Goal: Task Accomplishment & Management: Use online tool/utility

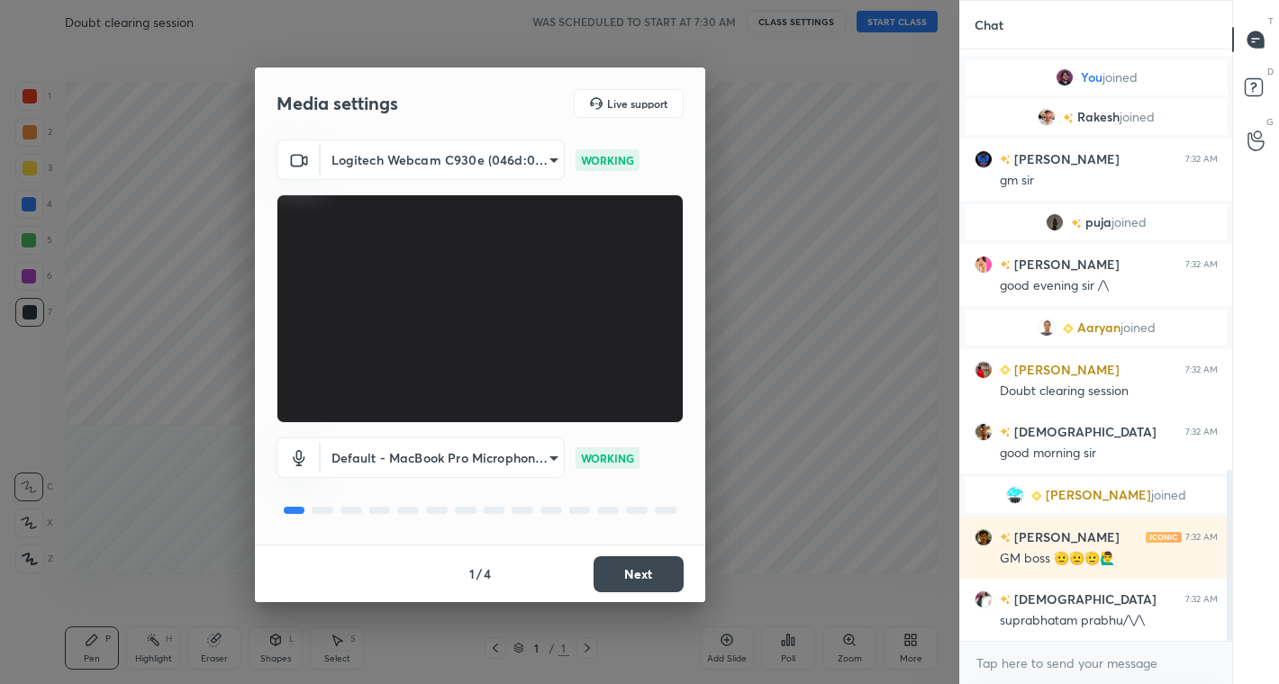
scroll to position [1521, 0]
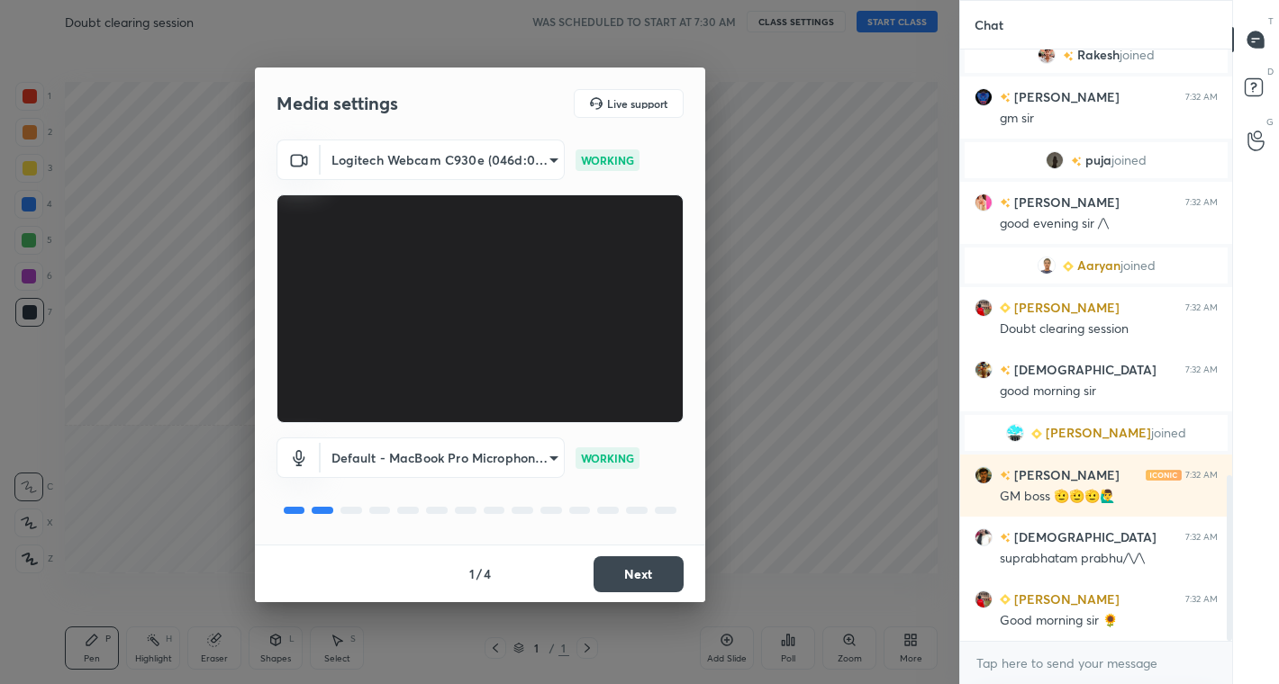
click at [657, 569] on button "Next" at bounding box center [638, 575] width 90 height 36
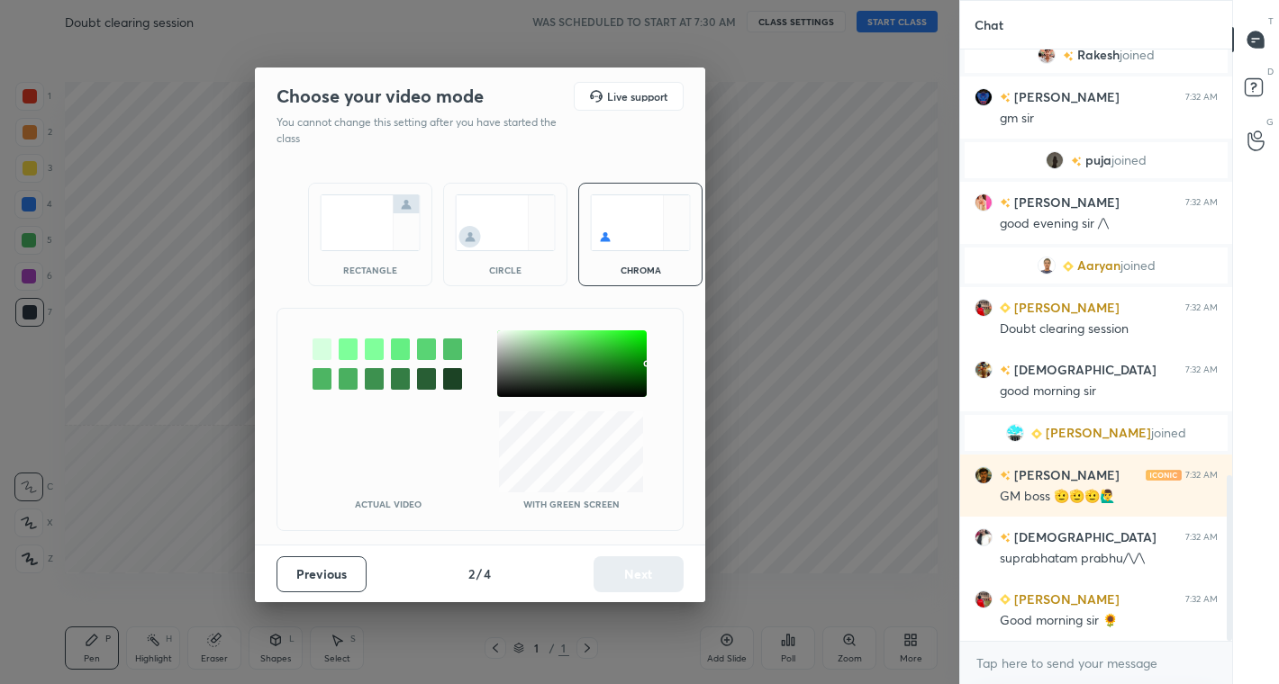
click at [503, 234] on img at bounding box center [505, 223] width 101 height 57
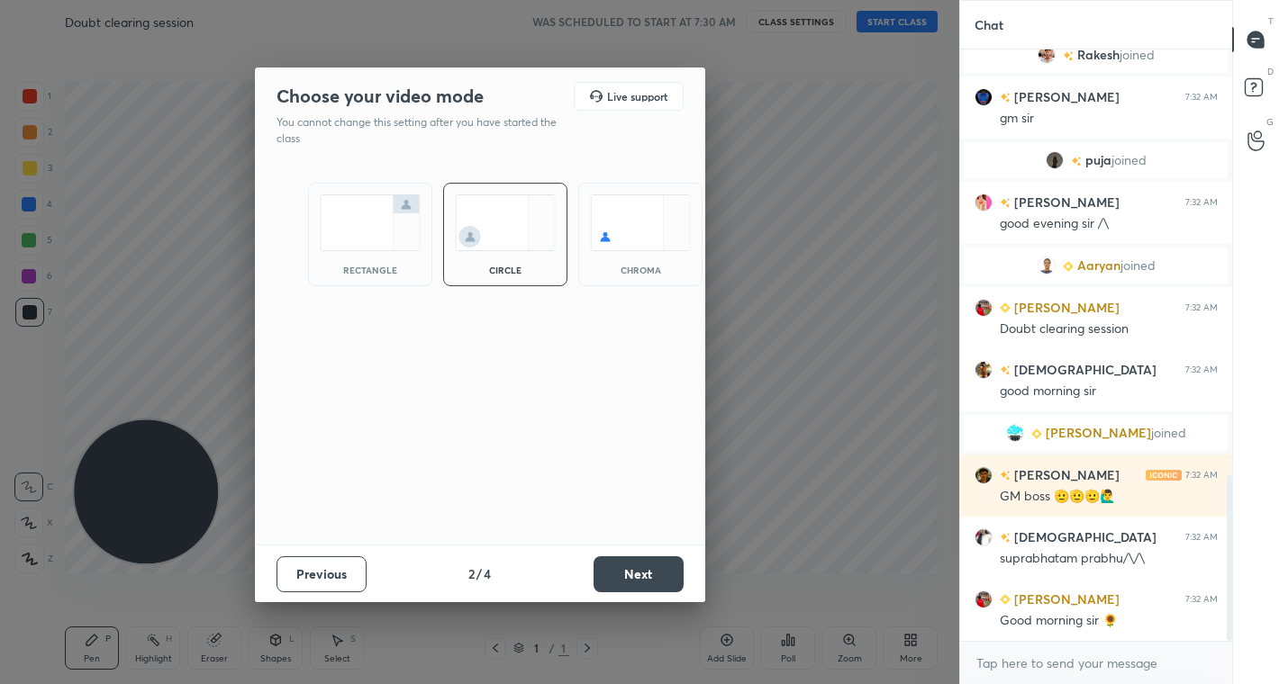
click at [640, 572] on button "Next" at bounding box center [638, 575] width 90 height 36
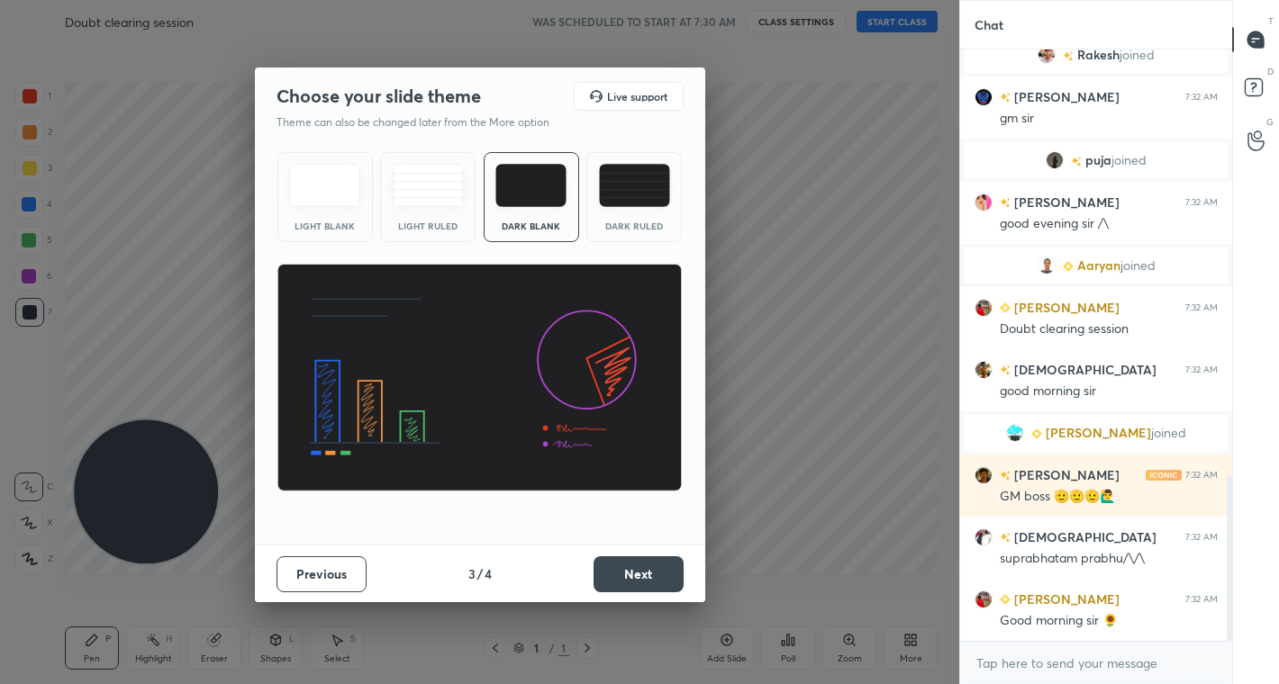
click at [640, 572] on button "Next" at bounding box center [638, 575] width 90 height 36
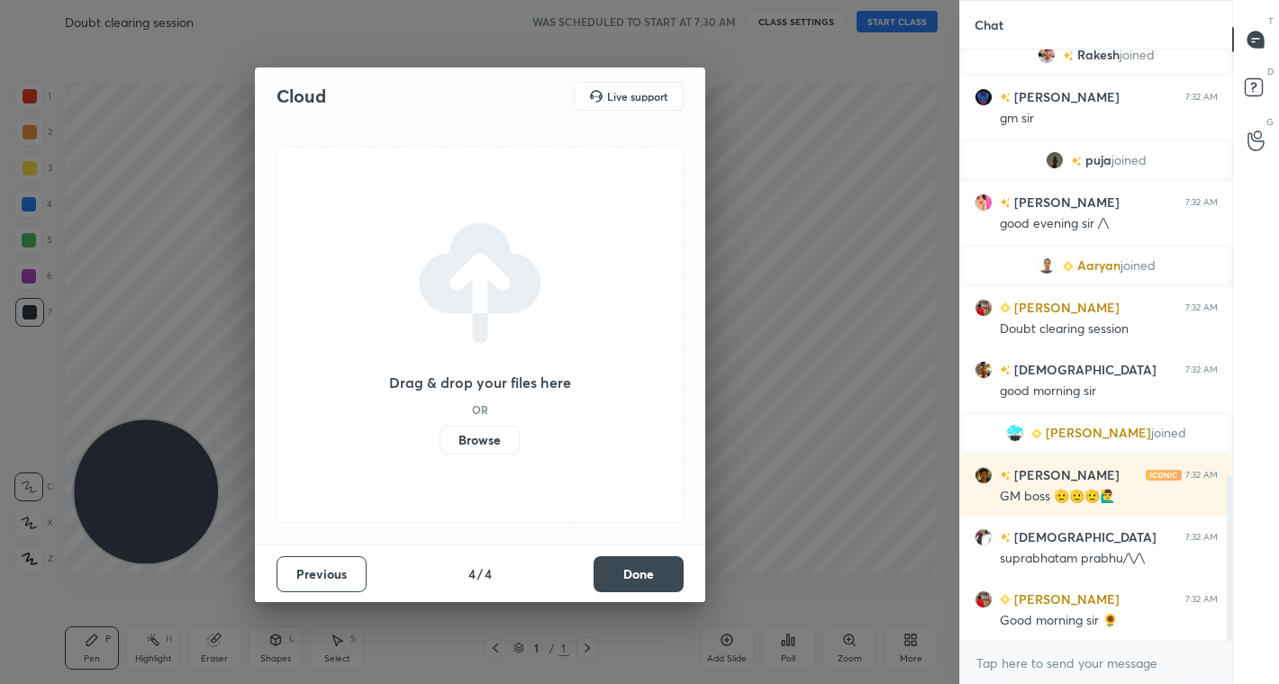
click at [640, 572] on button "Done" at bounding box center [638, 575] width 90 height 36
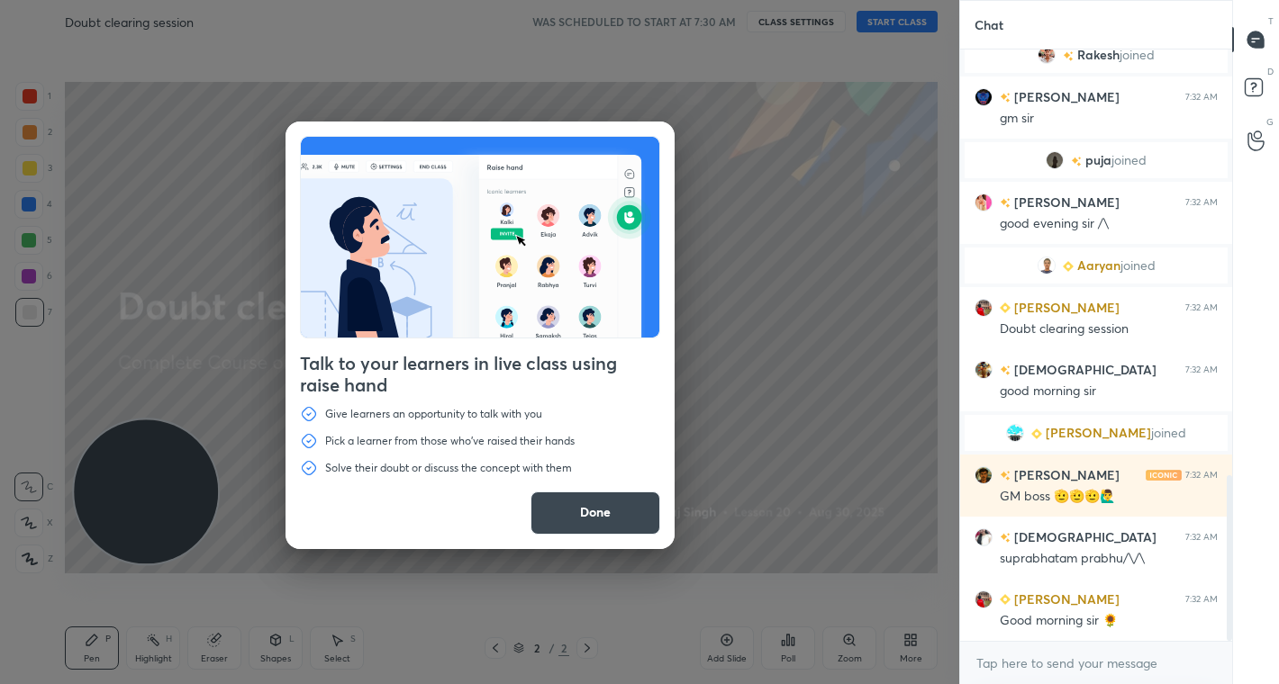
click at [593, 519] on button "Done" at bounding box center [595, 513] width 130 height 43
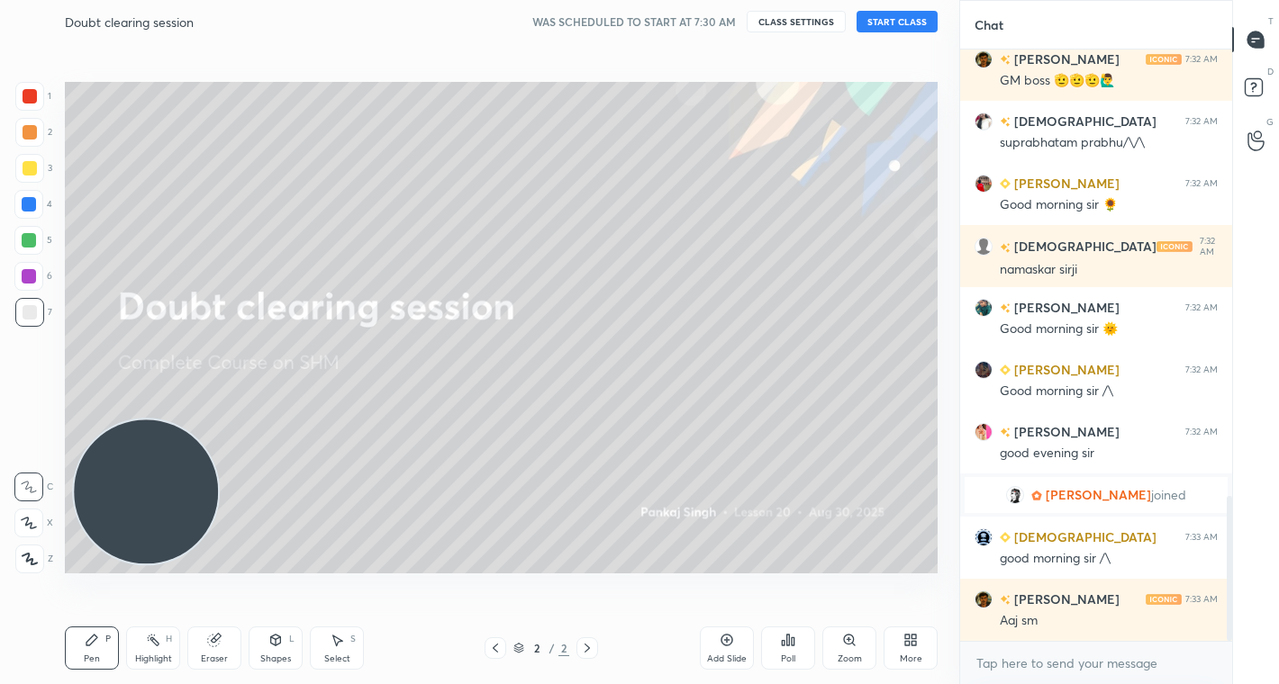
scroll to position [1885, 0]
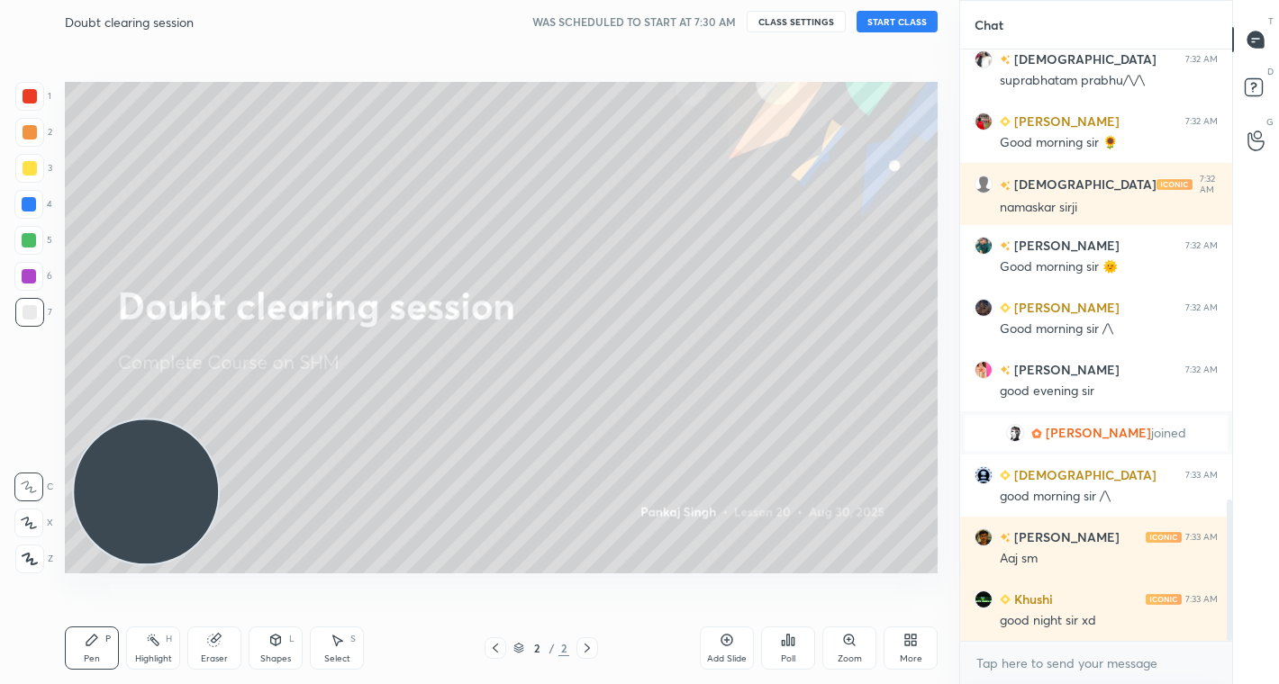
click at [895, 22] on button "START CLASS" at bounding box center [896, 22] width 81 height 22
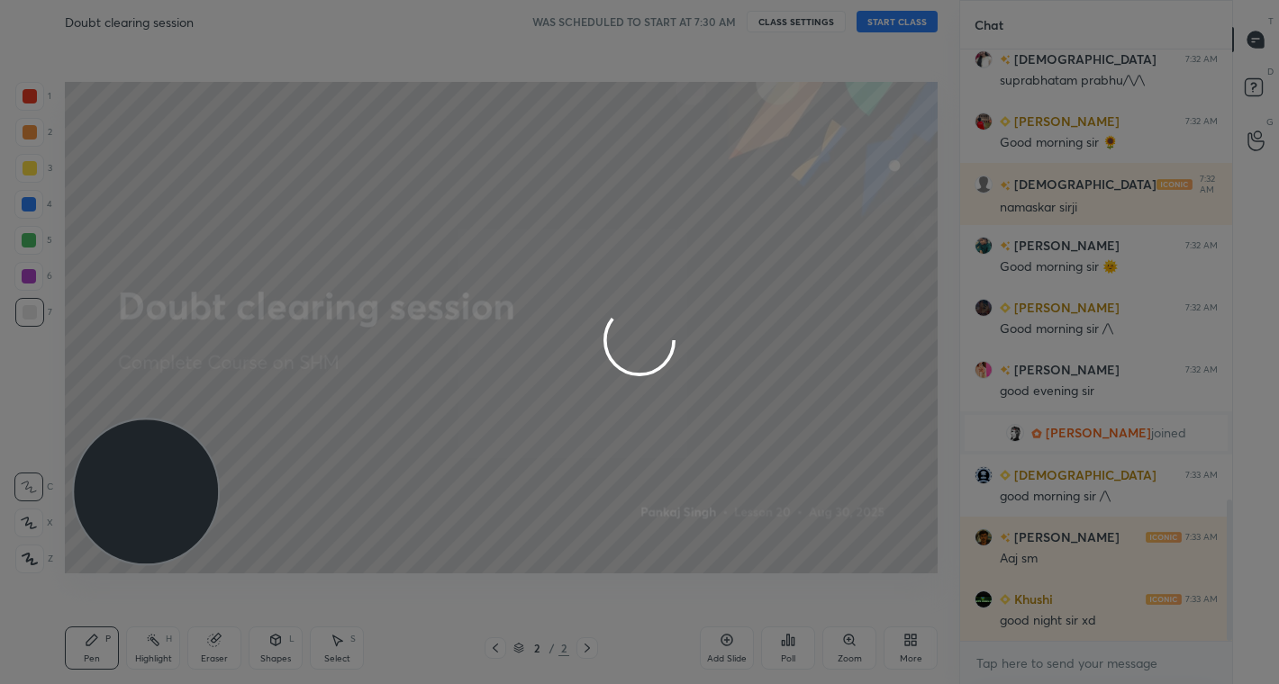
scroll to position [1947, 0]
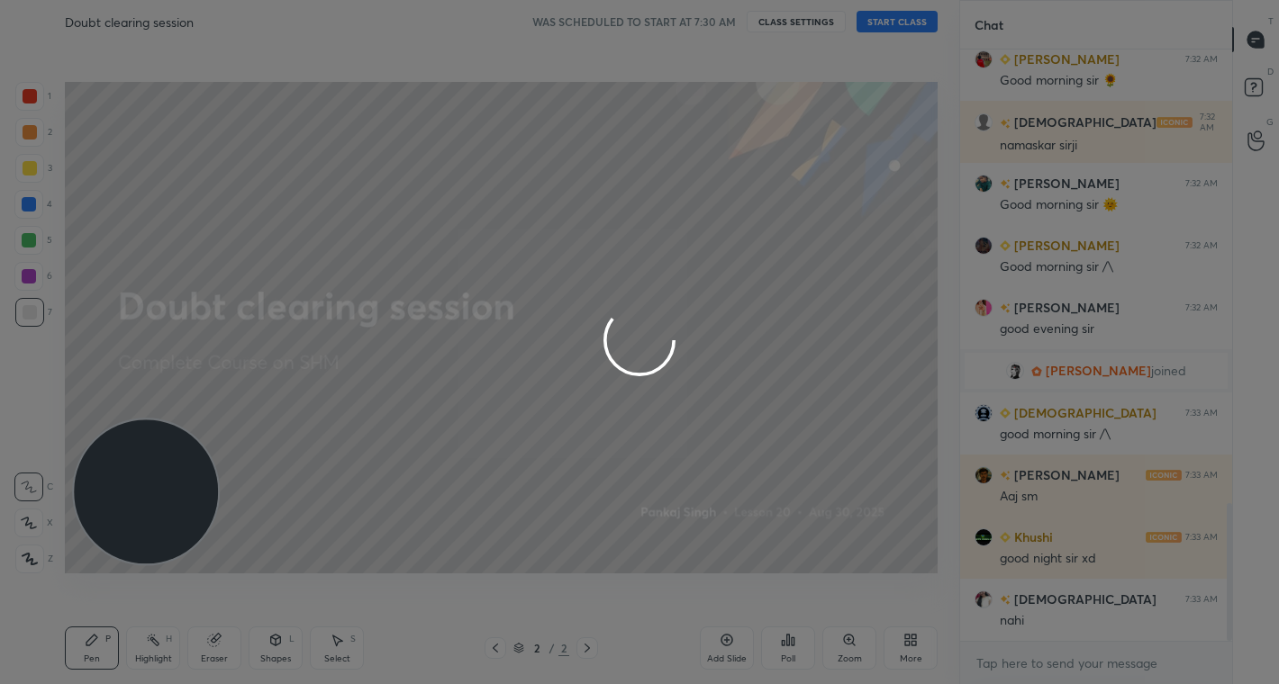
type textarea "x"
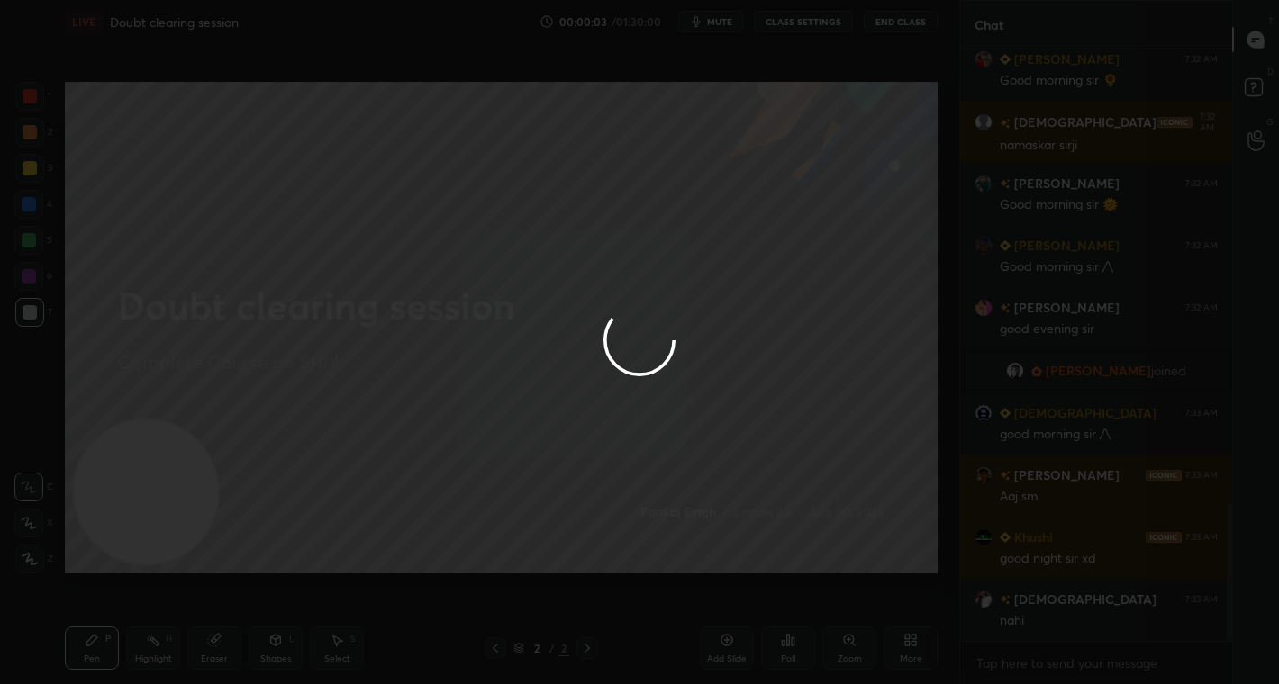
scroll to position [2009, 0]
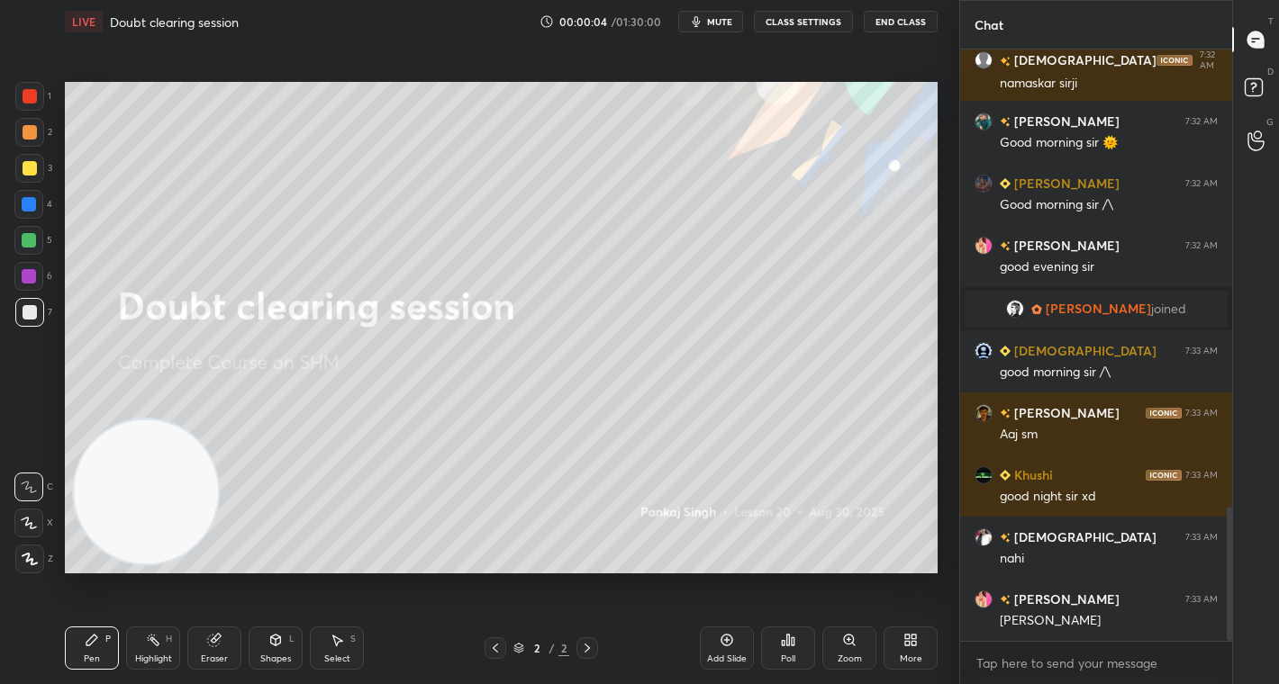
click at [818, 23] on button "CLASS SETTINGS" at bounding box center [803, 22] width 99 height 22
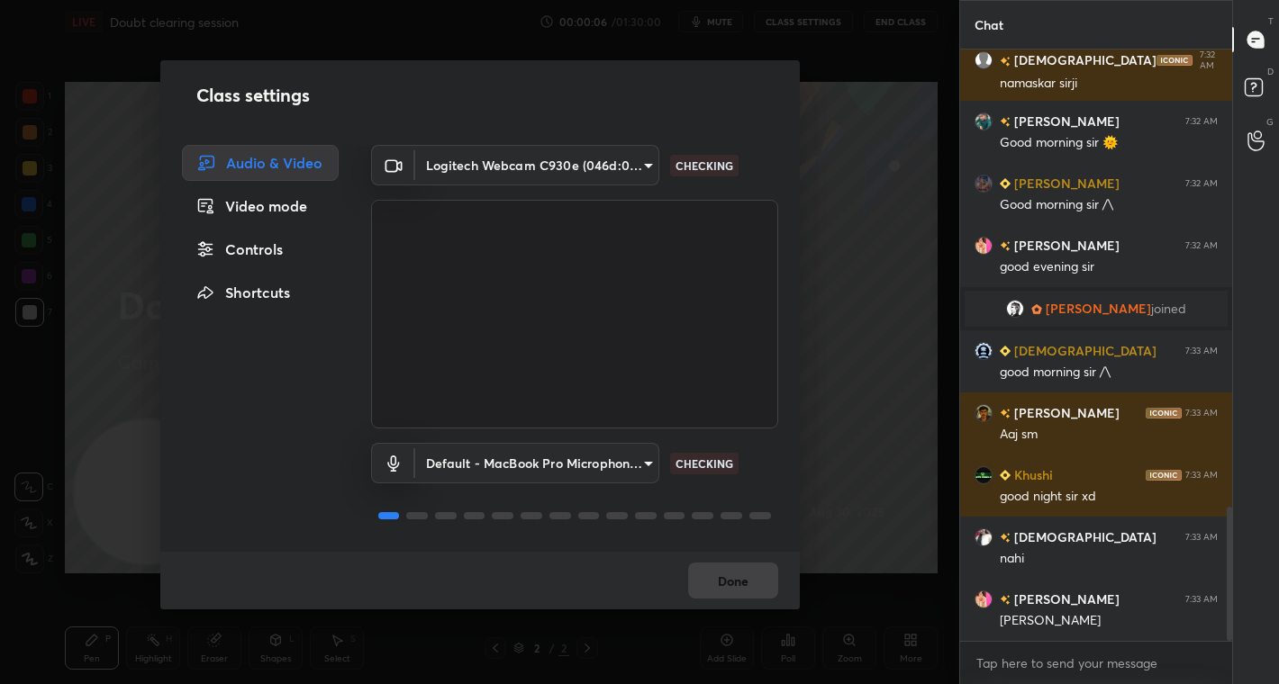
click at [275, 254] on div "Controls" at bounding box center [260, 249] width 157 height 36
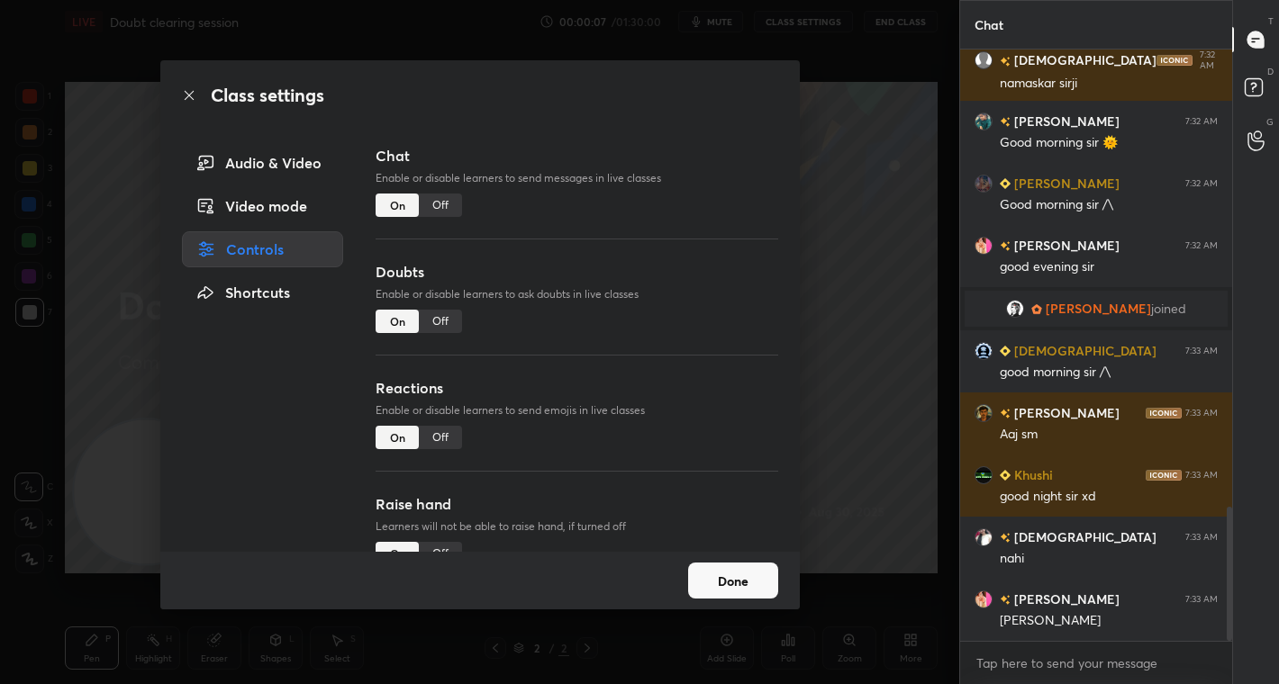
click at [443, 201] on div "Off" at bounding box center [440, 205] width 43 height 23
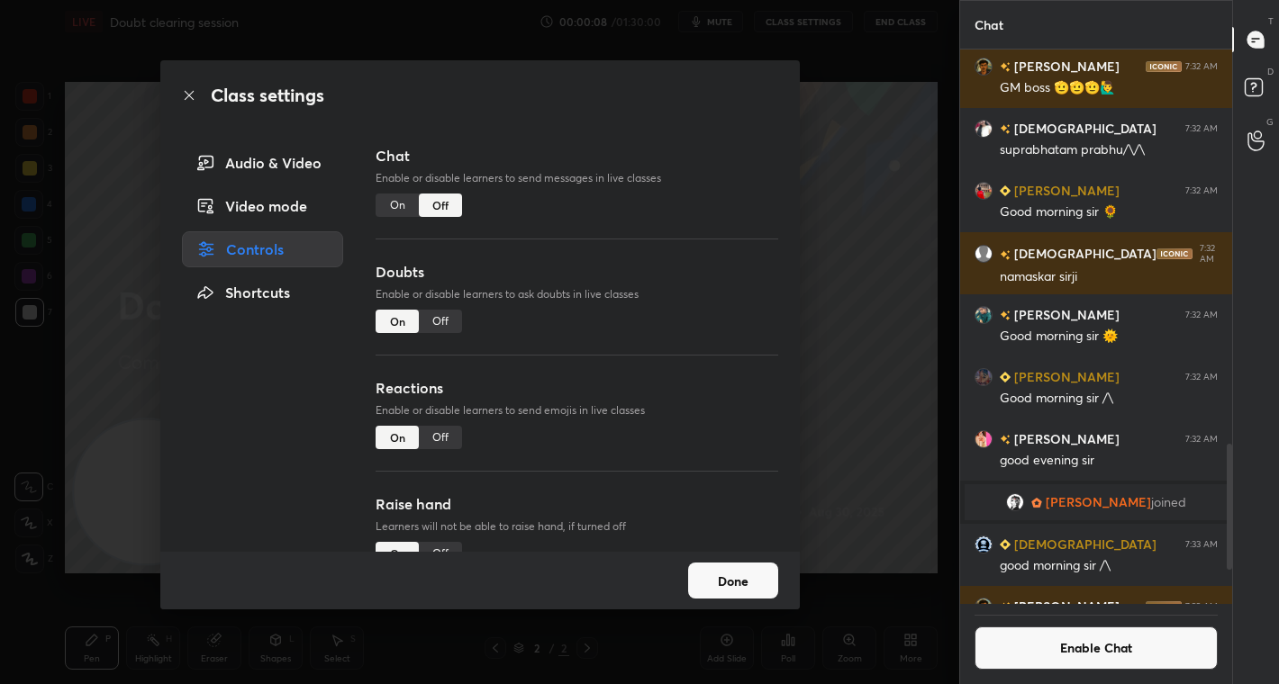
click at [870, 335] on div "Class settings Audio & Video Video mode Controls Shortcuts Chat Enable or disab…" at bounding box center [479, 342] width 959 height 684
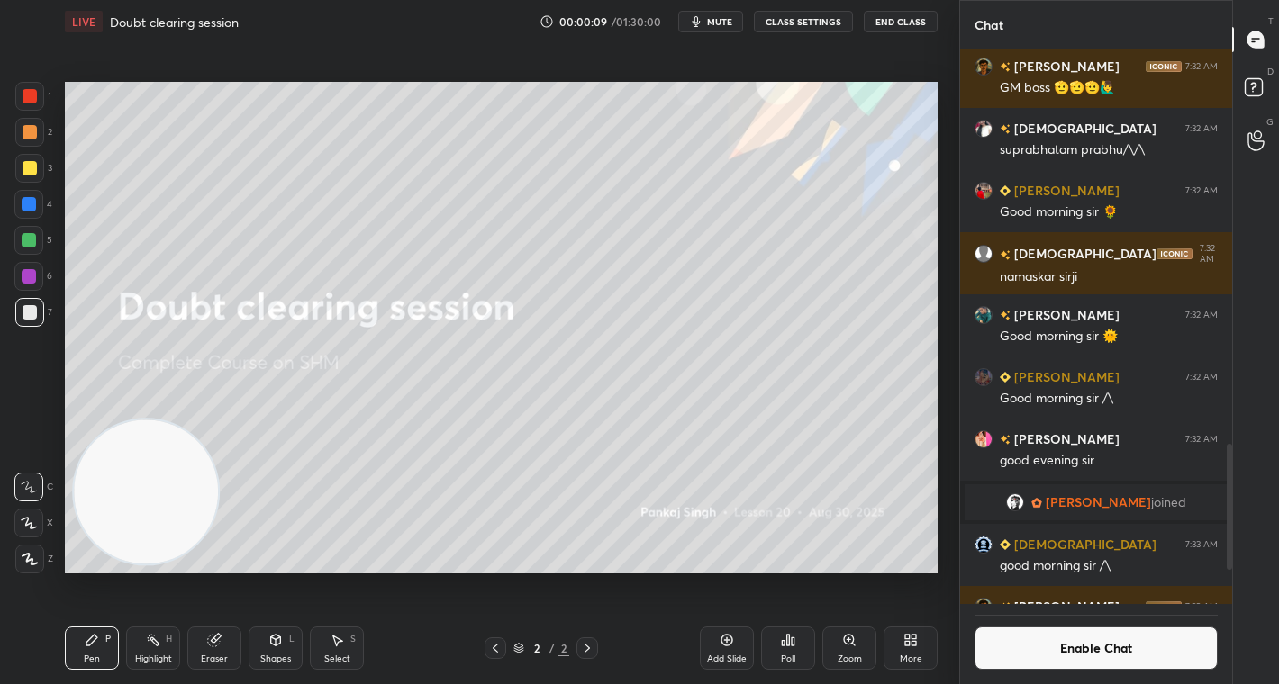
click at [1051, 656] on button "Enable Chat" at bounding box center [1095, 648] width 243 height 43
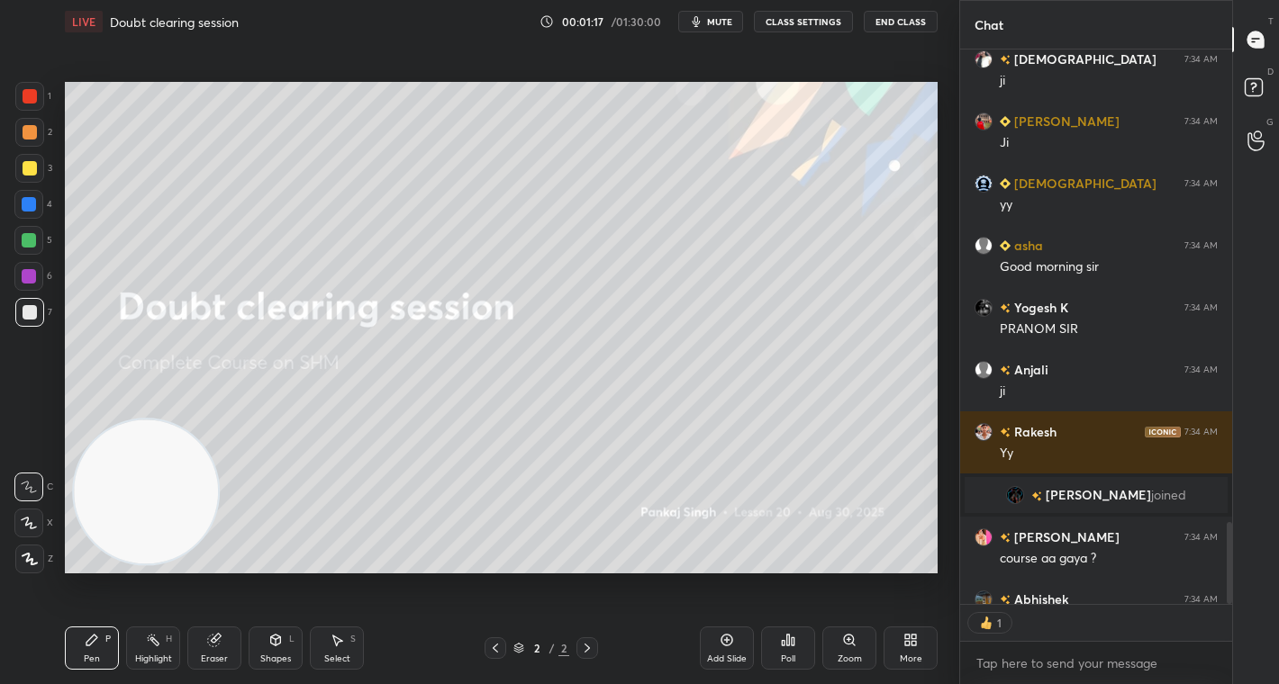
scroll to position [6, 6]
click at [905, 644] on icon at bounding box center [907, 643] width 5 height 5
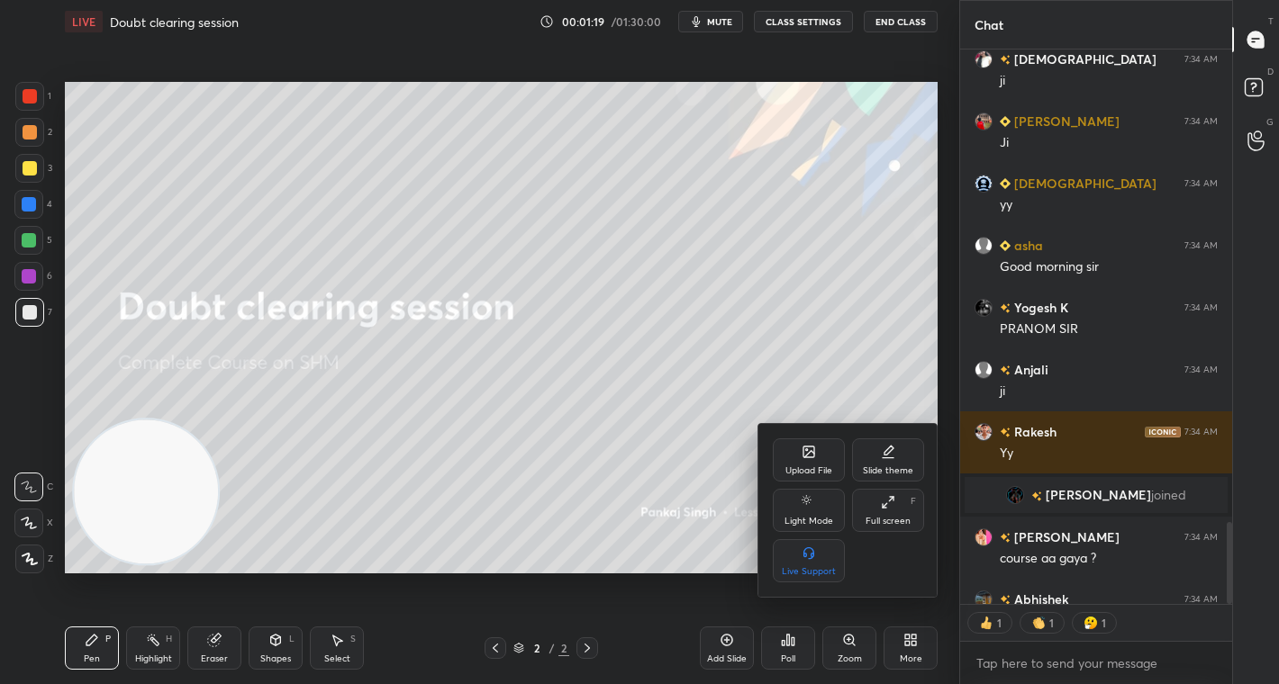
click at [806, 450] on icon at bounding box center [807, 450] width 2 height 2
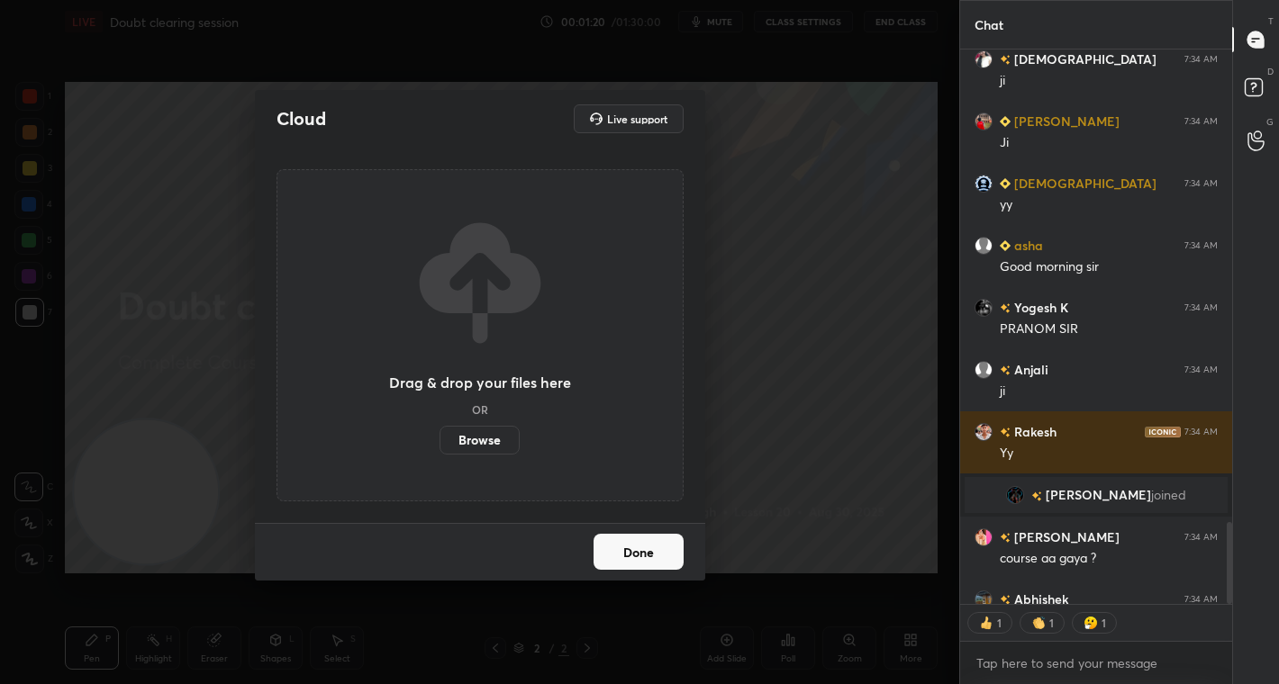
click at [488, 439] on label "Browse" at bounding box center [479, 440] width 80 height 29
click at [439, 439] on input "Browse" at bounding box center [439, 440] width 0 height 29
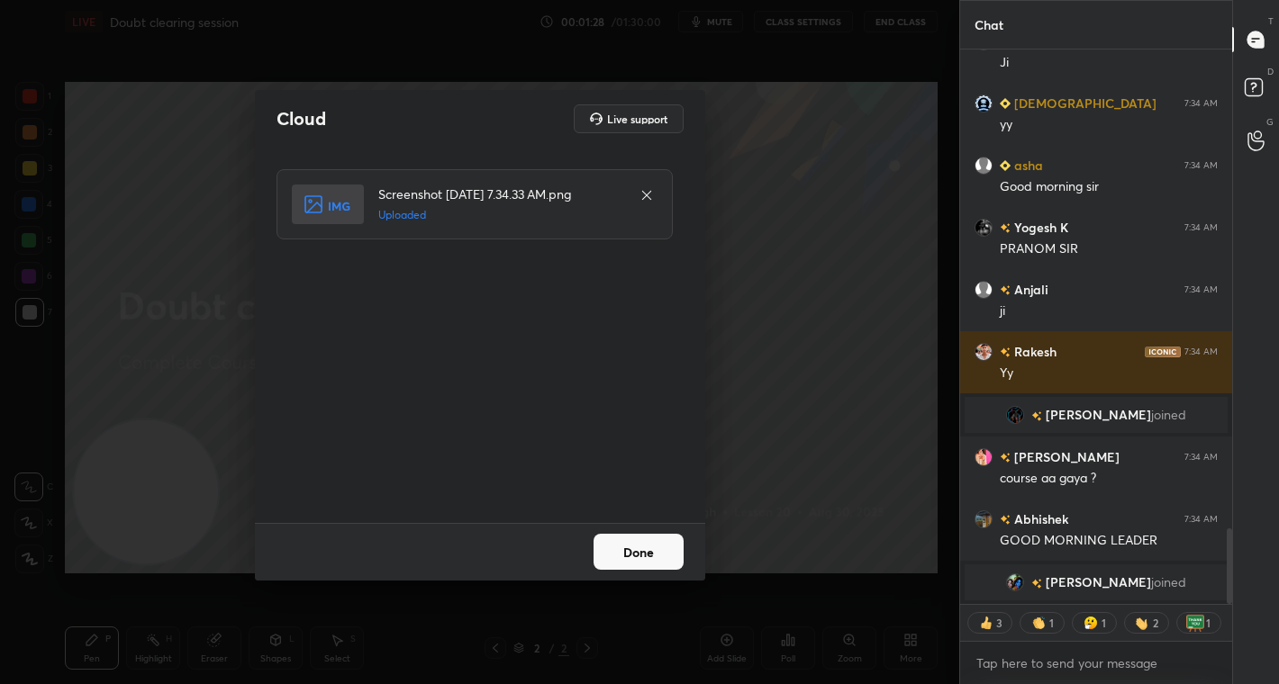
click at [648, 561] on button "Done" at bounding box center [638, 552] width 90 height 36
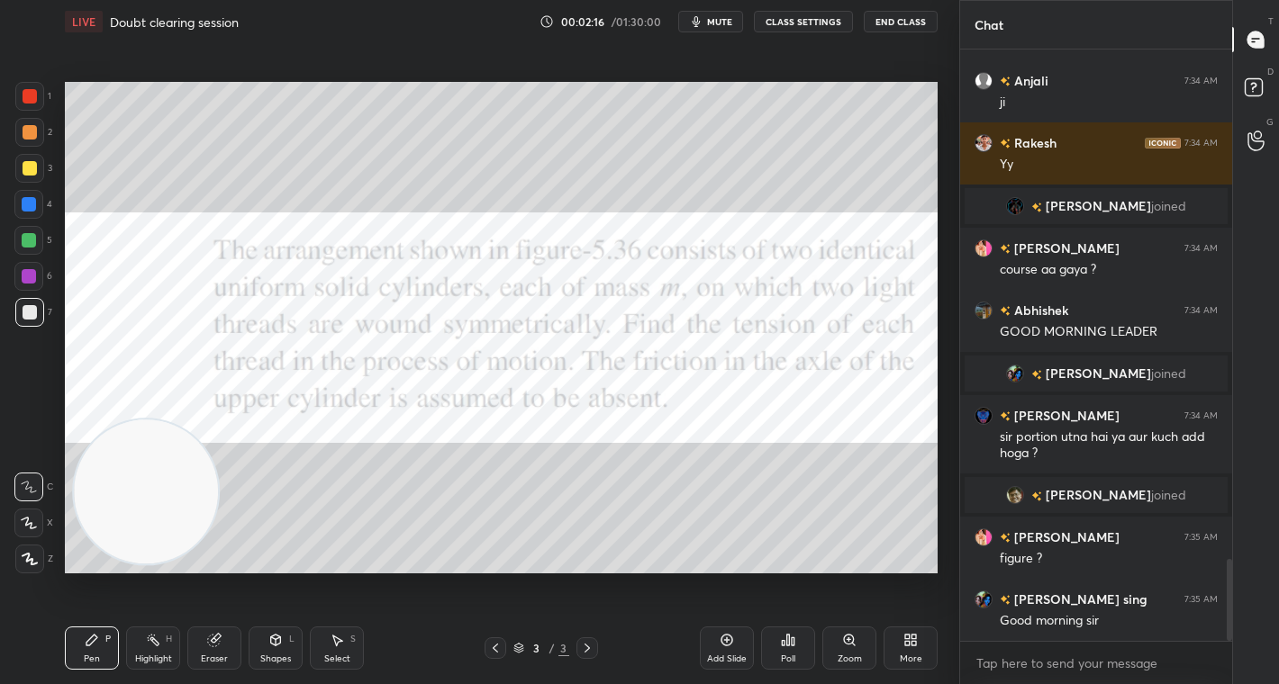
scroll to position [3658, 0]
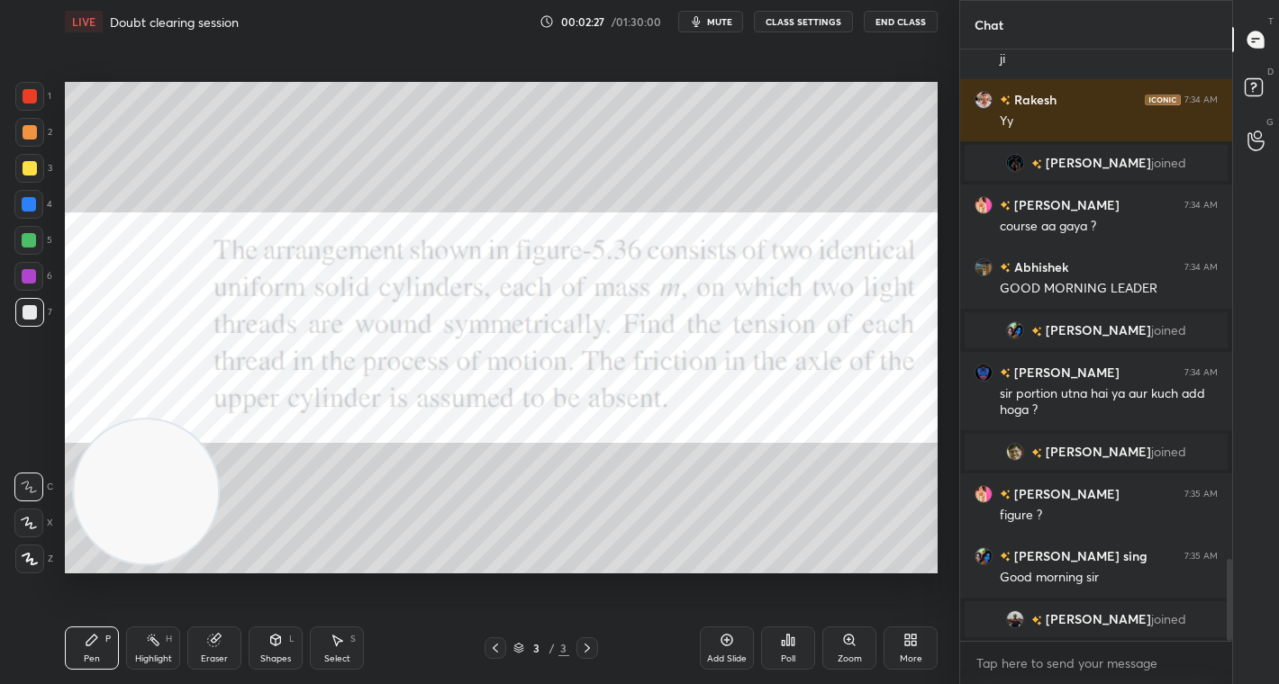
click at [912, 639] on icon at bounding box center [910, 640] width 14 height 14
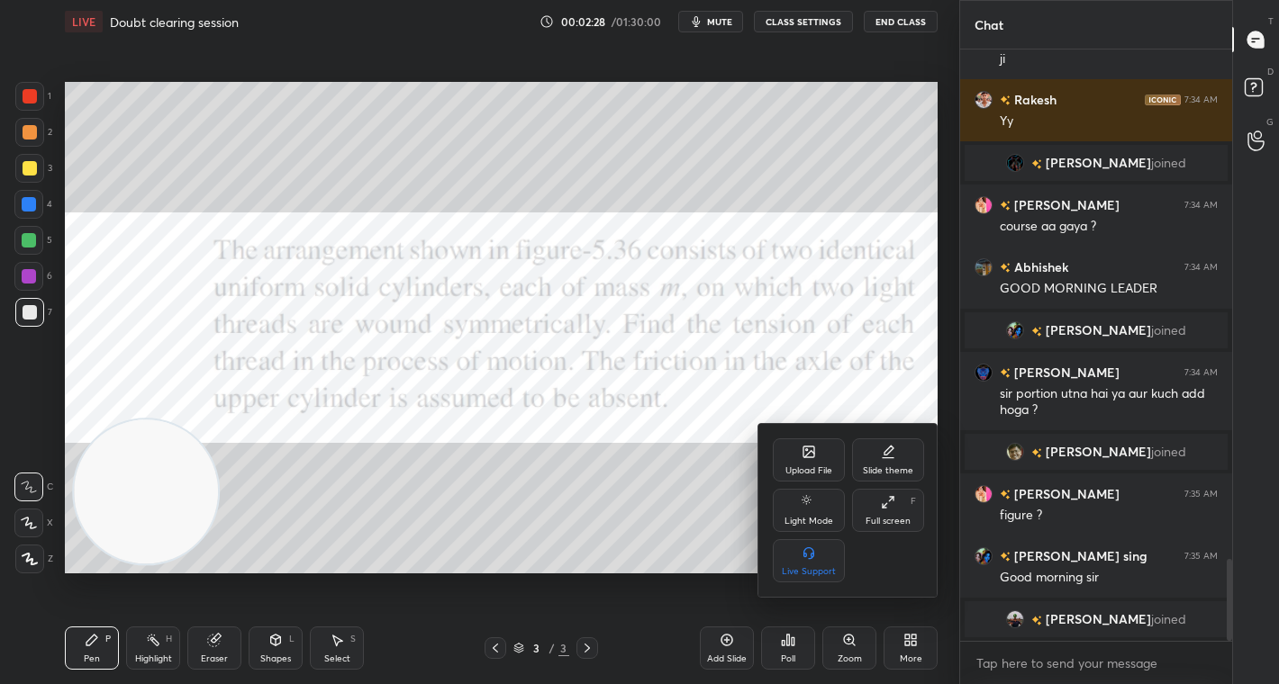
click at [812, 452] on icon at bounding box center [809, 454] width 10 height 6
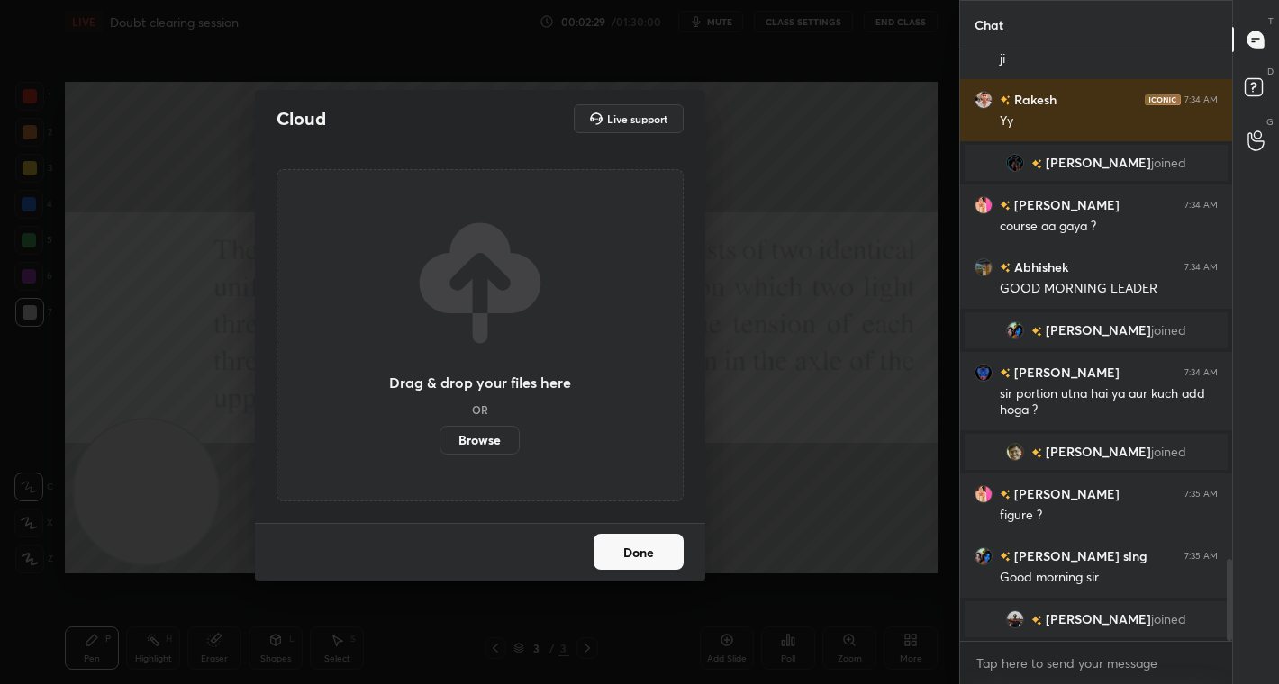
click at [485, 444] on label "Browse" at bounding box center [479, 440] width 80 height 29
click at [439, 444] on input "Browse" at bounding box center [439, 440] width 0 height 29
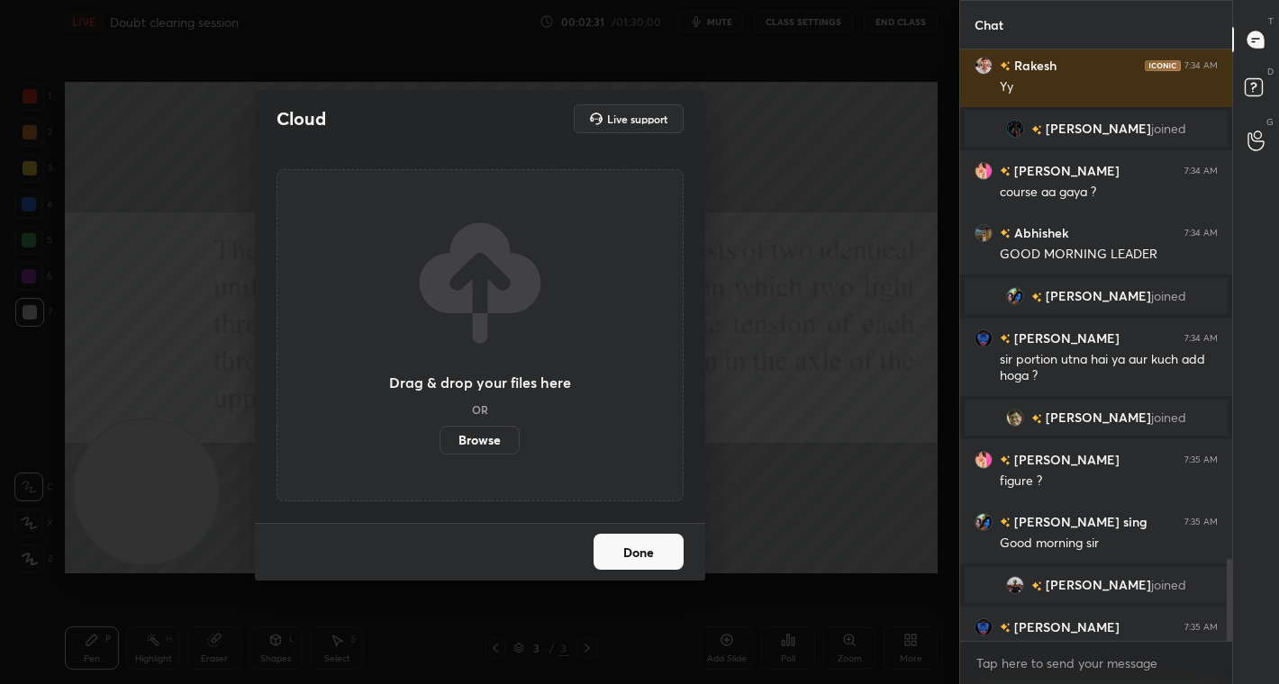
scroll to position [3702, 0]
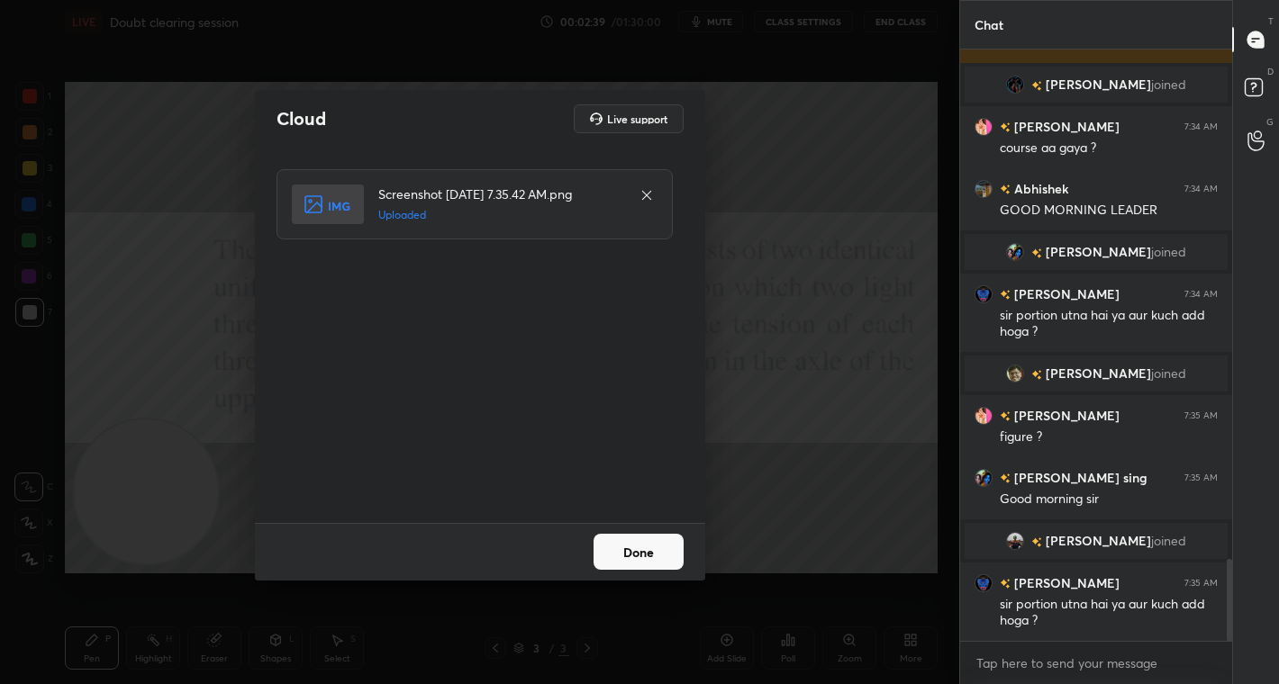
click at [647, 551] on button "Done" at bounding box center [638, 552] width 90 height 36
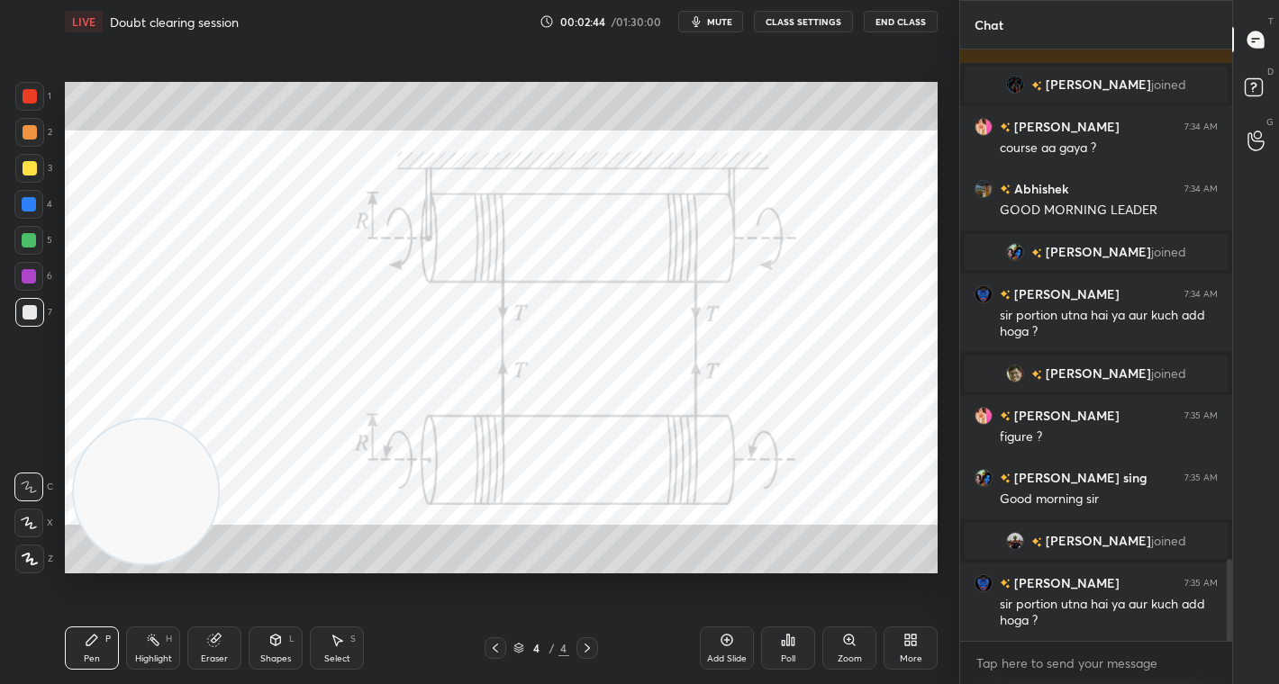
drag, startPoint x: 492, startPoint y: 650, endPoint x: 492, endPoint y: 636, distance: 14.4
click at [491, 642] on icon at bounding box center [495, 648] width 14 height 14
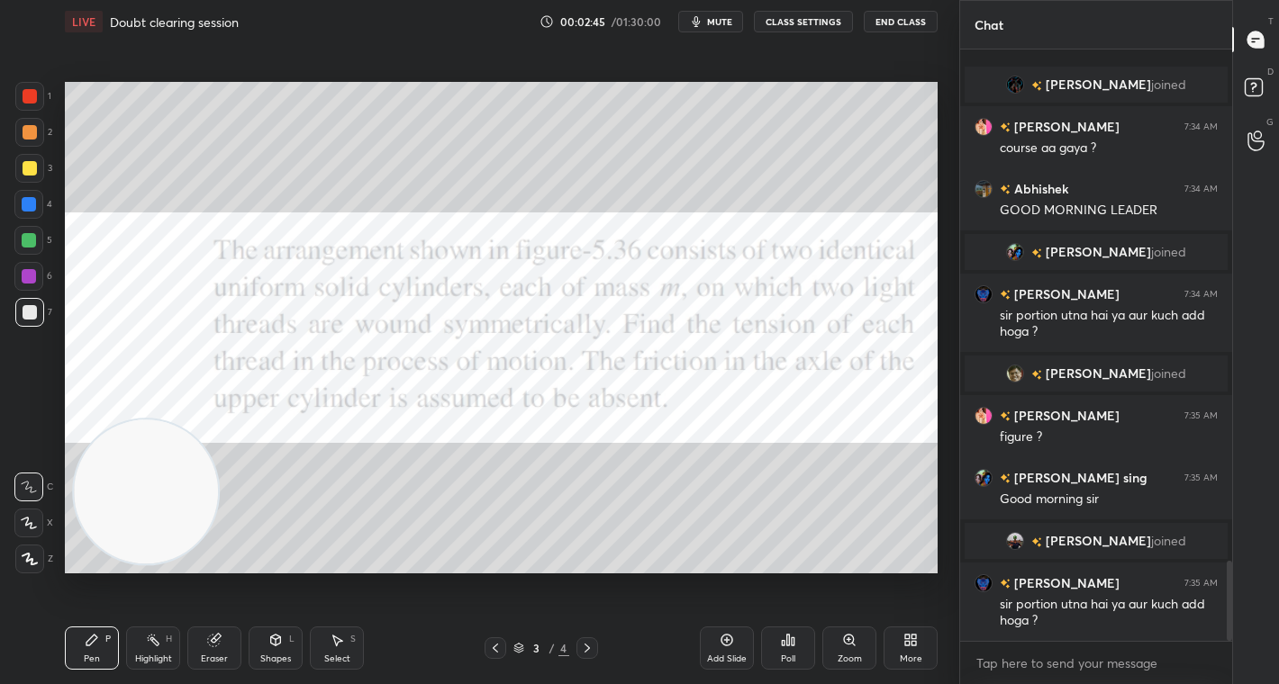
scroll to position [3765, 0]
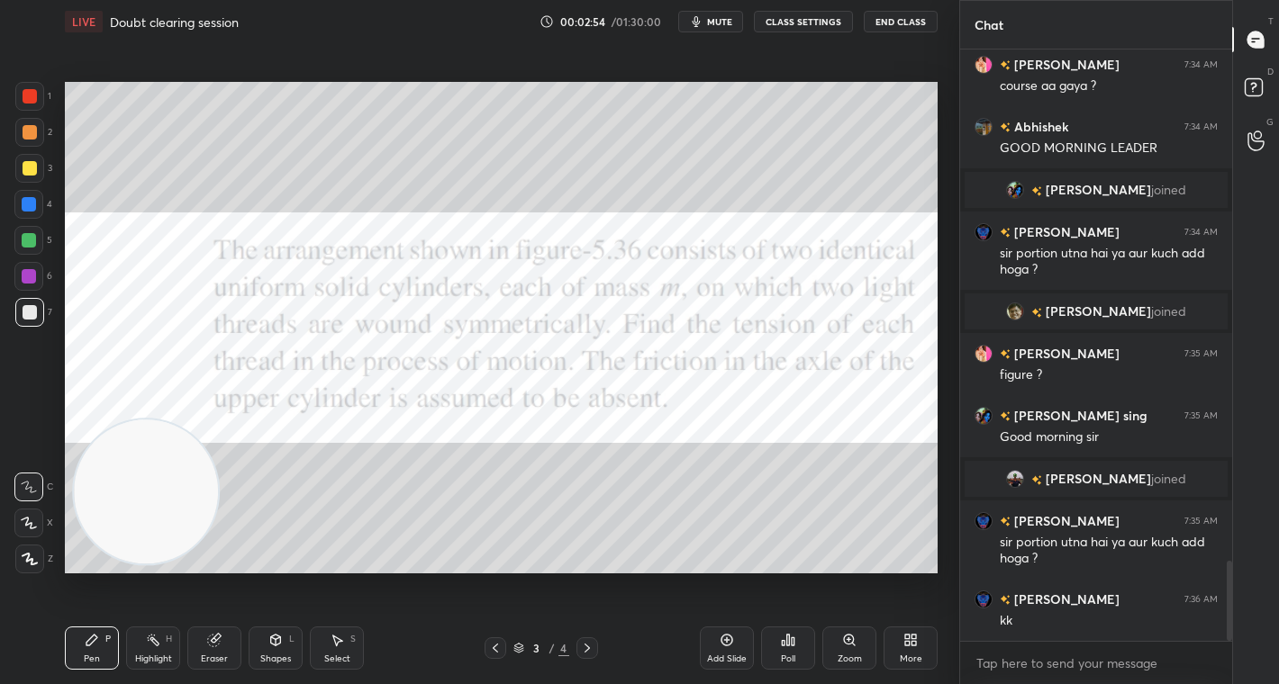
click at [586, 643] on icon at bounding box center [587, 648] width 14 height 14
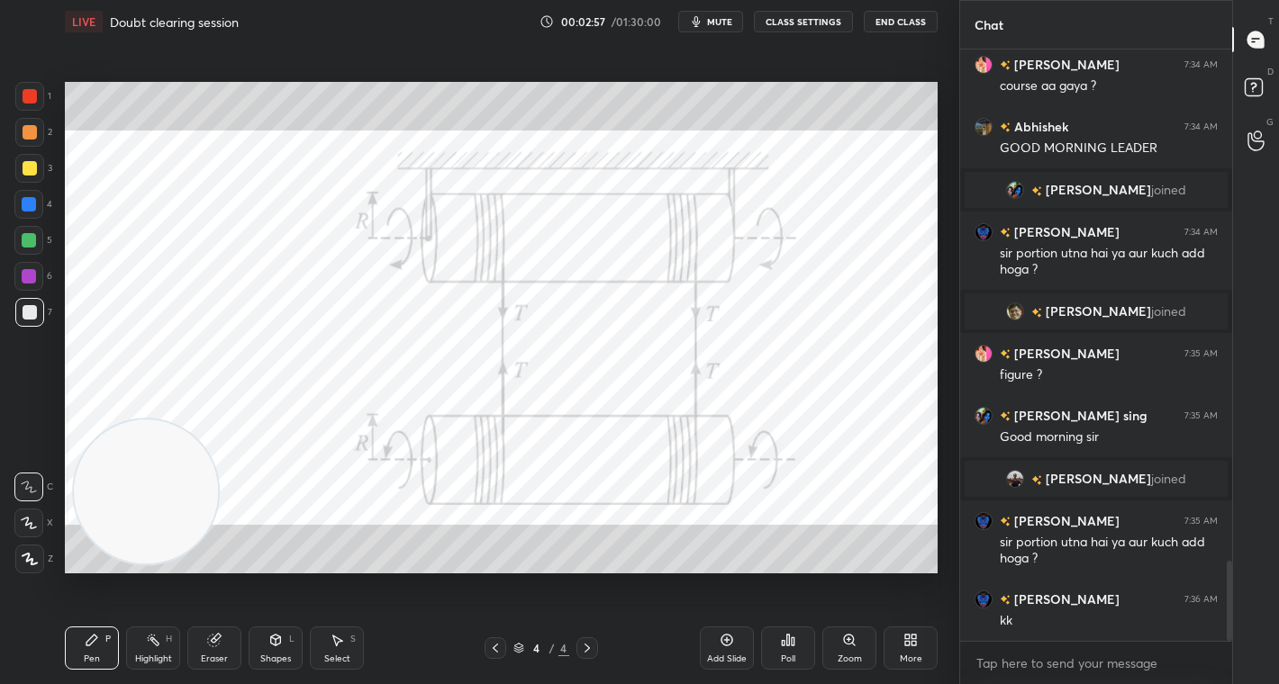
click at [21, 93] on div at bounding box center [29, 96] width 29 height 29
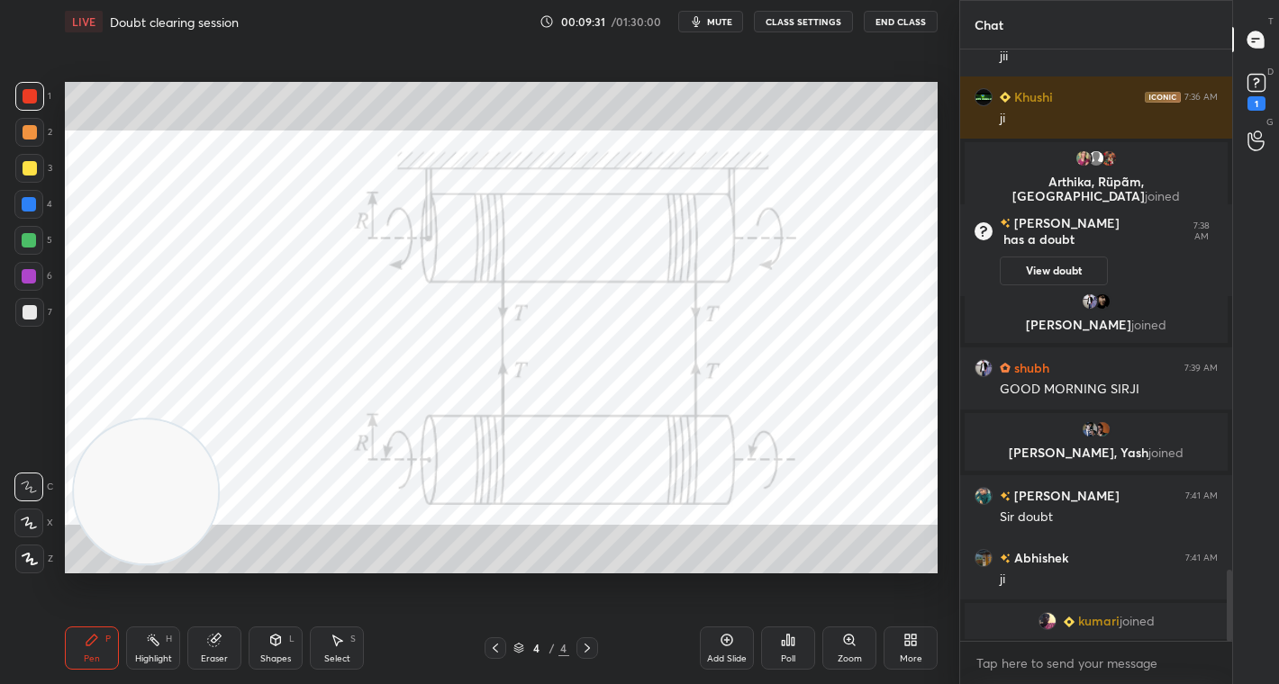
scroll to position [4359, 0]
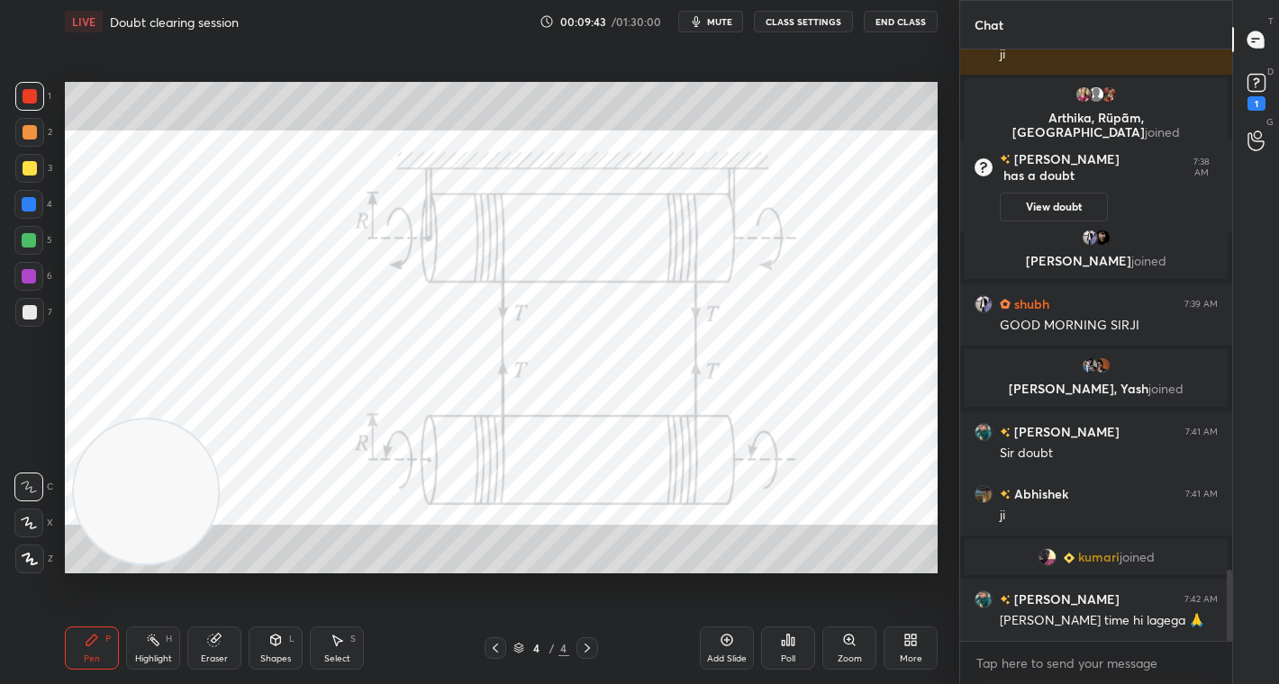
click at [802, 24] on button "CLASS SETTINGS" at bounding box center [803, 22] width 99 height 22
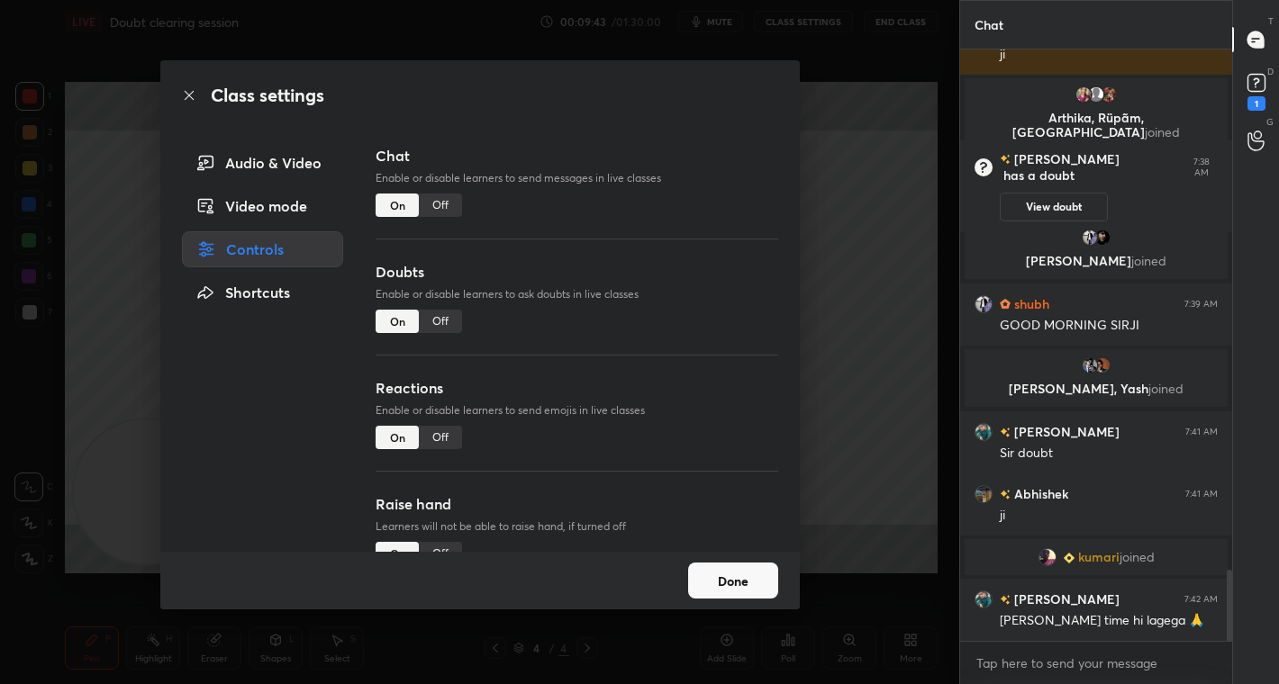
scroll to position [6, 6]
click at [444, 218] on div "Chat Enable or disable learners to send messages in live classes On Off" at bounding box center [577, 203] width 402 height 116
type textarea "x"
click at [446, 200] on div "Off" at bounding box center [440, 205] width 43 height 23
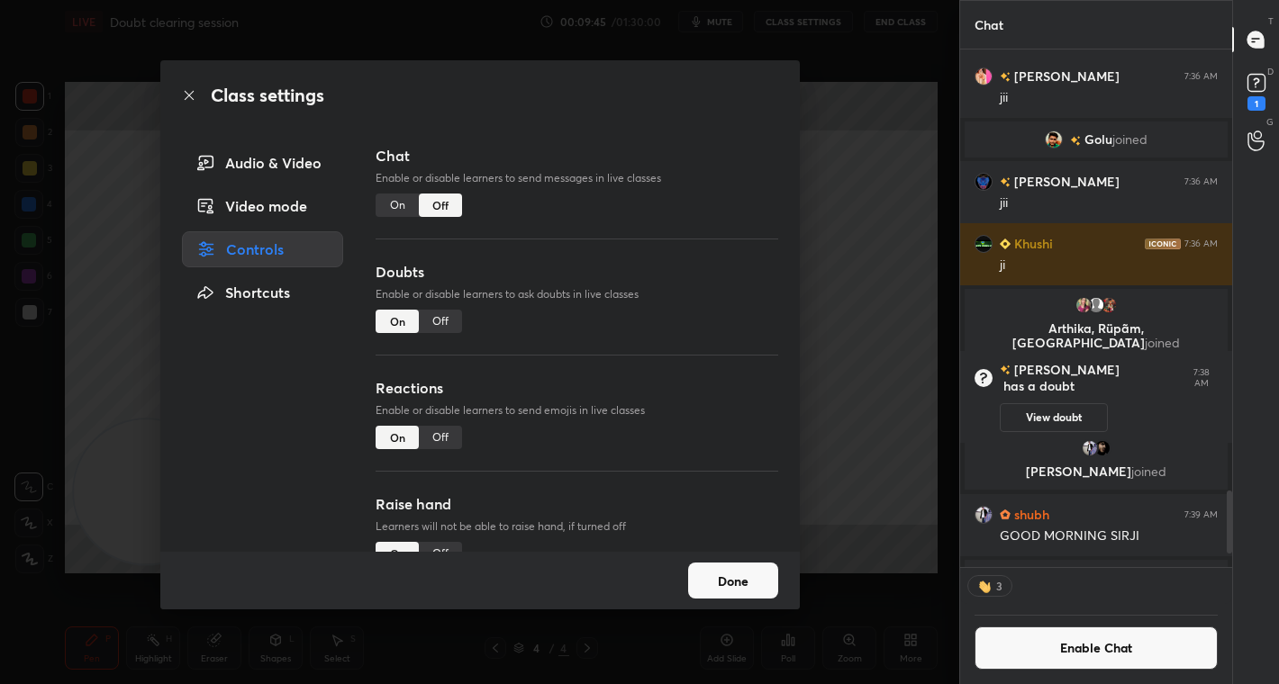
click at [868, 350] on div "Class settings Audio & Video Video mode Controls Shortcuts Chat Enable or disab…" at bounding box center [479, 342] width 959 height 684
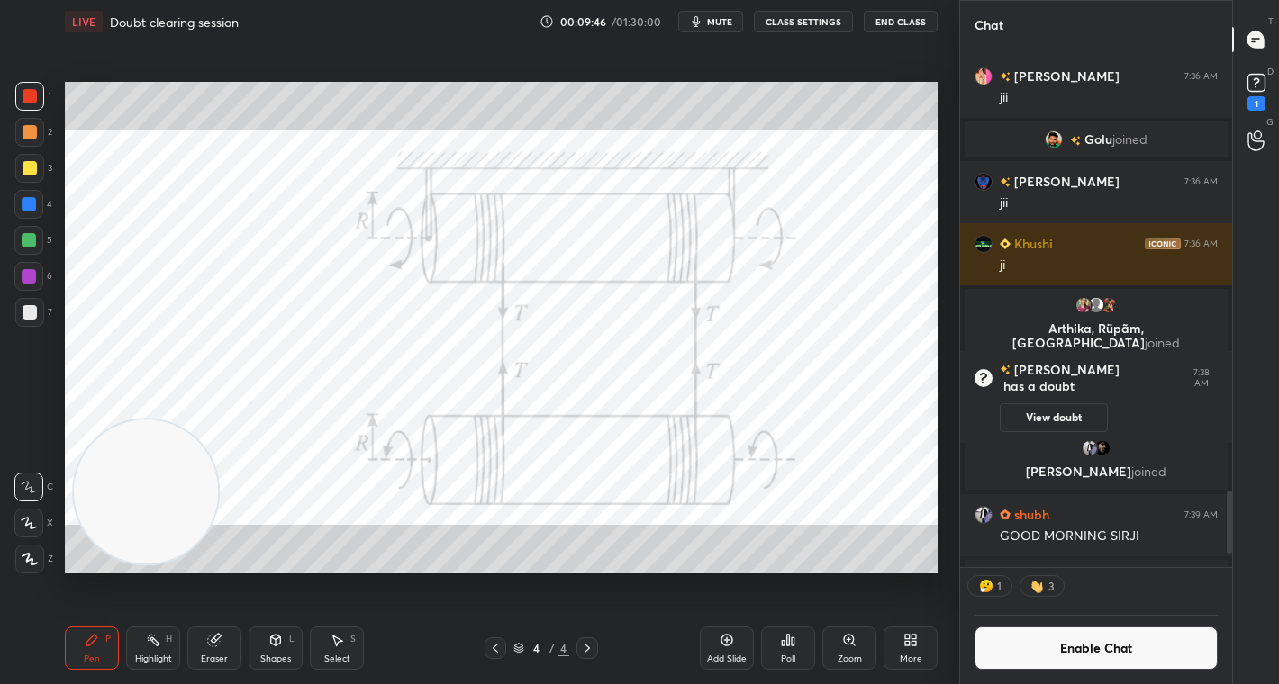
click at [1099, 647] on button "Enable Chat" at bounding box center [1095, 648] width 243 height 43
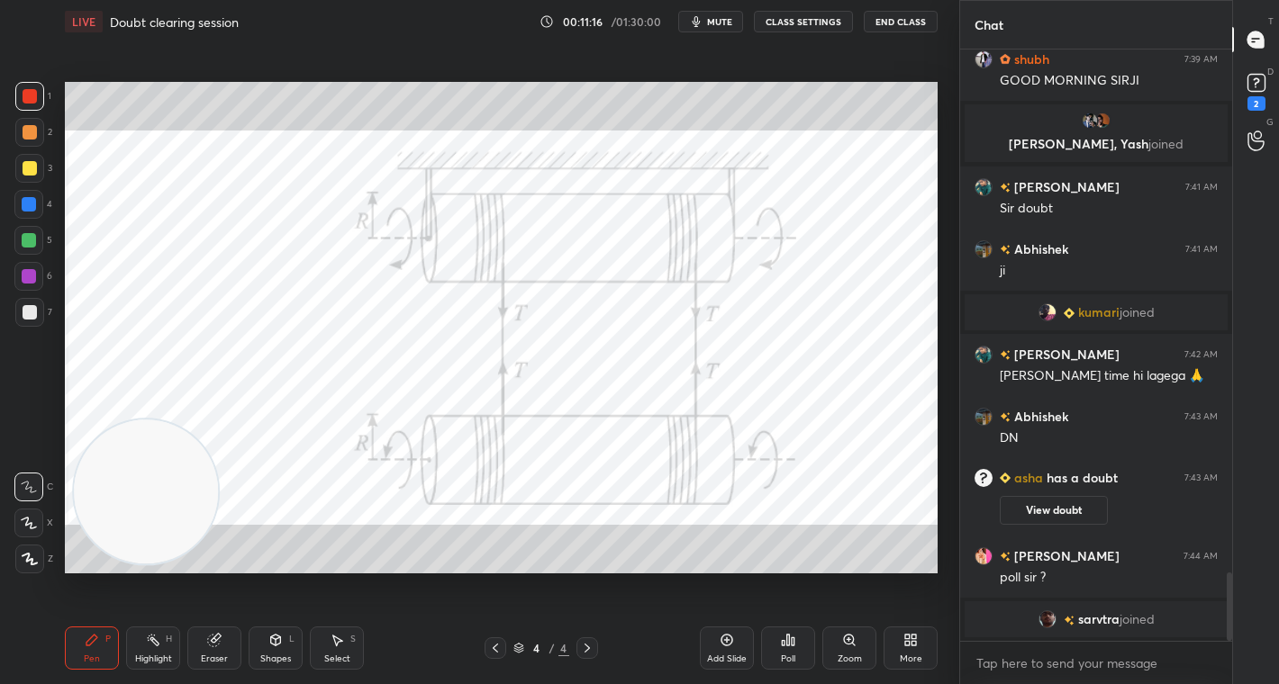
scroll to position [4585, 0]
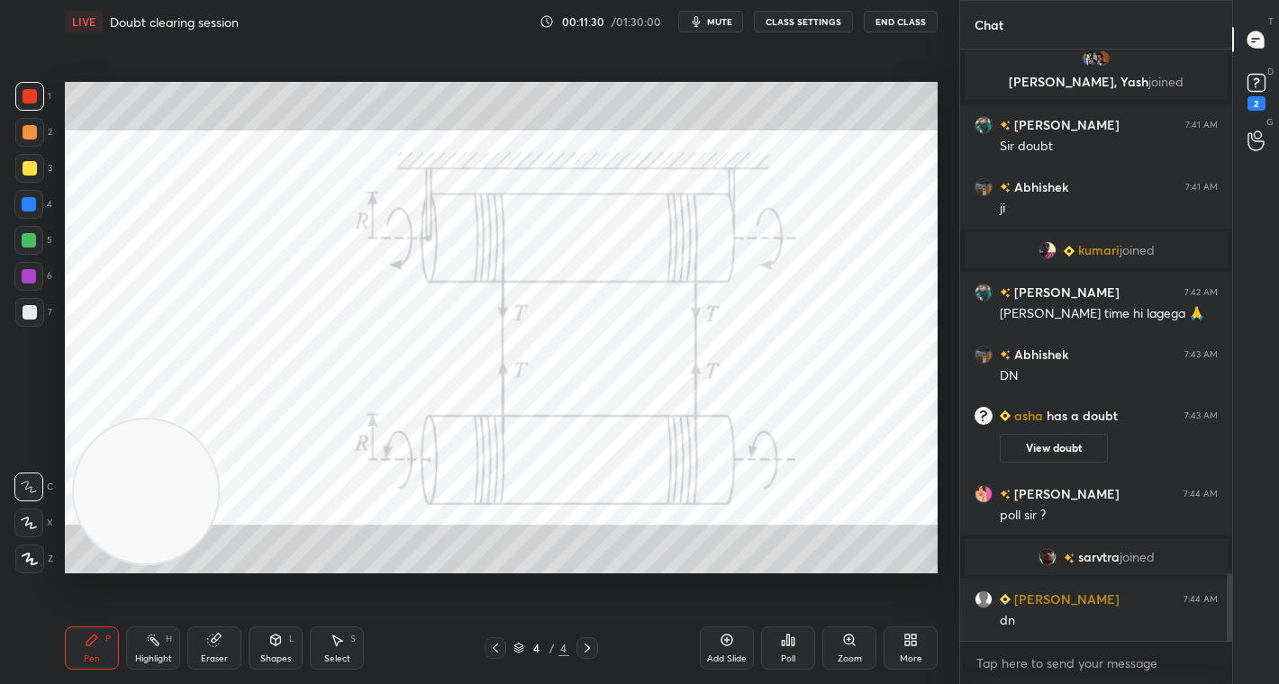
click at [796, 649] on div "Poll" at bounding box center [788, 648] width 54 height 43
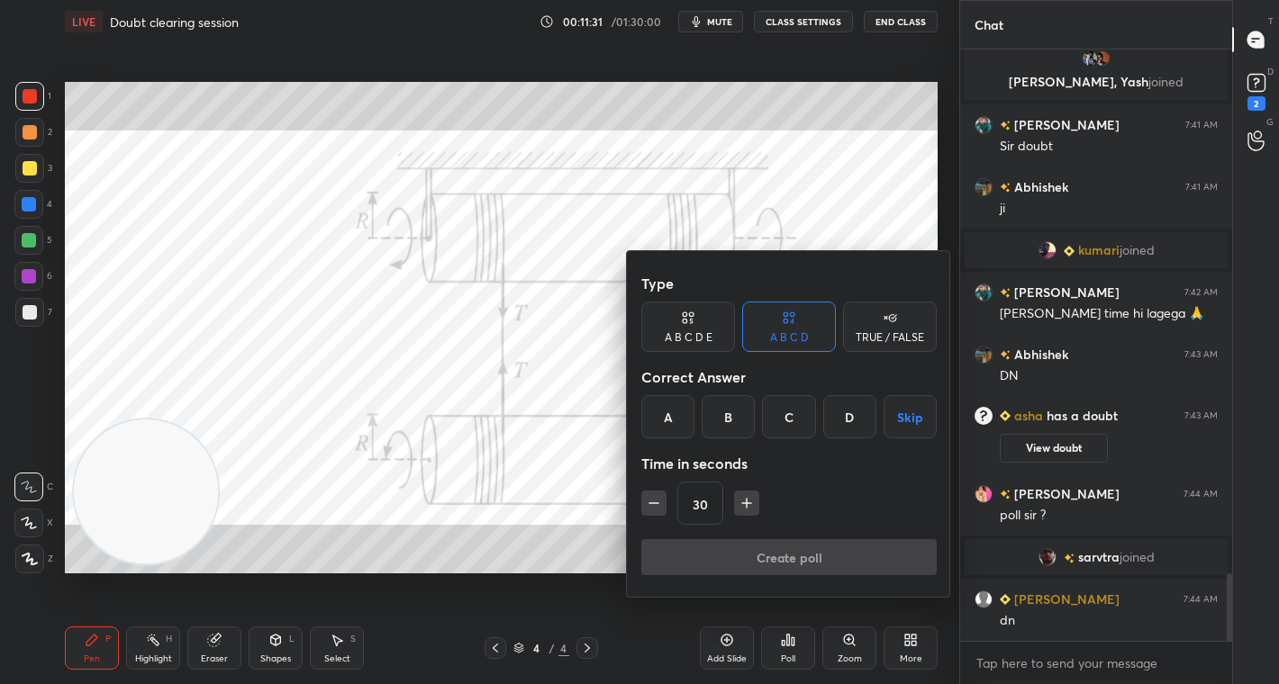
click at [705, 345] on div "A B C D E" at bounding box center [688, 327] width 94 height 50
click at [805, 425] on div "D" at bounding box center [814, 416] width 43 height 43
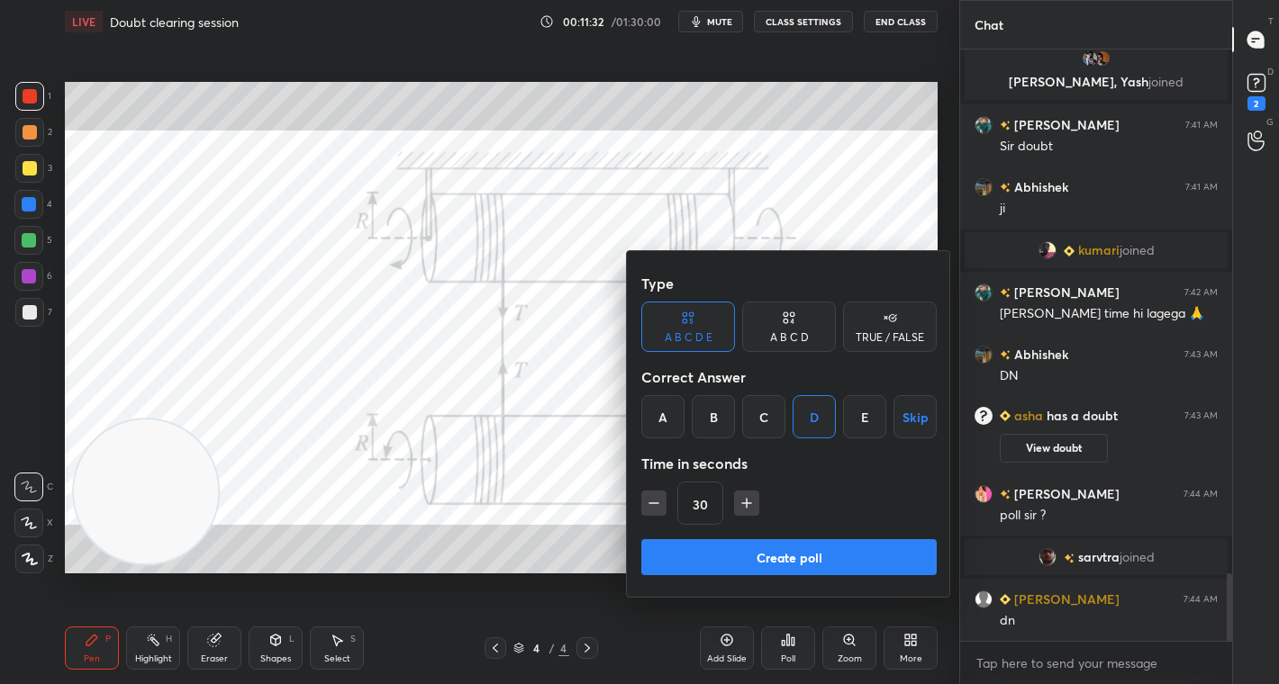
click at [842, 554] on button "Create poll" at bounding box center [788, 557] width 295 height 36
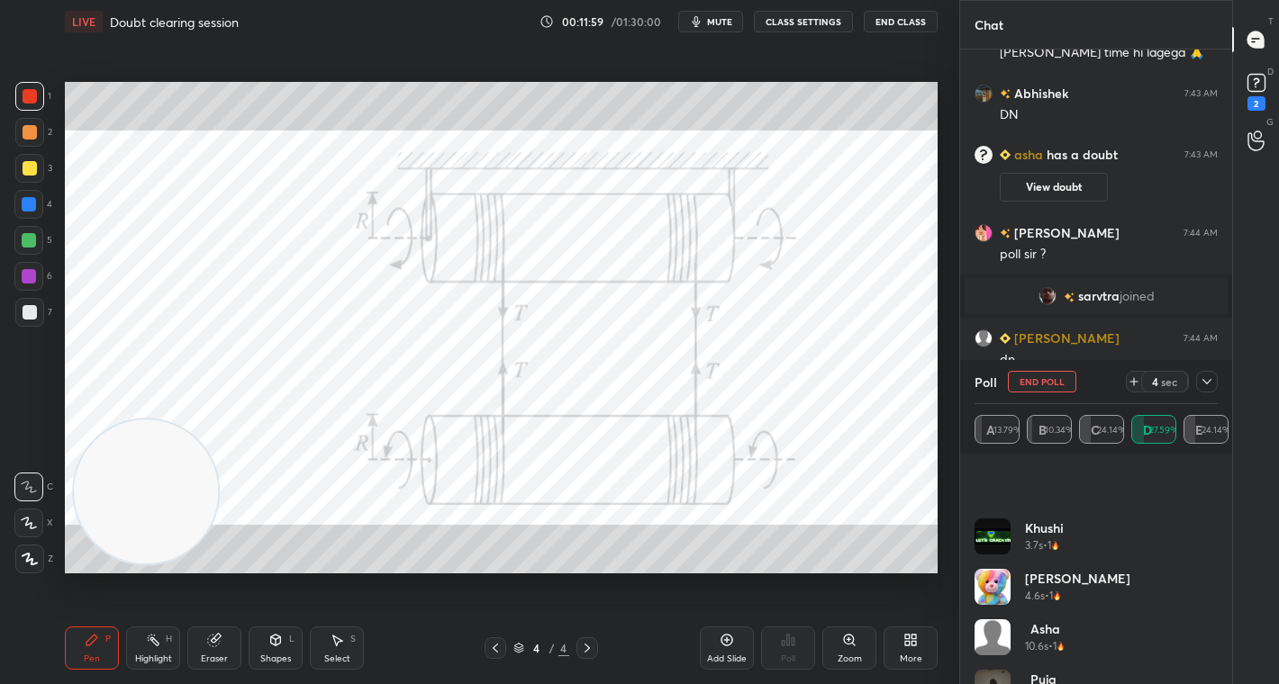
scroll to position [187, 0]
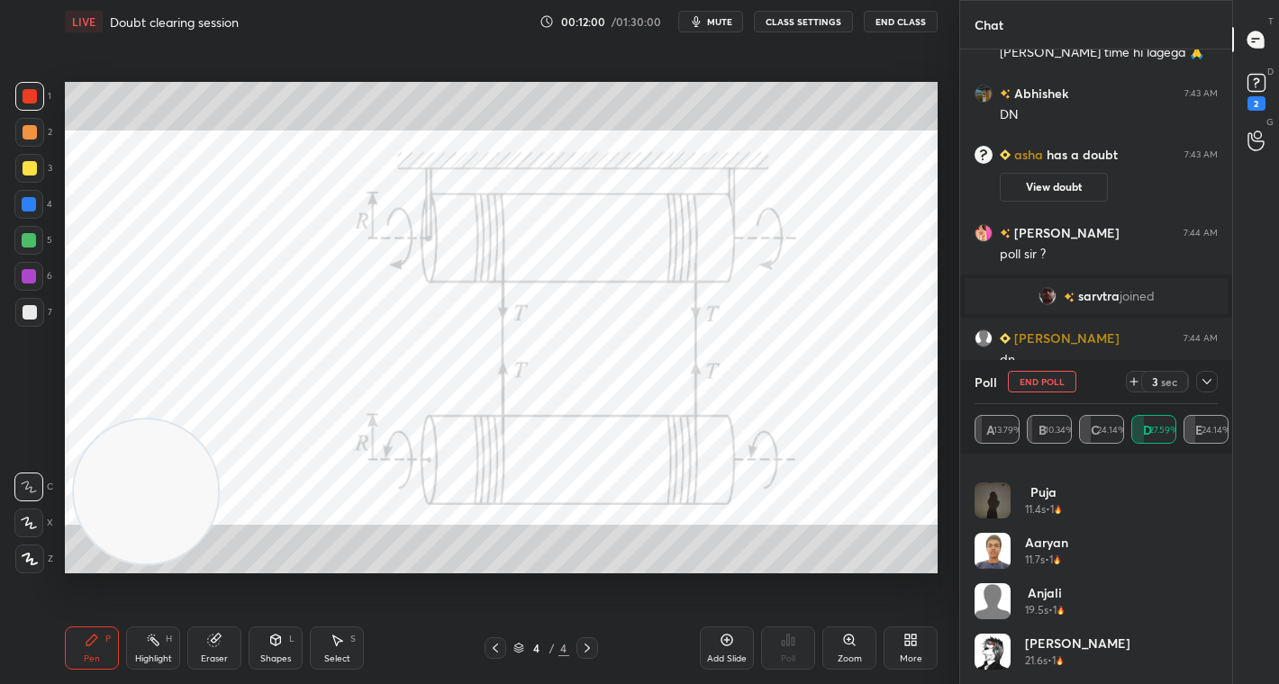
click at [1205, 378] on icon at bounding box center [1207, 382] width 14 height 14
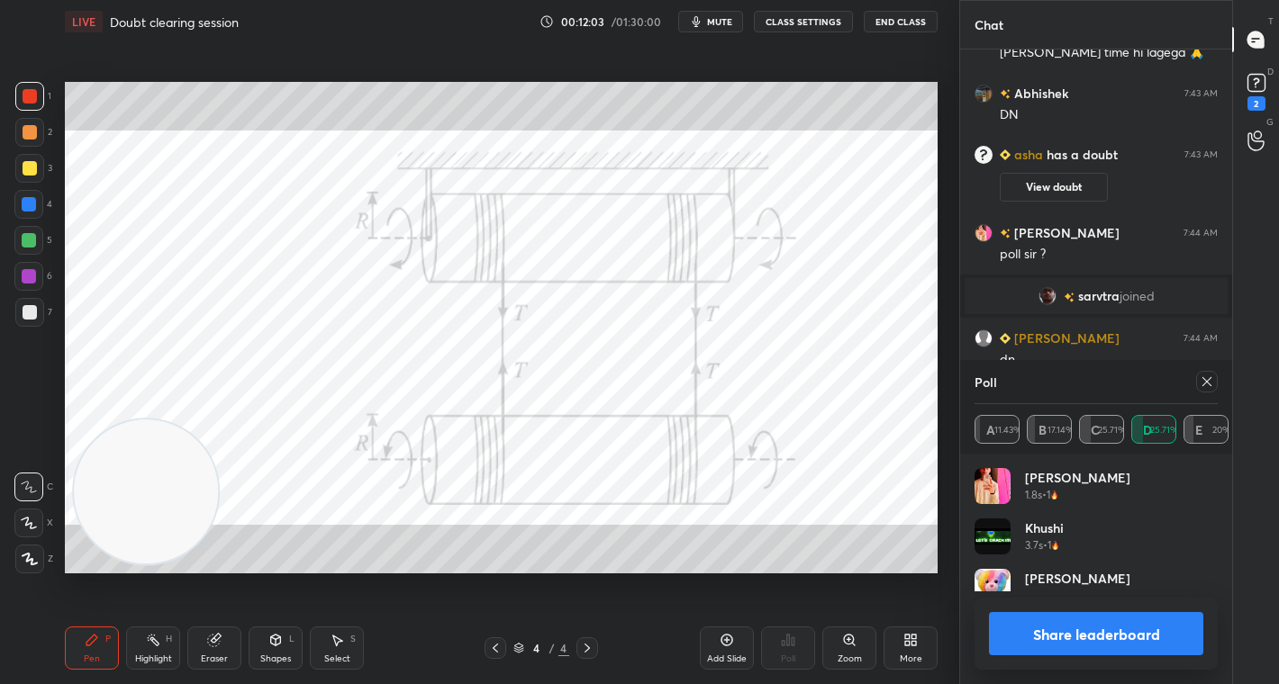
scroll to position [211, 238]
click at [1105, 626] on button "Share leaderboard" at bounding box center [1096, 633] width 214 height 43
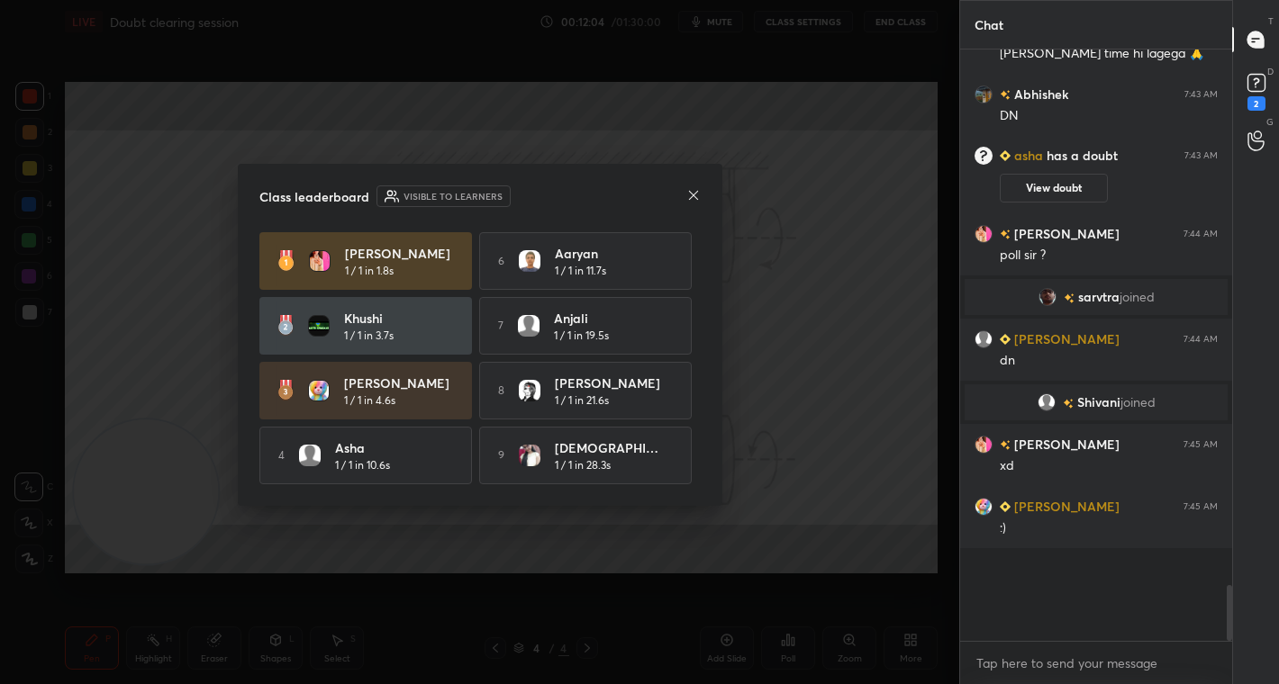
scroll to position [6, 6]
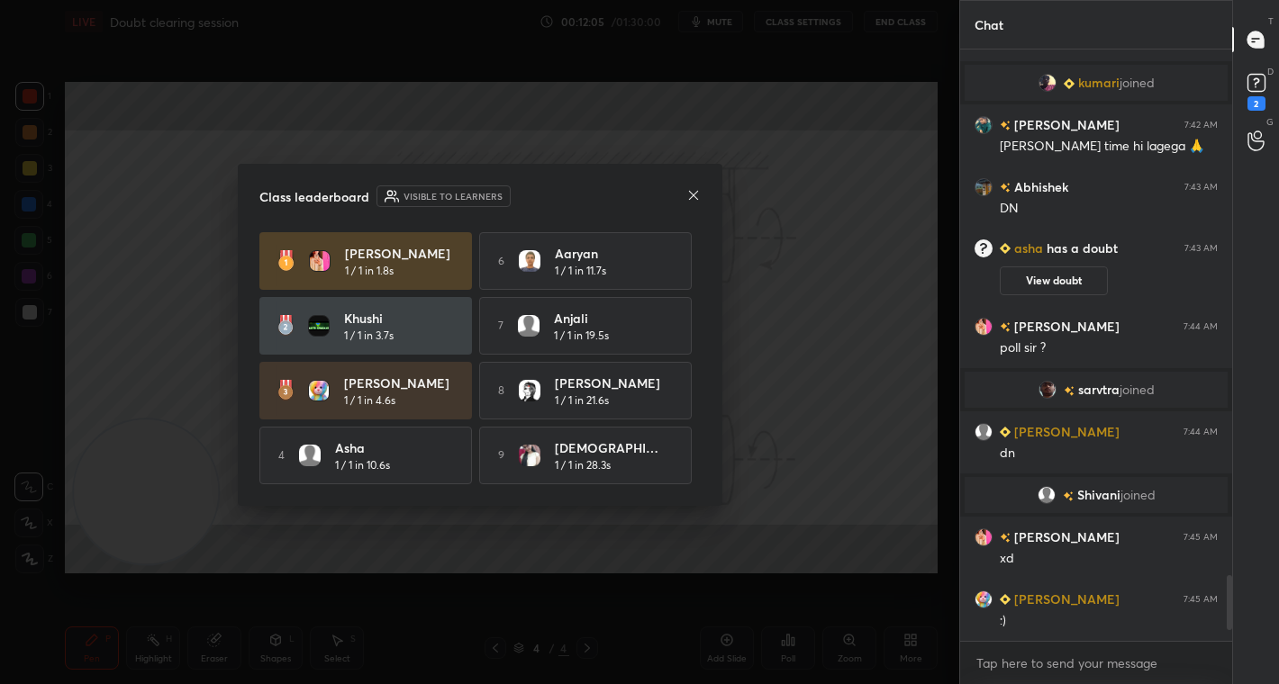
click at [694, 192] on icon at bounding box center [692, 194] width 9 height 9
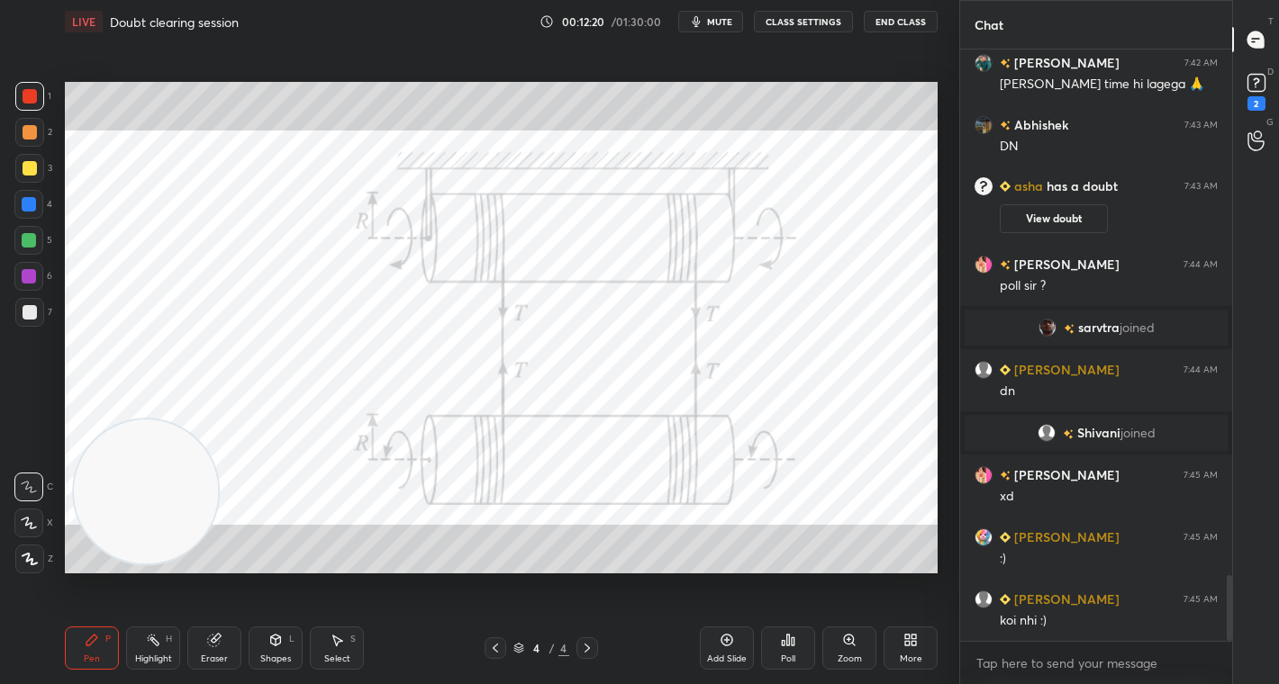
click at [22, 90] on div at bounding box center [29, 96] width 29 height 29
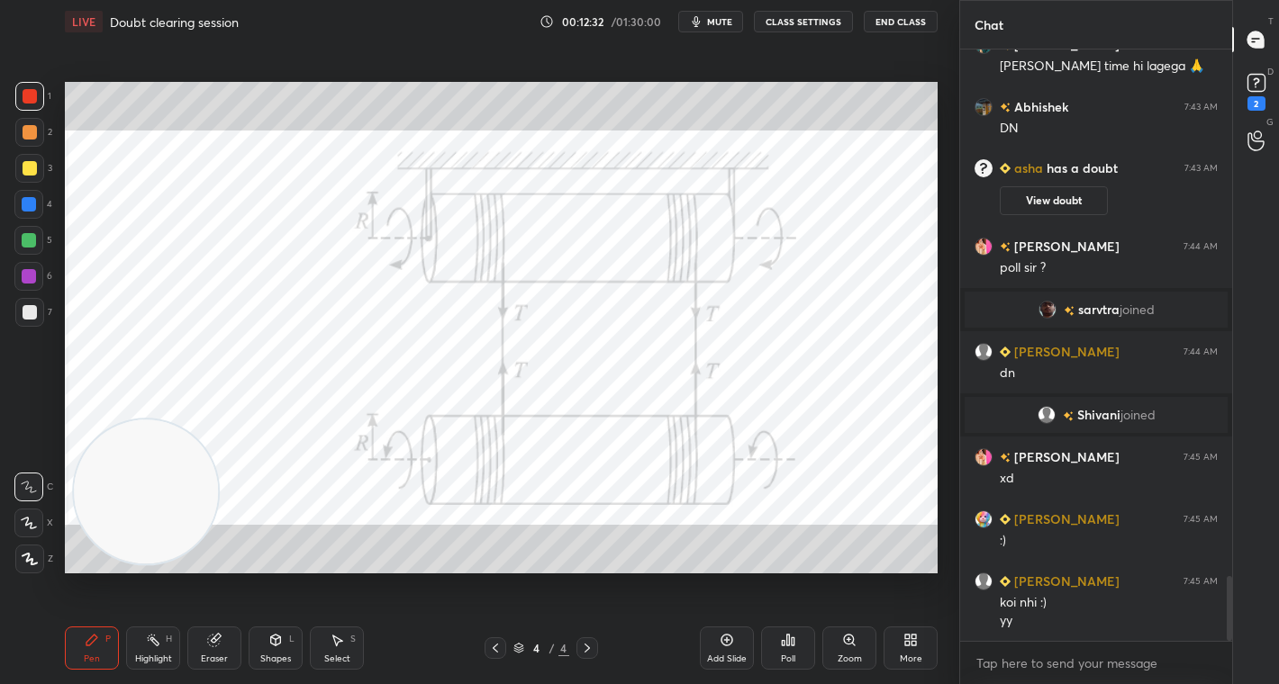
drag, startPoint x: 502, startPoint y: 644, endPoint x: 533, endPoint y: 643, distance: 31.5
click at [503, 646] on div at bounding box center [496, 649] width 22 height 22
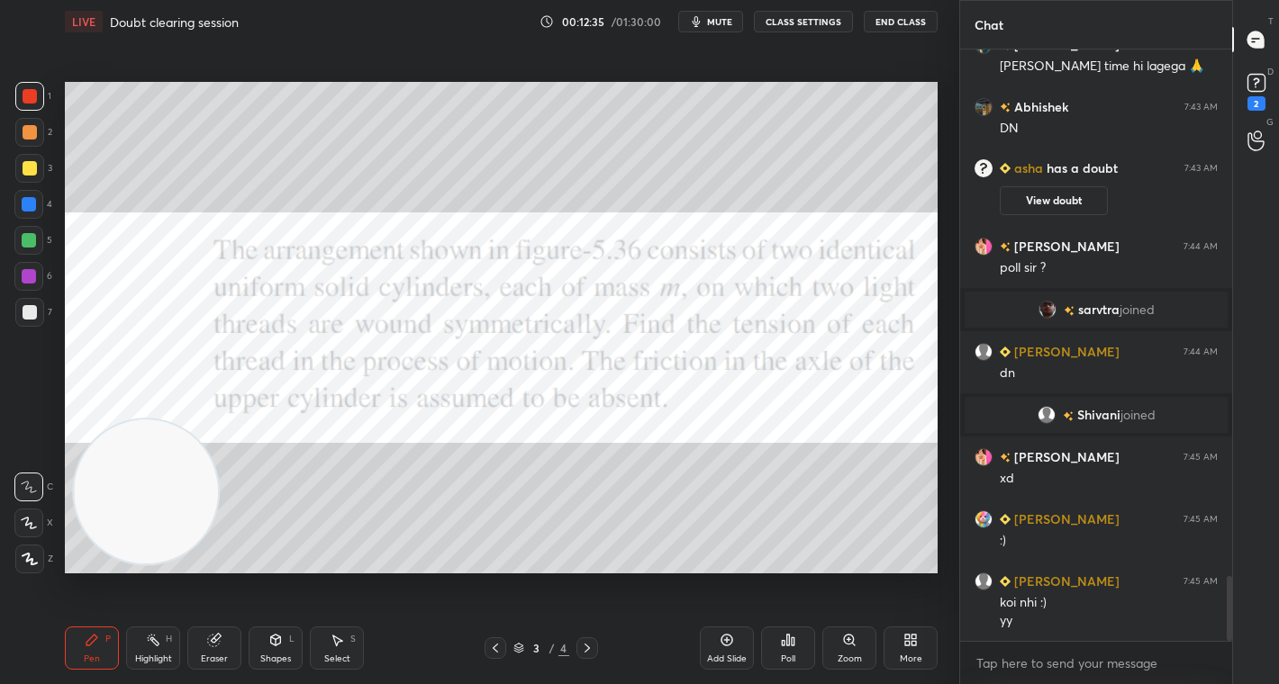
click at [587, 646] on icon at bounding box center [587, 648] width 14 height 14
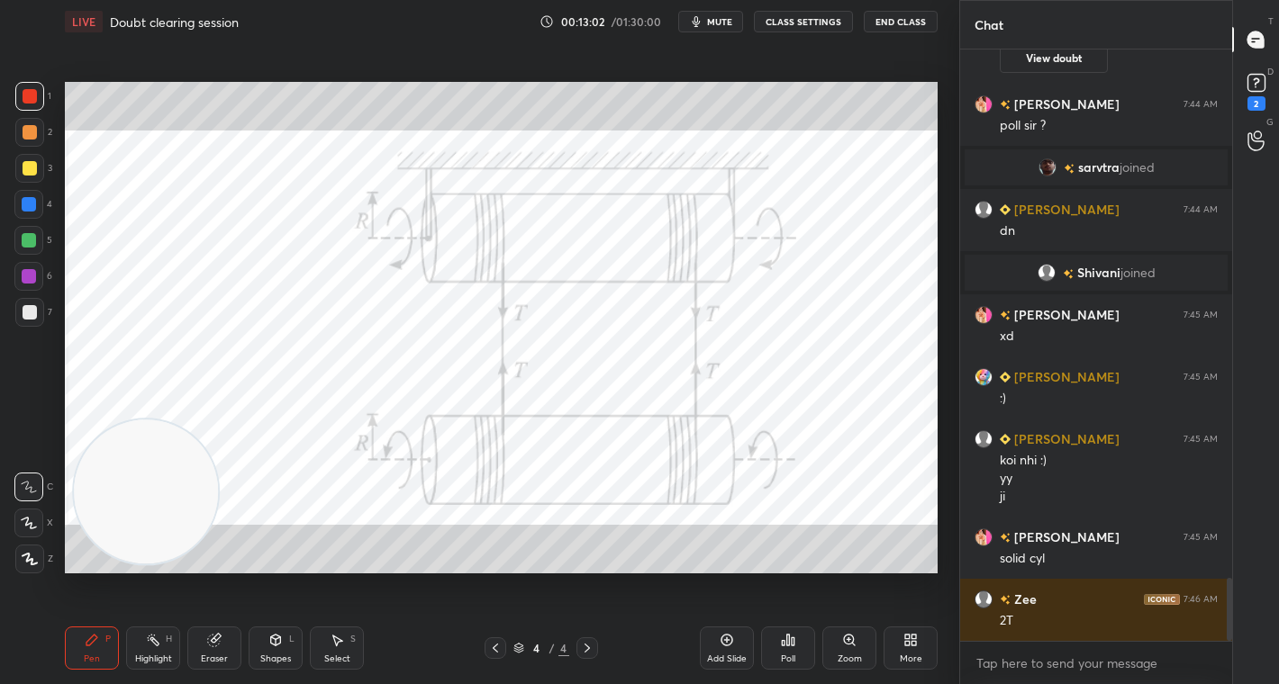
click at [29, 277] on div at bounding box center [29, 276] width 14 height 14
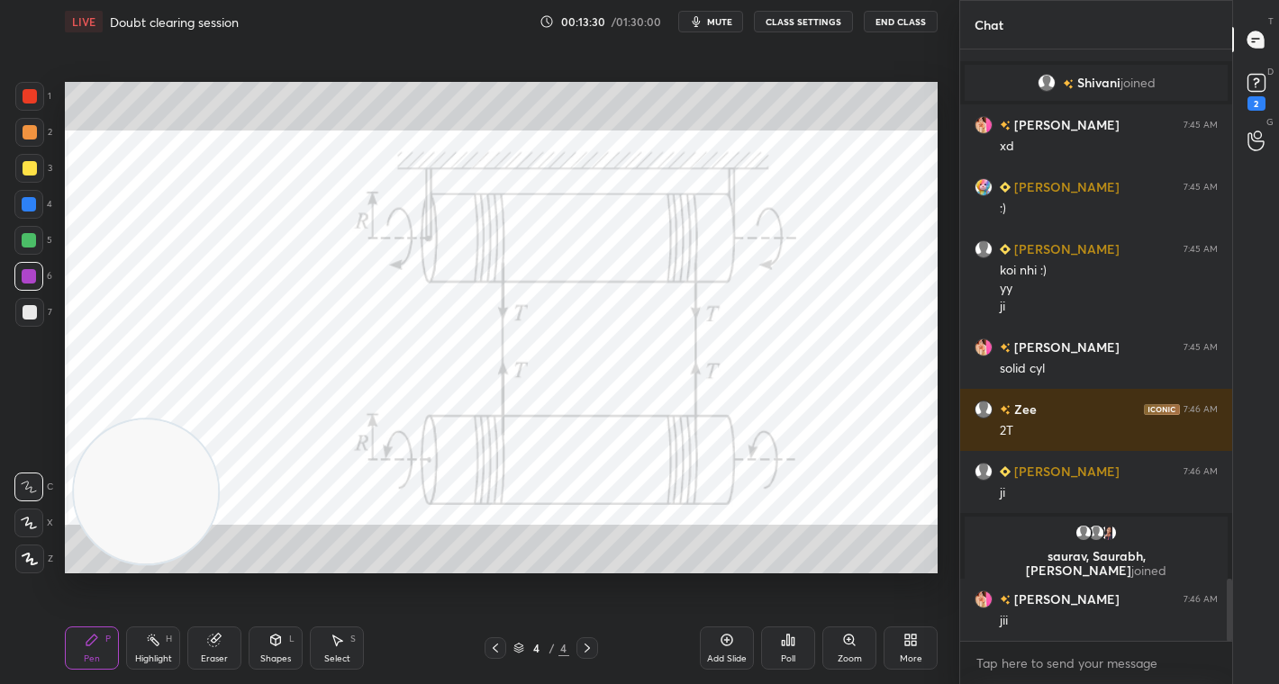
scroll to position [5112, 0]
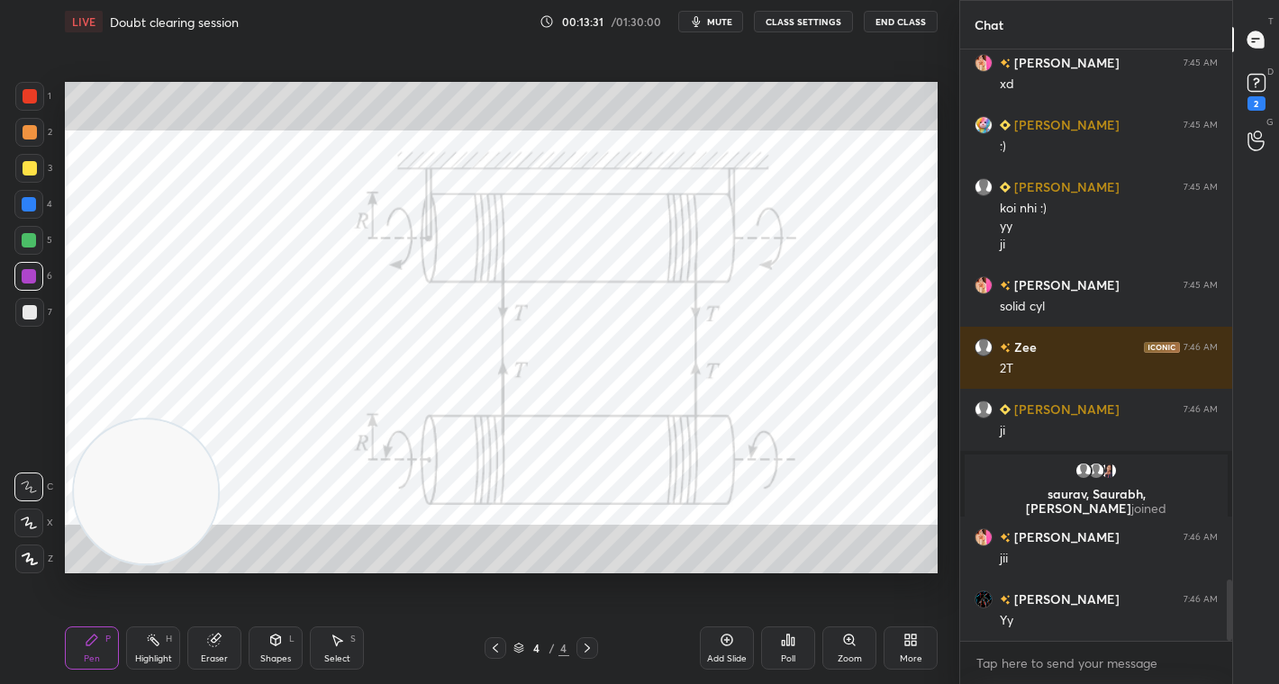
click at [724, 24] on span "mute" at bounding box center [719, 21] width 25 height 13
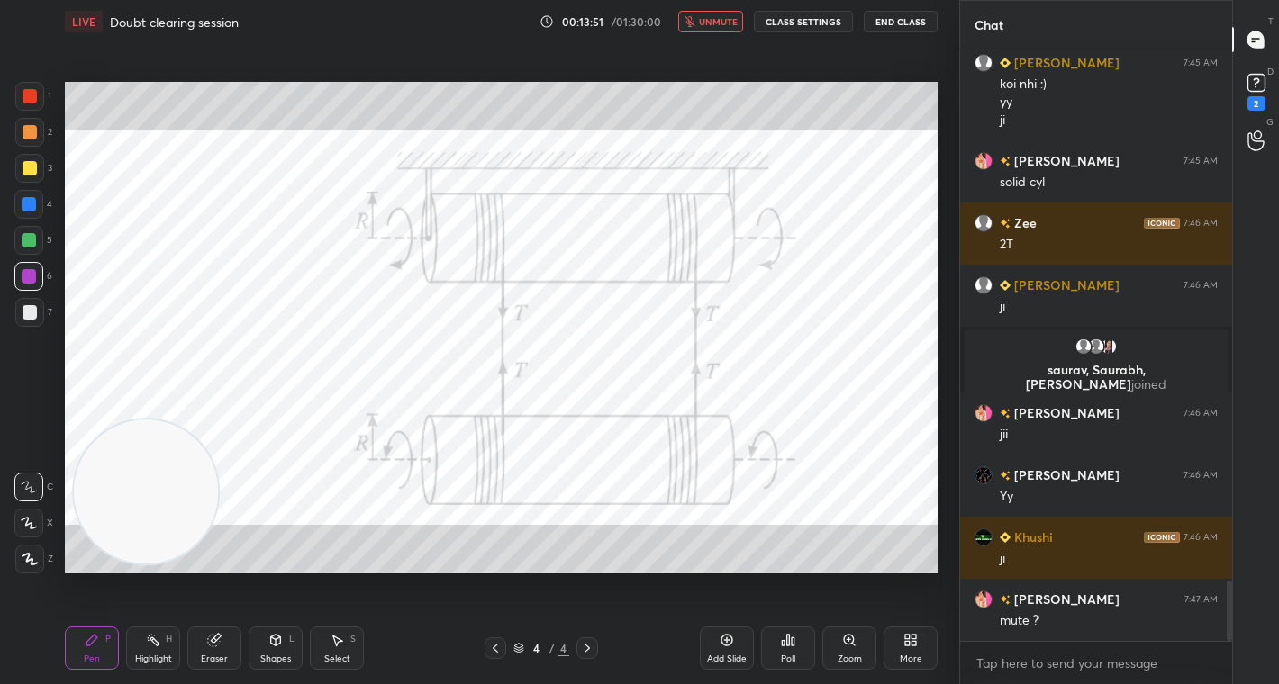
scroll to position [5298, 0]
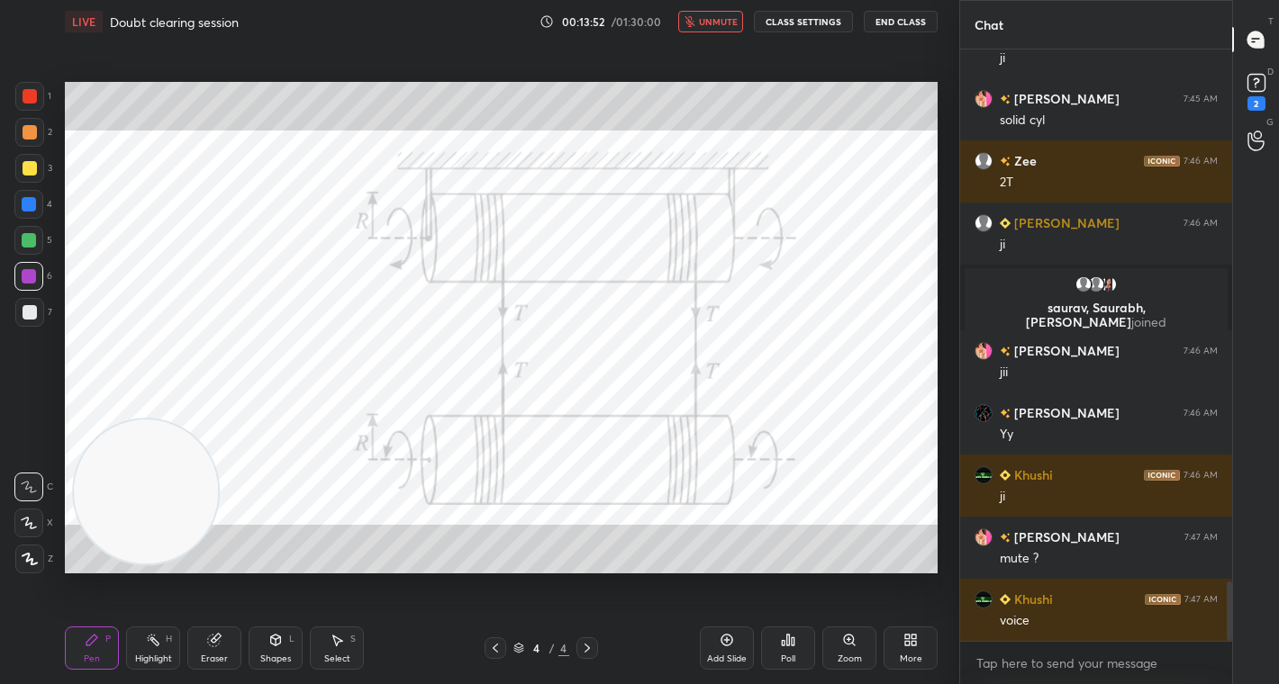
click at [719, 19] on span "unmute" at bounding box center [718, 21] width 39 height 13
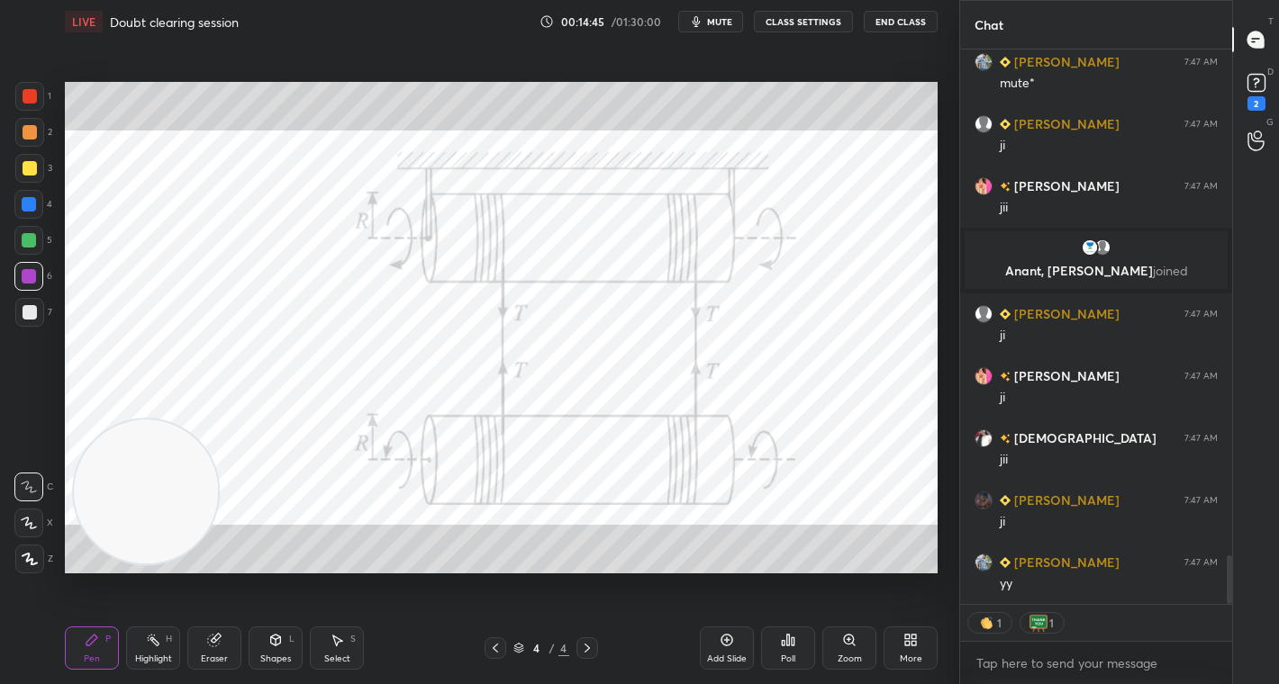
scroll to position [5799, 0]
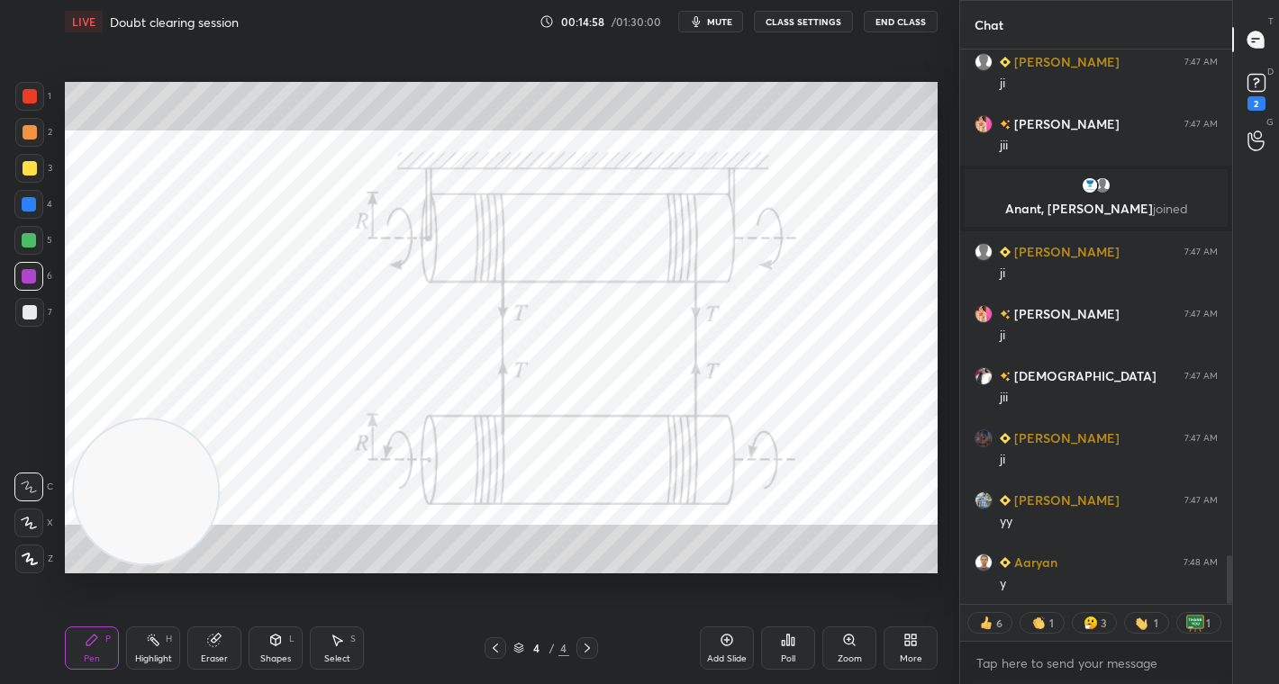
click at [917, 649] on div "More" at bounding box center [910, 648] width 54 height 43
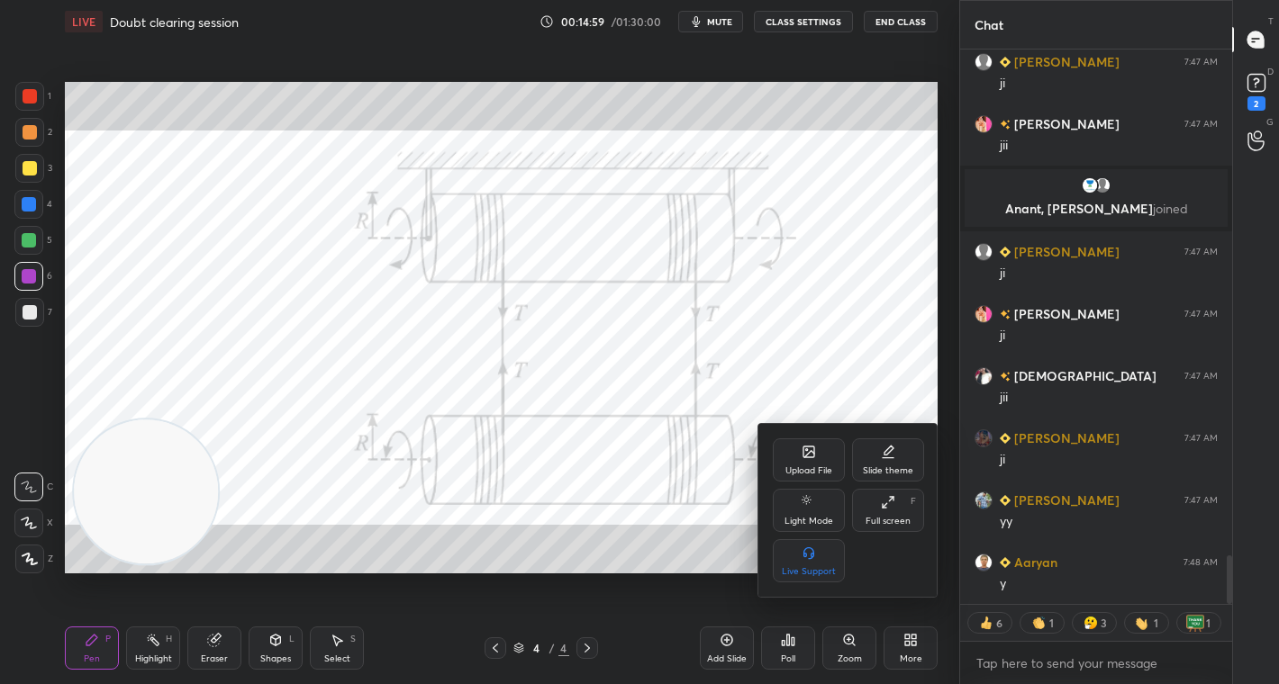
click at [795, 461] on div "Upload File" at bounding box center [809, 460] width 72 height 43
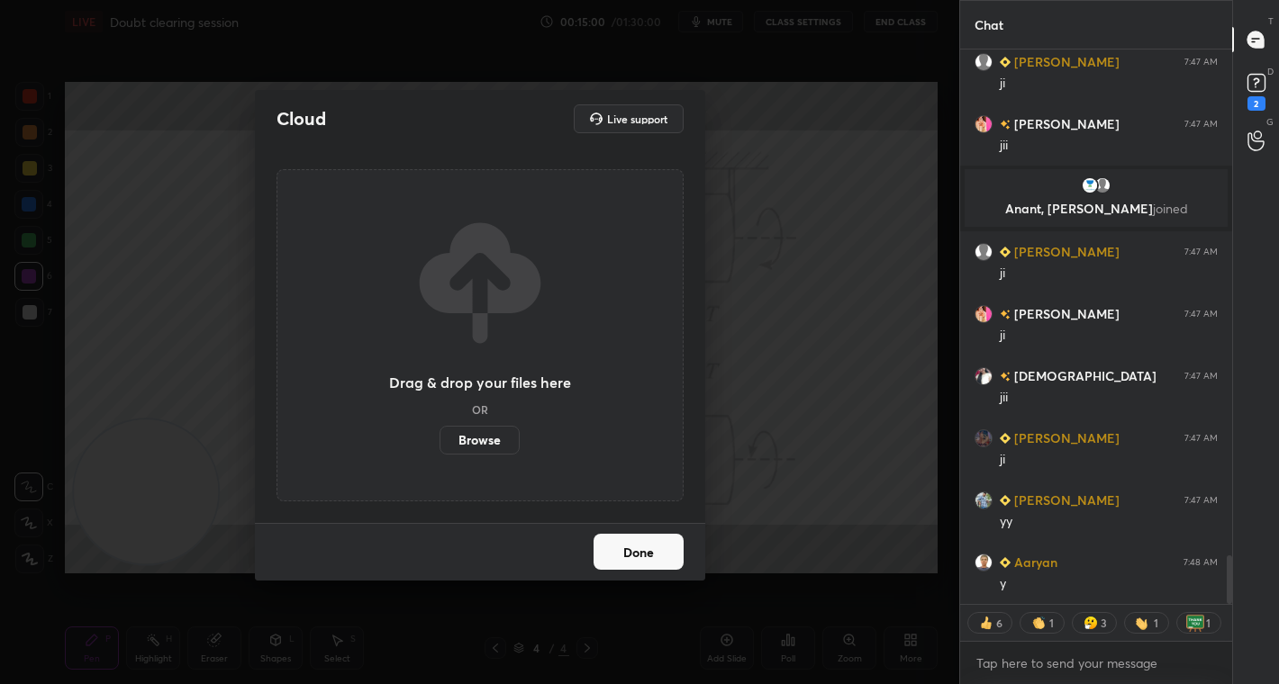
scroll to position [5861, 0]
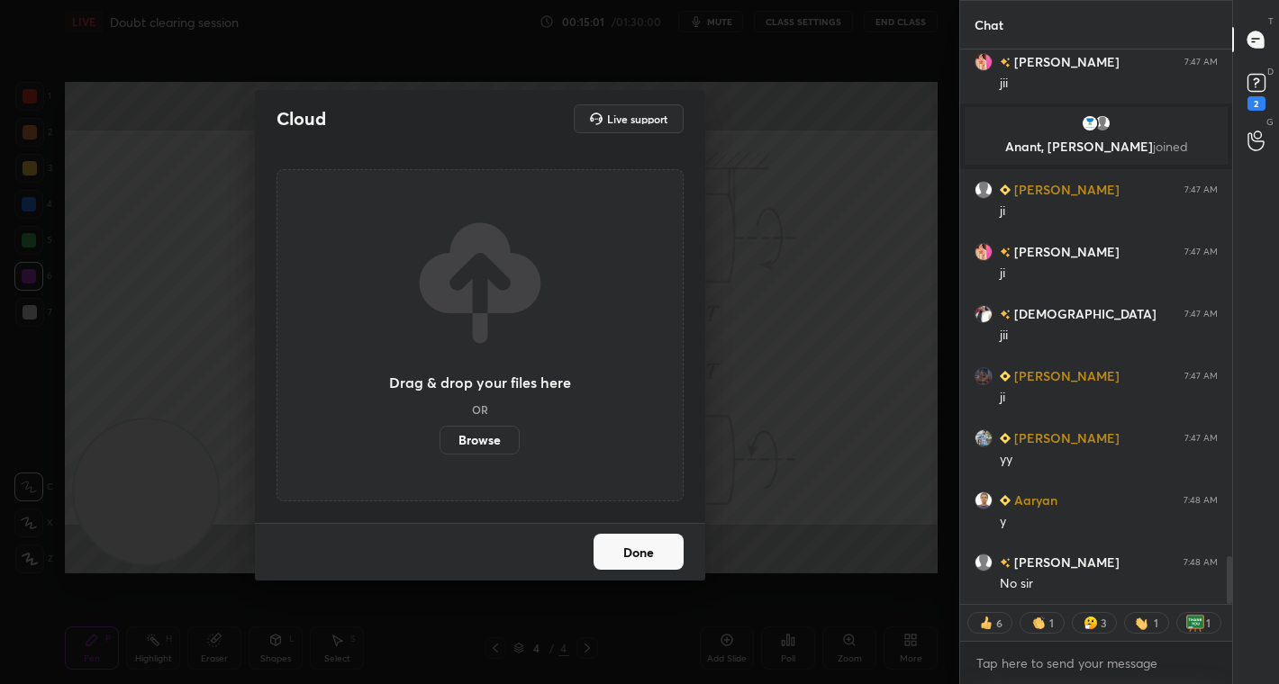
click at [478, 439] on label "Browse" at bounding box center [479, 440] width 80 height 29
click at [439, 439] on input "Browse" at bounding box center [439, 440] width 0 height 29
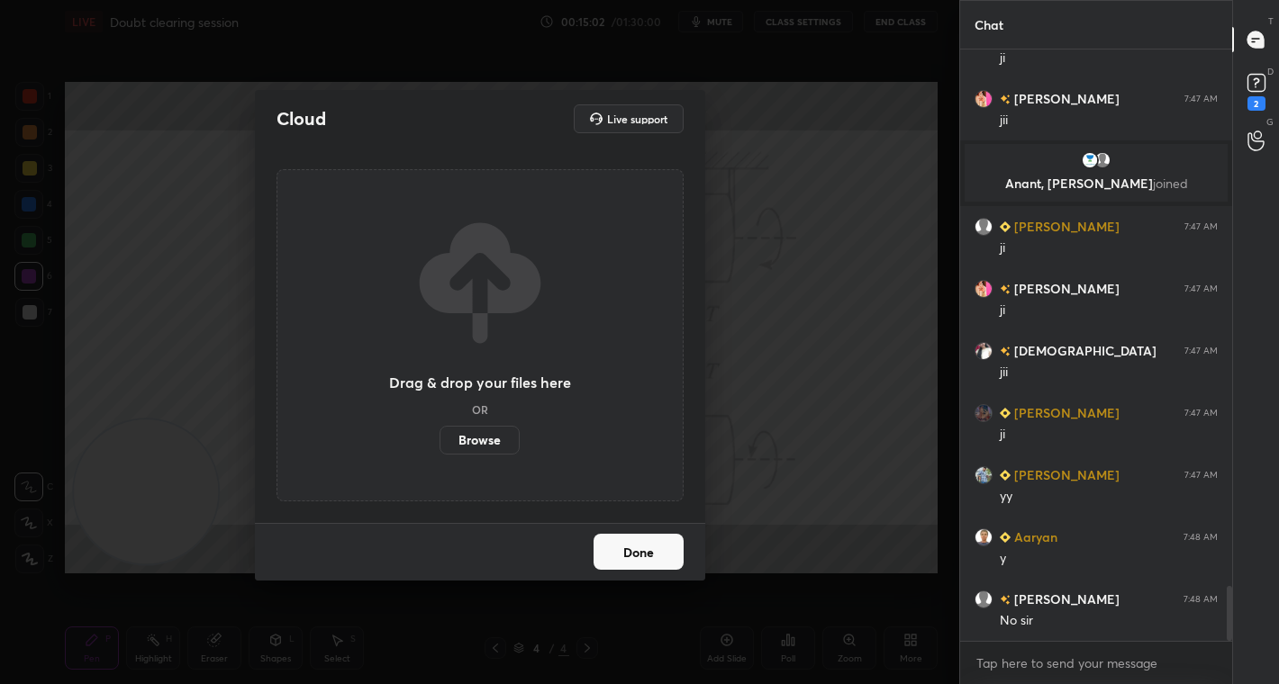
scroll to position [586, 267]
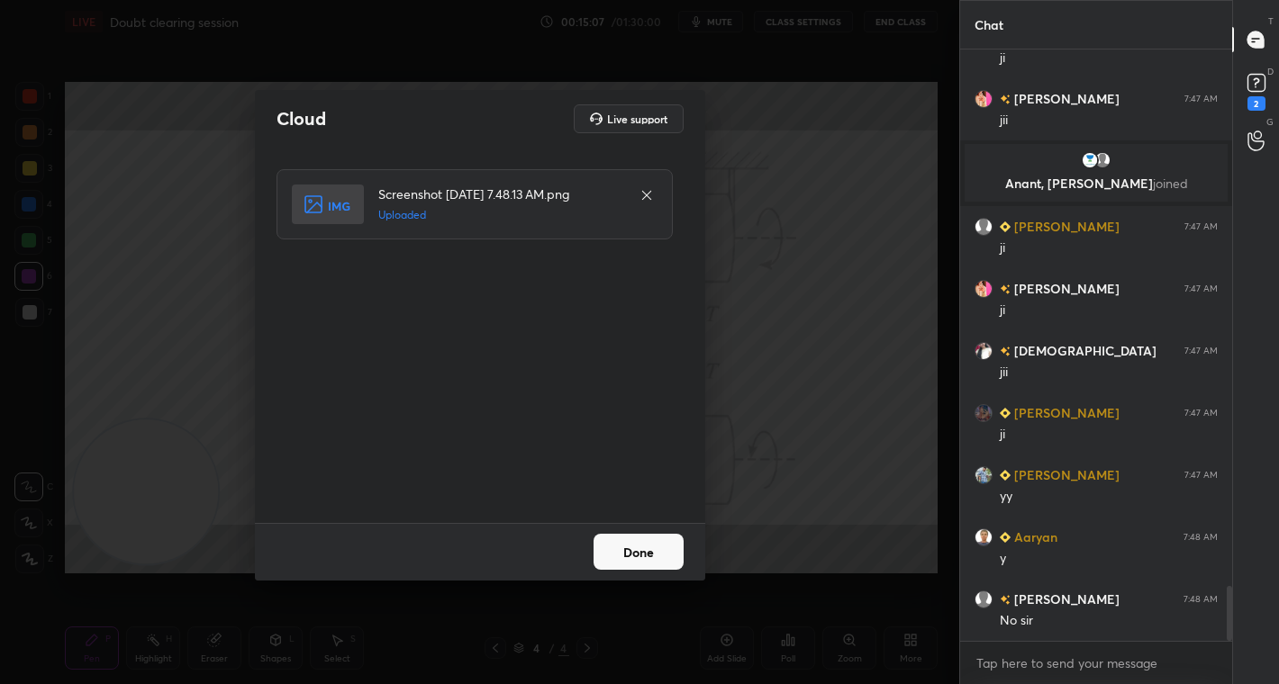
click at [600, 541] on button "Done" at bounding box center [638, 552] width 90 height 36
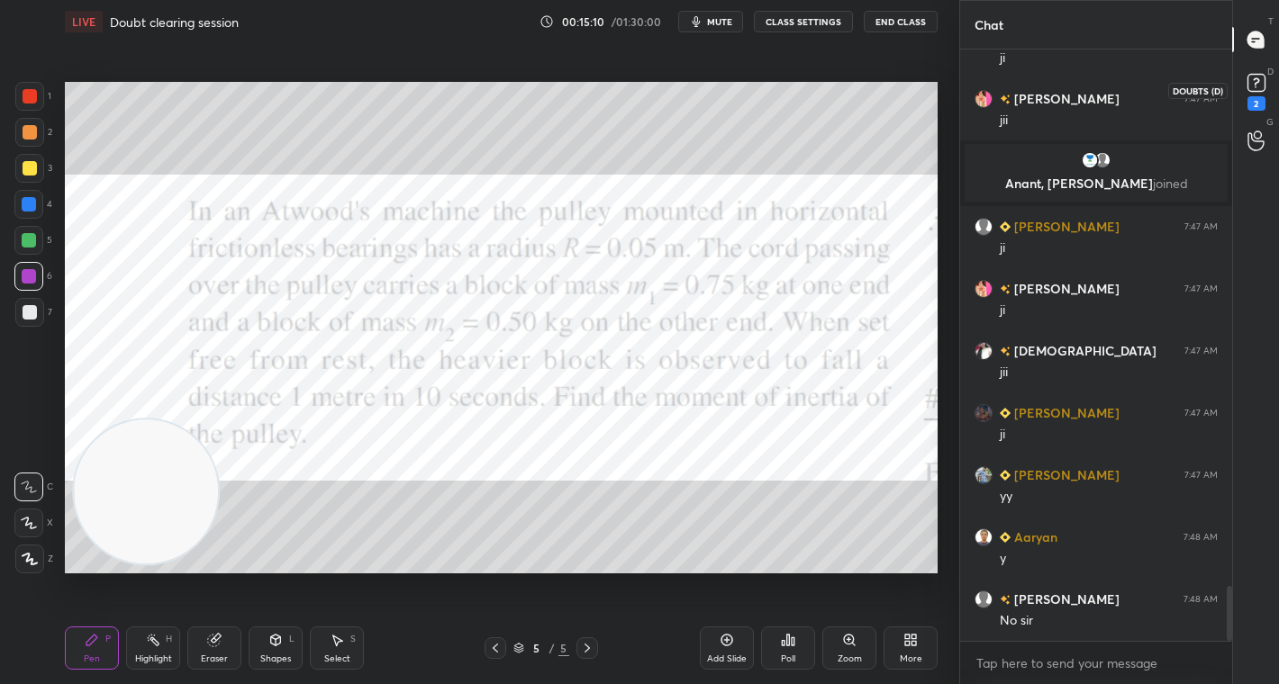
click at [1254, 88] on rect at bounding box center [1255, 83] width 17 height 17
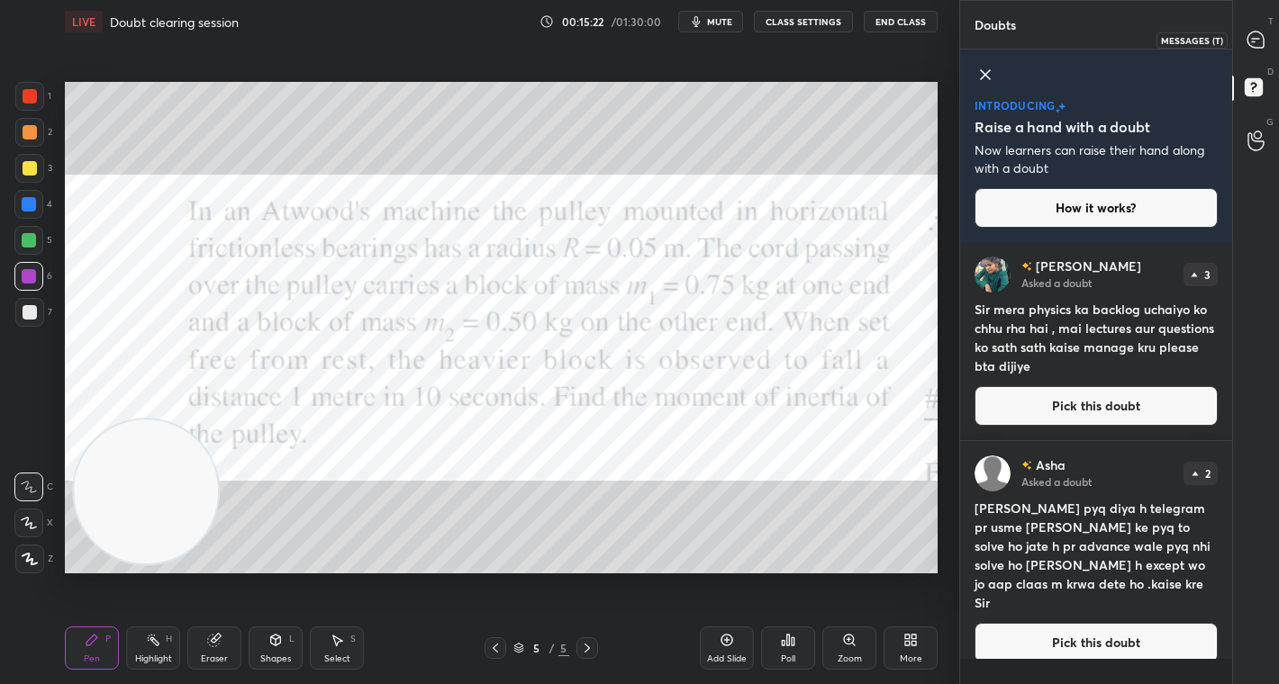
click at [1255, 40] on icon at bounding box center [1255, 40] width 16 height 16
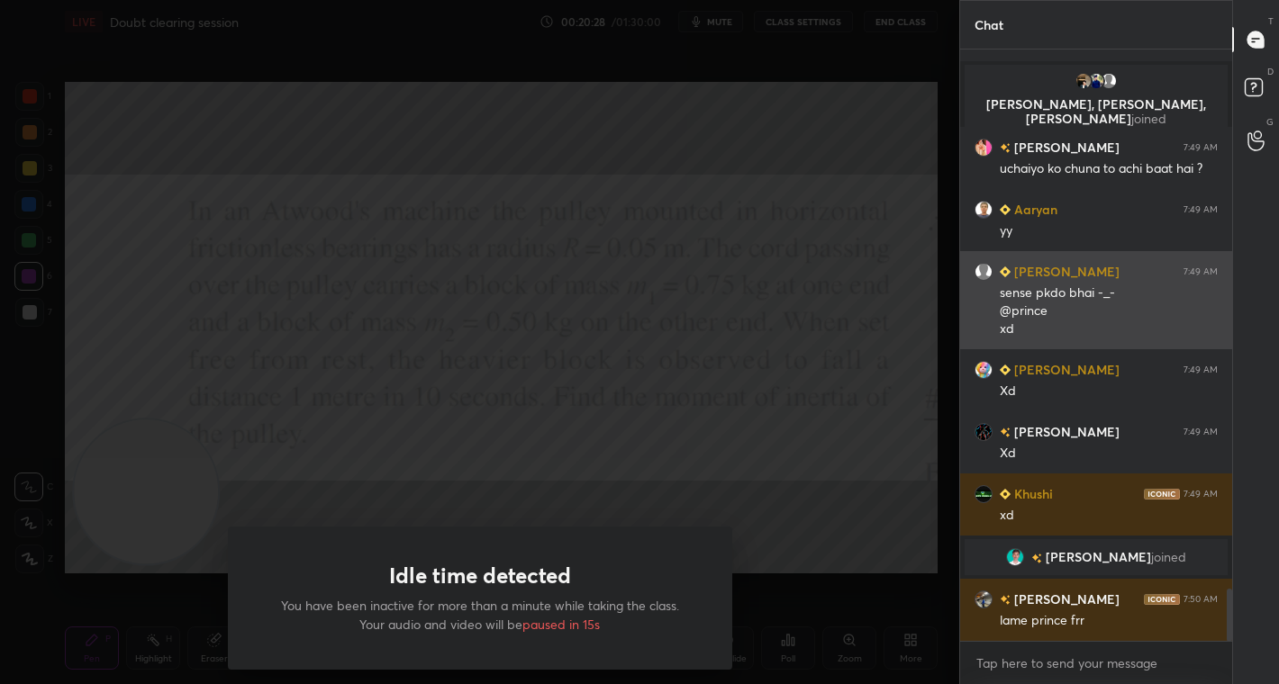
scroll to position [6157, 0]
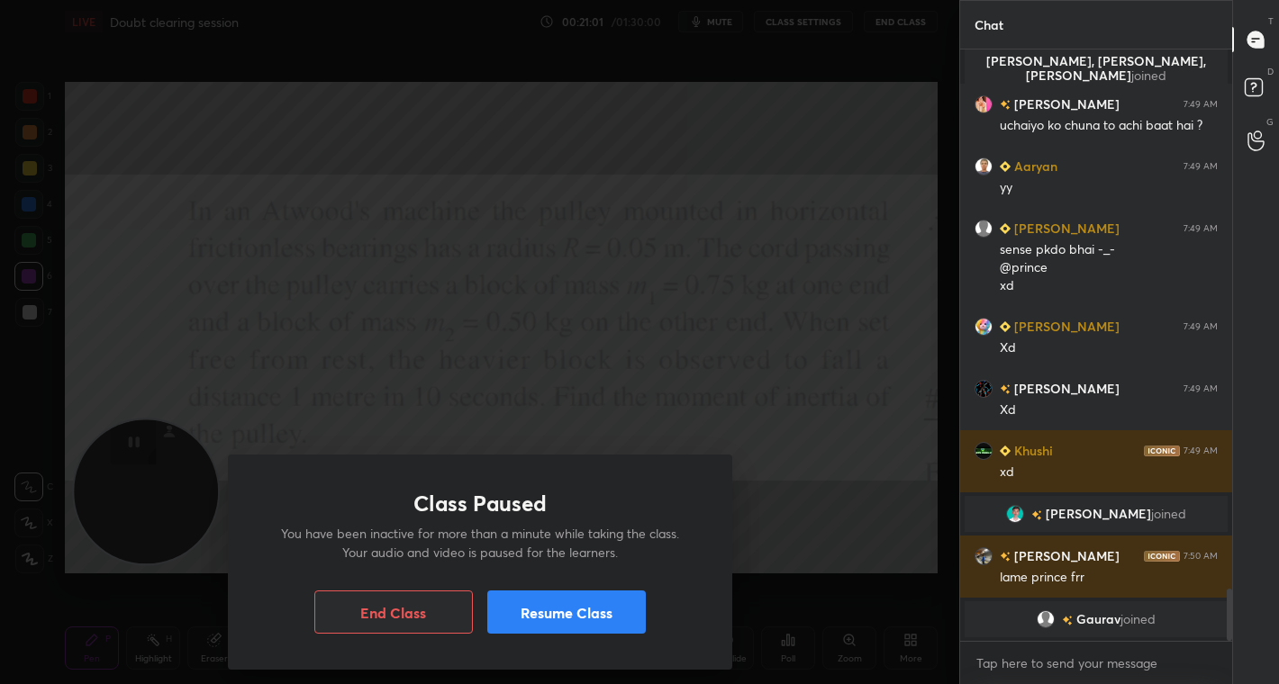
click at [585, 630] on button "Resume Class" at bounding box center [566, 612] width 159 height 43
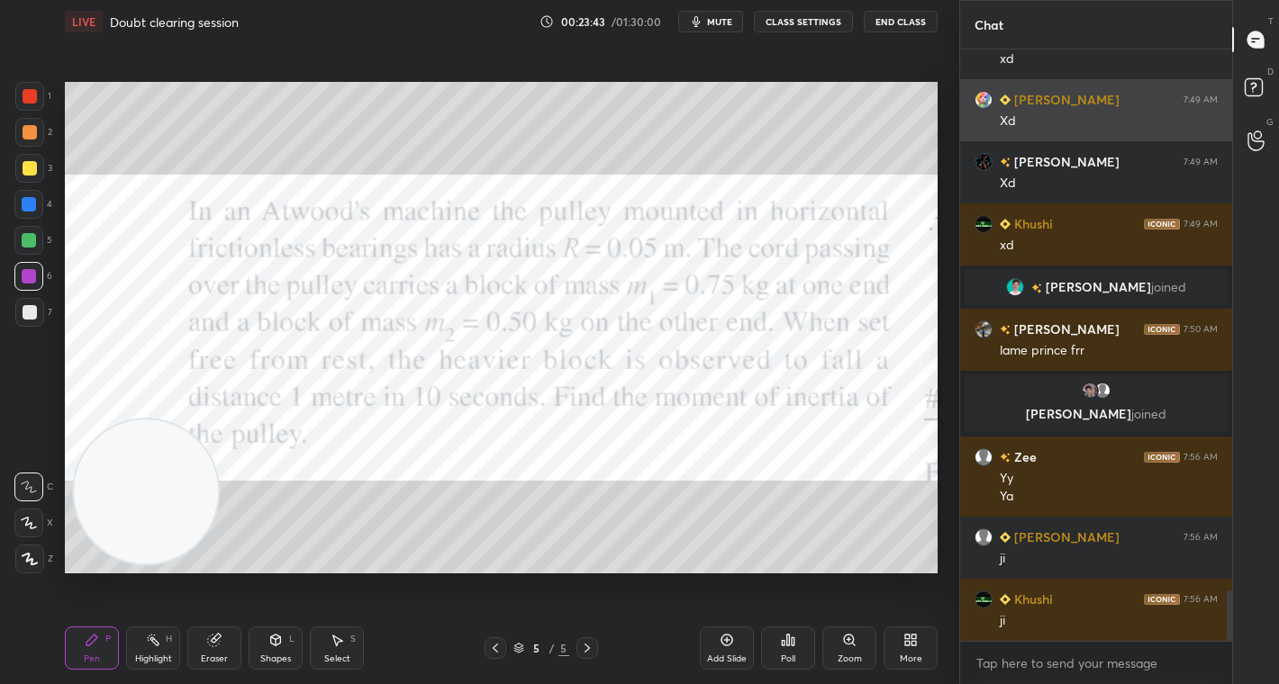
scroll to position [6411, 0]
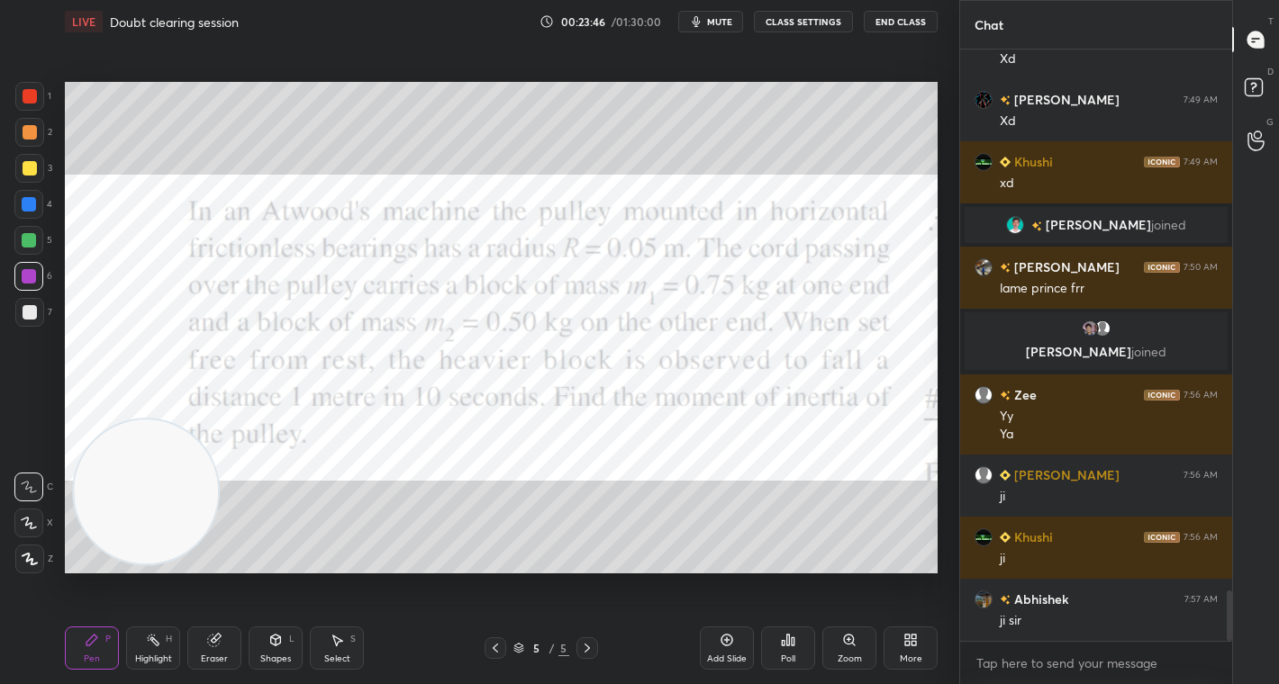
click at [30, 89] on div at bounding box center [30, 96] width 14 height 14
click at [793, 649] on div "Poll" at bounding box center [788, 648] width 54 height 43
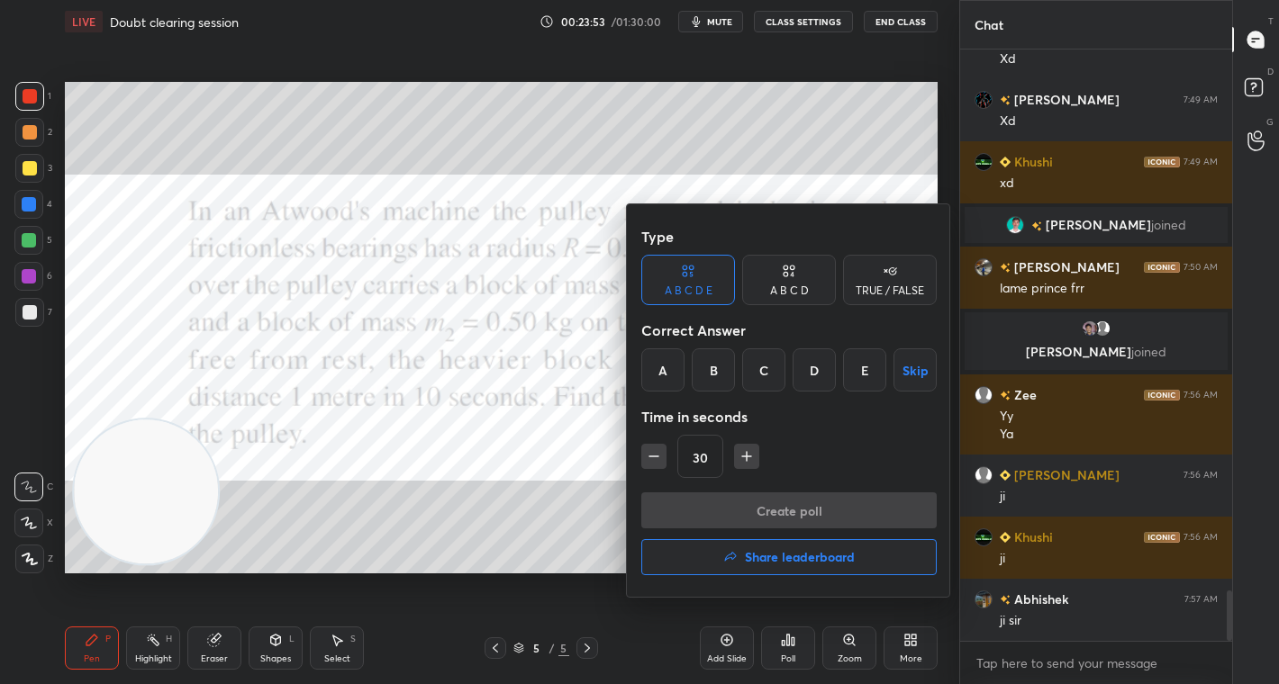
click at [888, 285] on div "TRUE / FALSE" at bounding box center [890, 290] width 68 height 11
click at [703, 373] on div "True" at bounding box center [688, 370] width 94 height 43
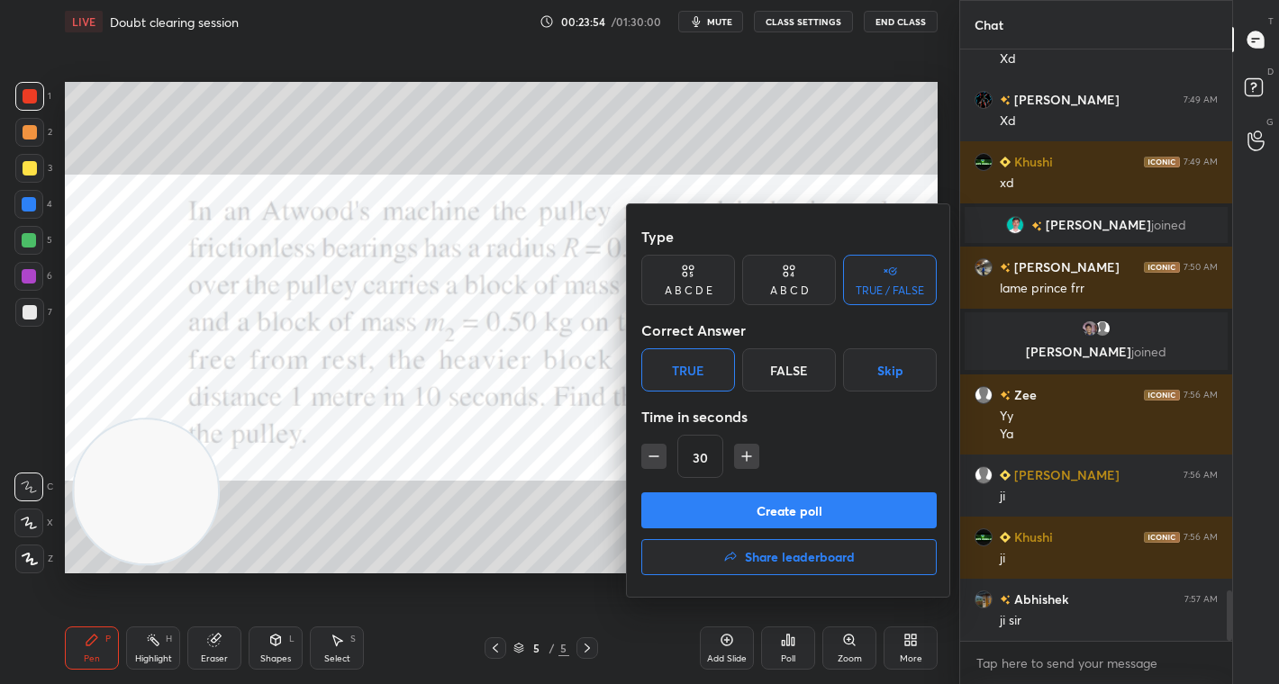
drag, startPoint x: 796, startPoint y: 504, endPoint x: 795, endPoint y: 490, distance: 14.4
click at [798, 507] on button "Create poll" at bounding box center [788, 511] width 295 height 36
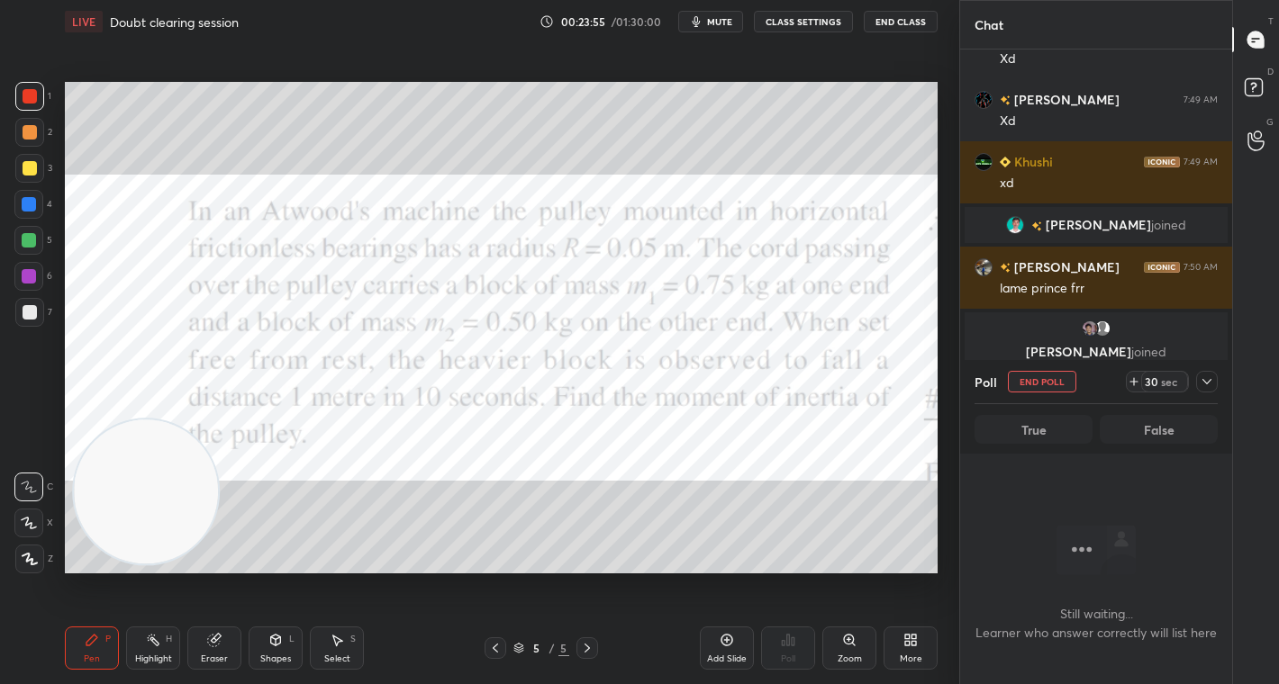
scroll to position [493, 267]
click at [1161, 377] on div "sec" at bounding box center [1169, 382] width 22 height 14
click at [1163, 378] on div "sec" at bounding box center [1169, 382] width 22 height 14
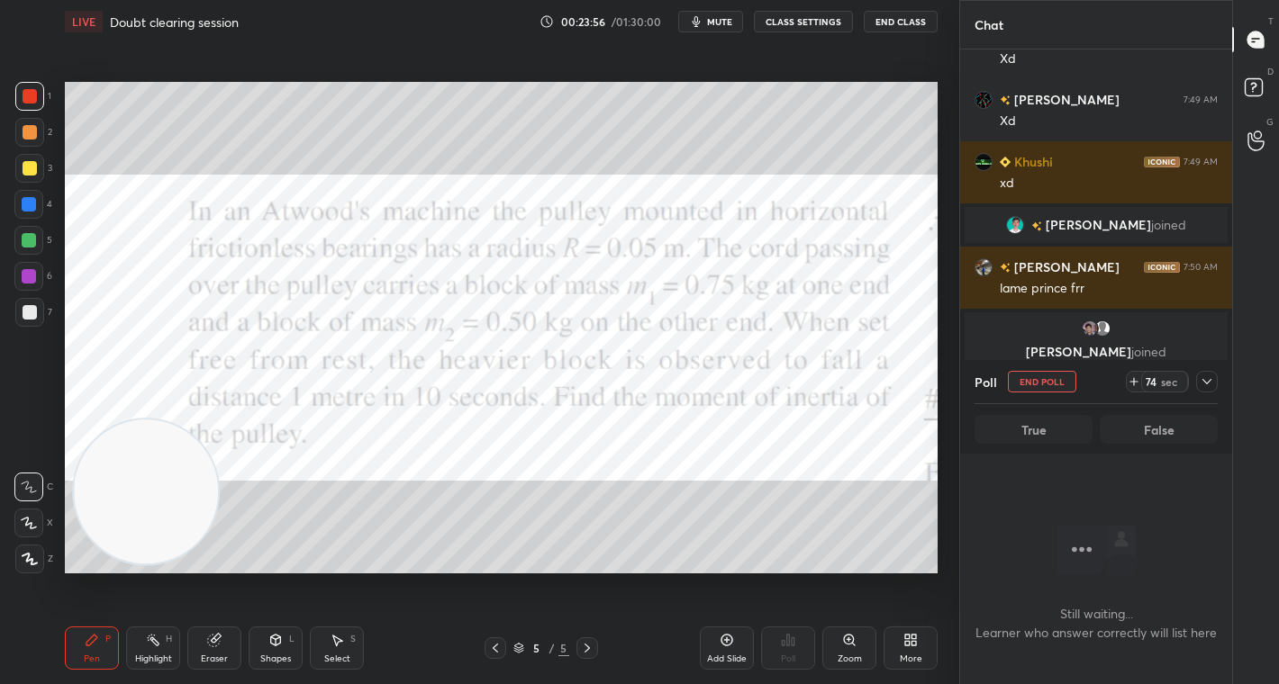
click at [1164, 379] on div "sec" at bounding box center [1169, 382] width 22 height 14
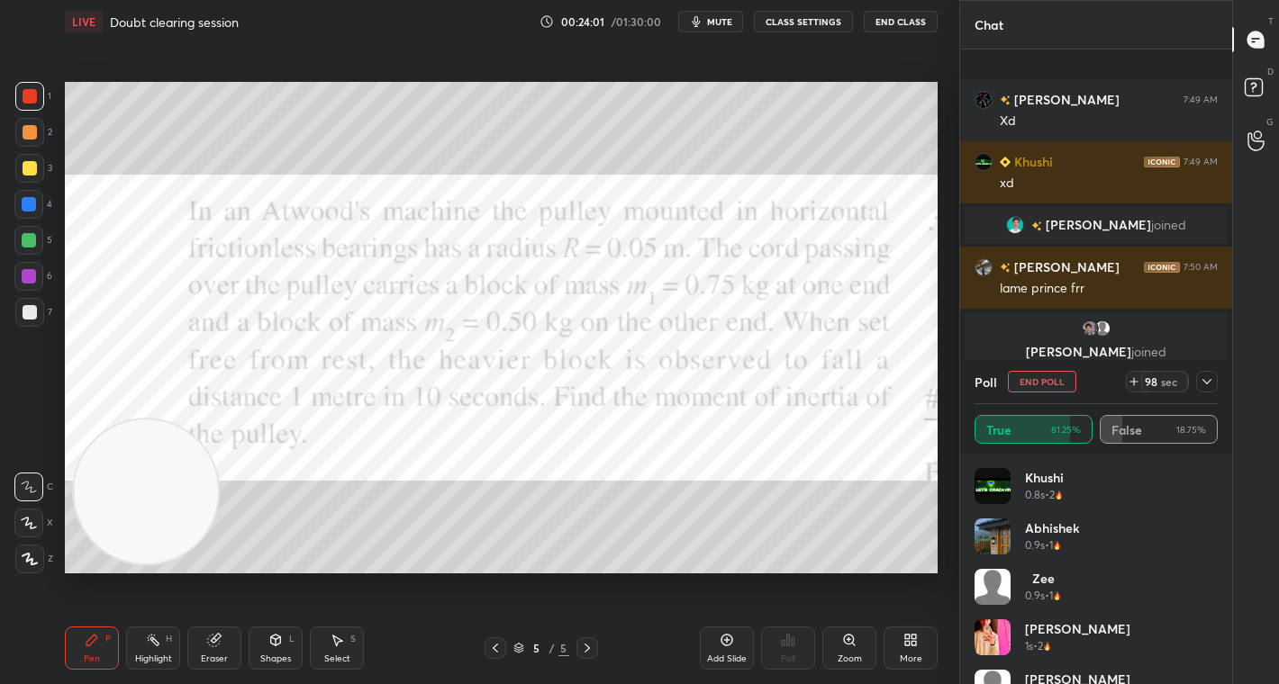
scroll to position [6548, 0]
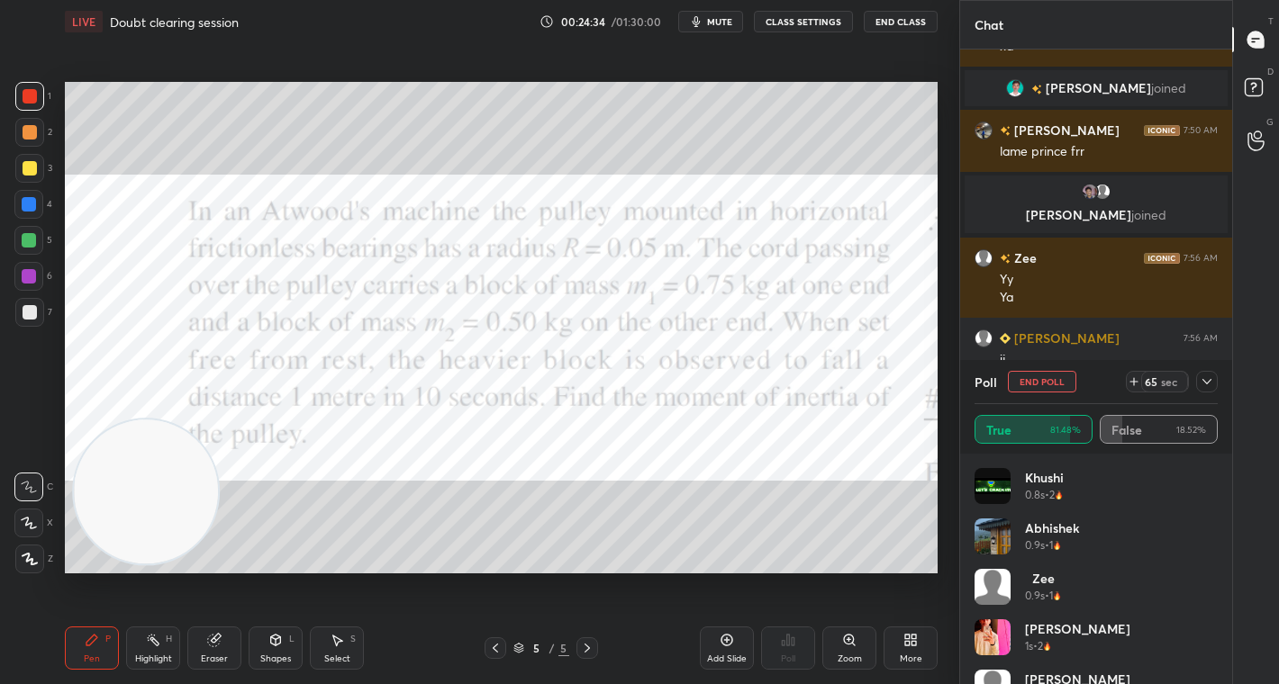
click at [723, 20] on span "mute" at bounding box center [719, 21] width 25 height 13
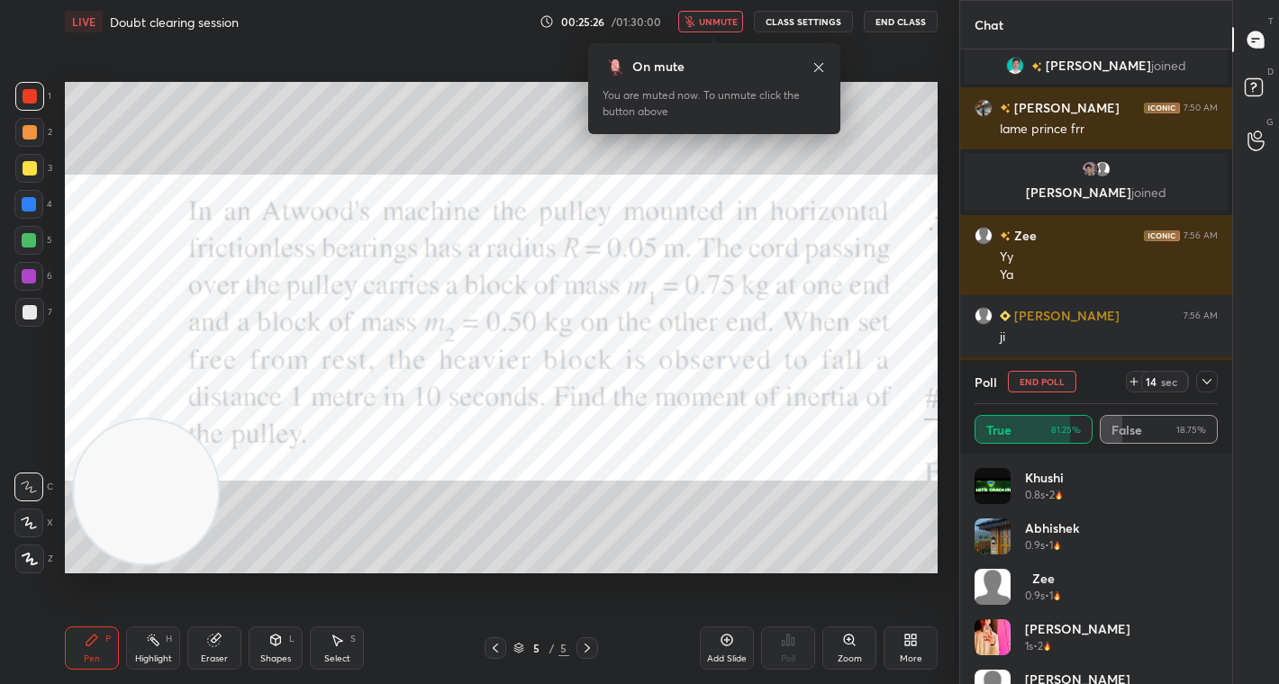
scroll to position [6544, 0]
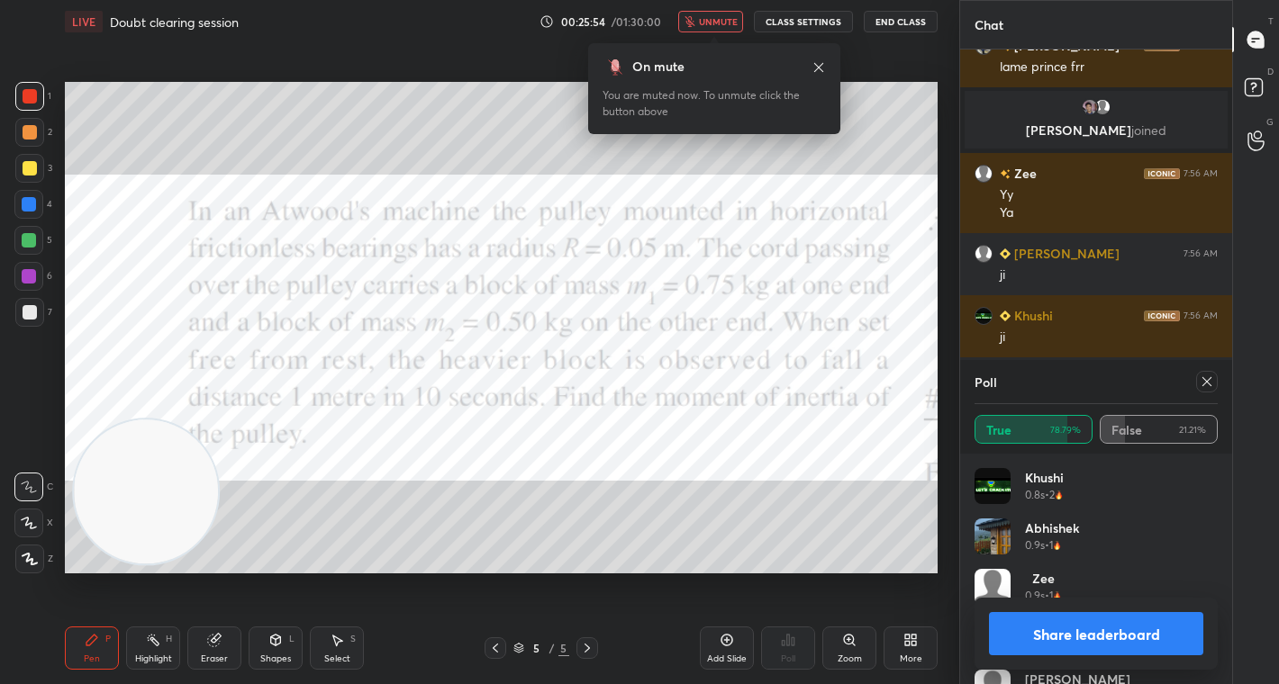
click at [723, 12] on button "unmute" at bounding box center [710, 22] width 65 height 22
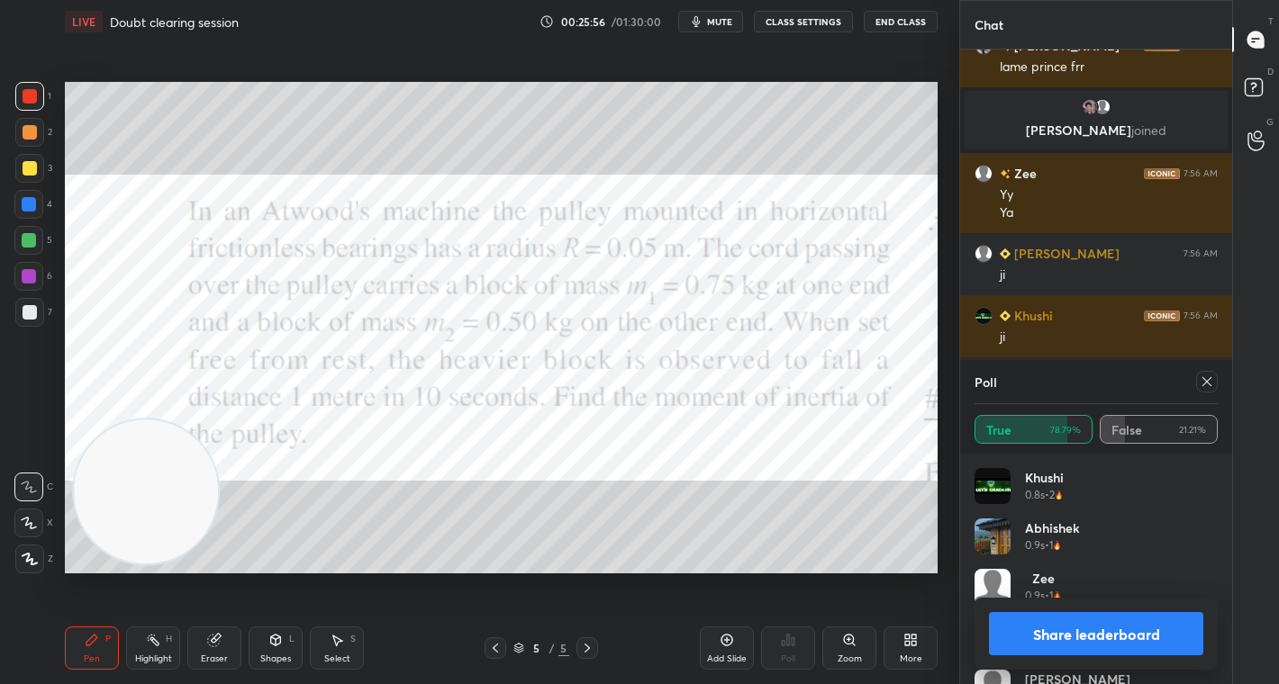
click at [1068, 632] on button "Share leaderboard" at bounding box center [1096, 633] width 214 height 43
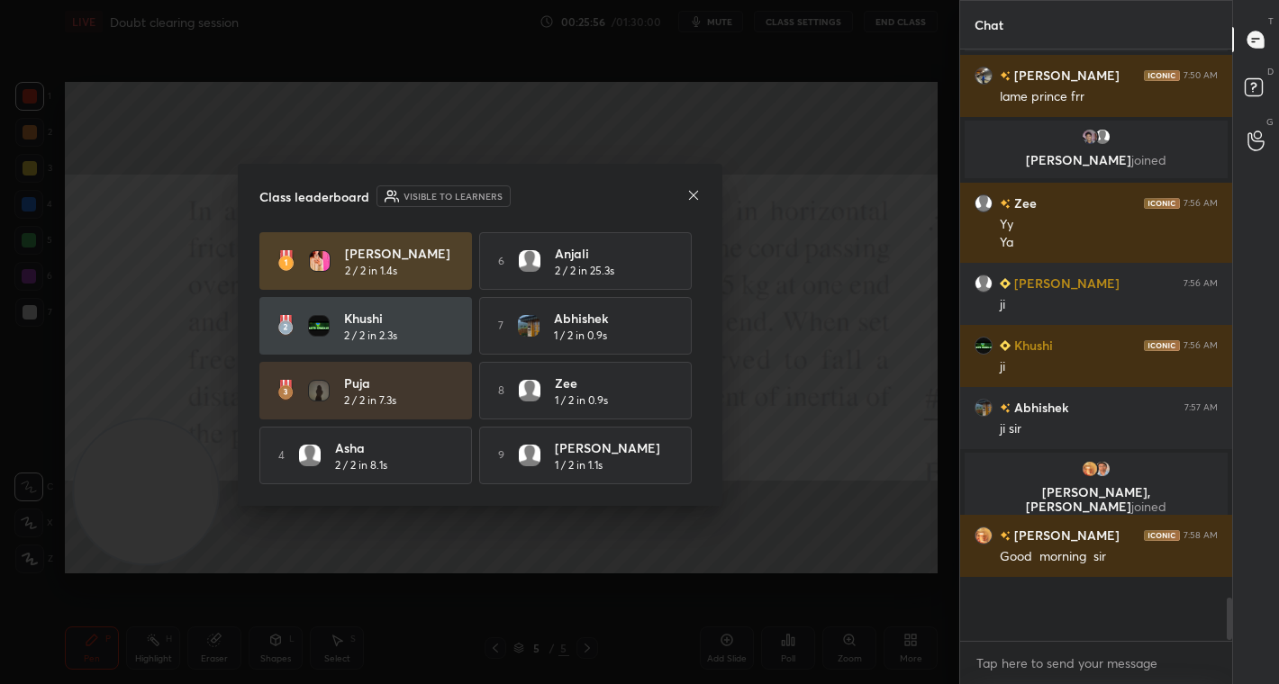
scroll to position [586, 267]
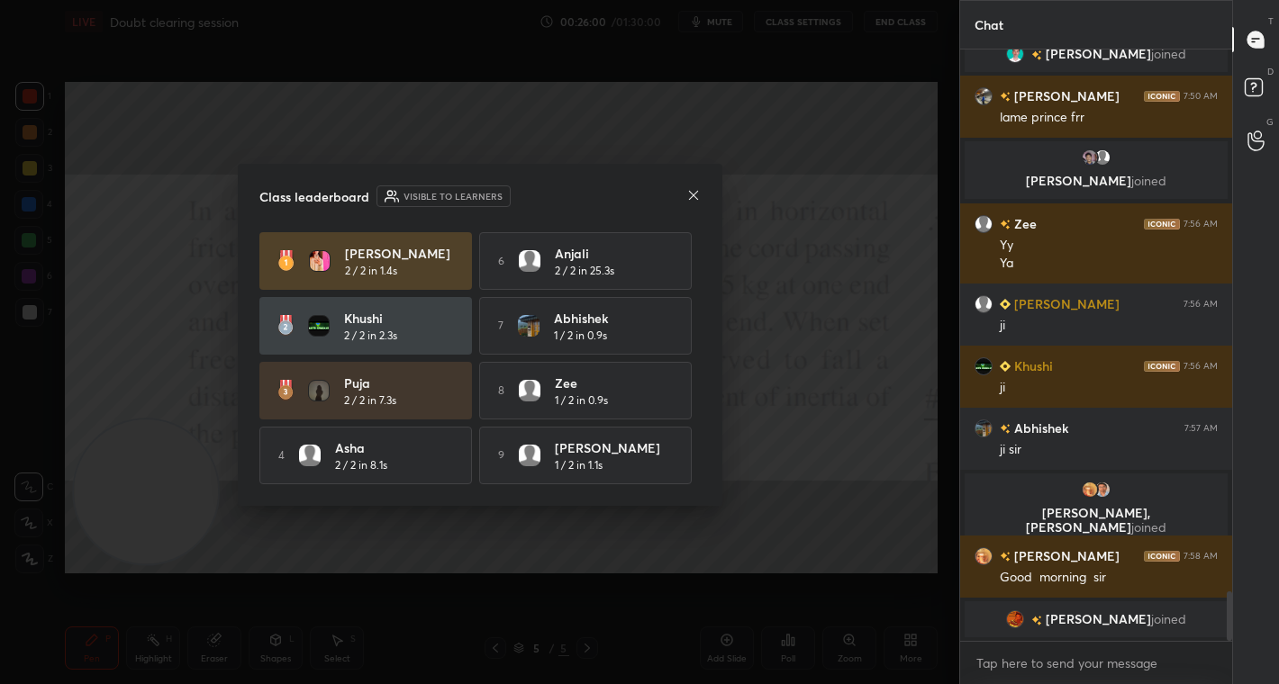
click at [688, 199] on icon at bounding box center [693, 195] width 14 height 14
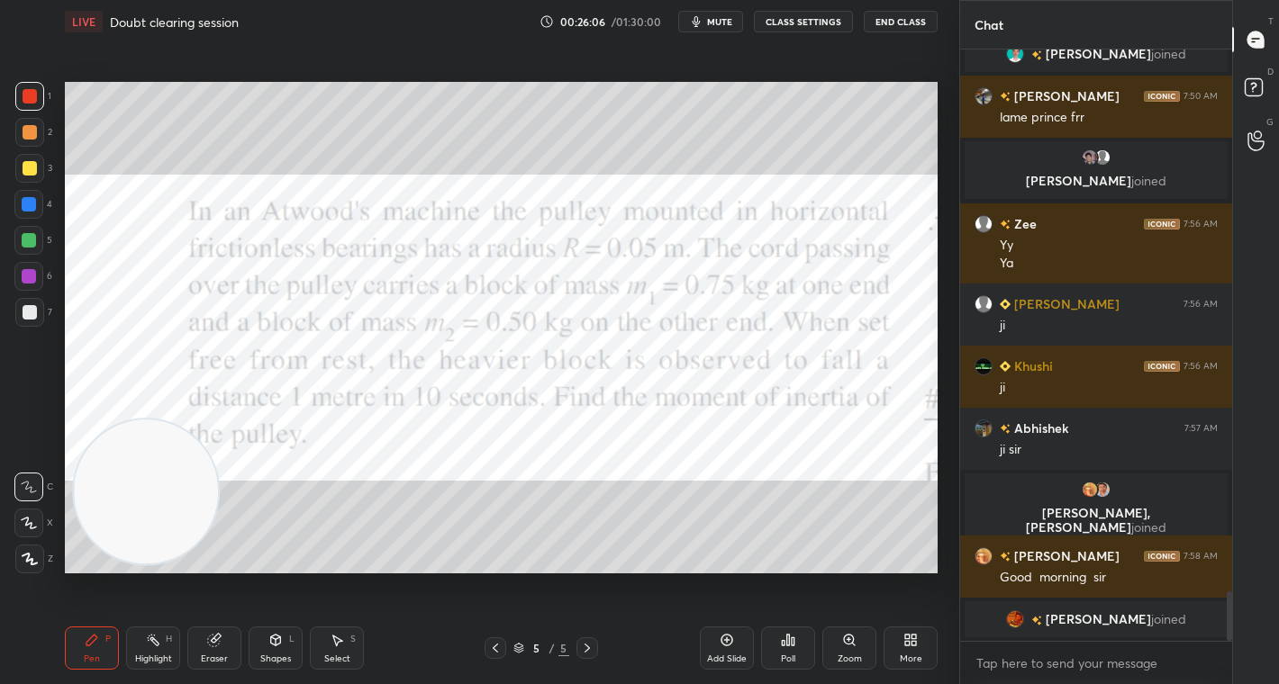
click at [31, 128] on div at bounding box center [30, 132] width 14 height 14
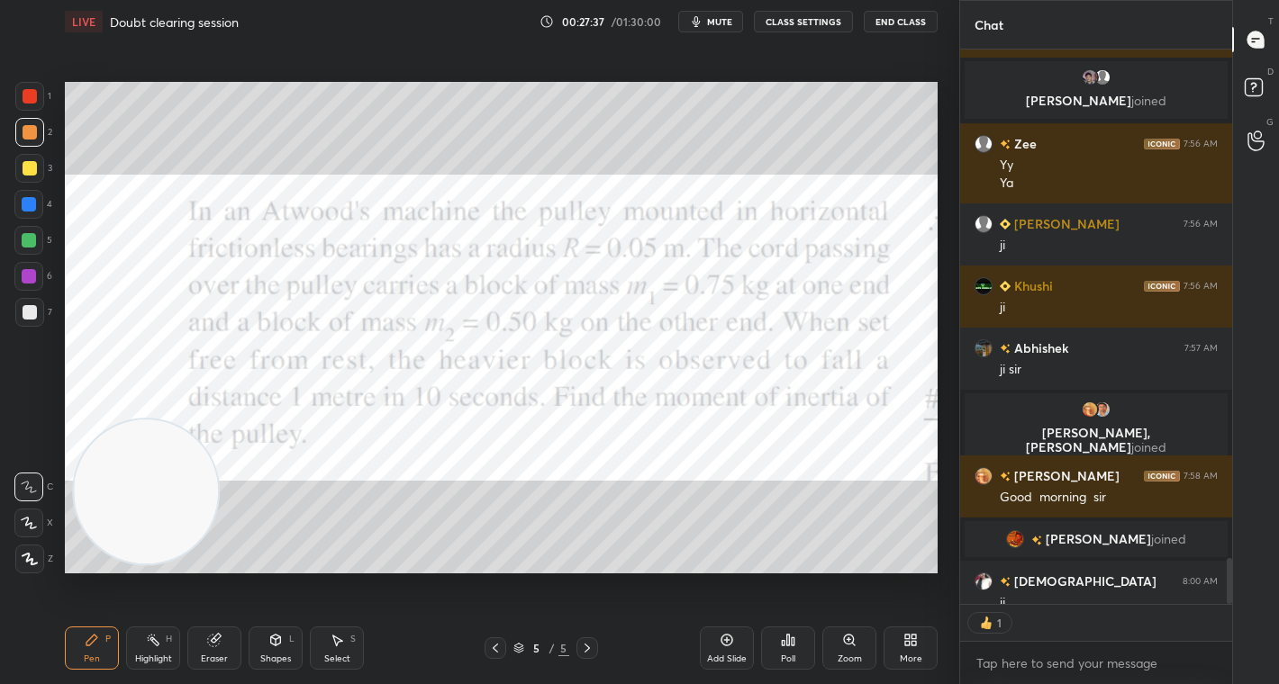
scroll to position [549, 267]
click at [903, 649] on div "More" at bounding box center [910, 648] width 54 height 43
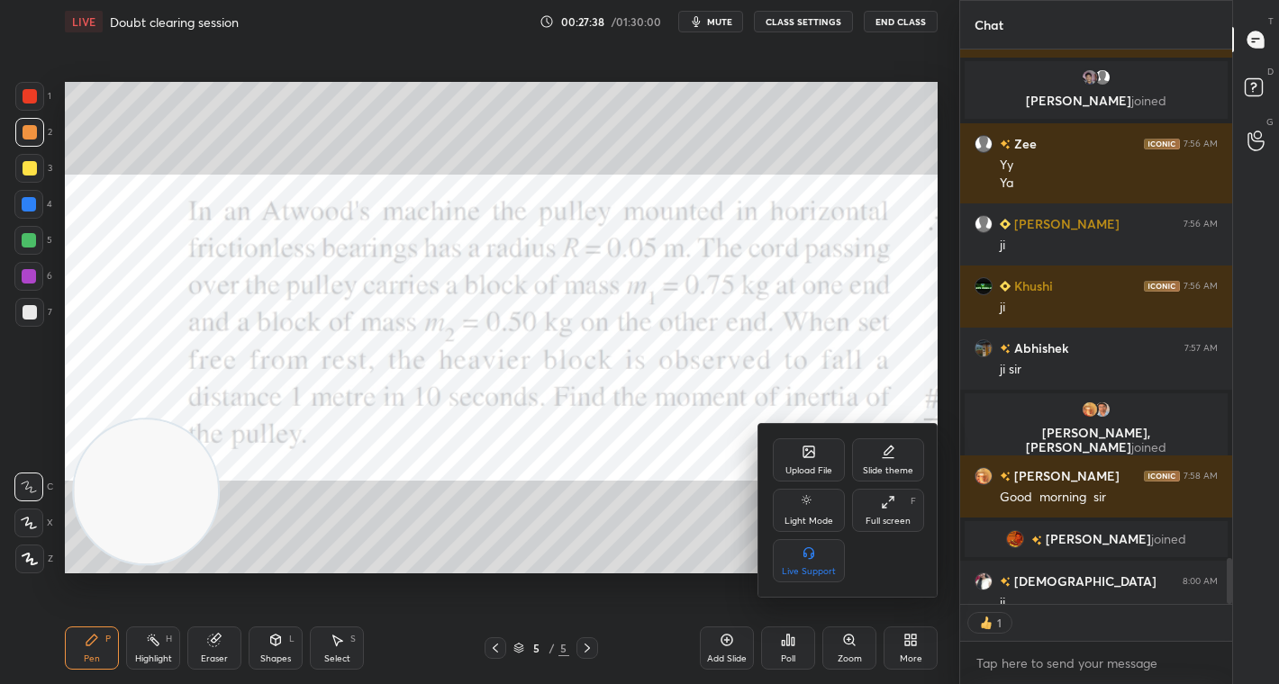
click at [777, 465] on div "Upload File" at bounding box center [809, 460] width 72 height 43
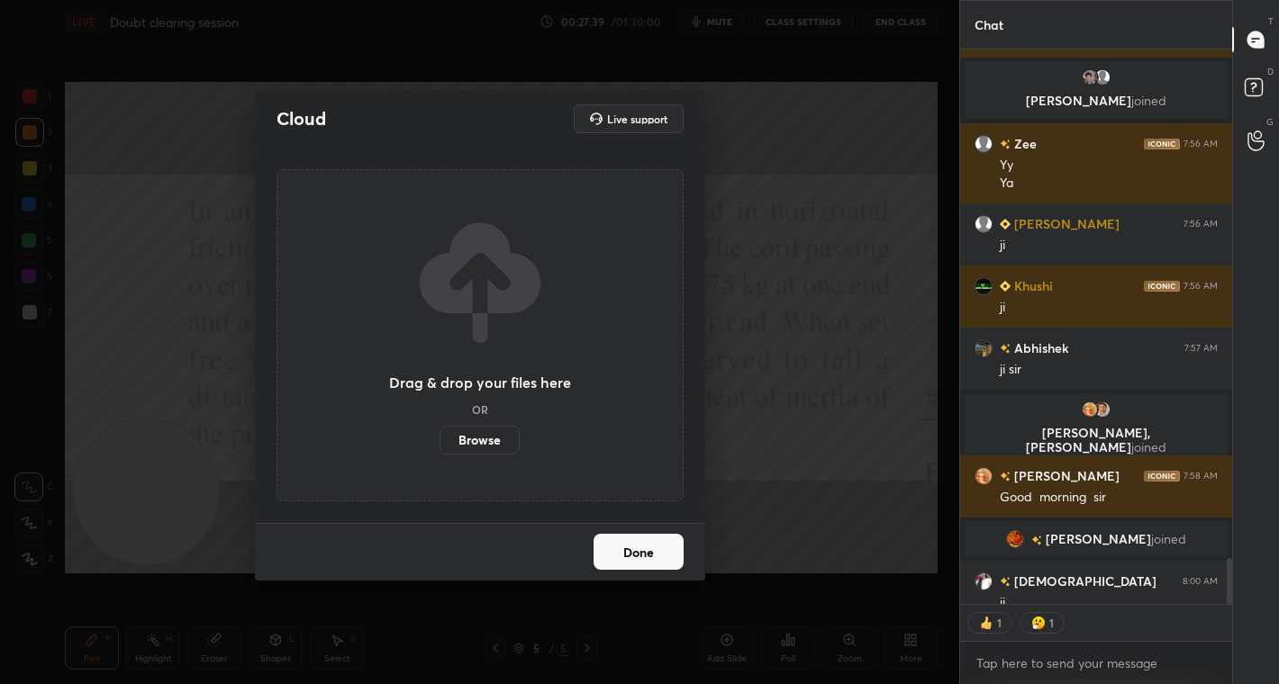
click at [491, 442] on label "Browse" at bounding box center [479, 440] width 80 height 29
click at [439, 442] on input "Browse" at bounding box center [439, 440] width 0 height 29
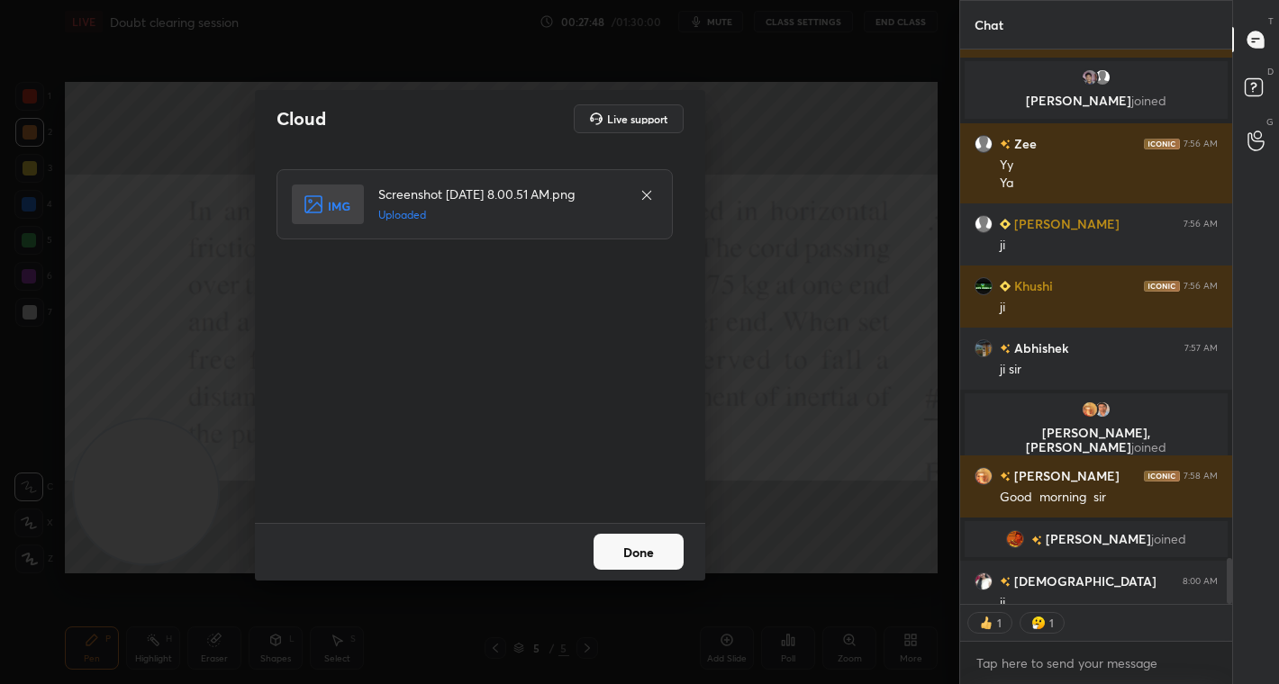
scroll to position [585, 267]
click at [664, 557] on button "Done" at bounding box center [638, 552] width 90 height 36
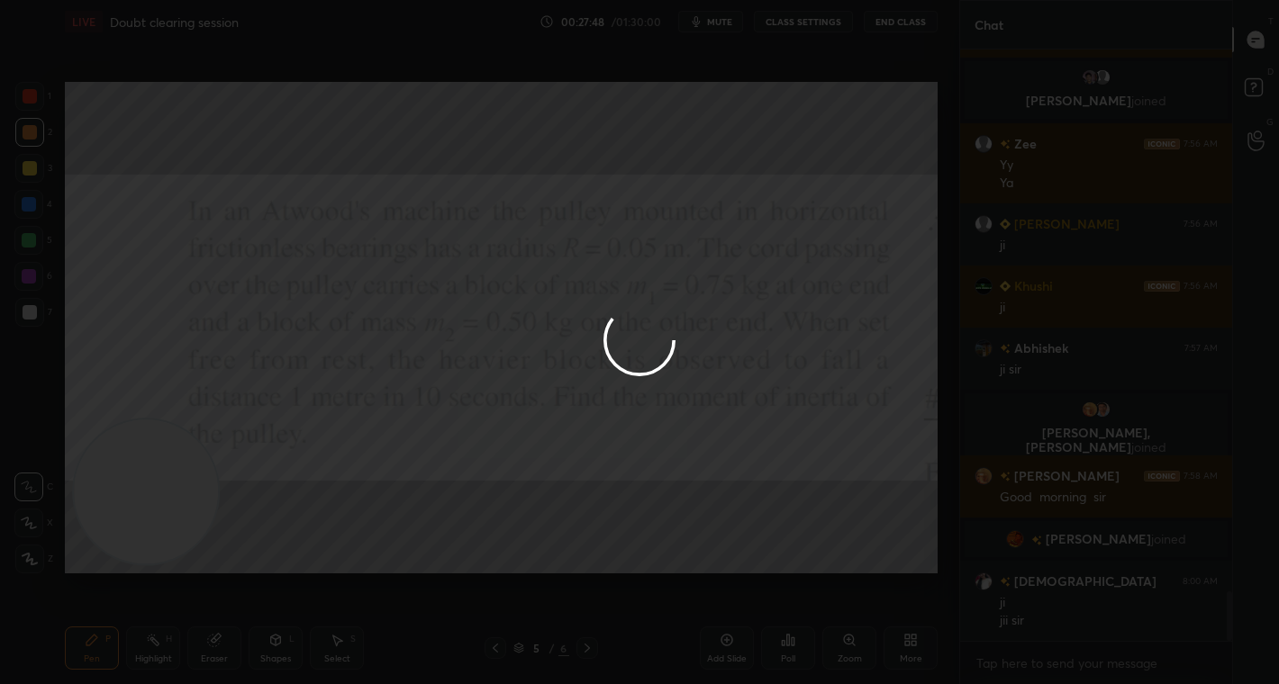
scroll to position [586, 267]
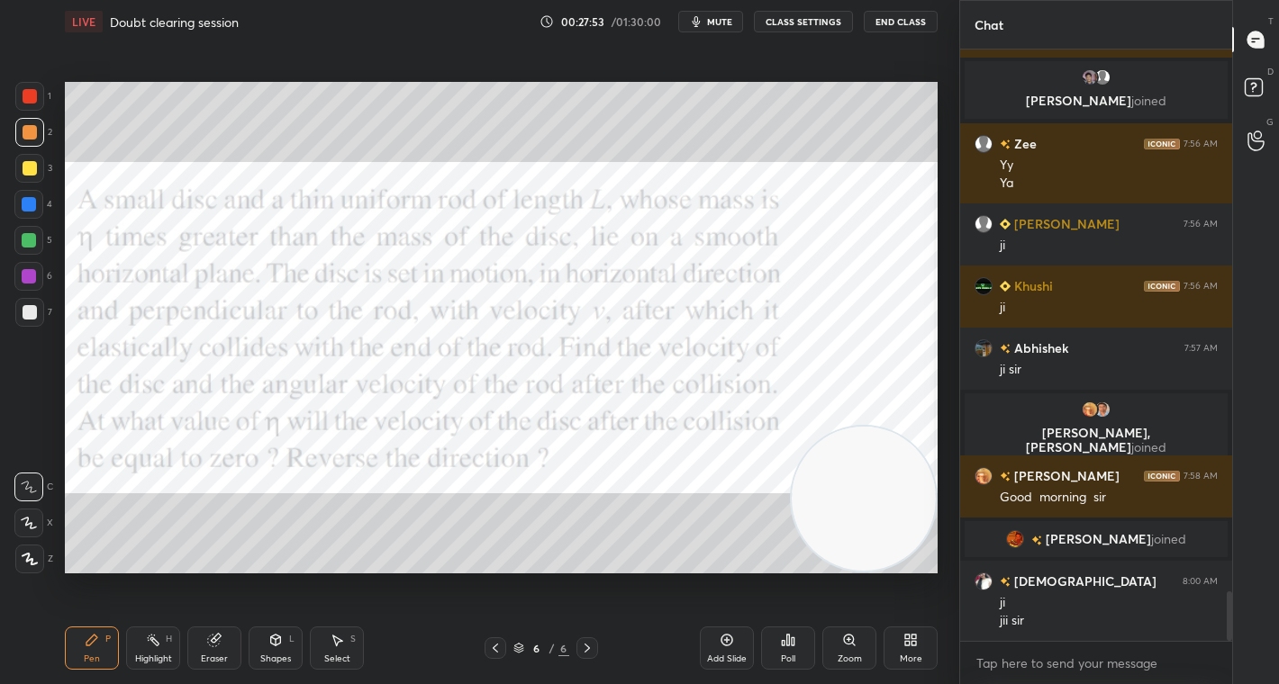
drag, startPoint x: 158, startPoint y: 531, endPoint x: 878, endPoint y: 539, distance: 720.5
click at [878, 539] on video at bounding box center [864, 499] width 144 height 144
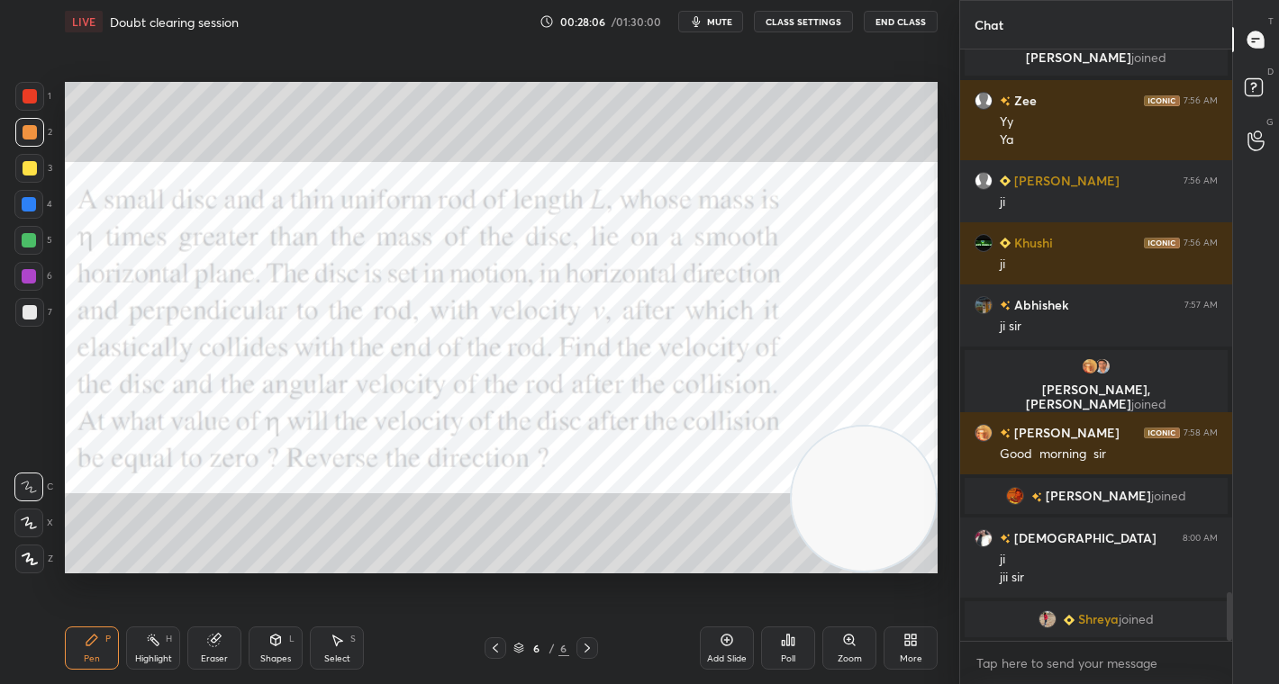
click at [729, 23] on span "mute" at bounding box center [719, 21] width 25 height 13
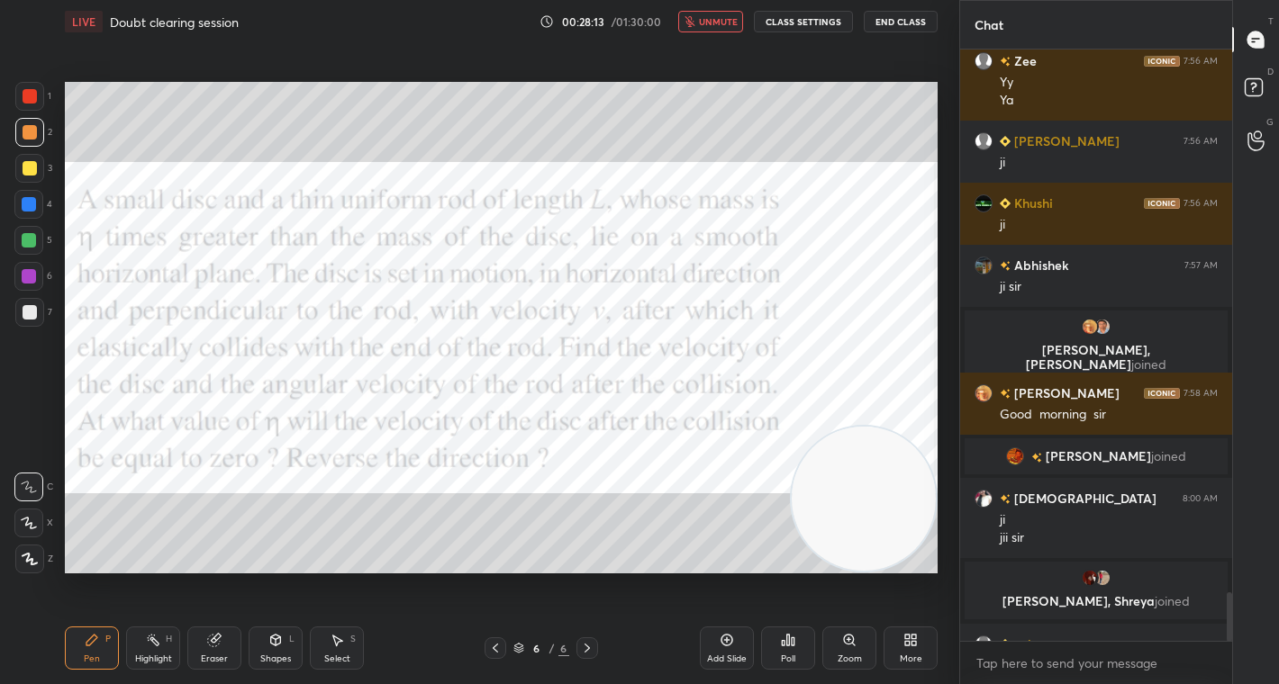
scroll to position [6650, 0]
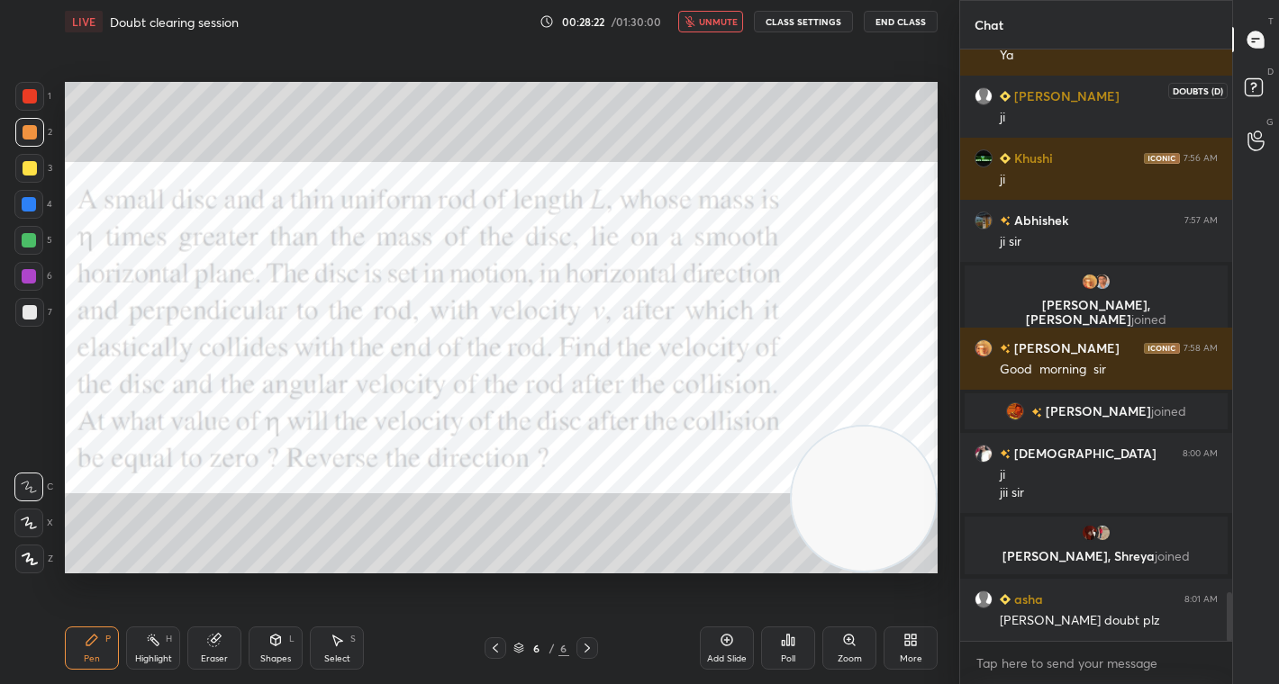
click at [1255, 90] on rect at bounding box center [1253, 87] width 17 height 17
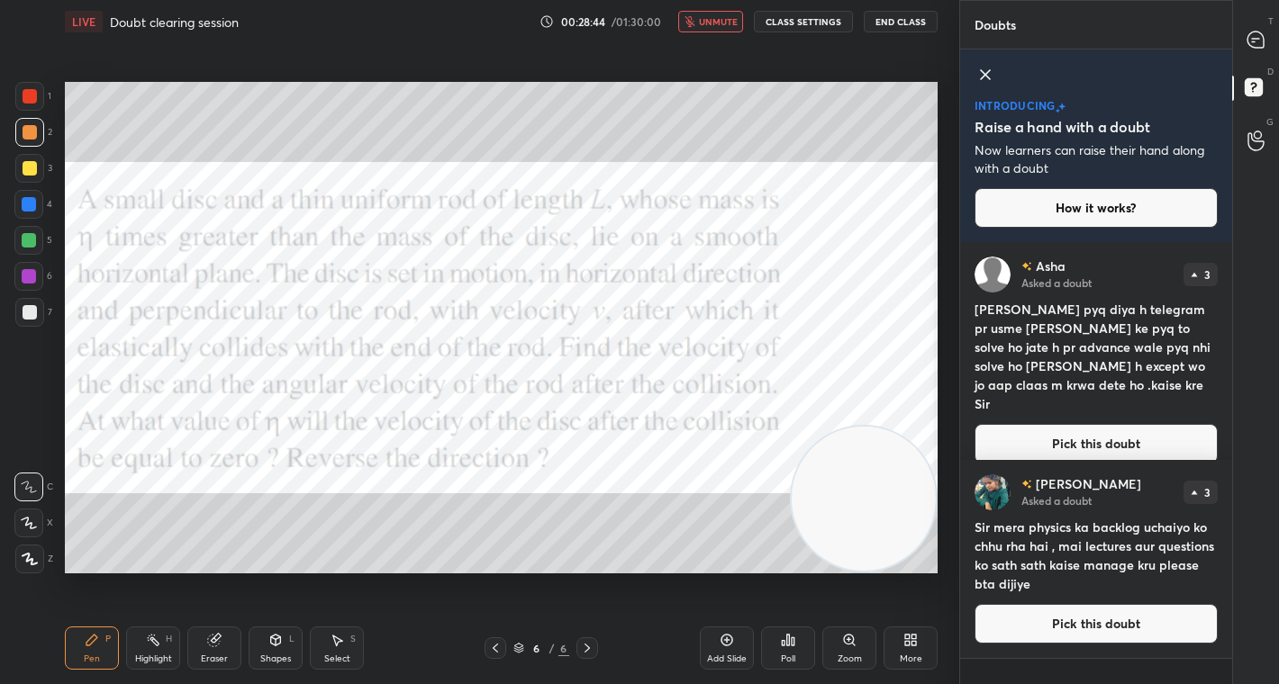
click at [720, 29] on button "unmute" at bounding box center [710, 22] width 65 height 22
click at [1254, 40] on icon at bounding box center [1255, 40] width 16 height 16
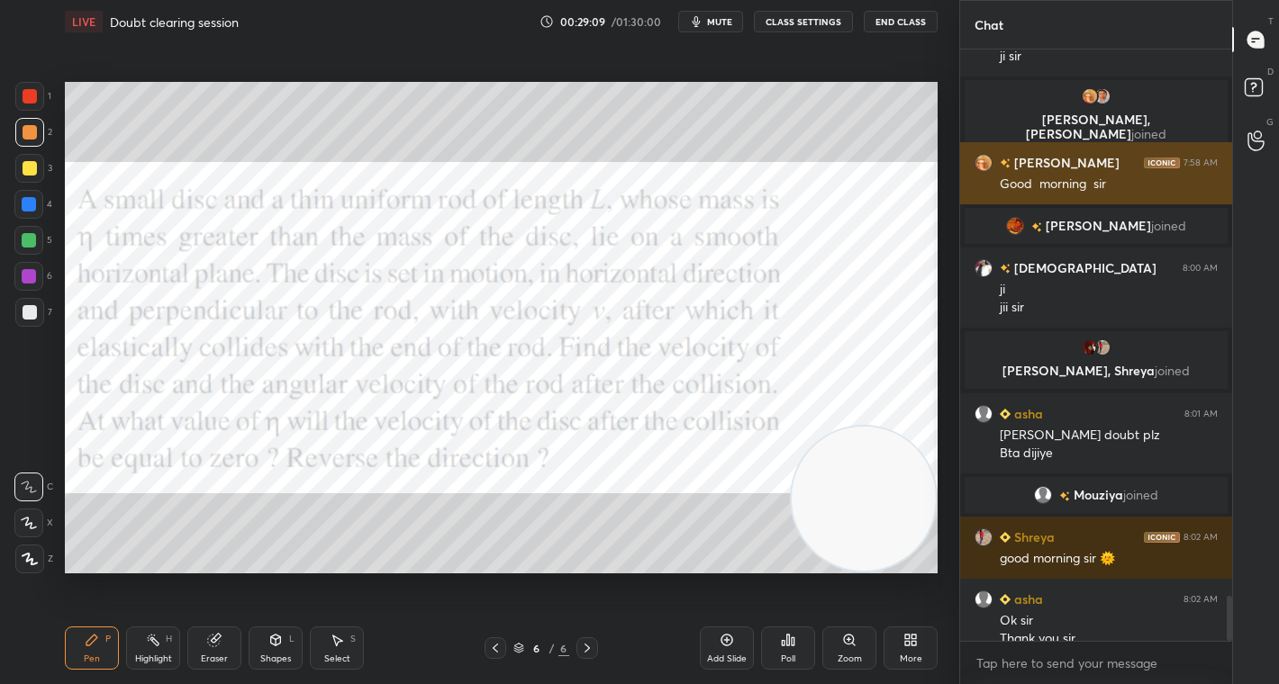
scroll to position [7217, 0]
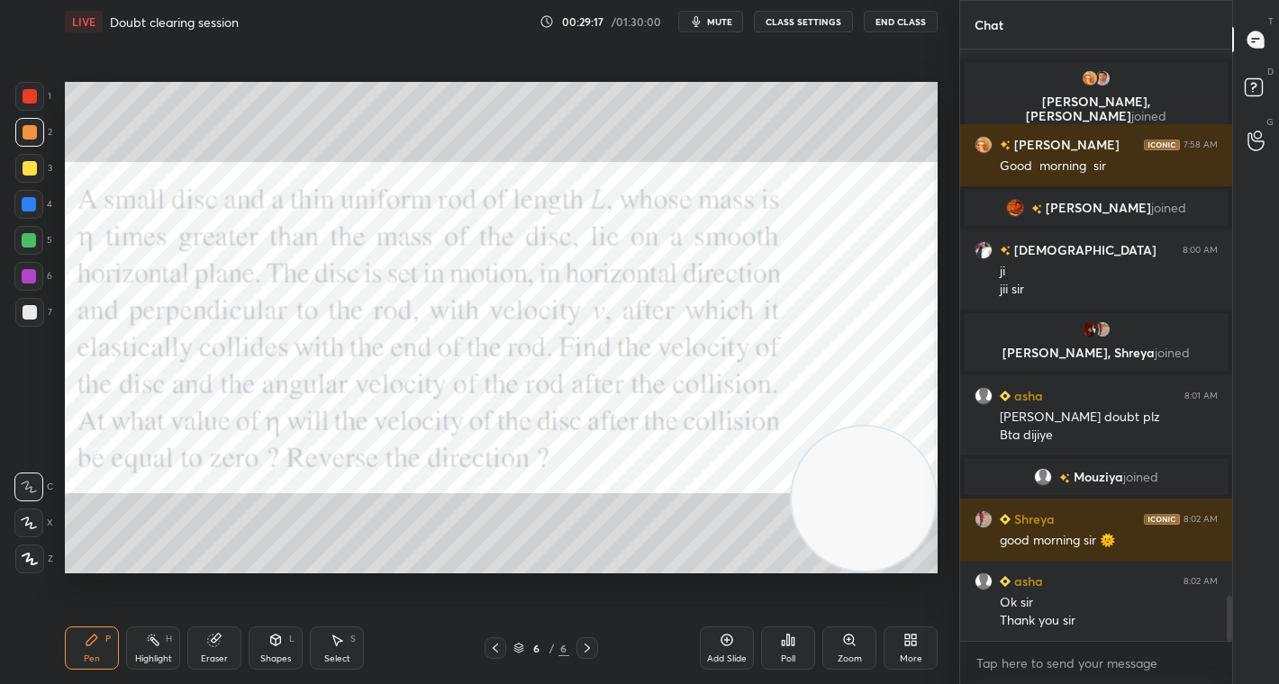
click at [728, 29] on button "mute" at bounding box center [710, 22] width 65 height 22
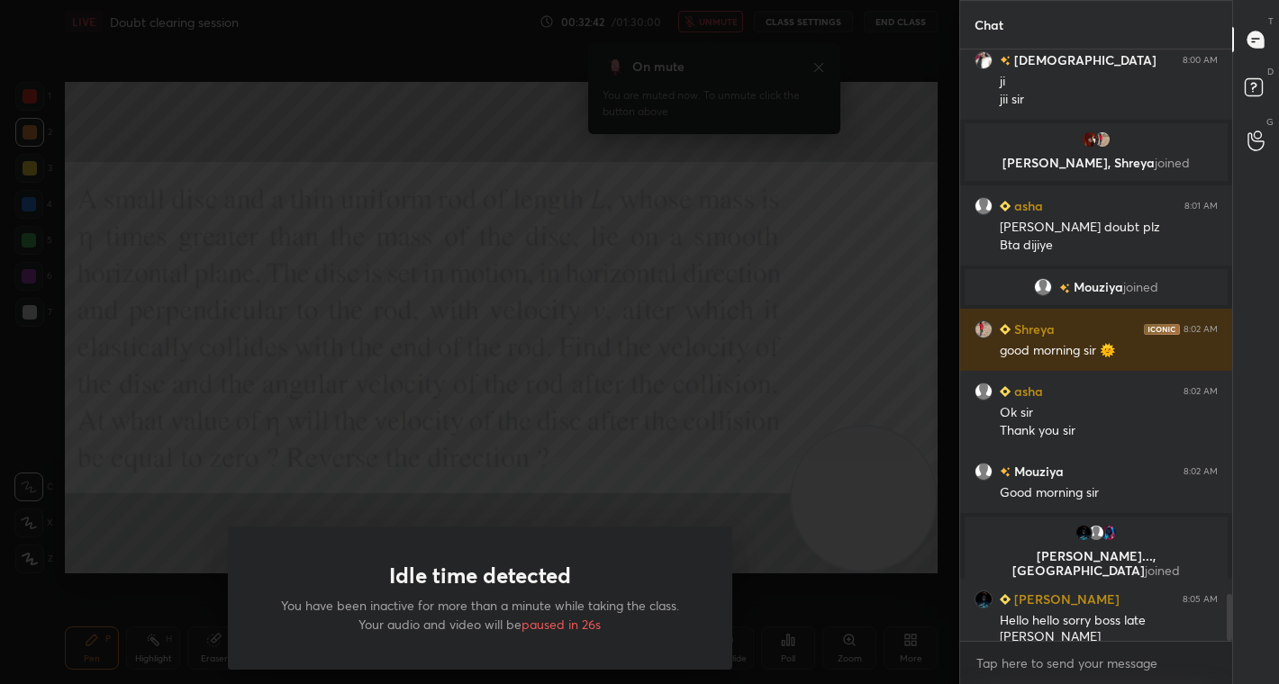
scroll to position [6884, 0]
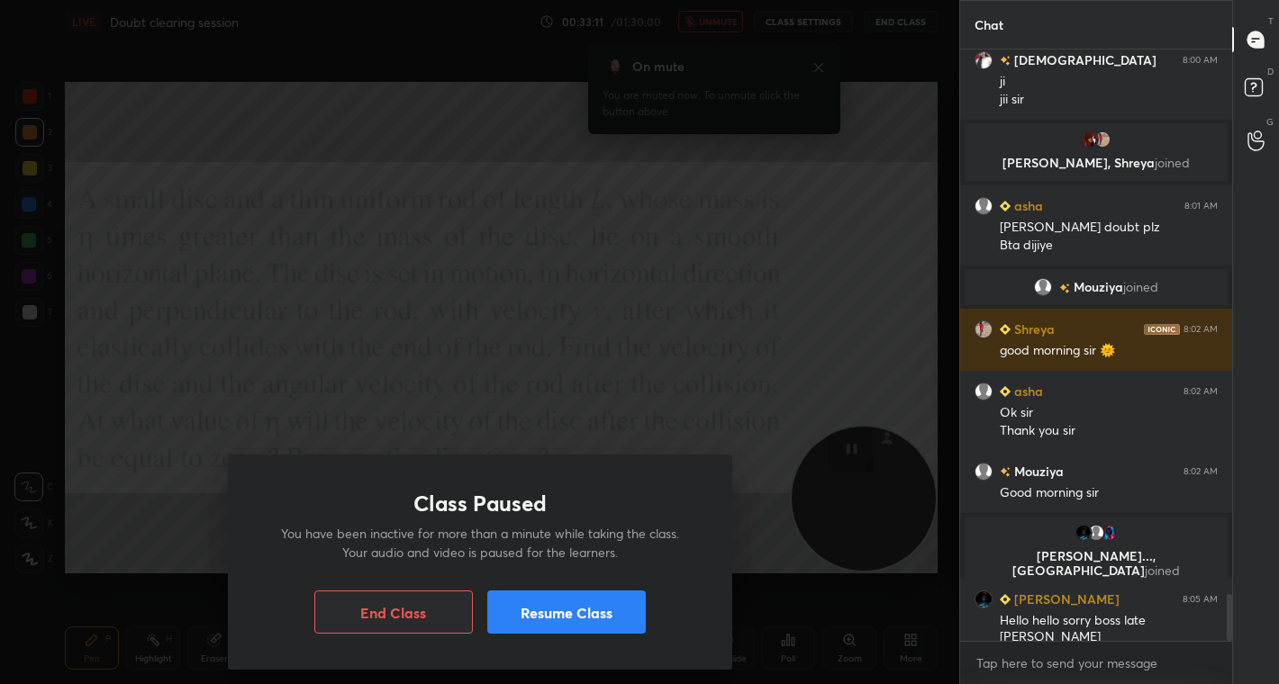
click at [598, 619] on button "Resume Class" at bounding box center [566, 612] width 159 height 43
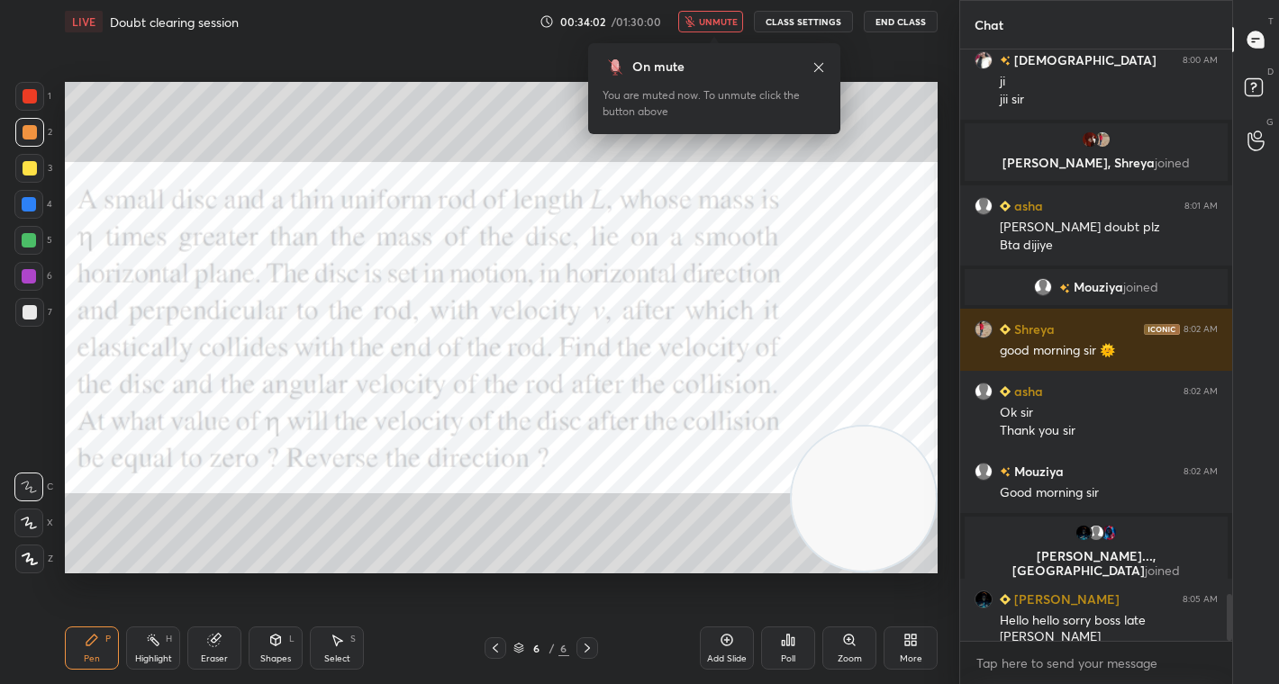
scroll to position [6, 6]
click at [722, 15] on span "unmute" at bounding box center [718, 21] width 39 height 13
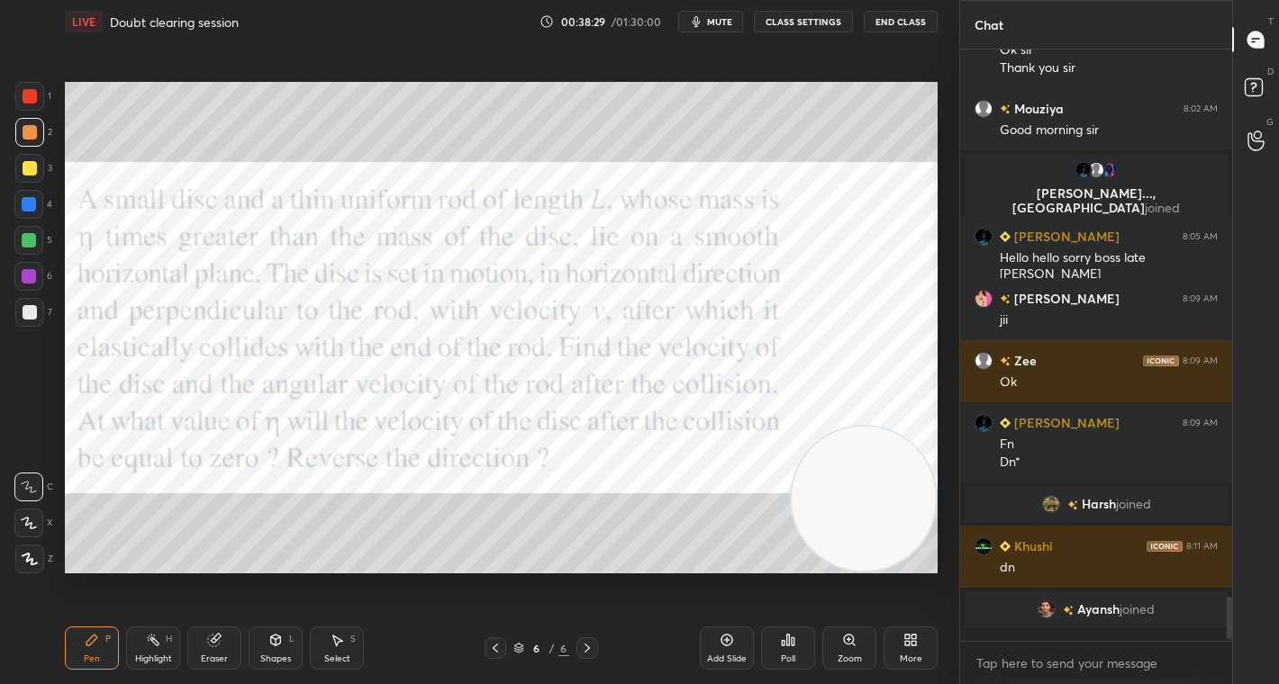
scroll to position [7171, 0]
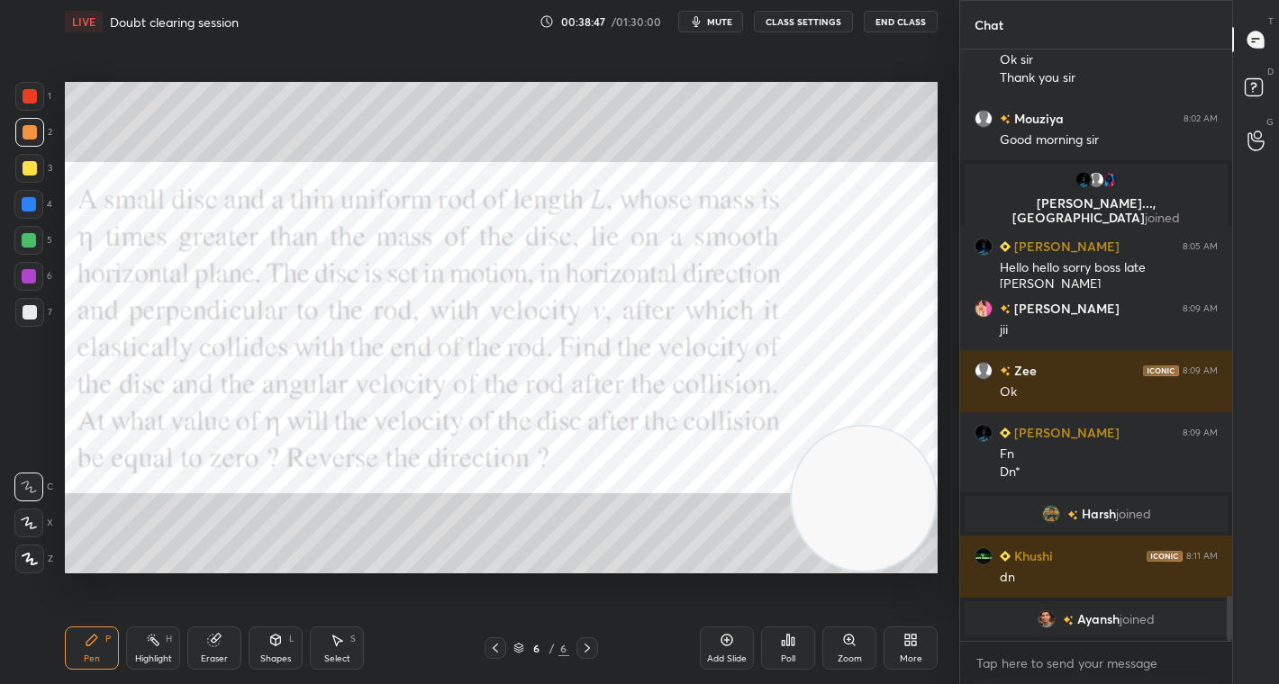
click at [724, 15] on span "mute" at bounding box center [719, 21] width 25 height 13
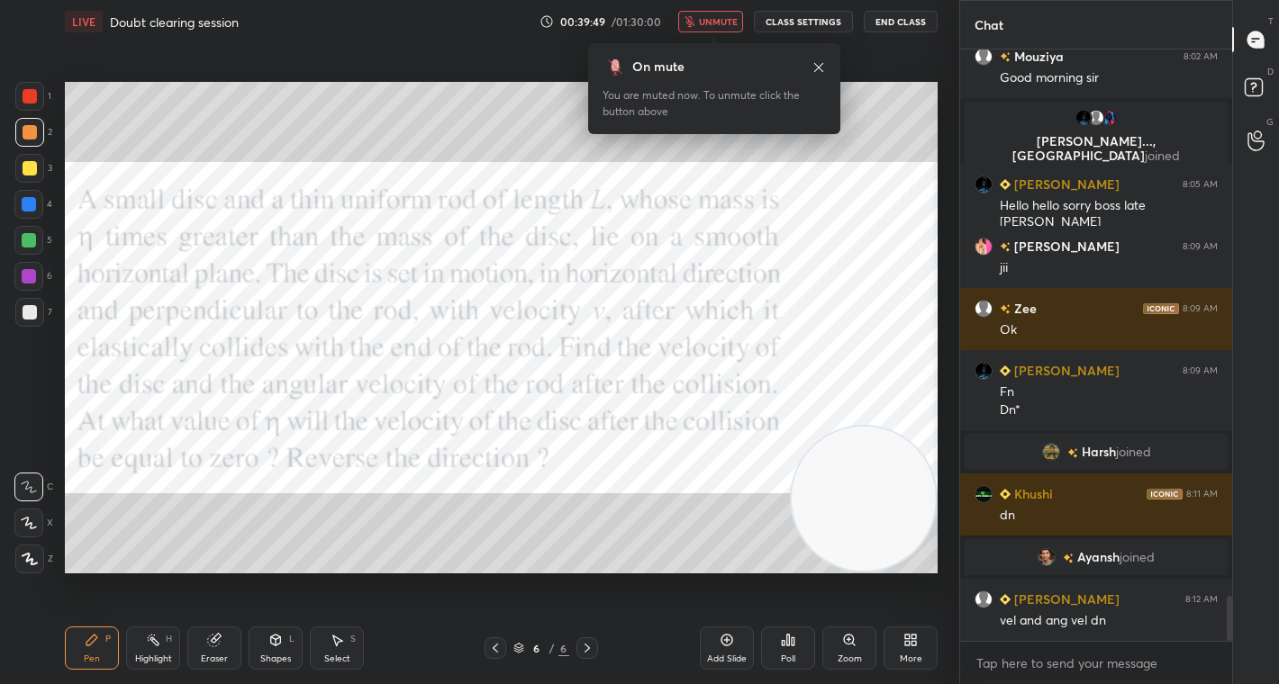
scroll to position [7160, 0]
click at [711, 33] on div "On mute You are muted now. To unmute click the button above" at bounding box center [714, 83] width 252 height 102
click at [711, 27] on button "unmute" at bounding box center [710, 22] width 65 height 22
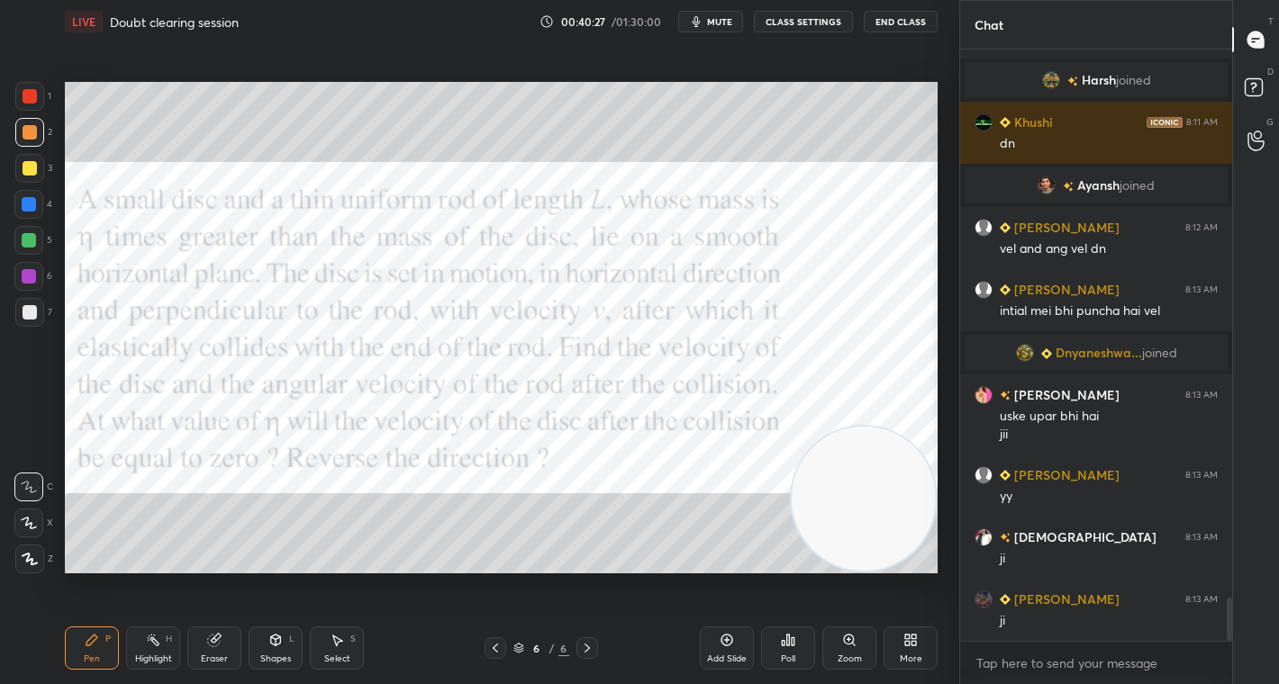
scroll to position [7577, 0]
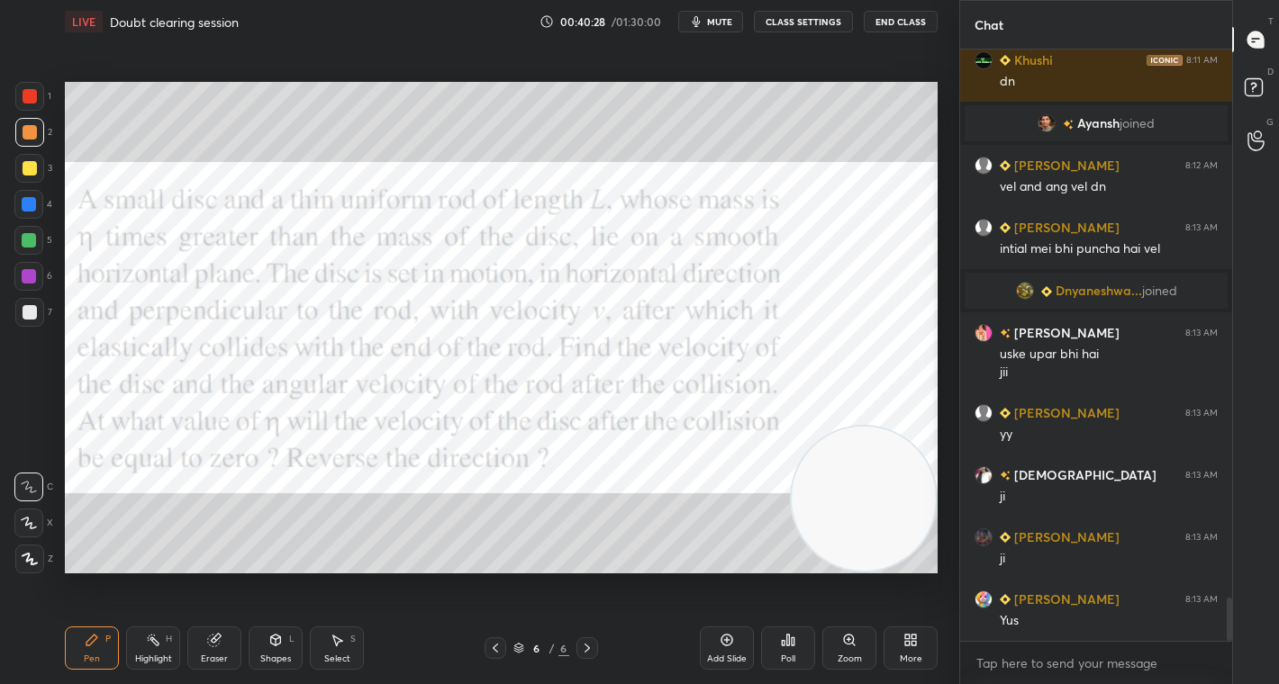
click at [32, 92] on div at bounding box center [30, 96] width 14 height 14
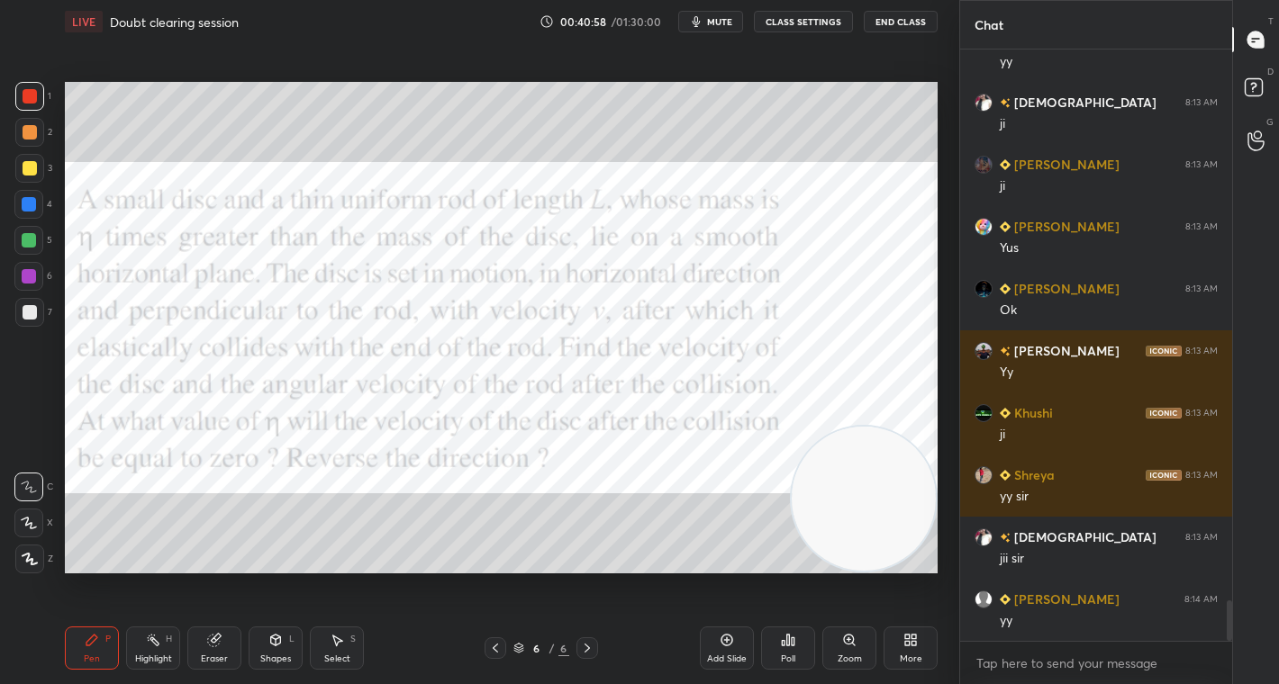
scroll to position [8012, 0]
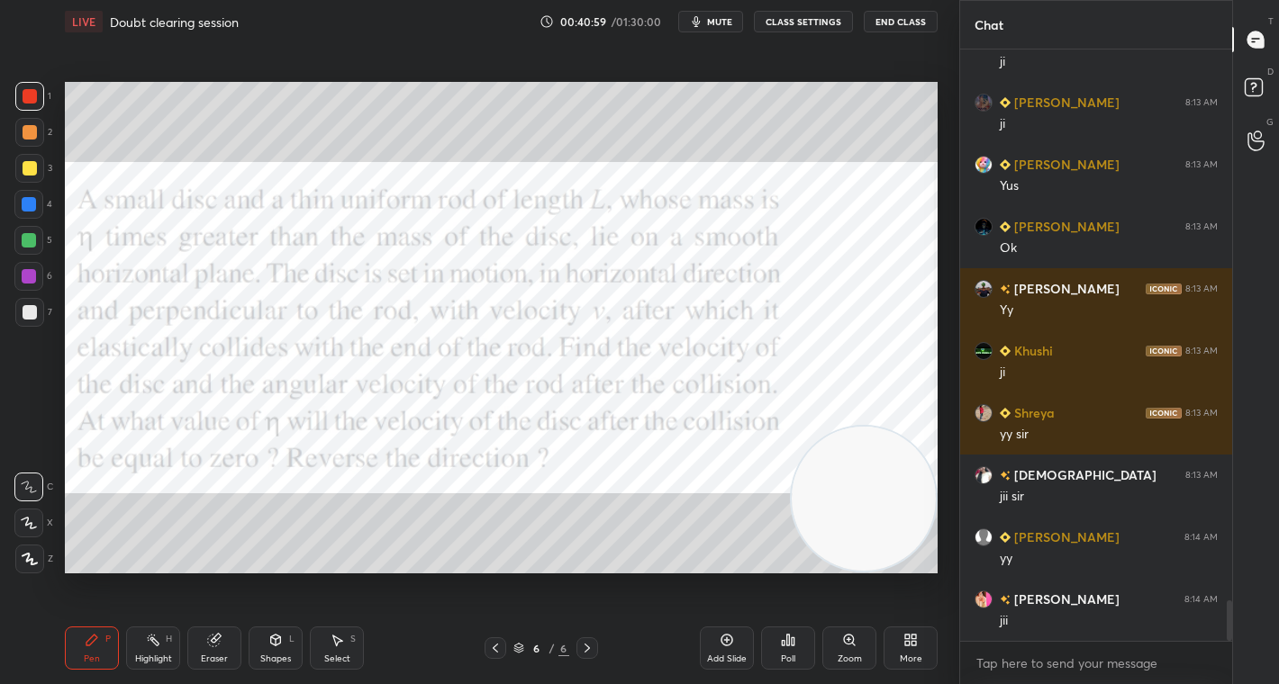
click at [724, 650] on div "Add Slide" at bounding box center [727, 648] width 54 height 43
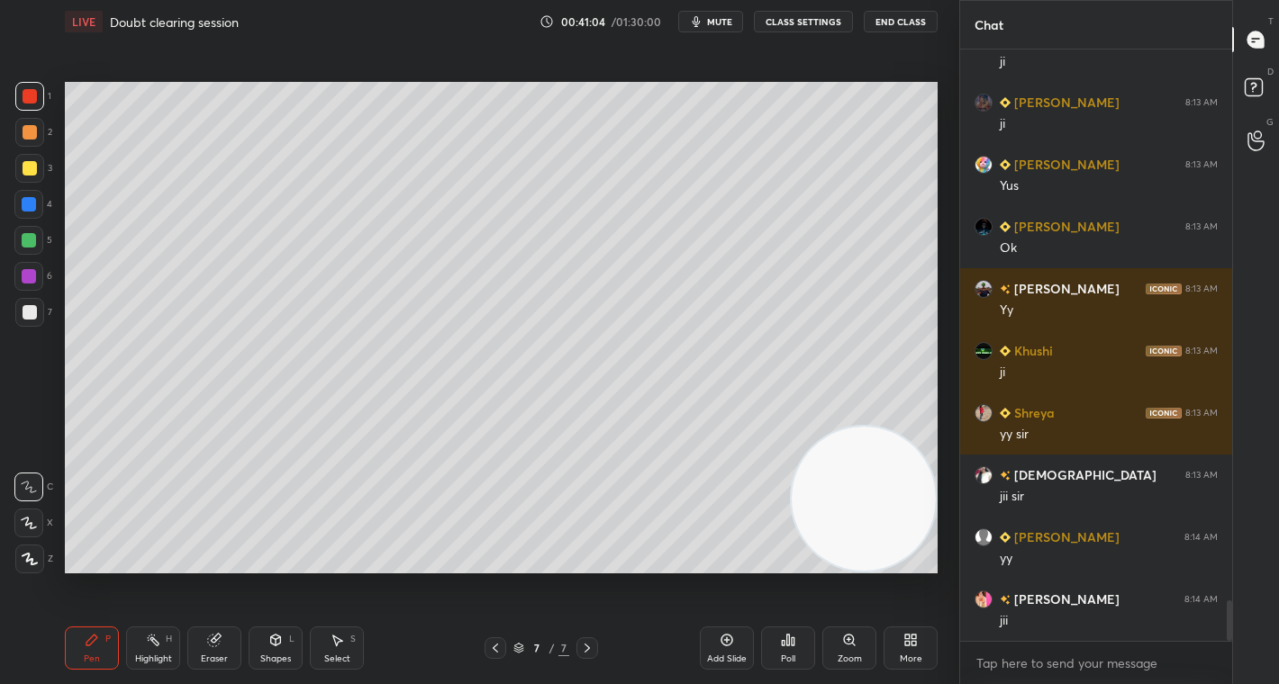
scroll to position [8074, 0]
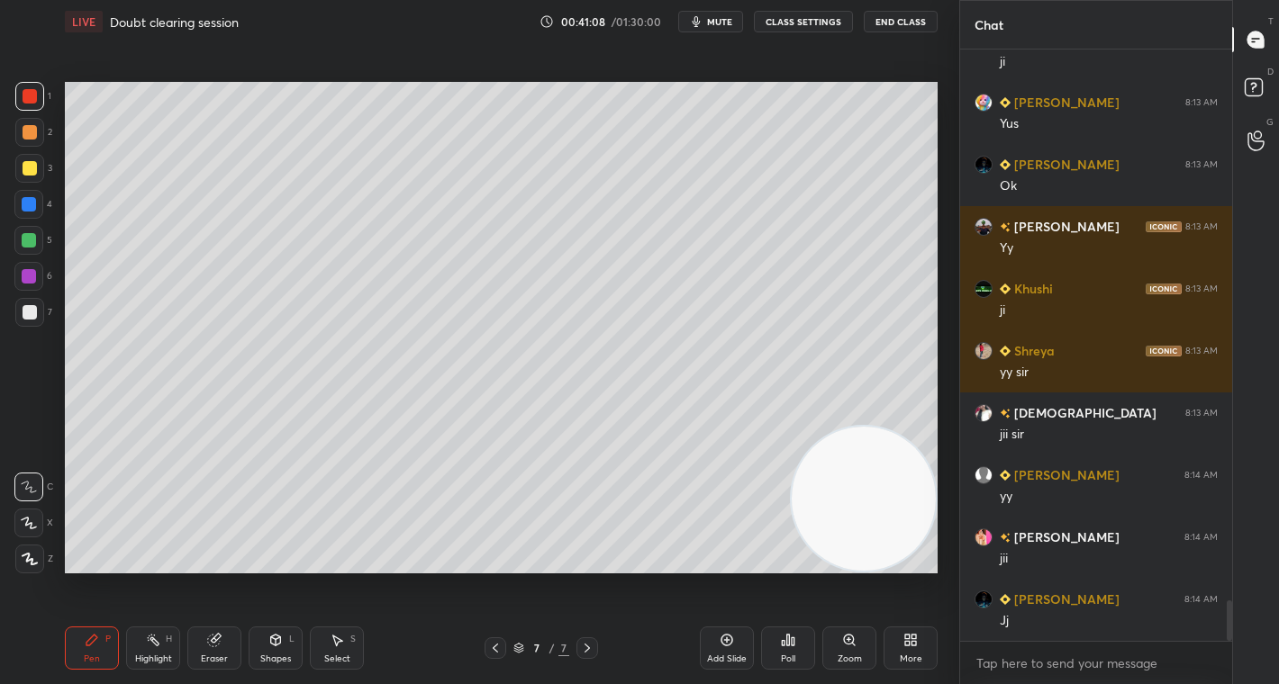
click at [493, 648] on icon at bounding box center [495, 648] width 5 height 9
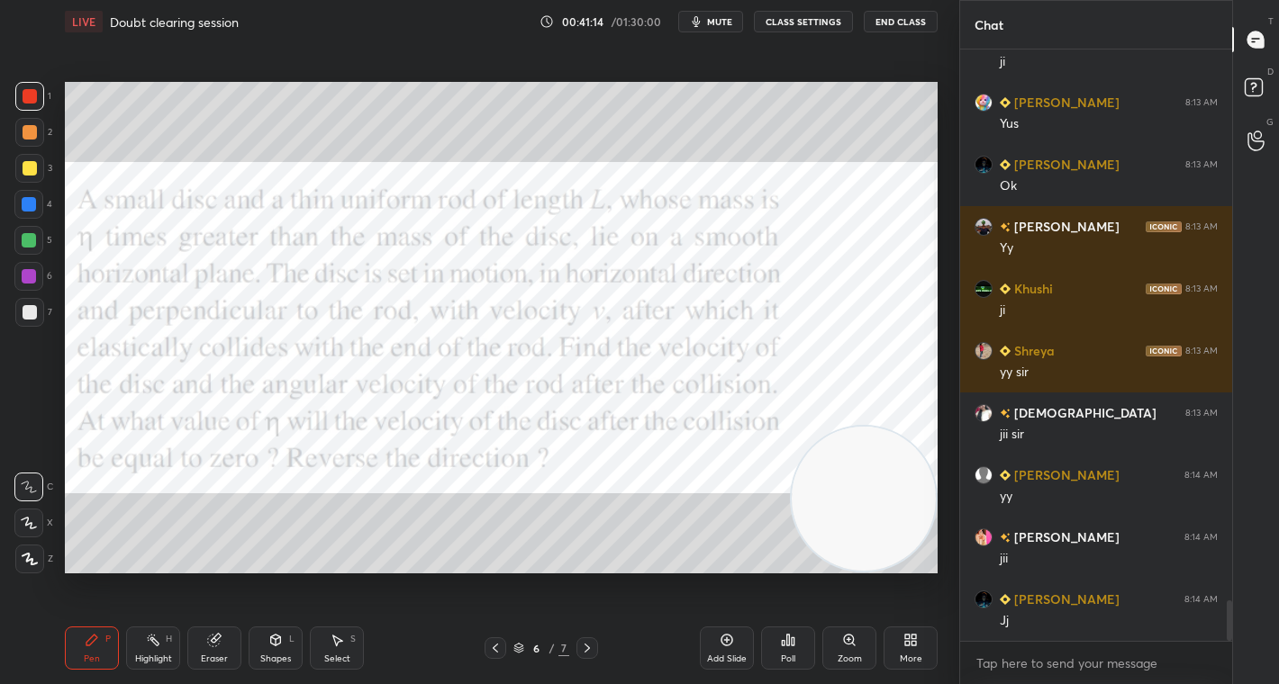
click at [585, 648] on icon at bounding box center [587, 648] width 14 height 14
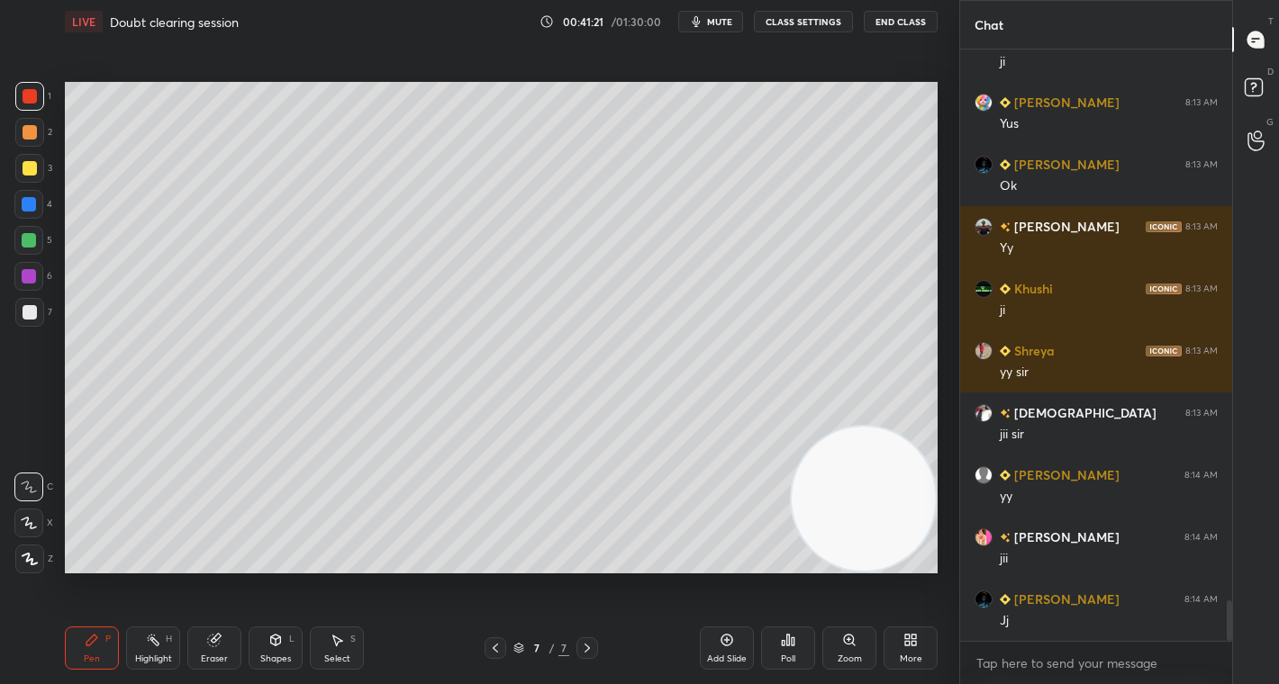
click at [29, 133] on div at bounding box center [30, 132] width 14 height 14
click at [493, 646] on icon at bounding box center [495, 648] width 14 height 14
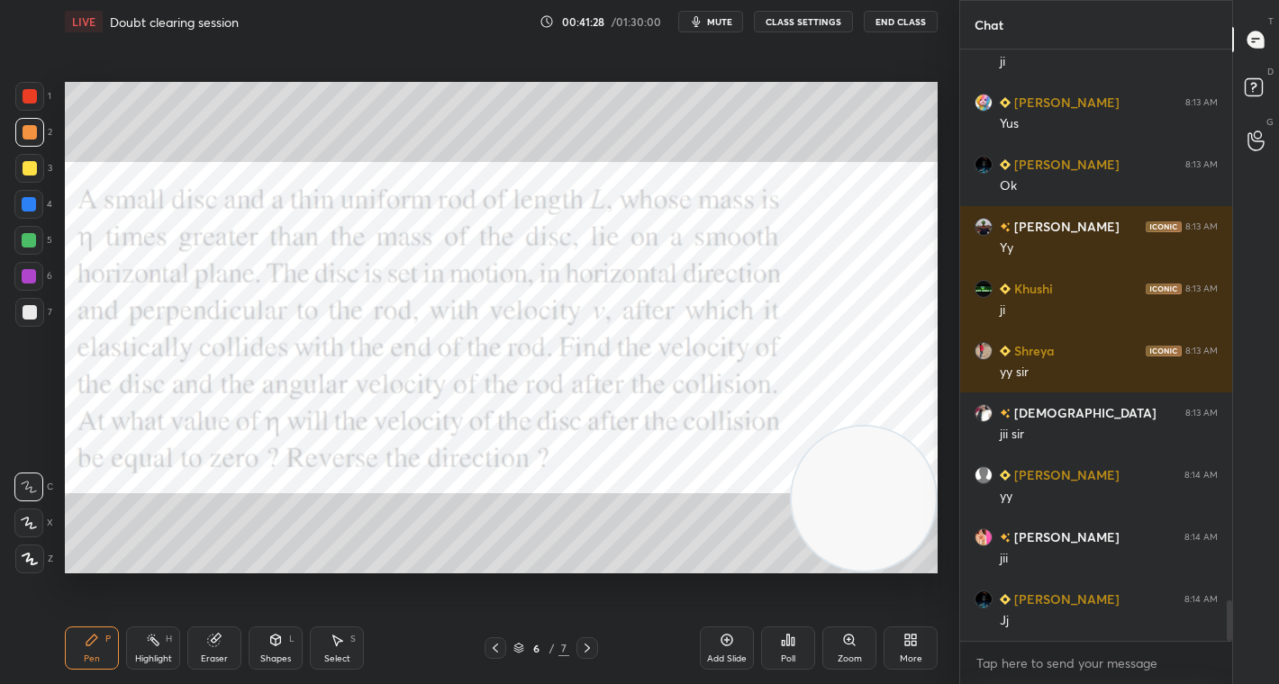
click at [585, 646] on icon at bounding box center [587, 648] width 14 height 14
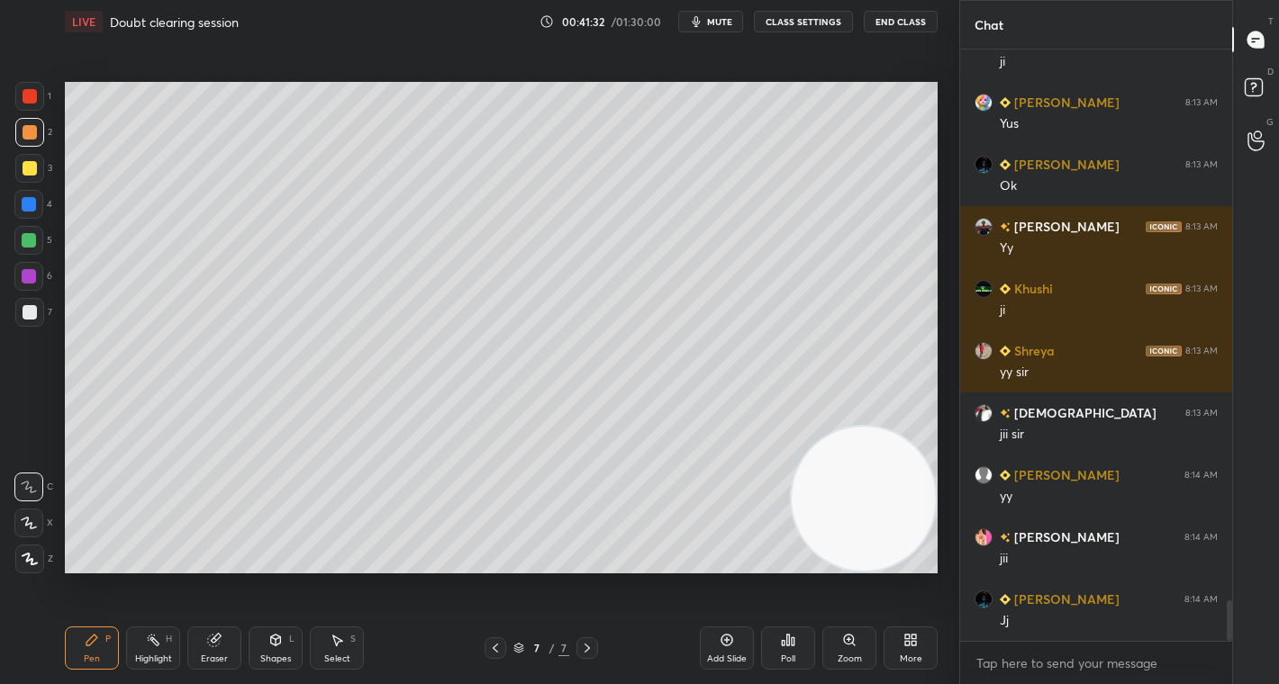
click at [24, 169] on div at bounding box center [30, 168] width 14 height 14
click at [333, 652] on div "Select S" at bounding box center [337, 648] width 54 height 43
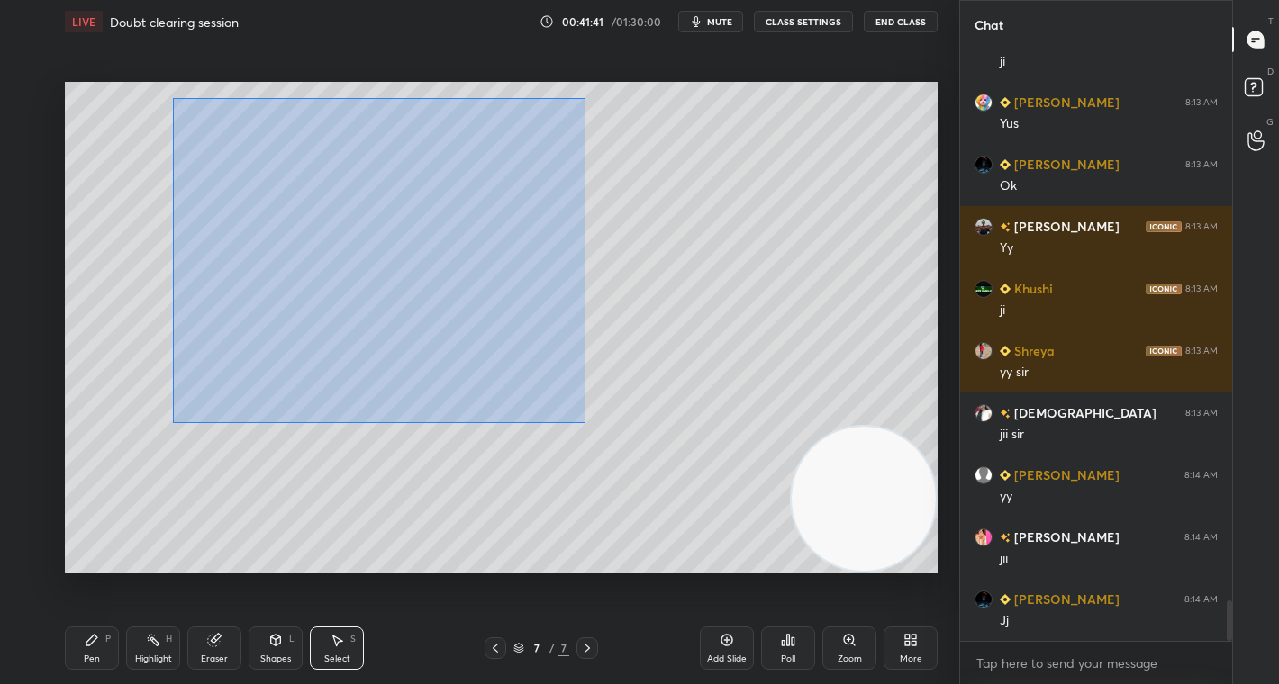
drag, startPoint x: 195, startPoint y: 160, endPoint x: 583, endPoint y: 420, distance: 466.1
click at [584, 421] on div "0 ° Undo Copy Duplicate Duplicate to new slide Delete" at bounding box center [501, 327] width 873 height 491
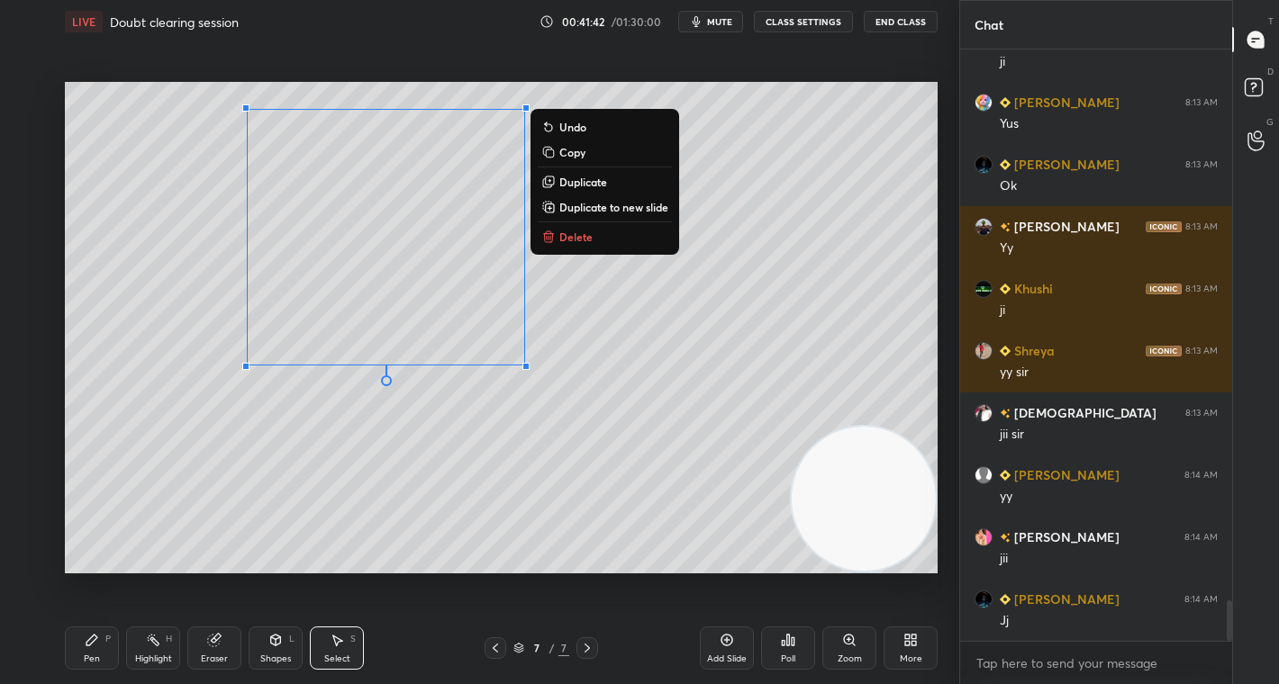
click at [603, 180] on p "Duplicate" at bounding box center [583, 182] width 48 height 14
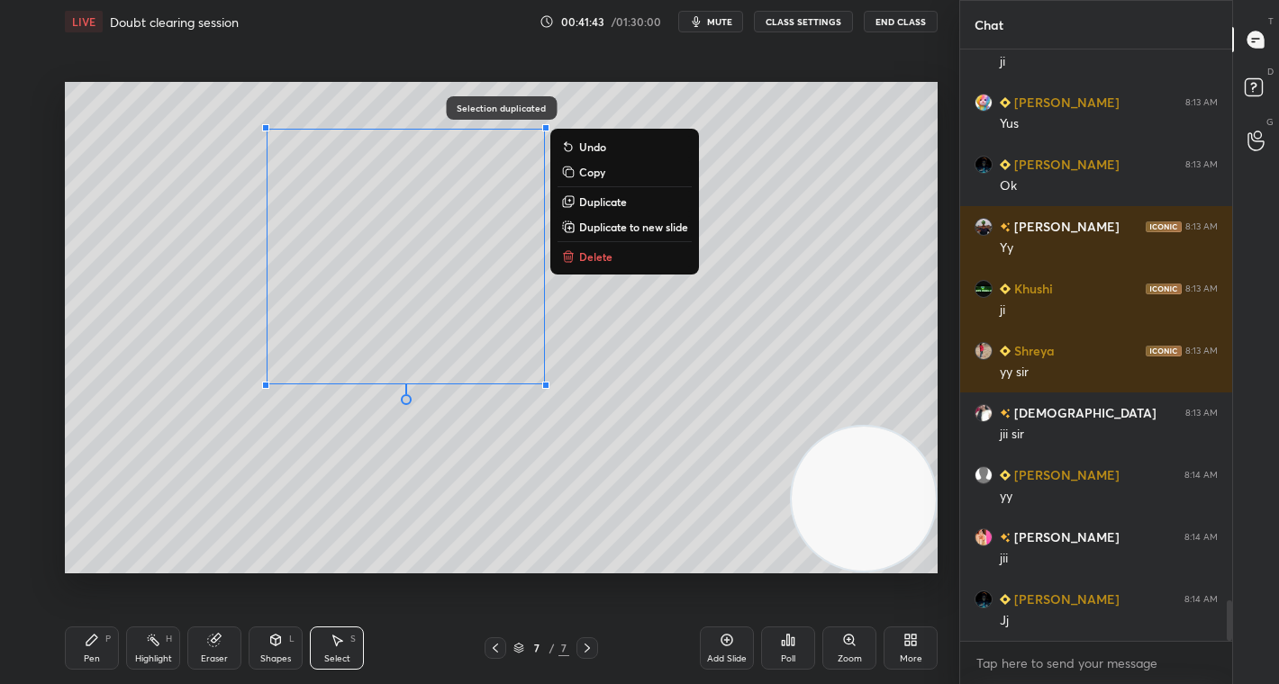
click at [469, 238] on div "0 ° Undo Copy Duplicate Duplicate to new slide Delete" at bounding box center [501, 327] width 873 height 491
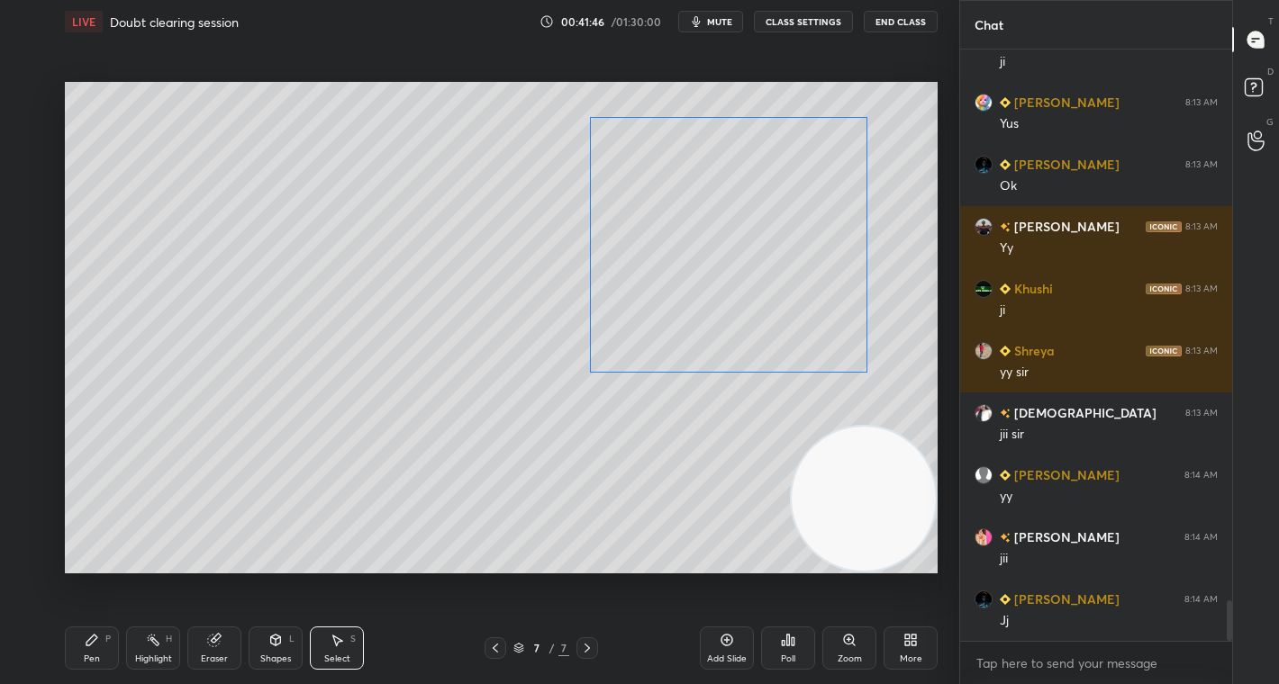
drag, startPoint x: 522, startPoint y: 235, endPoint x: 814, endPoint y: 225, distance: 292.0
click at [814, 225] on div "0 ° Undo Copy Duplicate Duplicate to new slide Delete" at bounding box center [501, 327] width 873 height 491
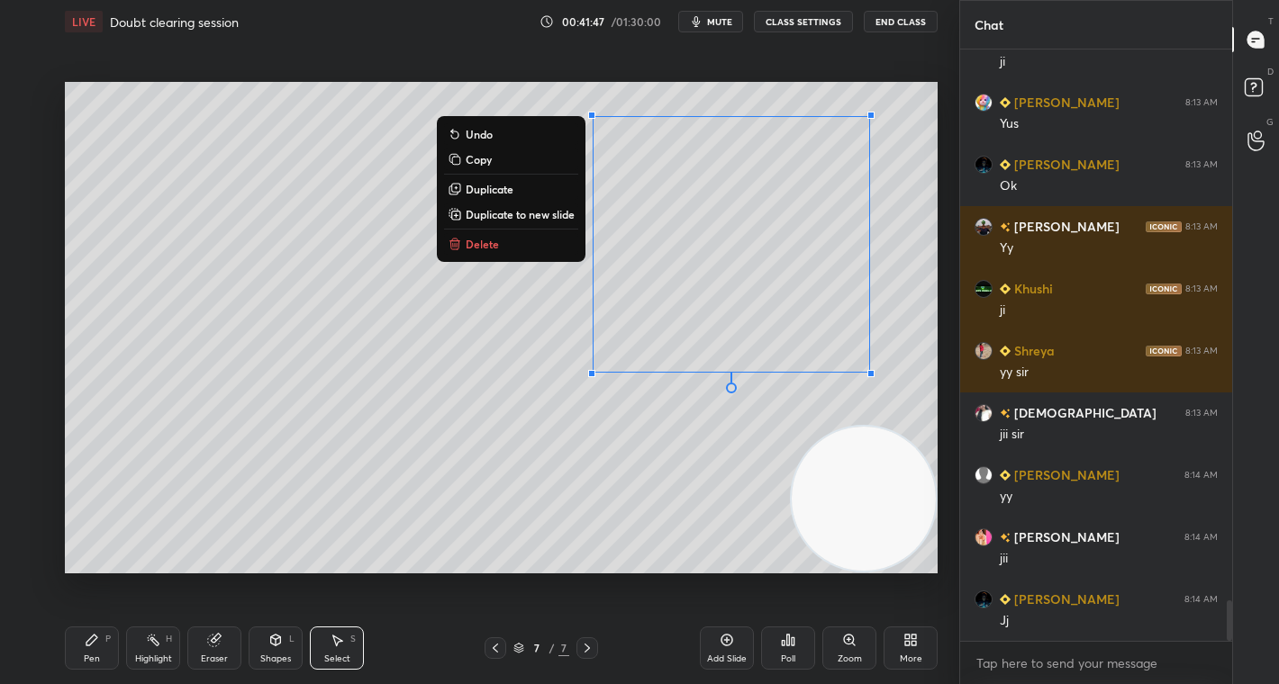
click at [588, 489] on div "0 ° Undo Copy Duplicate Duplicate to new slide Delete" at bounding box center [501, 327] width 873 height 491
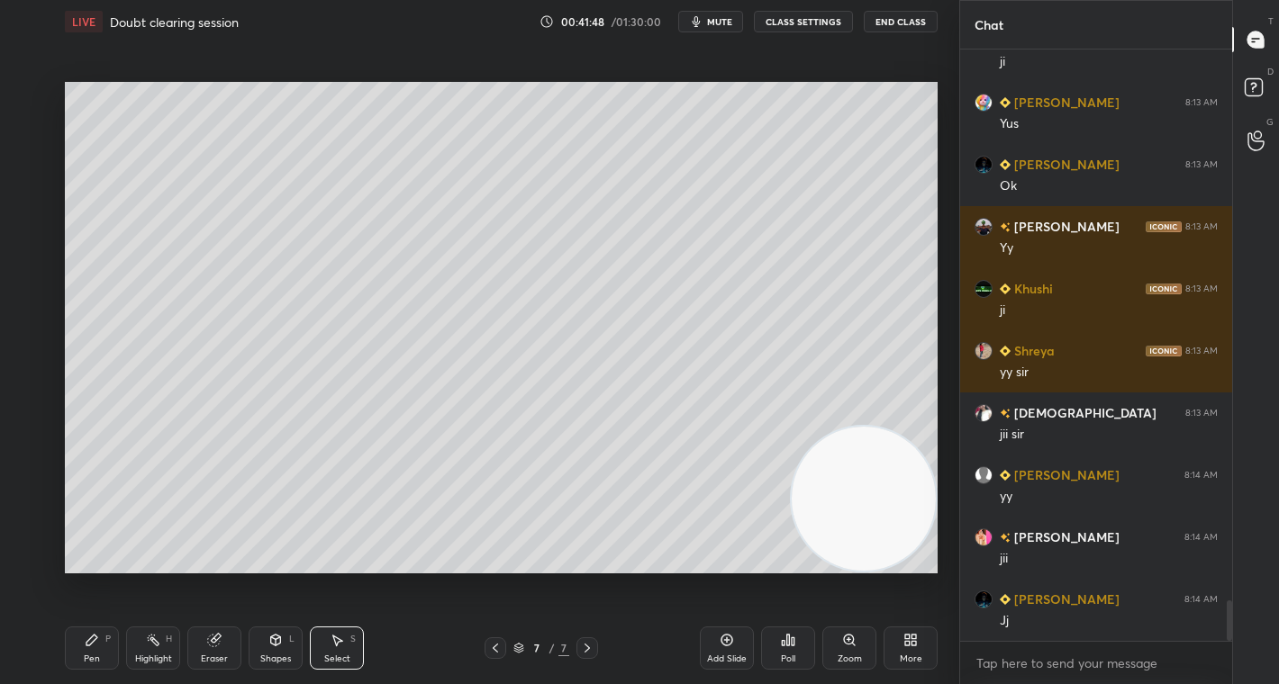
click at [220, 646] on icon at bounding box center [214, 640] width 14 height 14
click at [95, 645] on icon at bounding box center [92, 640] width 14 height 14
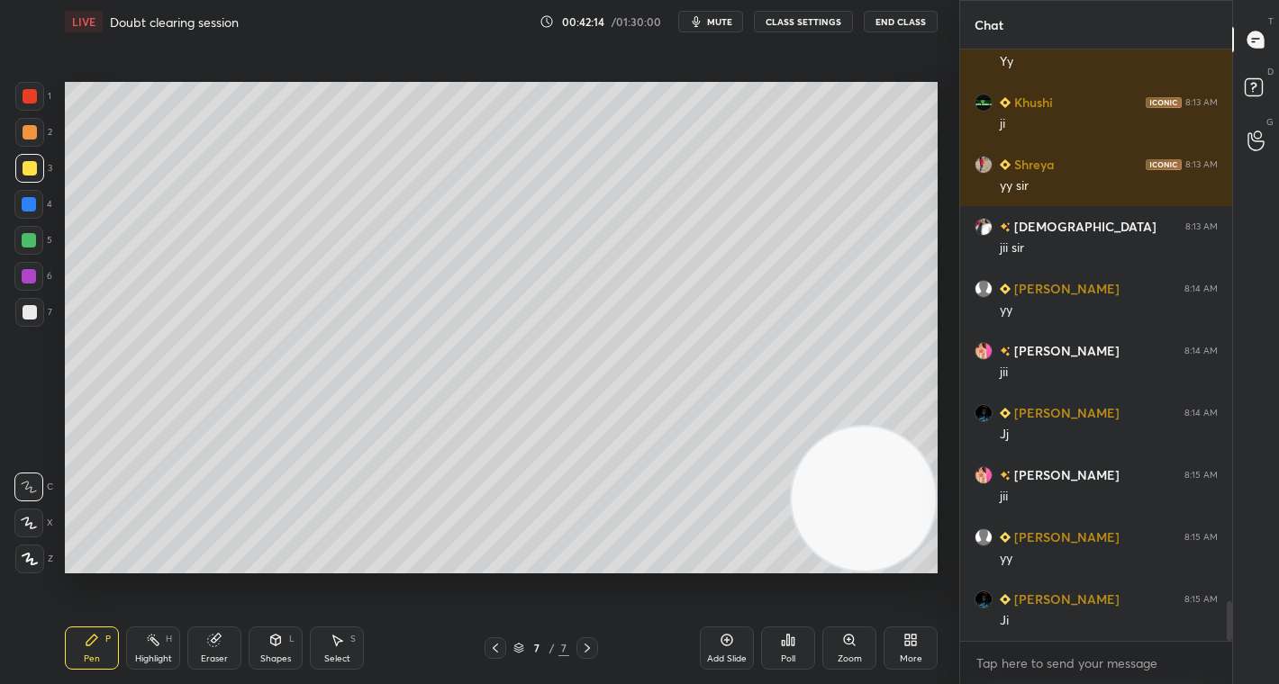
scroll to position [8322, 0]
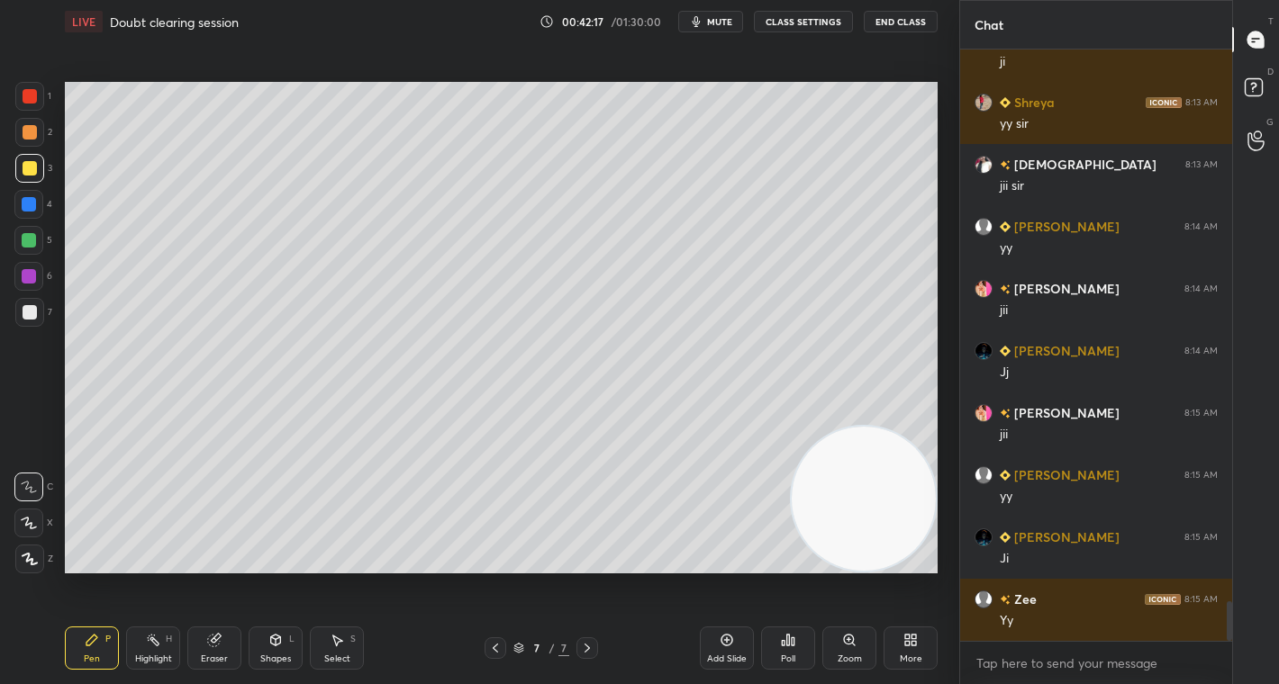
click at [32, 88] on div at bounding box center [29, 96] width 29 height 29
drag, startPoint x: 26, startPoint y: 236, endPoint x: 56, endPoint y: 247, distance: 31.6
click at [27, 238] on div at bounding box center [29, 240] width 14 height 14
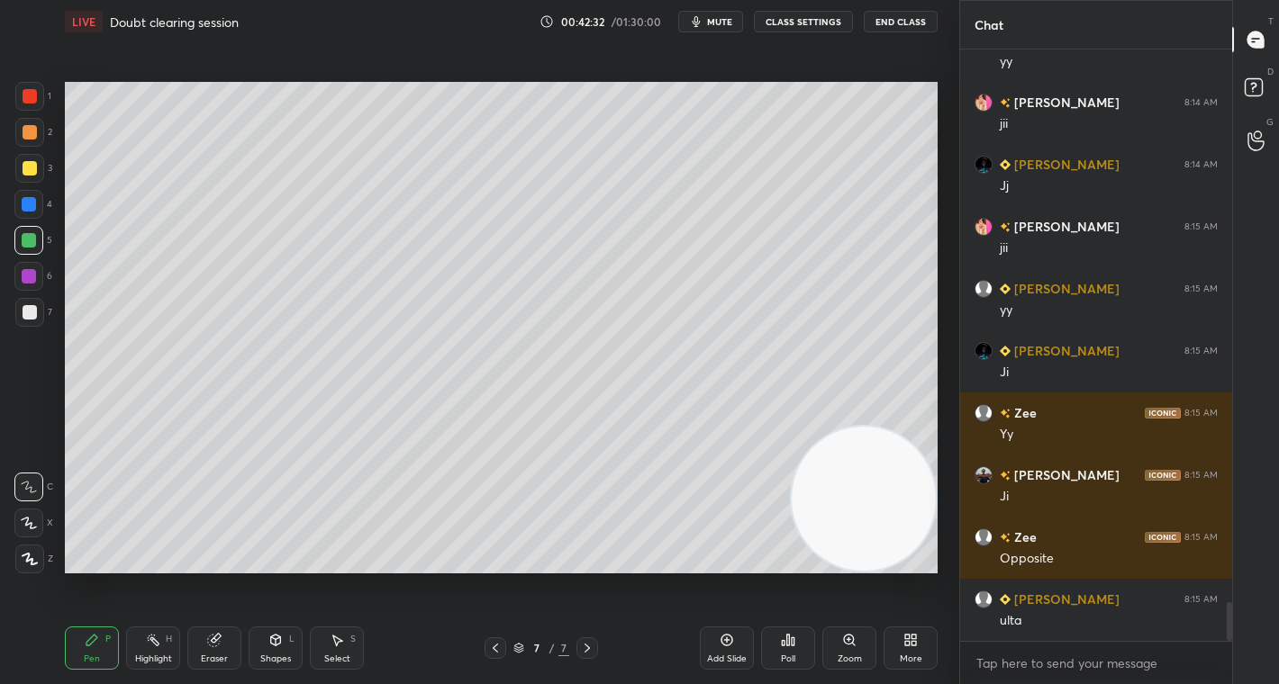
scroll to position [8633, 0]
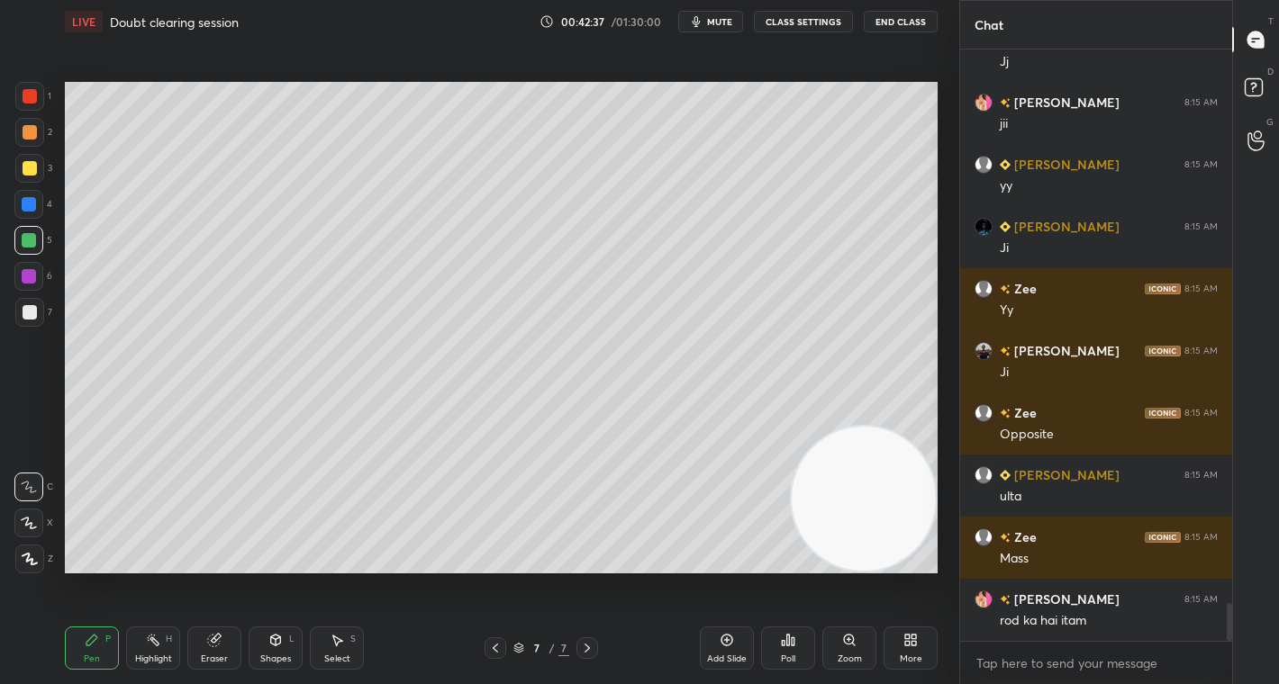
click at [491, 647] on icon at bounding box center [495, 648] width 14 height 14
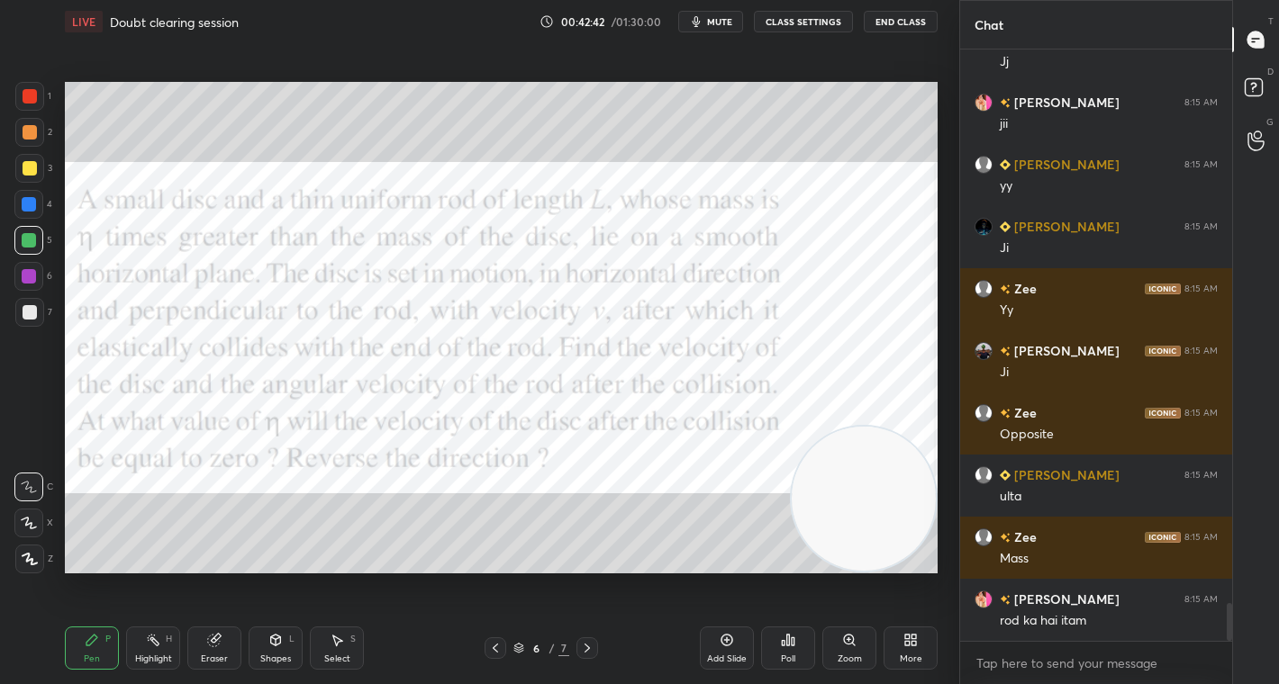
click at [585, 650] on icon at bounding box center [587, 648] width 14 height 14
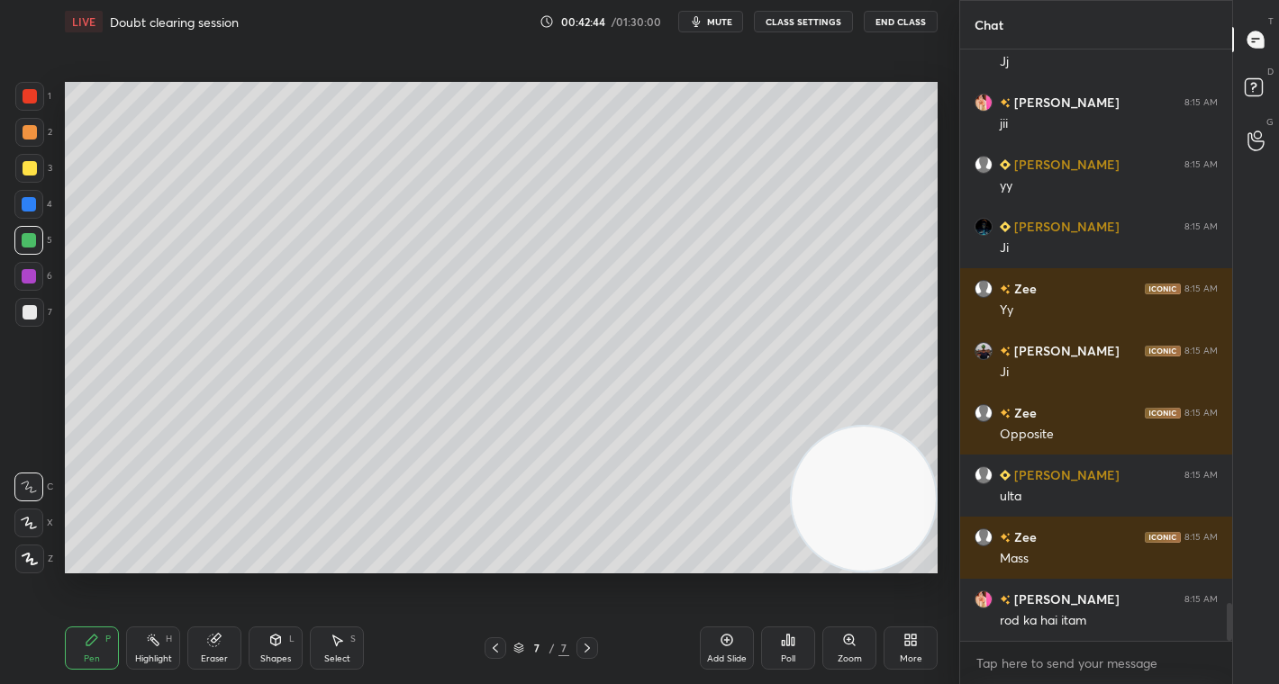
drag, startPoint x: 214, startPoint y: 646, endPoint x: 209, endPoint y: 581, distance: 65.1
click at [215, 642] on icon at bounding box center [214, 641] width 12 height 12
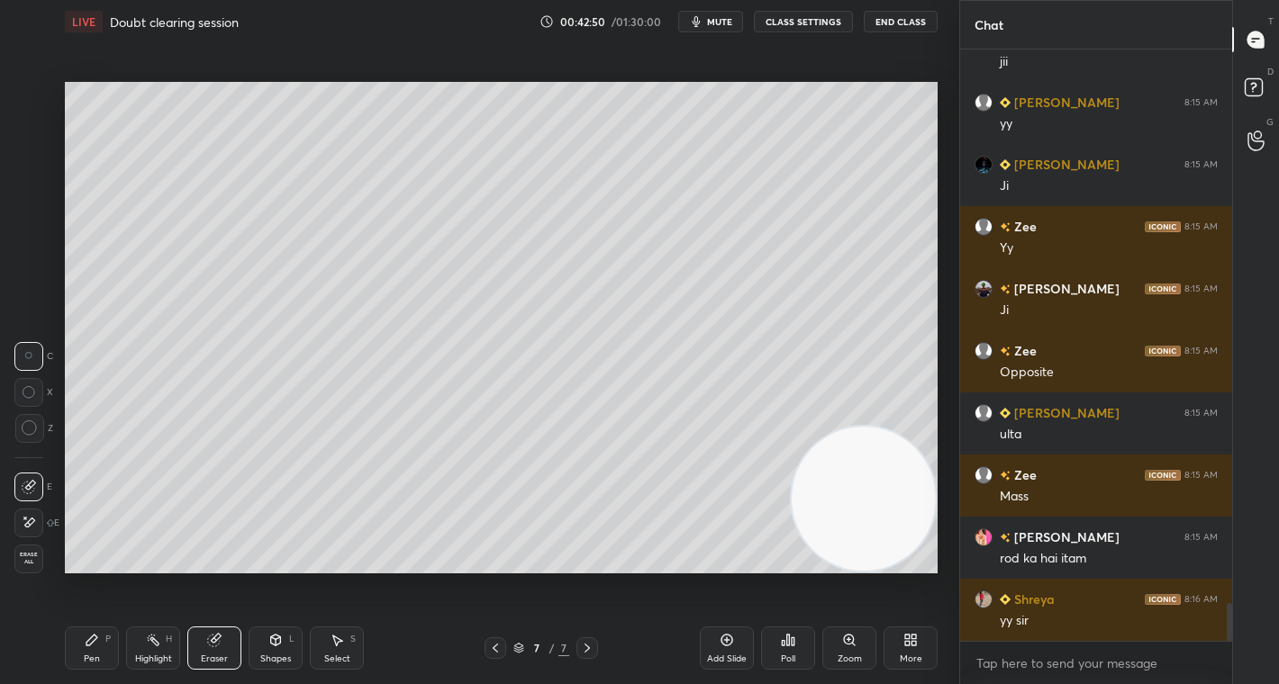
click at [85, 652] on div "Pen P" at bounding box center [92, 648] width 54 height 43
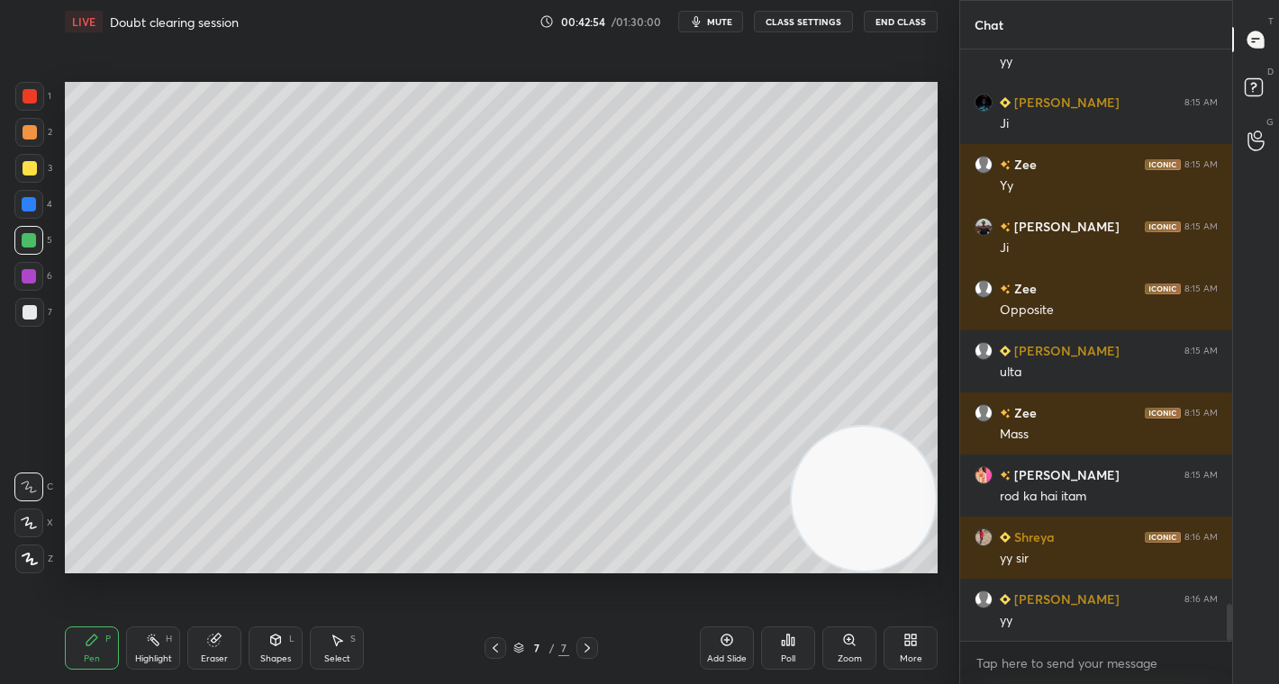
scroll to position [8820, 0]
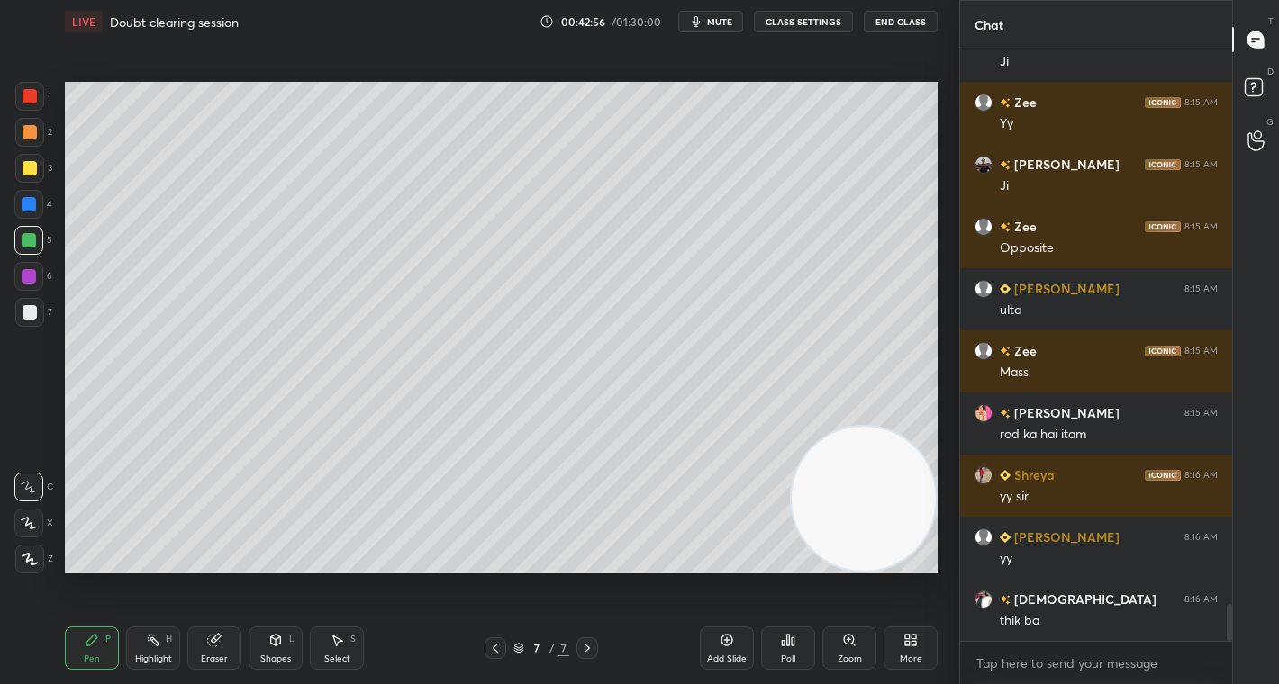
click at [219, 649] on div "Eraser" at bounding box center [214, 648] width 54 height 43
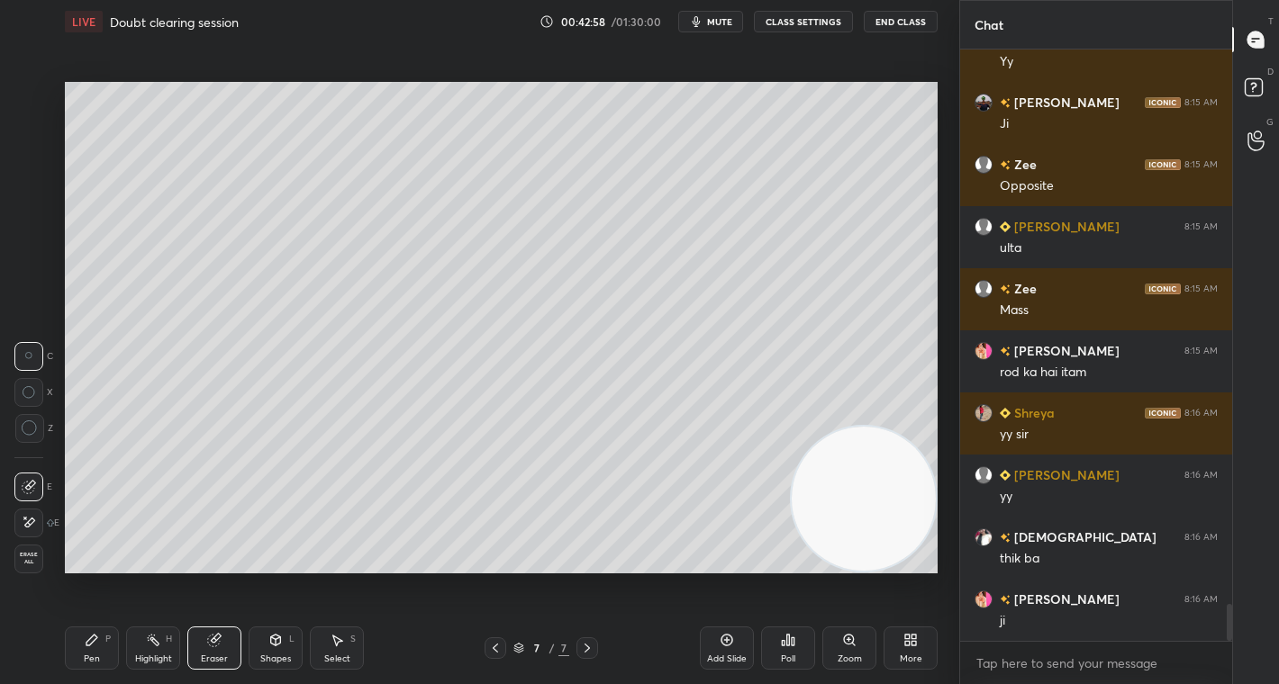
click at [135, 652] on div "Highlight H" at bounding box center [153, 648] width 54 height 43
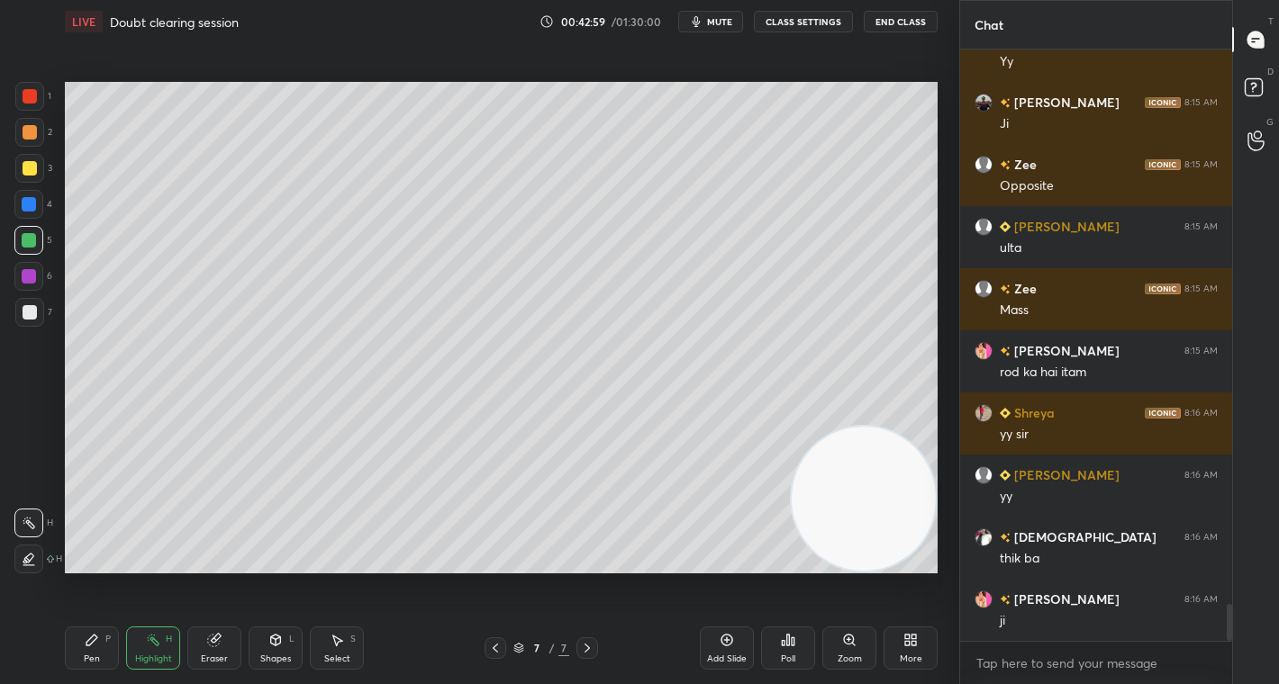
click at [92, 649] on div "Pen P" at bounding box center [92, 648] width 54 height 43
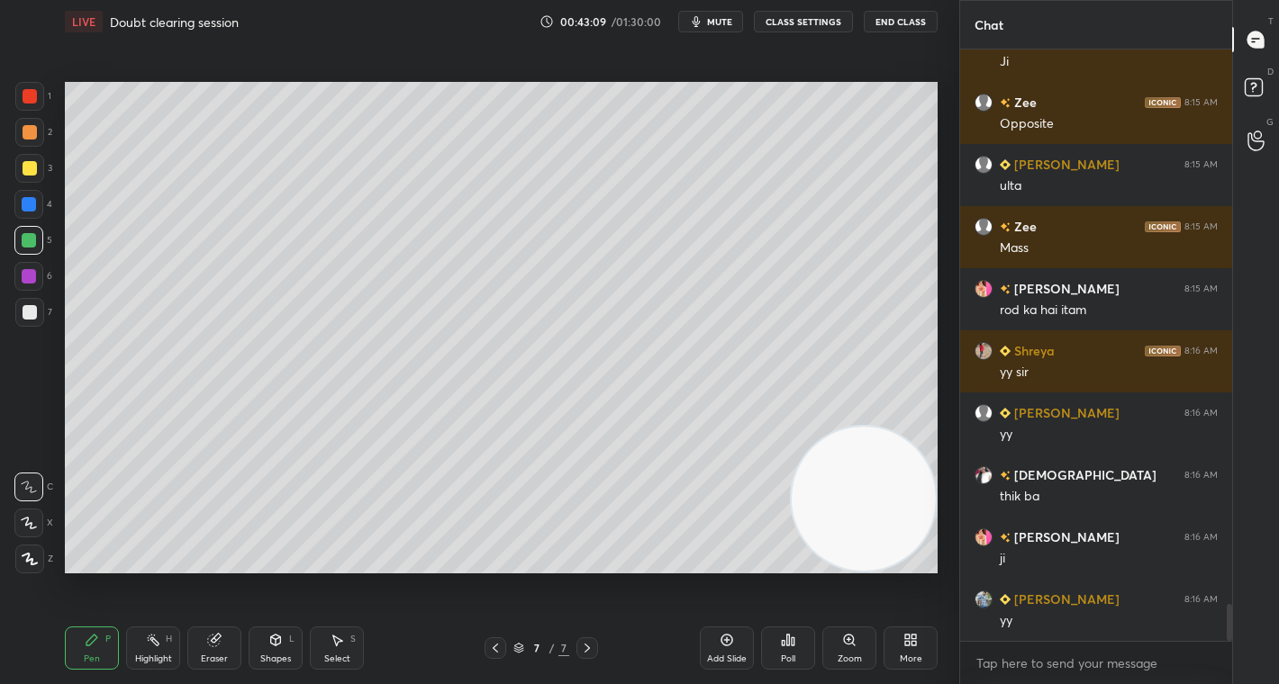
scroll to position [9006, 0]
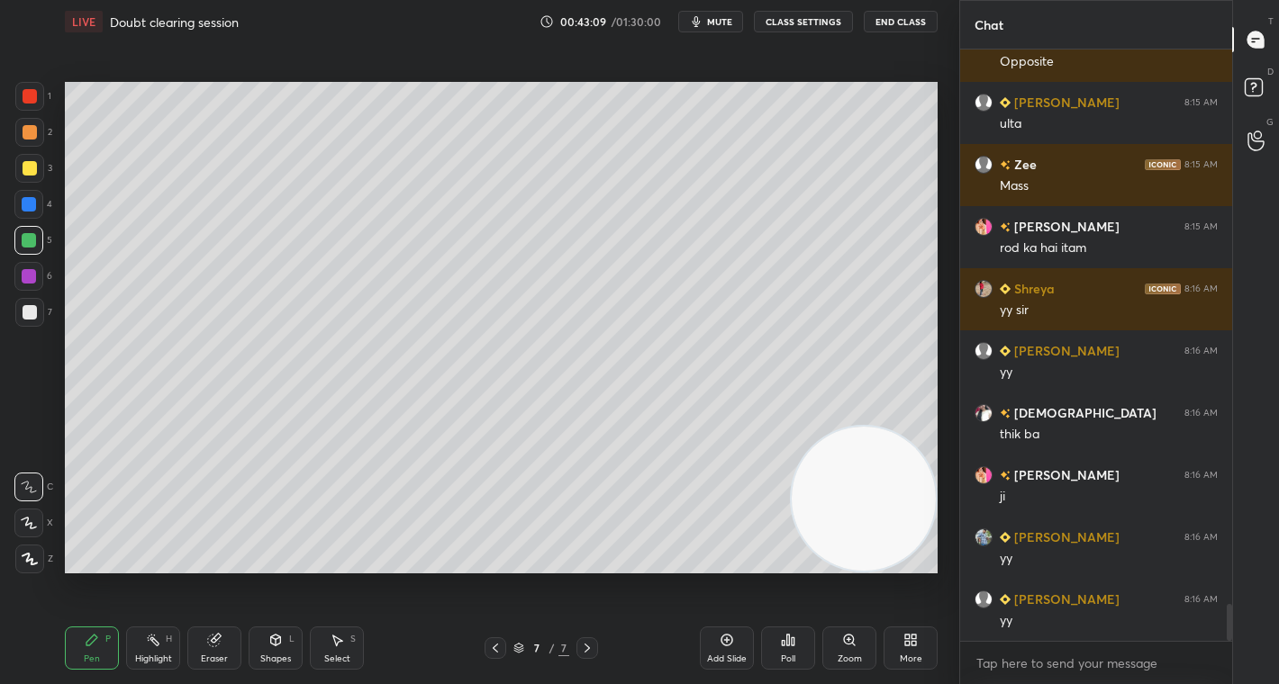
click at [28, 130] on div at bounding box center [30, 132] width 14 height 14
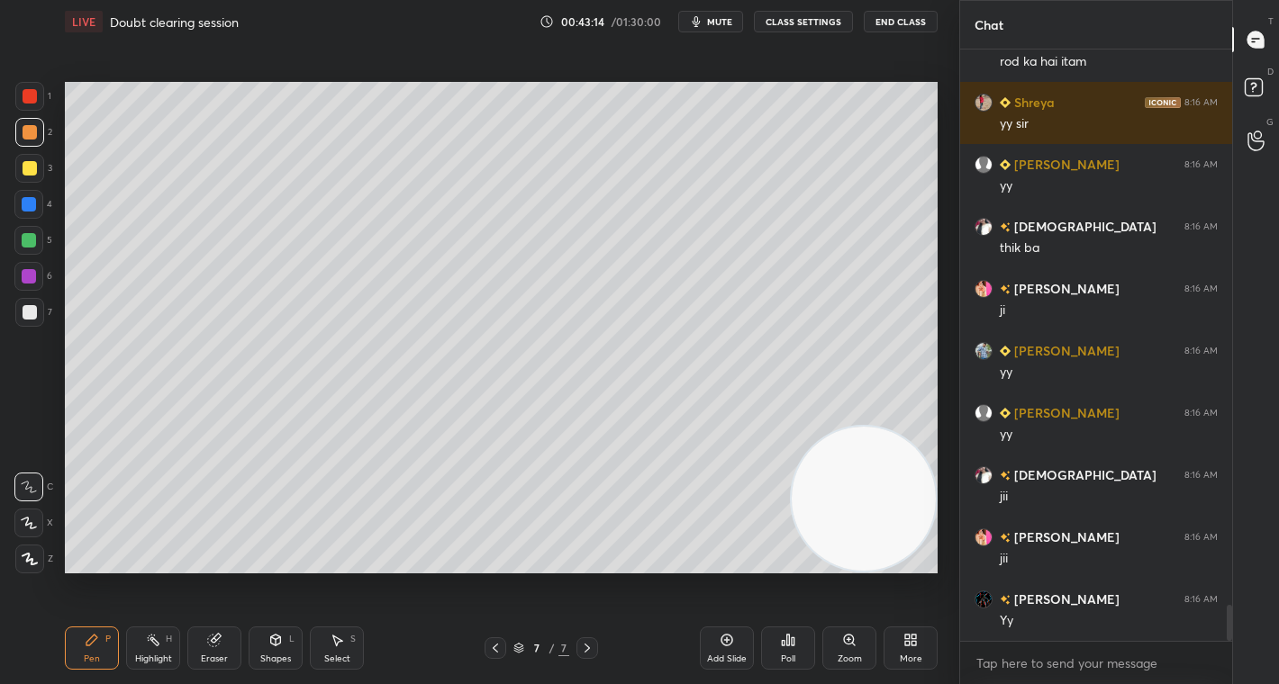
scroll to position [9255, 0]
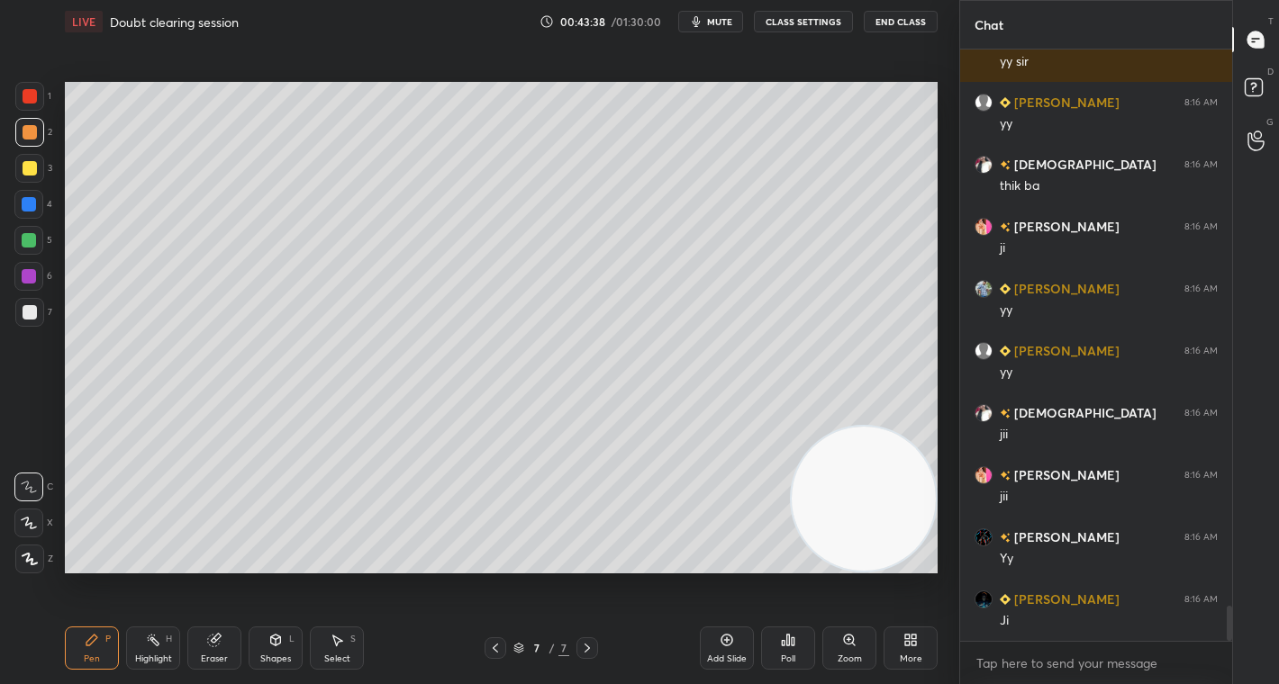
click at [37, 159] on div at bounding box center [29, 168] width 29 height 29
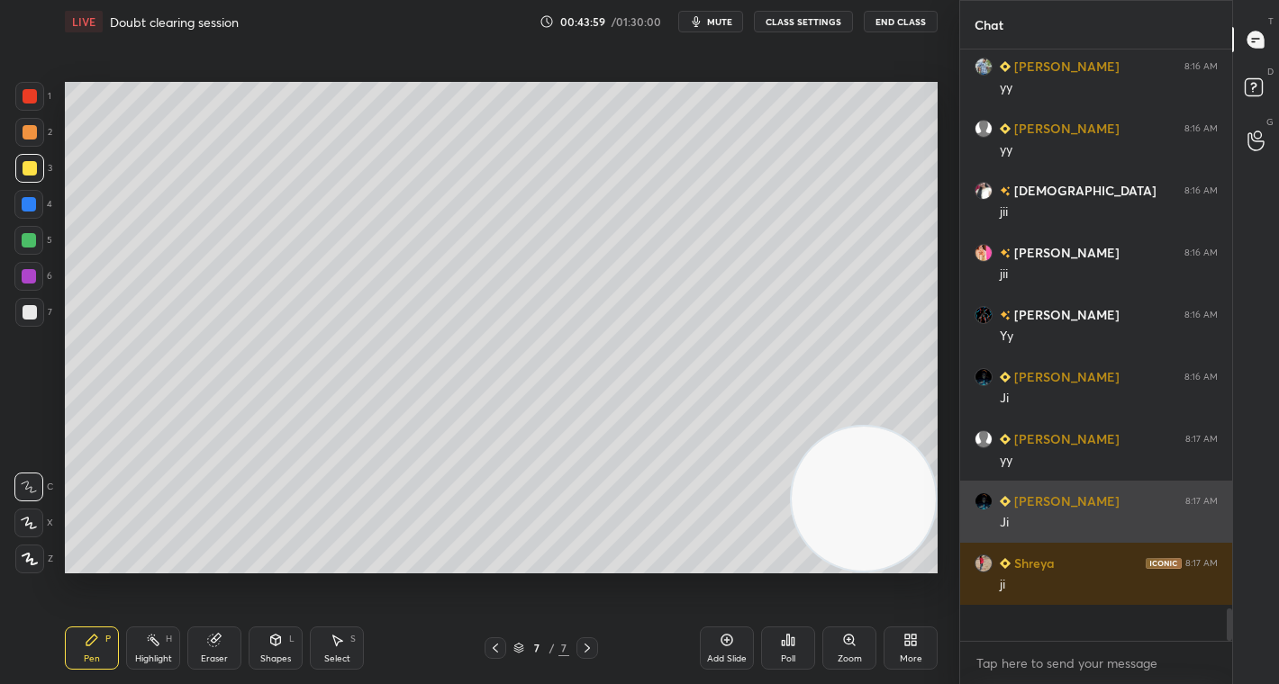
scroll to position [9441, 0]
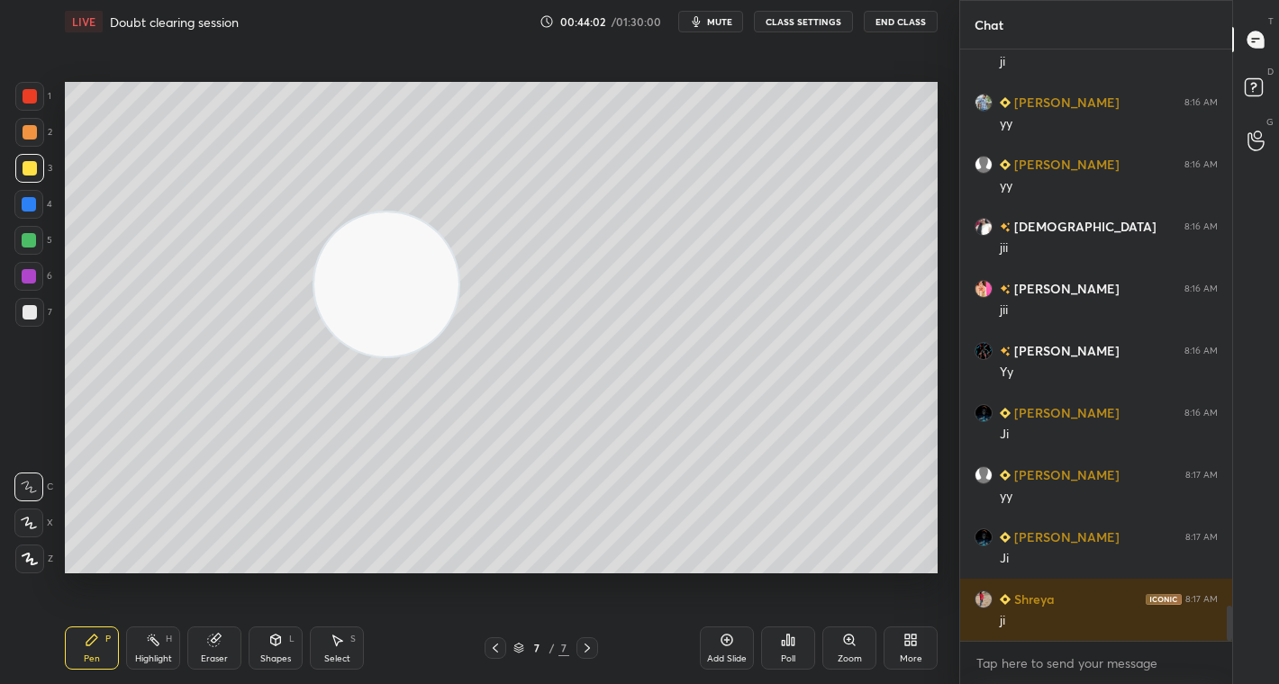
drag, startPoint x: 861, startPoint y: 516, endPoint x: 181, endPoint y: 186, distance: 756.0
click at [314, 213] on video at bounding box center [386, 285] width 144 height 144
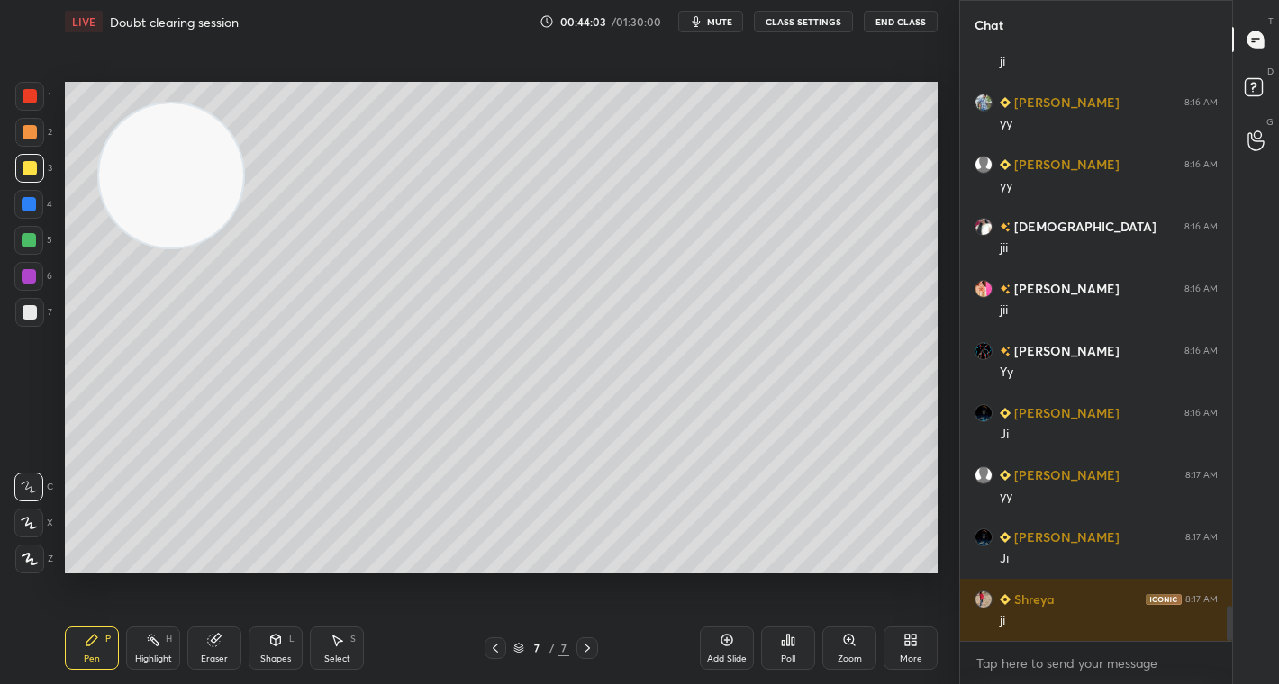
click at [34, 95] on div at bounding box center [30, 96] width 14 height 14
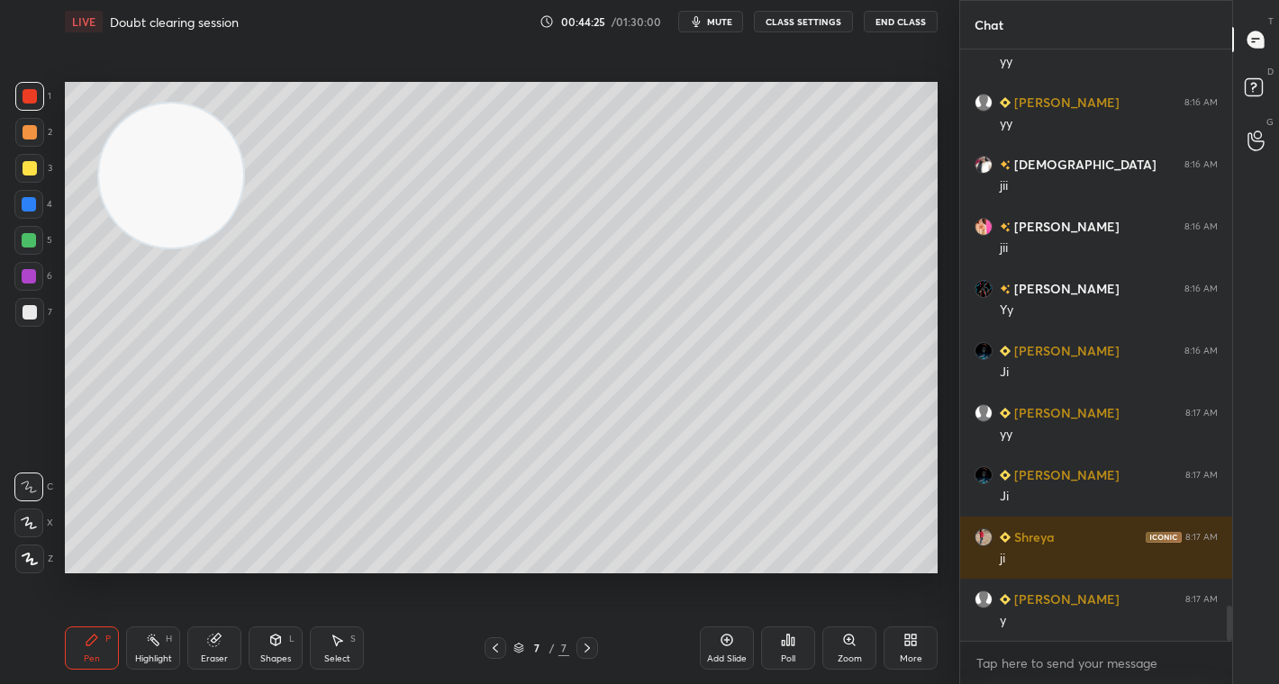
drag, startPoint x: 24, startPoint y: 173, endPoint x: 35, endPoint y: 168, distance: 12.1
click at [26, 169] on div at bounding box center [30, 168] width 14 height 14
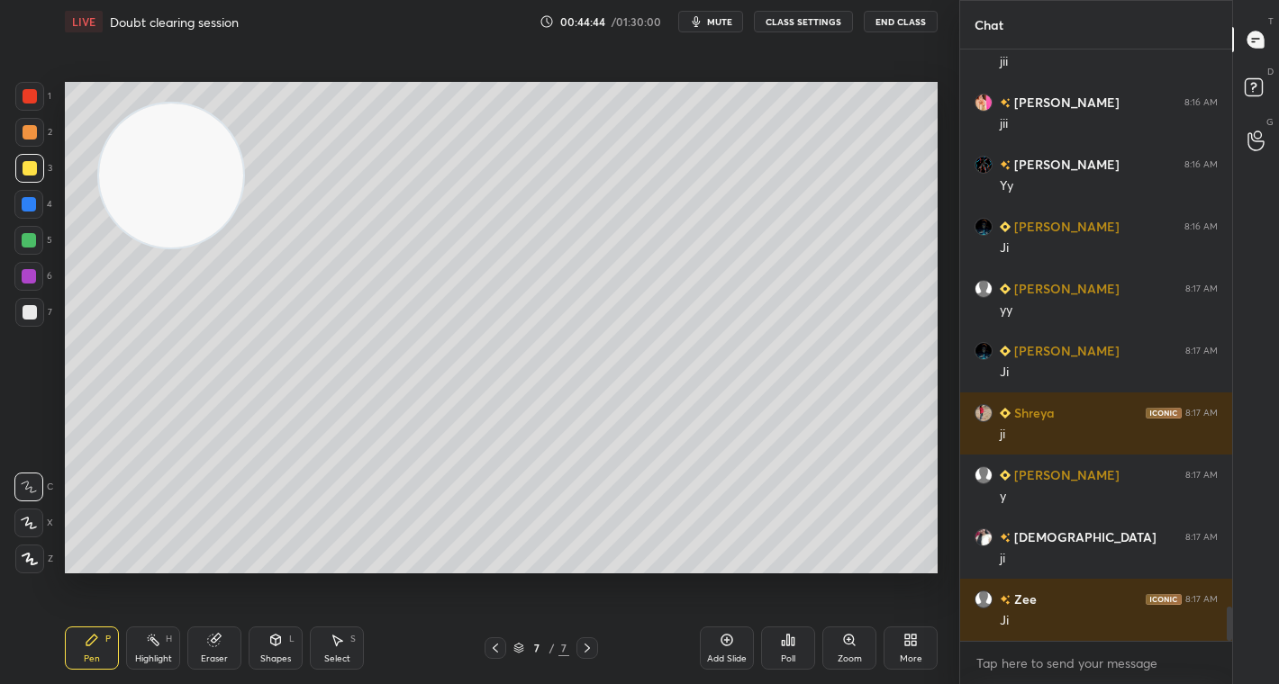
scroll to position [9690, 0]
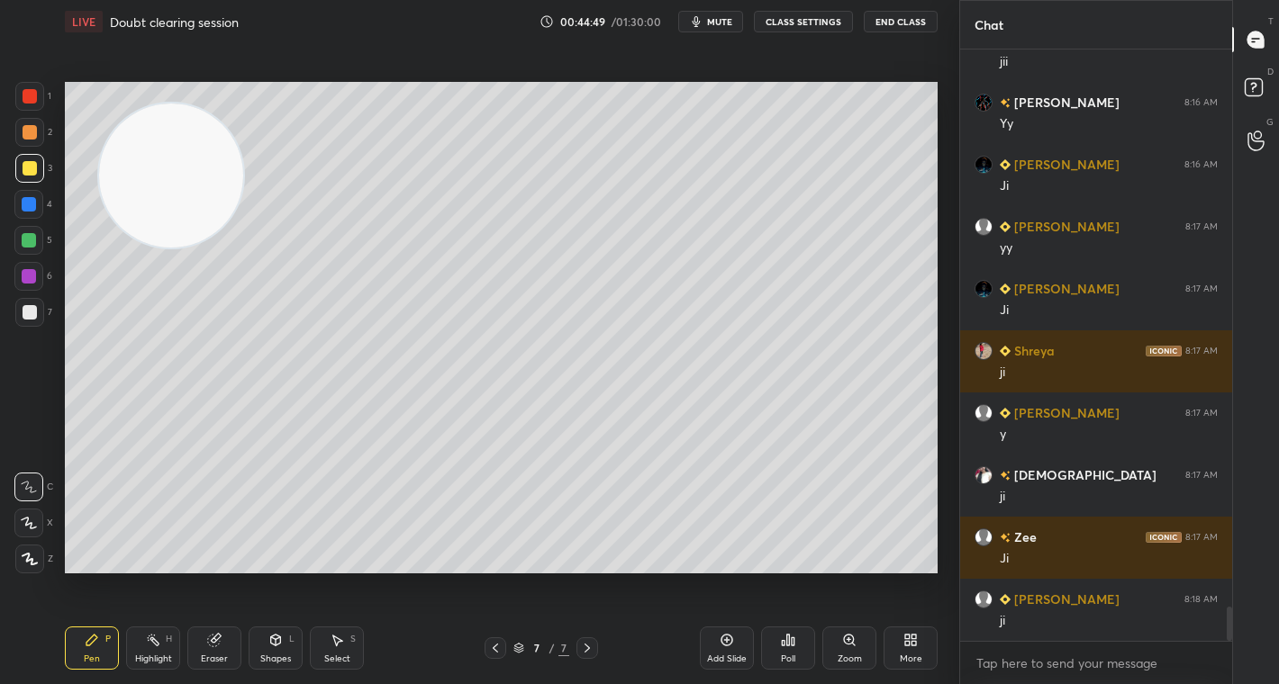
click at [490, 653] on icon at bounding box center [495, 648] width 14 height 14
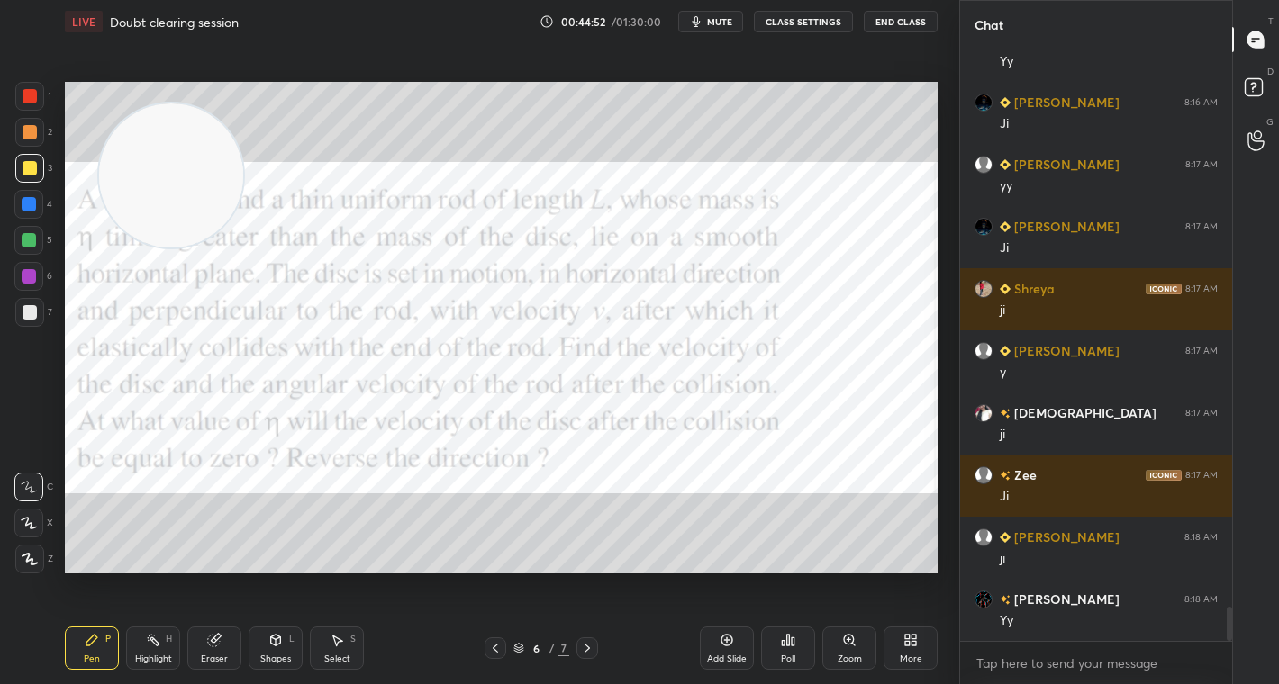
scroll to position [9814, 0]
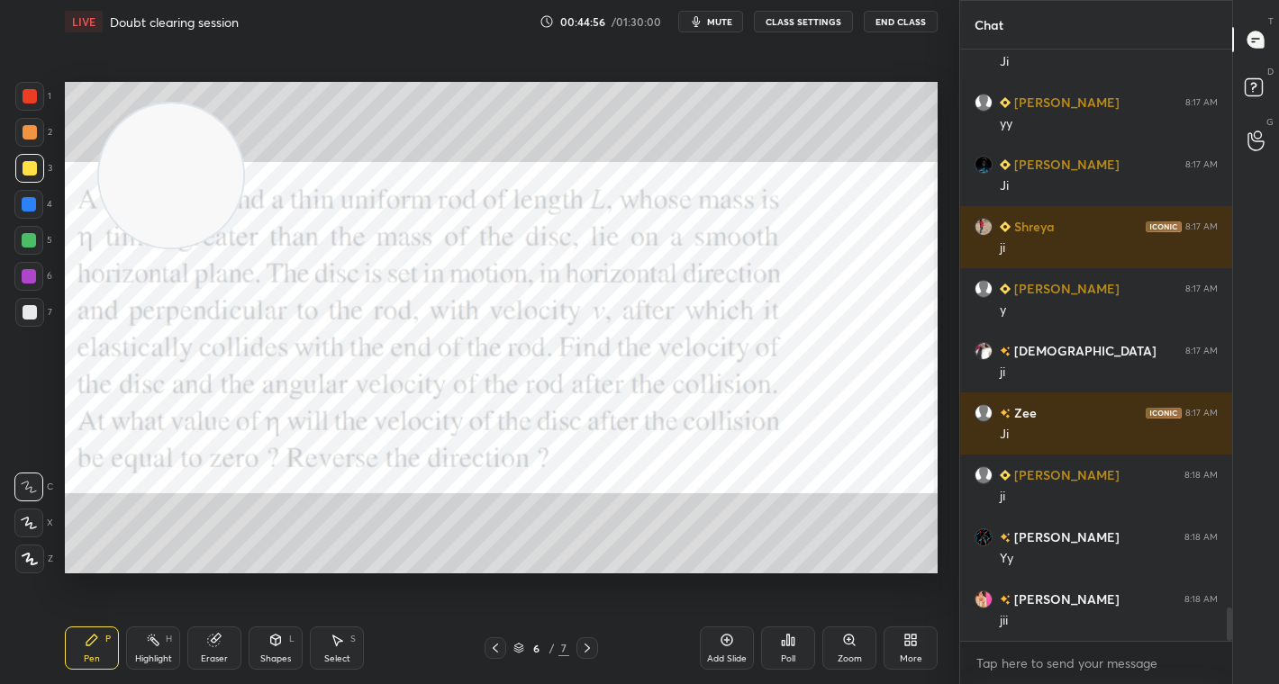
click at [584, 645] on icon at bounding box center [586, 648] width 5 height 9
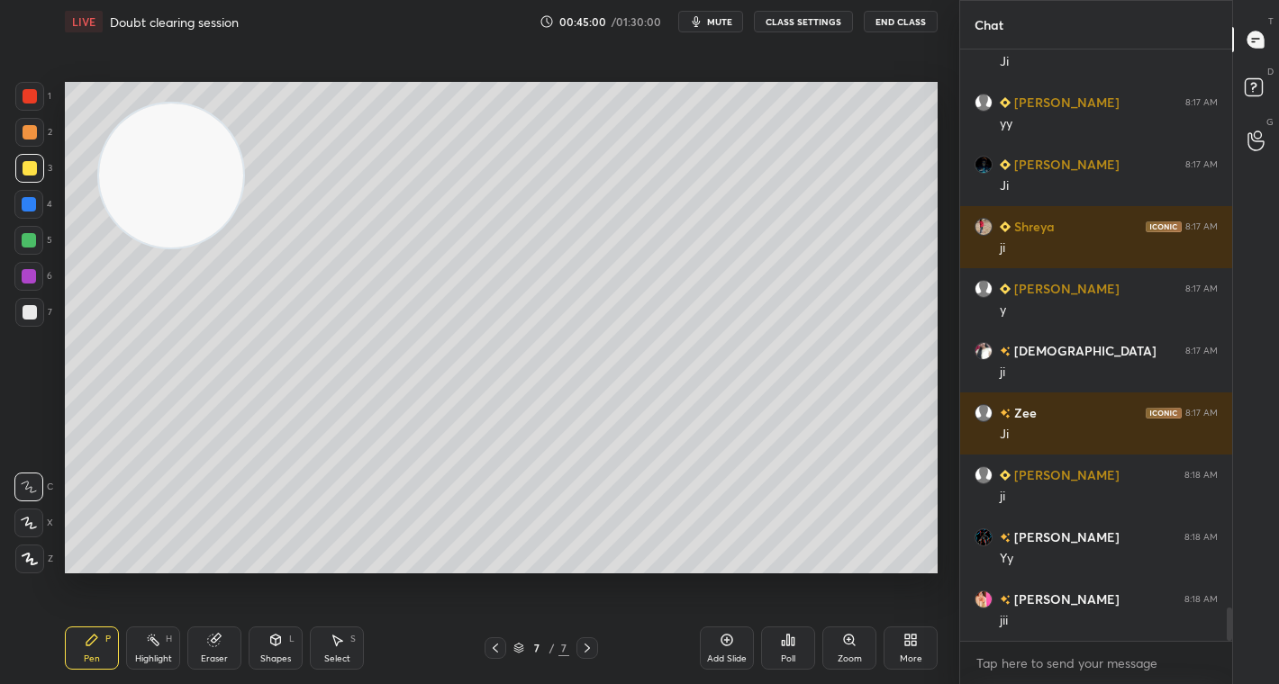
click at [494, 646] on icon at bounding box center [495, 648] width 14 height 14
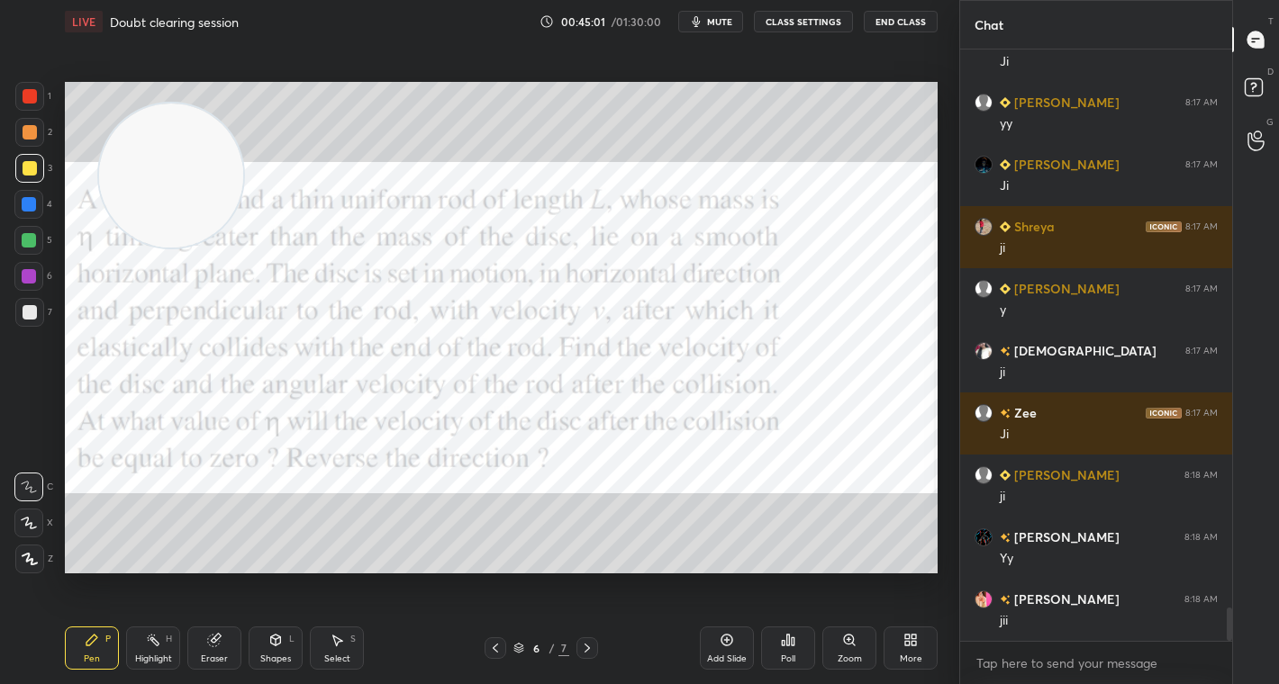
click at [584, 636] on div "Pen P Highlight H Eraser Shapes L Select S 6 / 7 Add Slide Poll Zoom More" at bounding box center [501, 648] width 873 height 72
click at [588, 650] on icon at bounding box center [587, 648] width 14 height 14
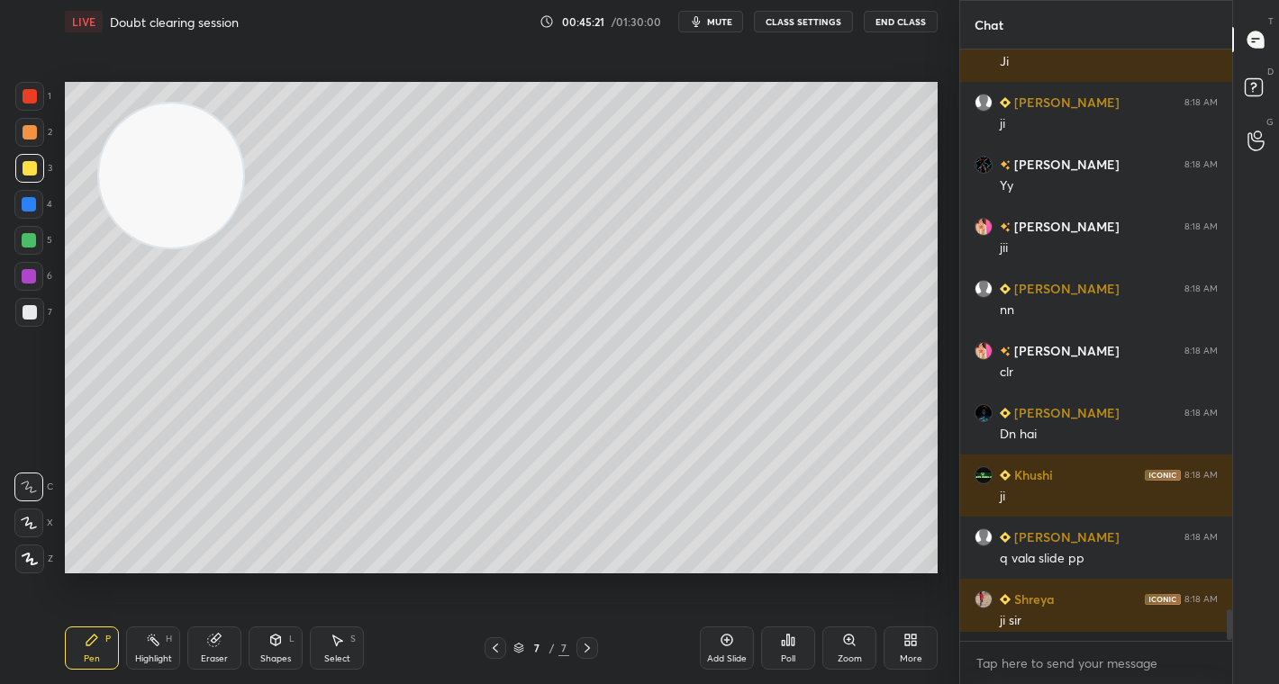
scroll to position [10187, 0]
click at [495, 646] on icon at bounding box center [495, 648] width 5 height 9
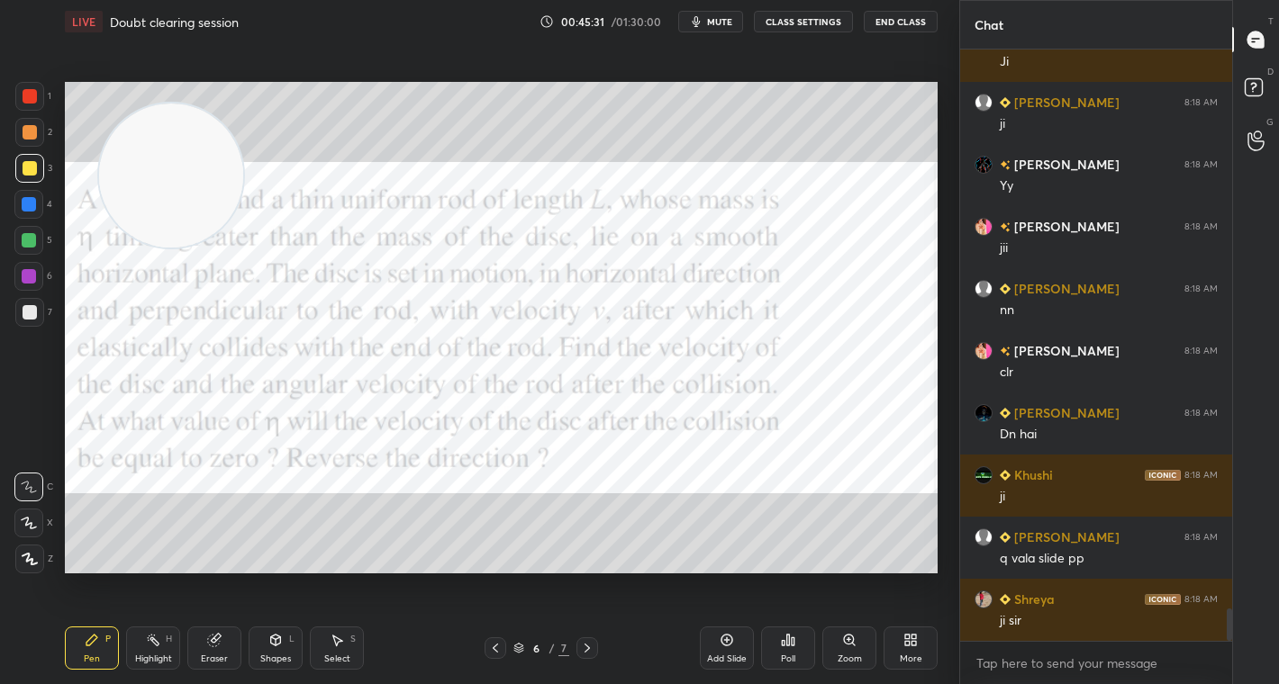
scroll to position [10249, 0]
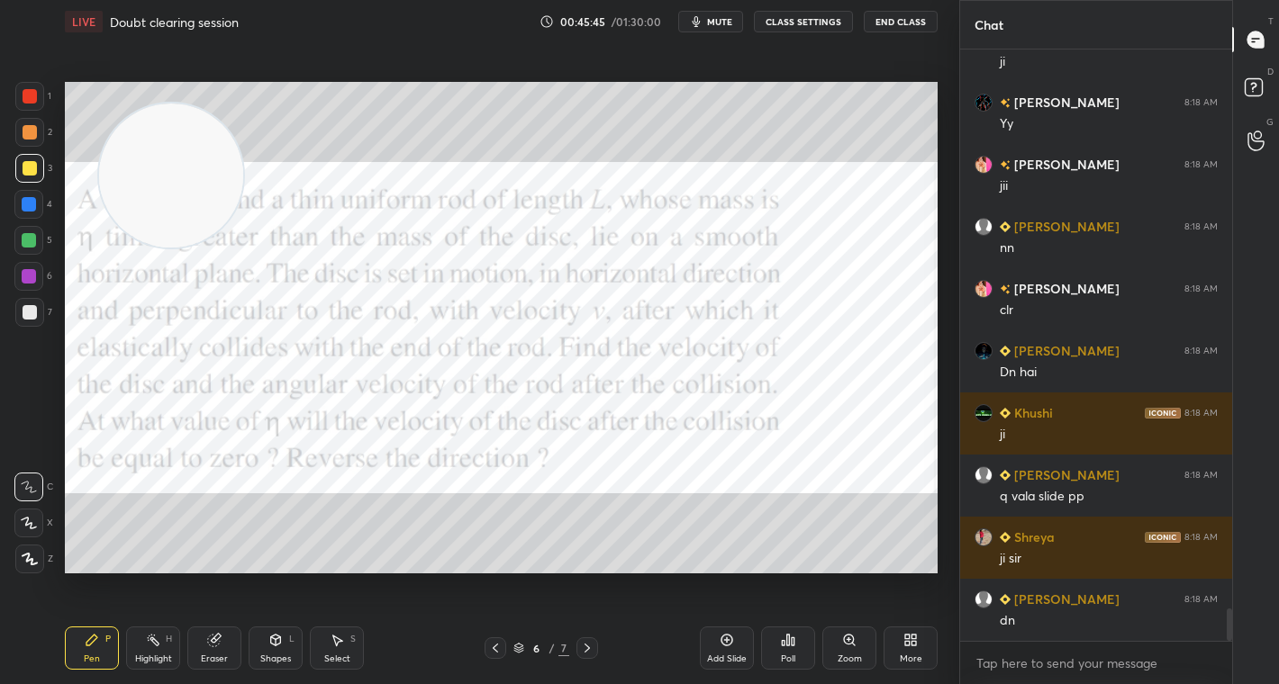
click at [894, 647] on div "More" at bounding box center [910, 648] width 54 height 43
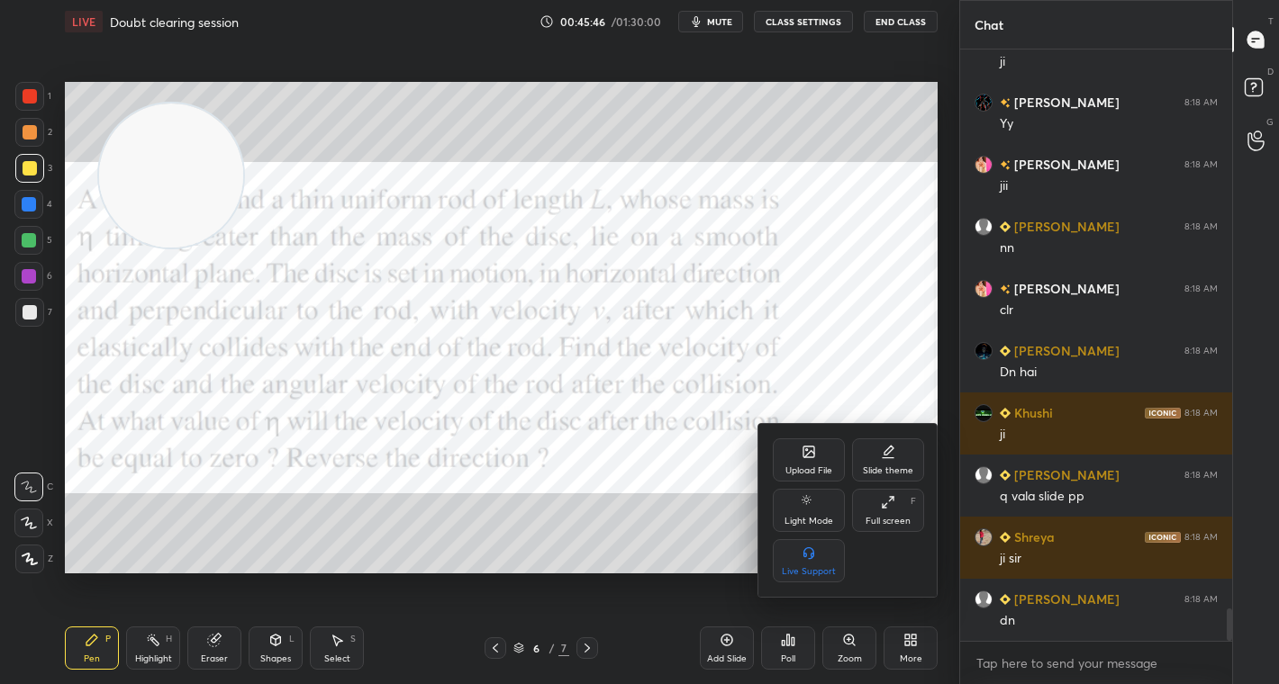
click at [802, 458] on icon at bounding box center [809, 452] width 14 height 14
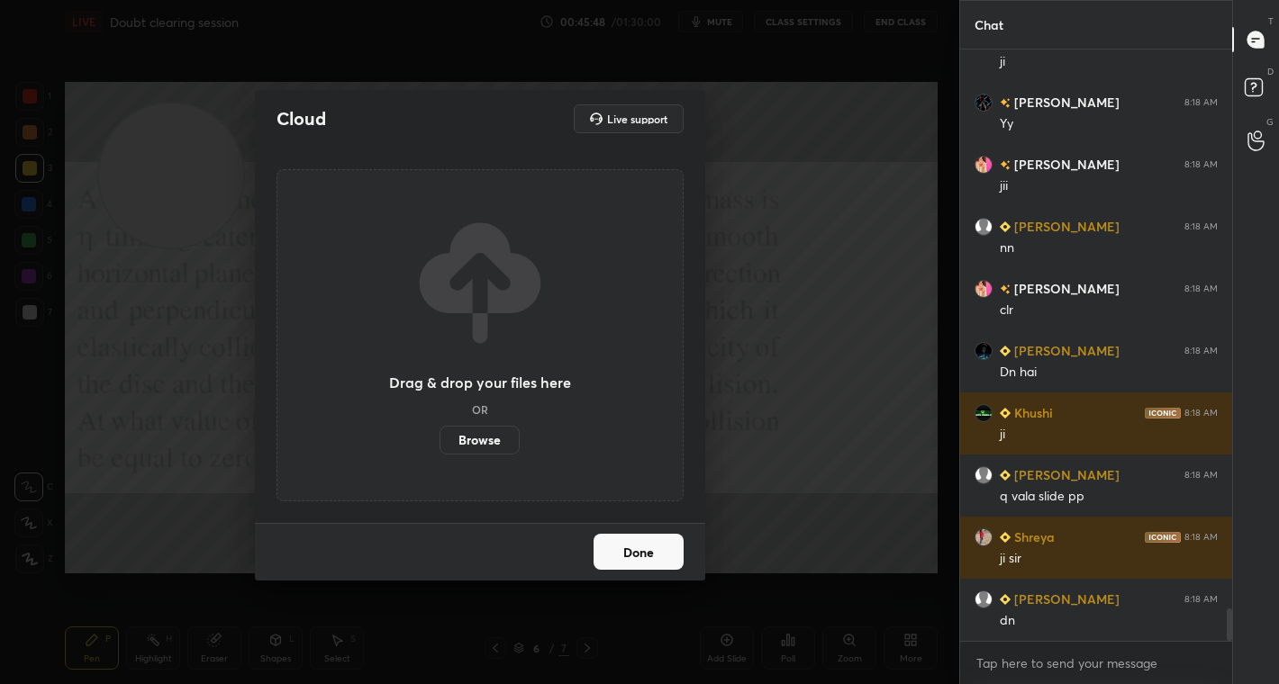
click at [226, 480] on div "Cloud Live support Drag & drop your files here OR Browse Done" at bounding box center [479, 342] width 959 height 684
click at [648, 547] on button "Done" at bounding box center [638, 552] width 90 height 36
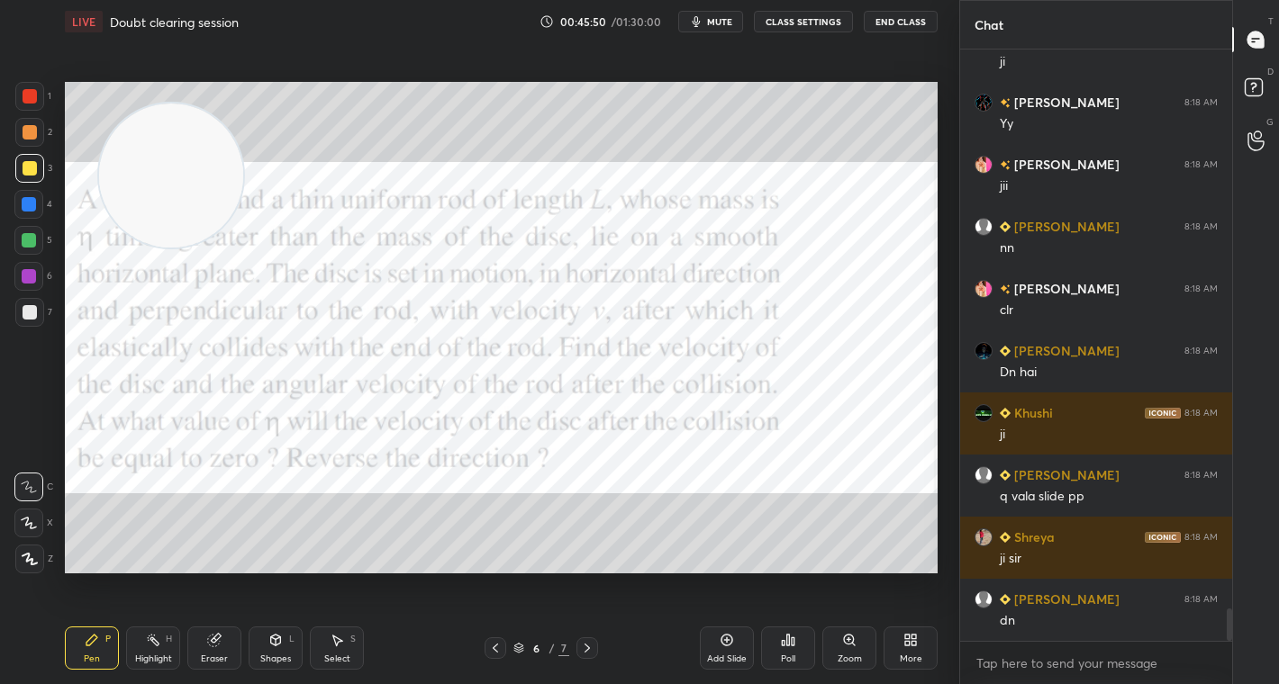
click at [582, 645] on icon at bounding box center [587, 648] width 14 height 14
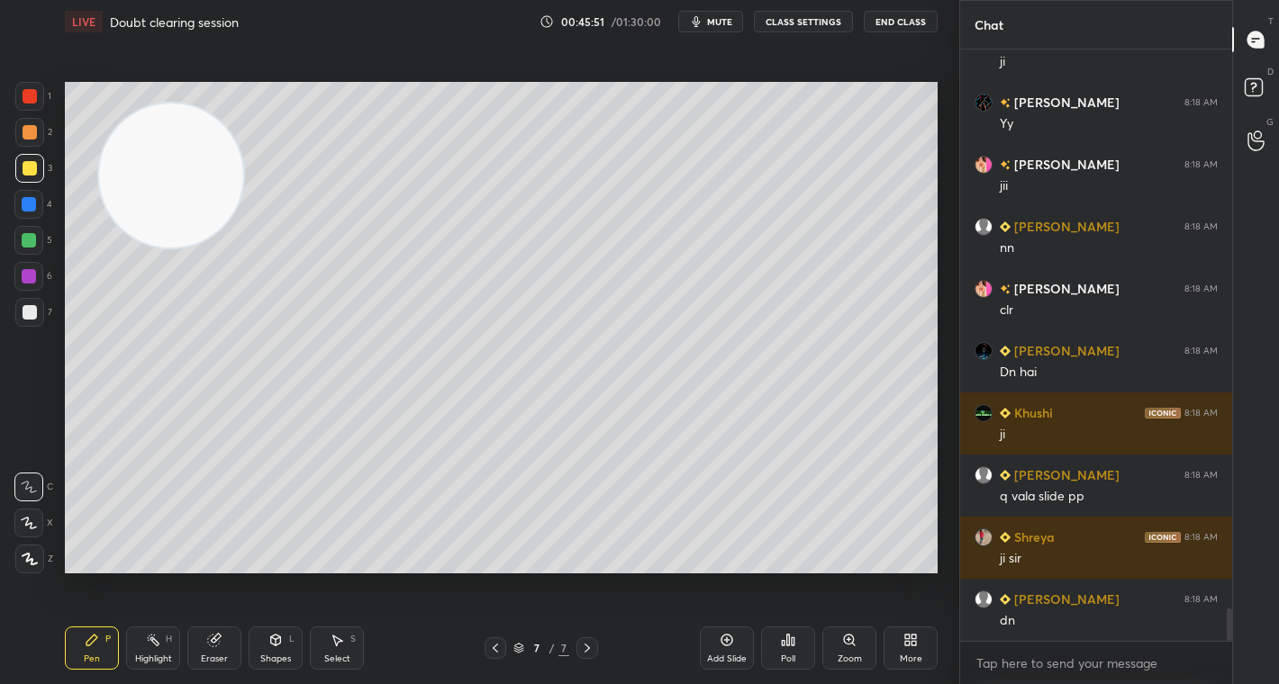
click at [898, 643] on div "More" at bounding box center [910, 648] width 54 height 43
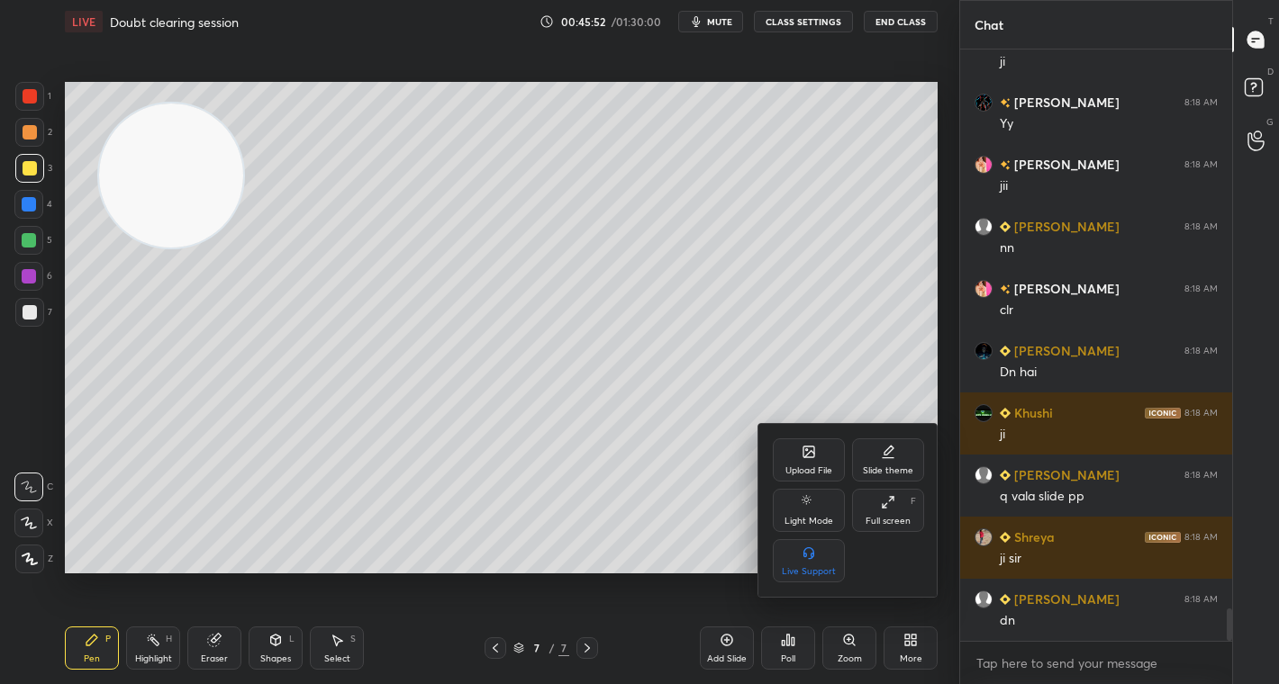
click at [799, 455] on div "Upload File" at bounding box center [809, 460] width 72 height 43
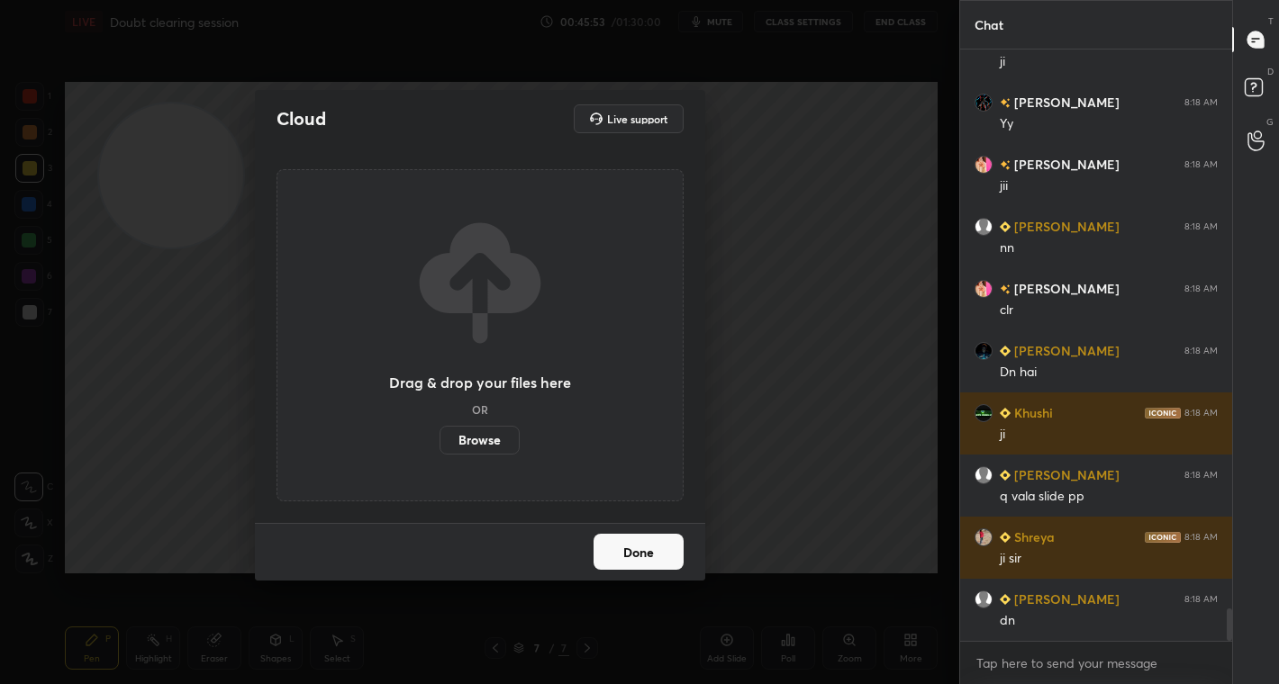
click at [472, 441] on label "Browse" at bounding box center [479, 440] width 80 height 29
click at [439, 441] on input "Browse" at bounding box center [439, 440] width 0 height 29
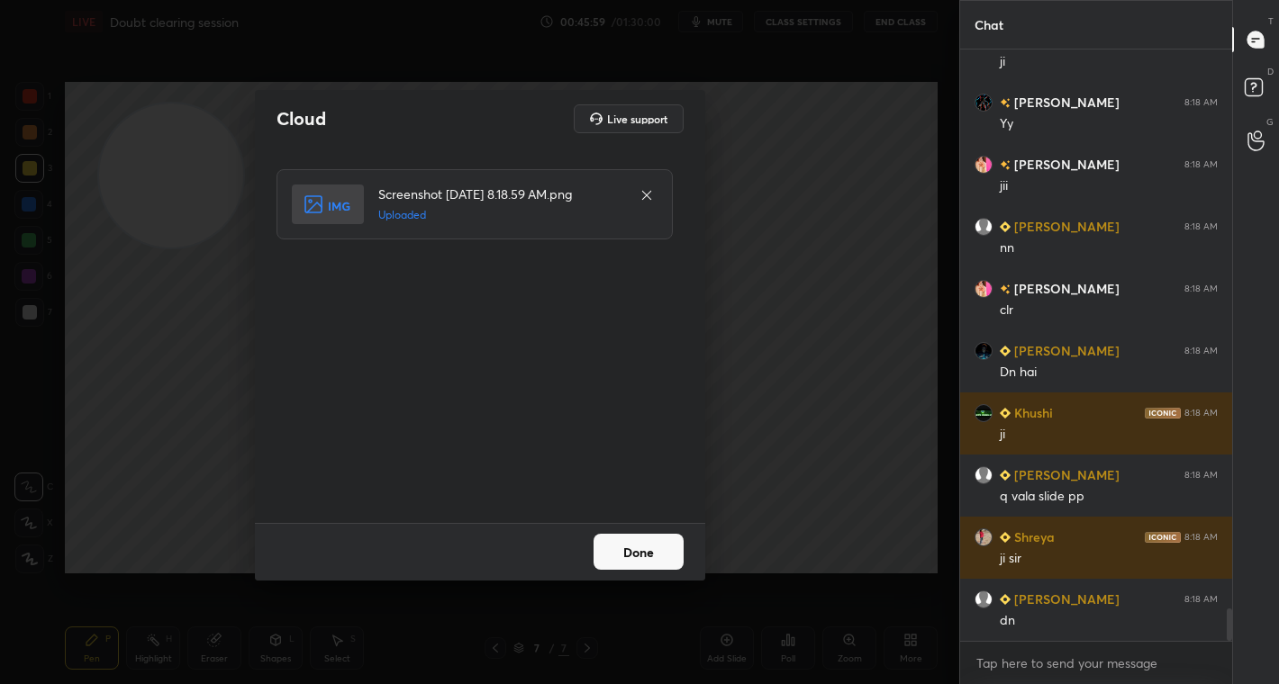
click at [652, 557] on button "Done" at bounding box center [638, 552] width 90 height 36
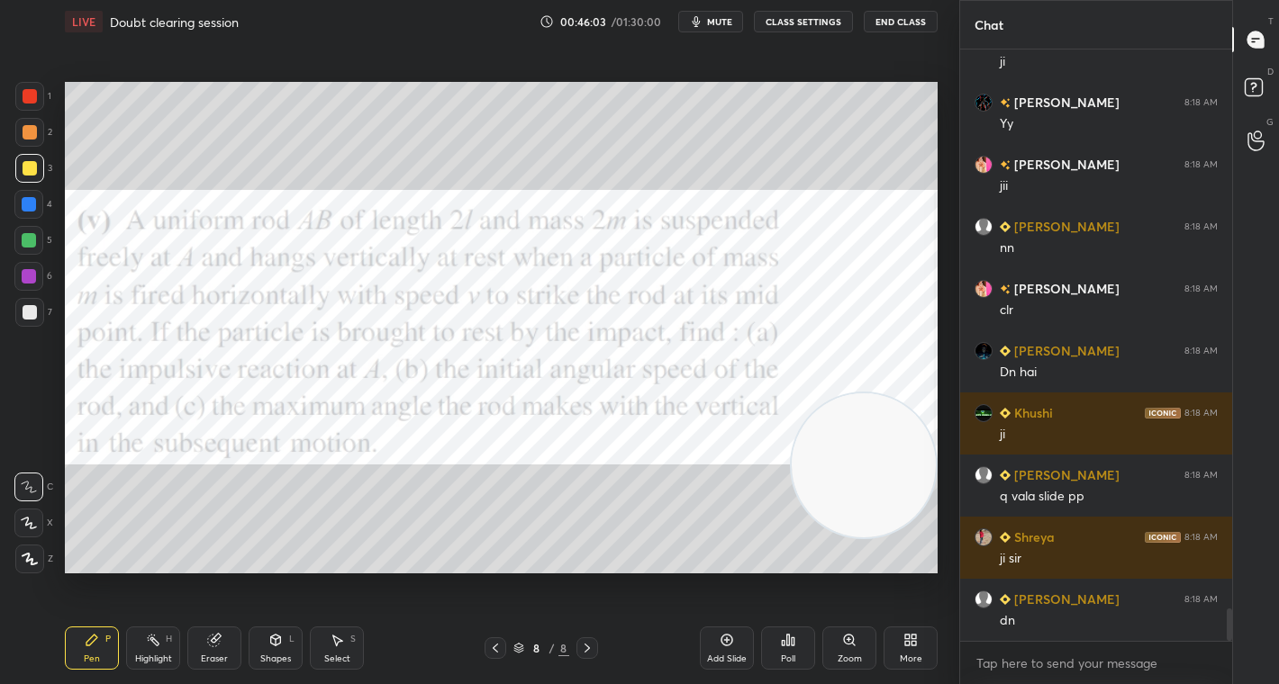
drag, startPoint x: 138, startPoint y: 168, endPoint x: 833, endPoint y: 458, distance: 753.3
click at [833, 458] on video at bounding box center [864, 466] width 144 height 144
click at [730, 20] on span "mute" at bounding box center [719, 21] width 25 height 13
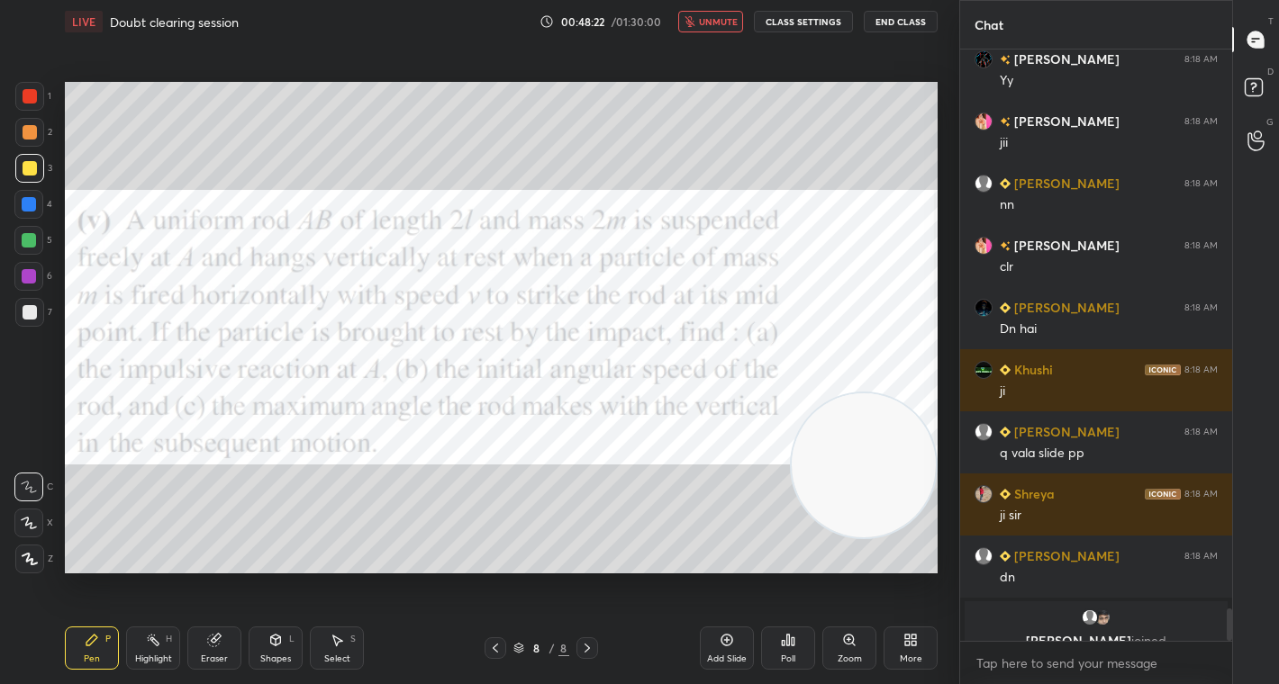
scroll to position [10315, 0]
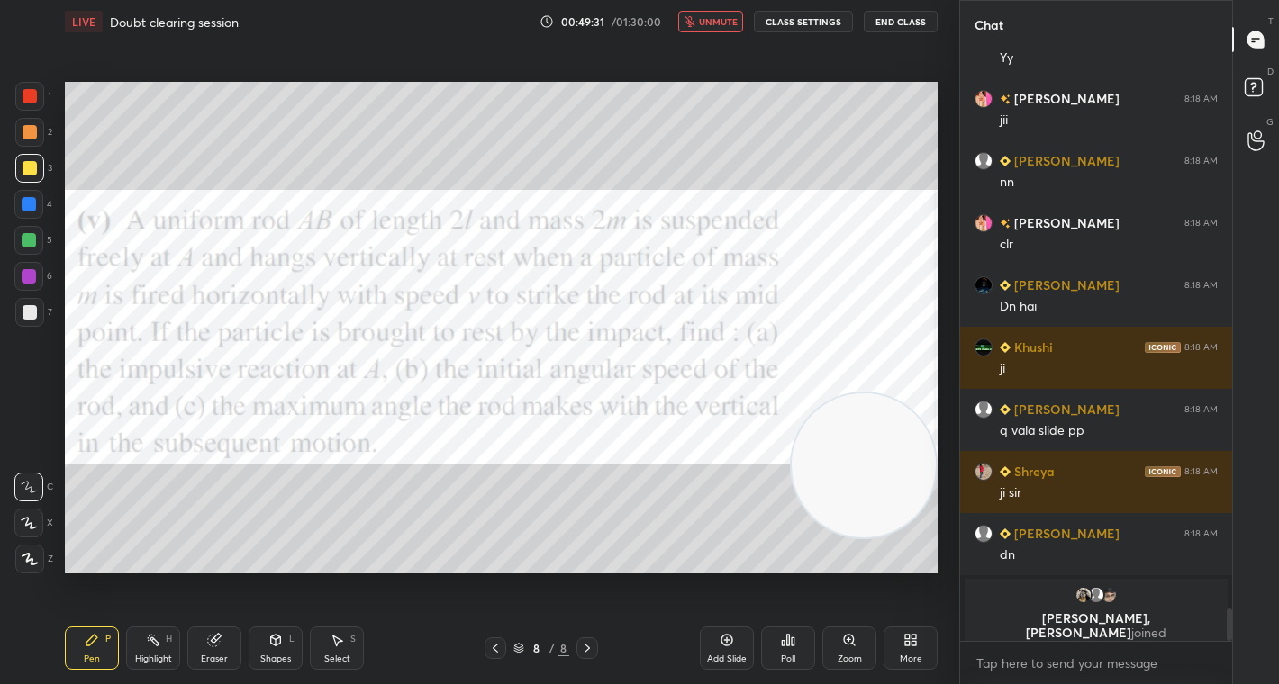
click at [24, 90] on div at bounding box center [30, 96] width 14 height 14
click at [785, 657] on div "Poll" at bounding box center [788, 659] width 14 height 9
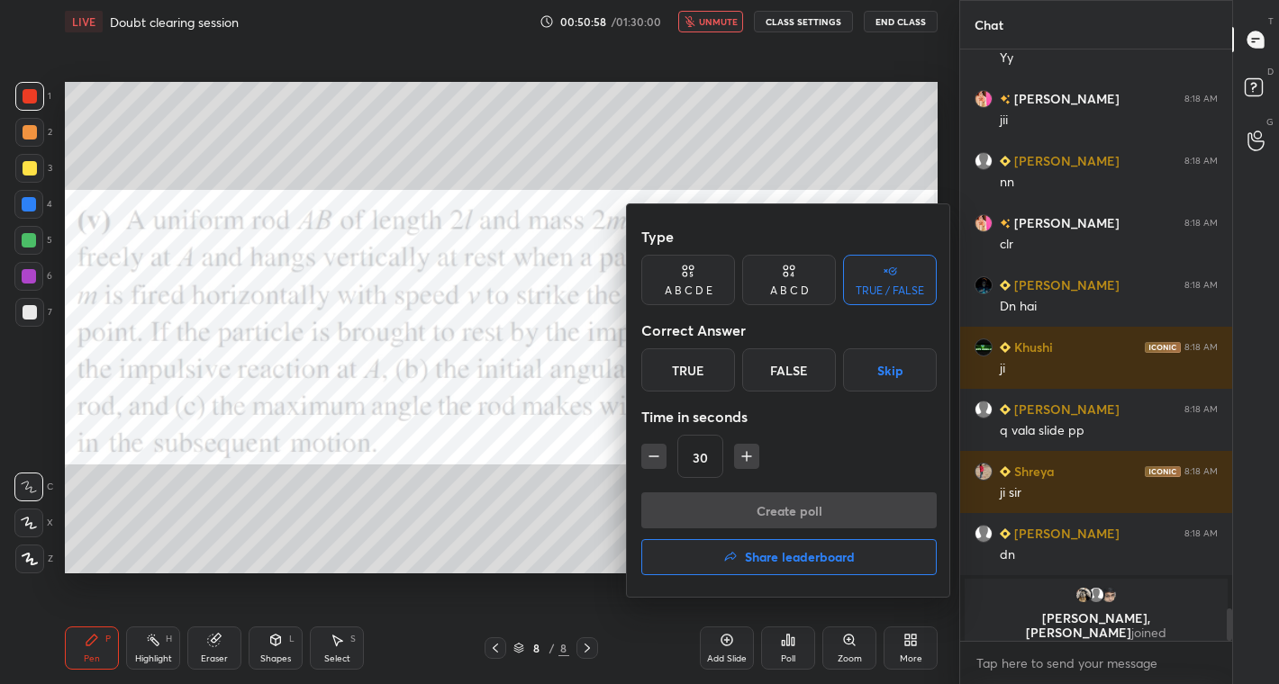
click at [689, 364] on div "True" at bounding box center [688, 370] width 94 height 43
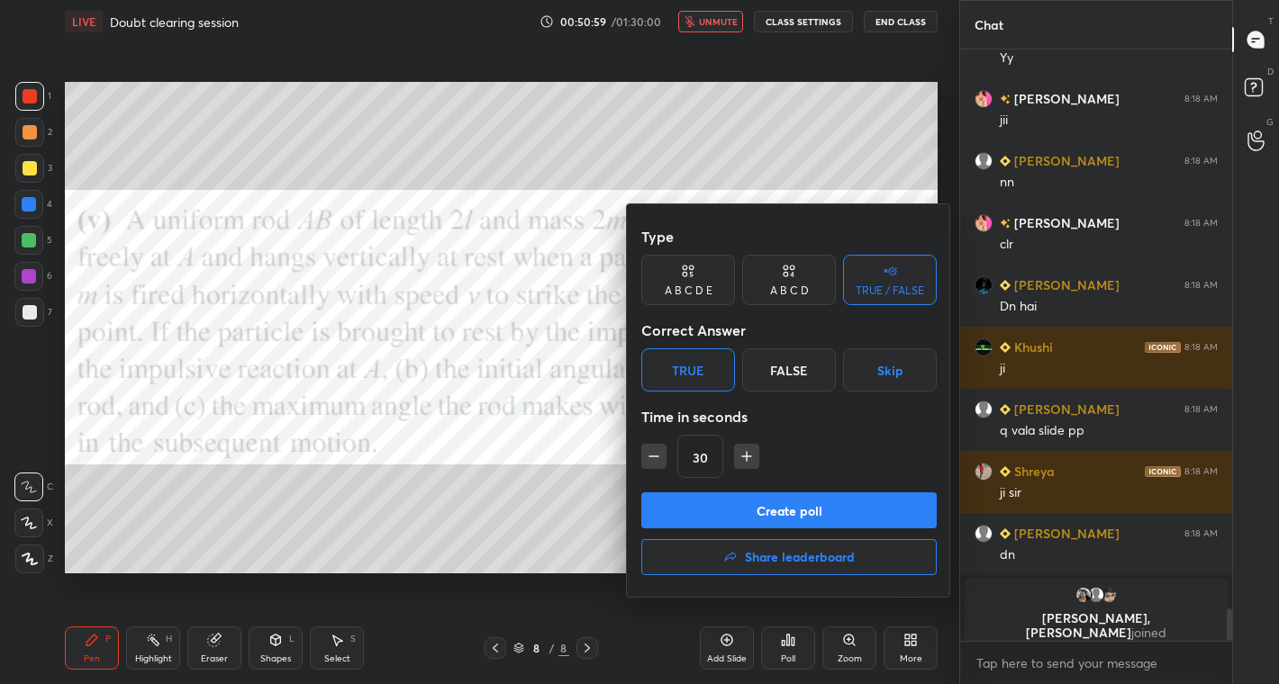
scroll to position [9532, 0]
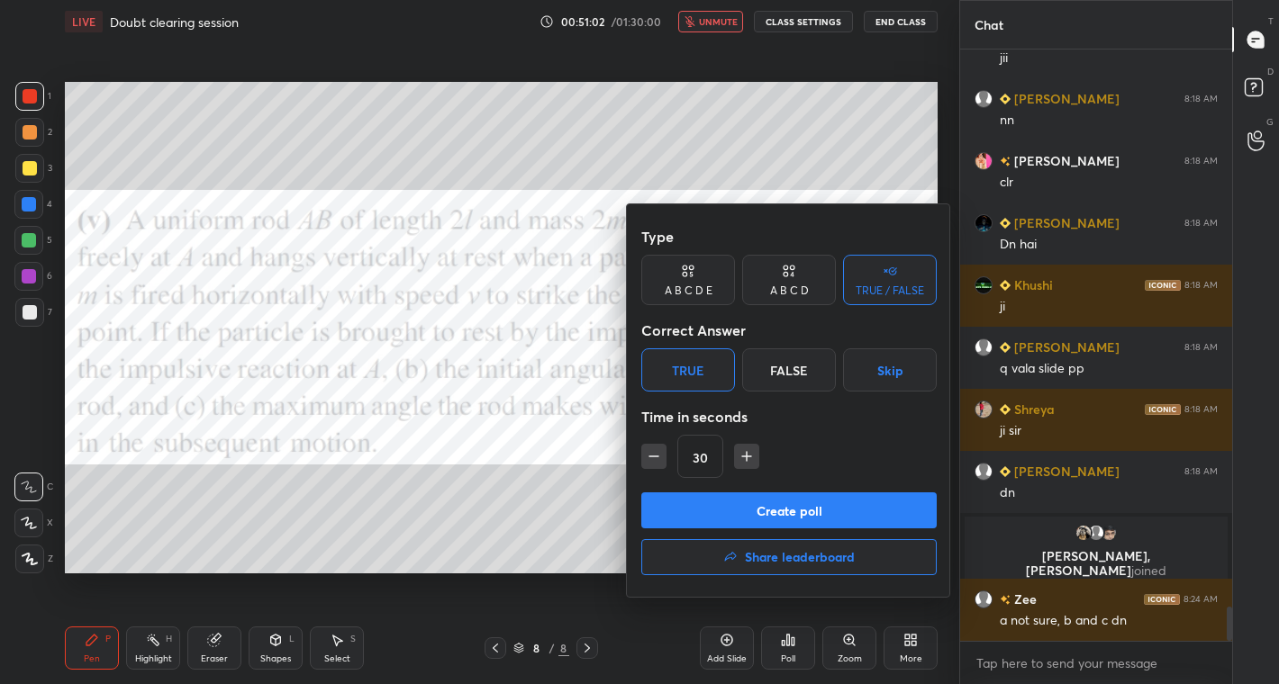
click at [770, 512] on button "Create poll" at bounding box center [788, 511] width 295 height 36
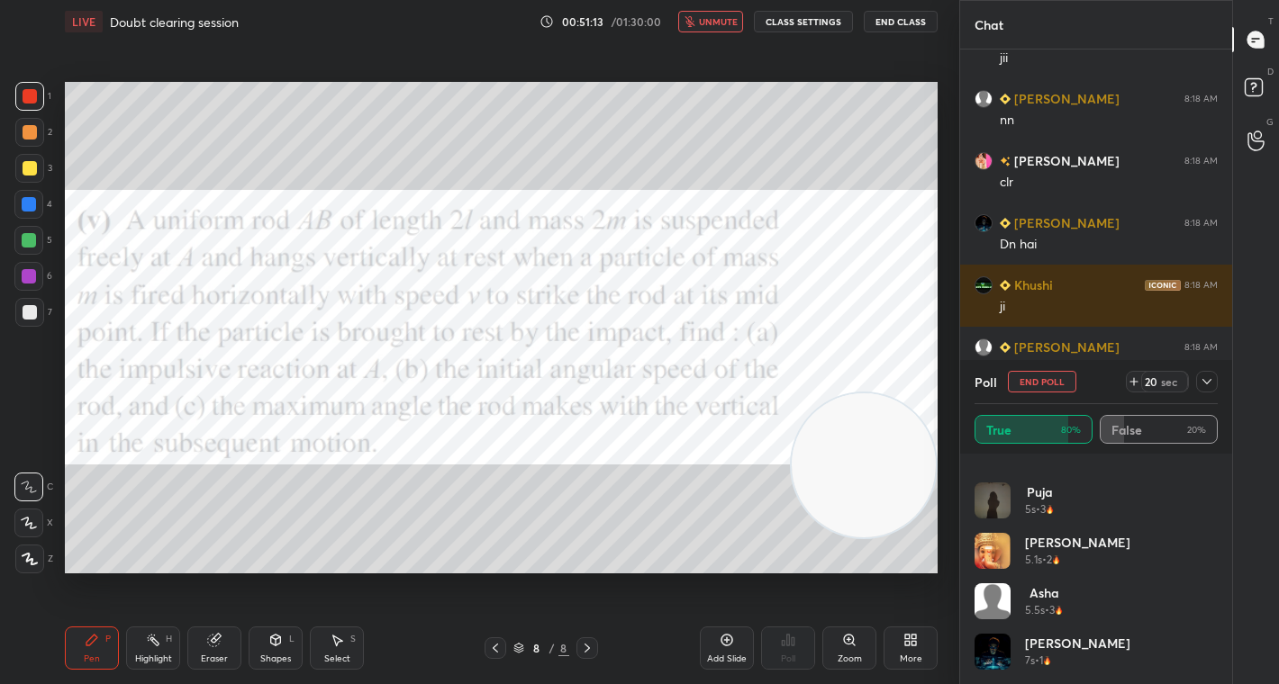
scroll to position [439, 0]
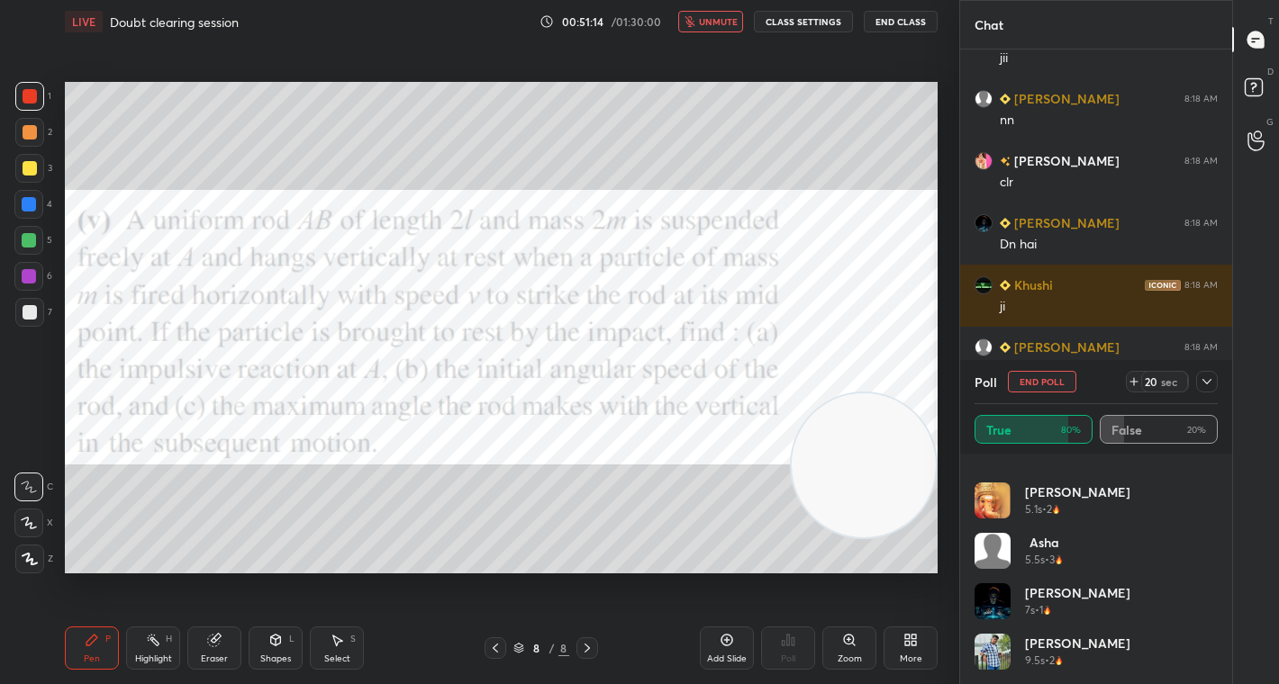
click at [1216, 379] on div at bounding box center [1207, 382] width 22 height 22
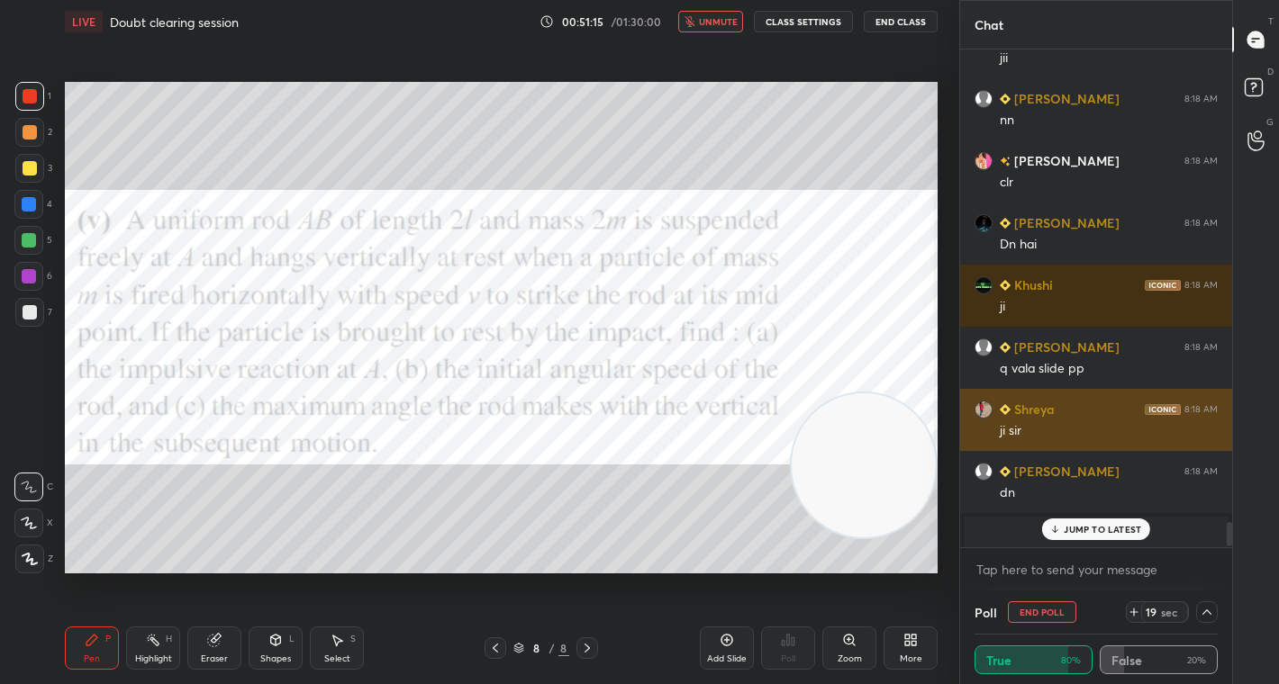
scroll to position [9626, 0]
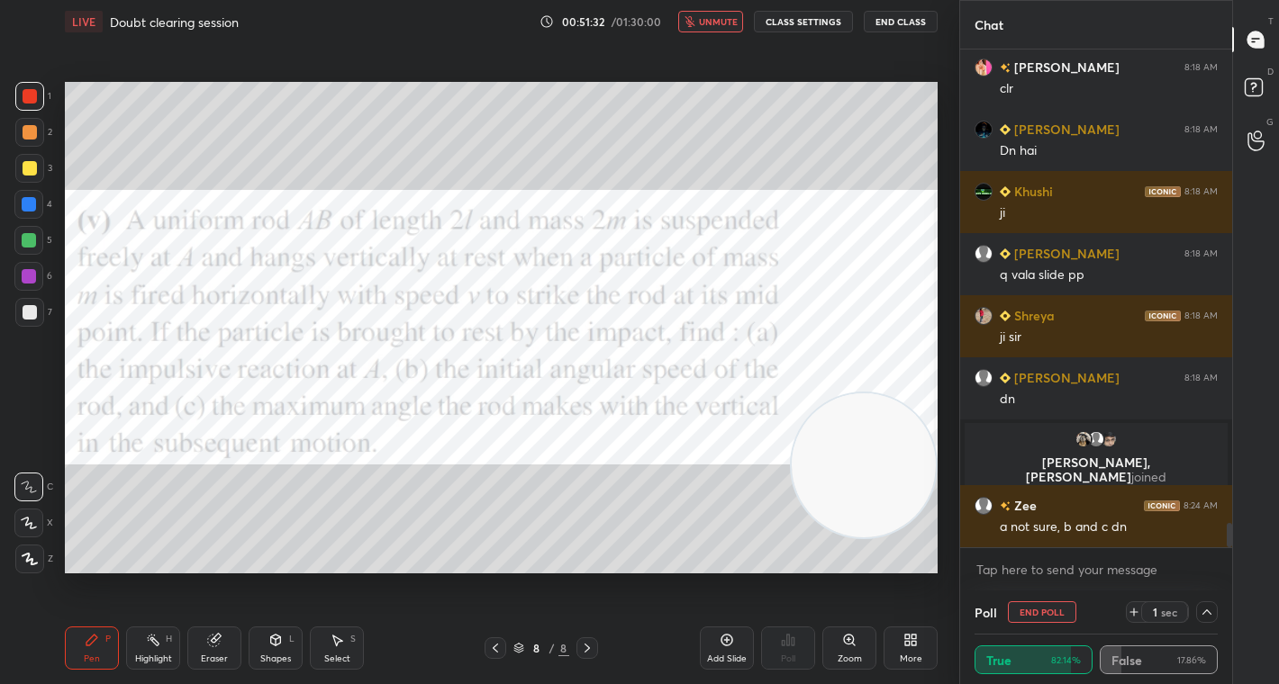
click at [27, 93] on div at bounding box center [30, 96] width 14 height 14
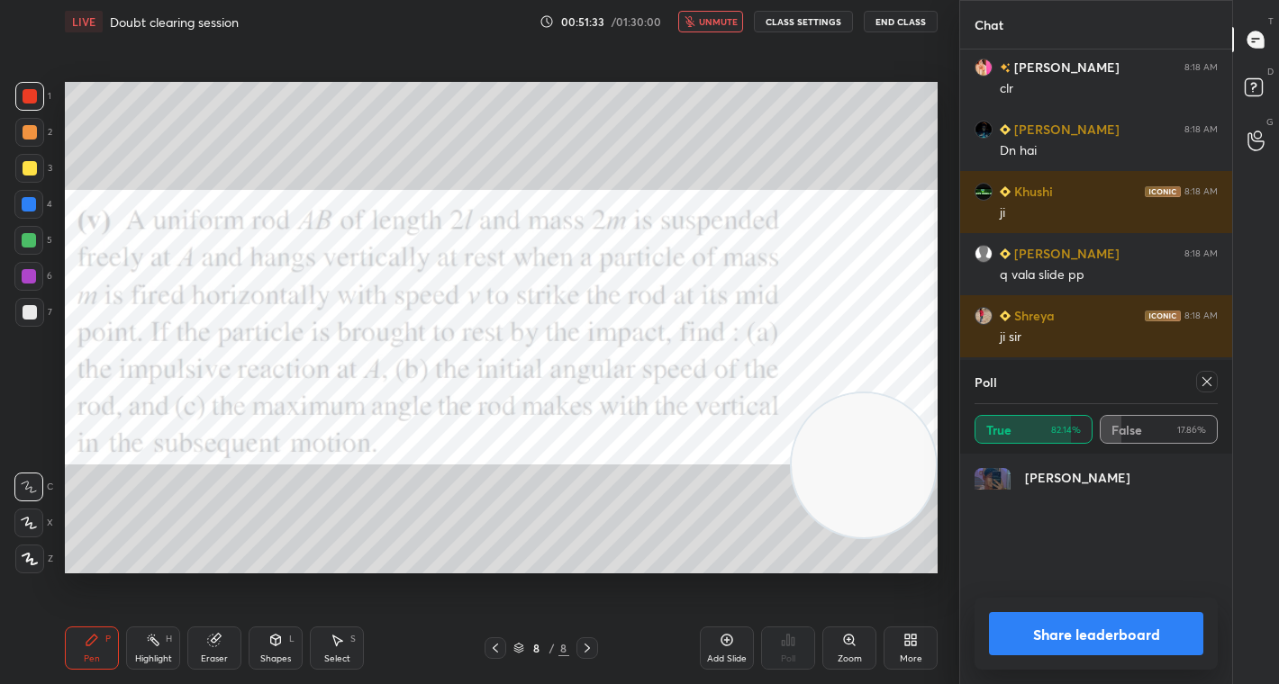
scroll to position [211, 238]
click at [1109, 651] on button "Share leaderboard" at bounding box center [1096, 633] width 214 height 43
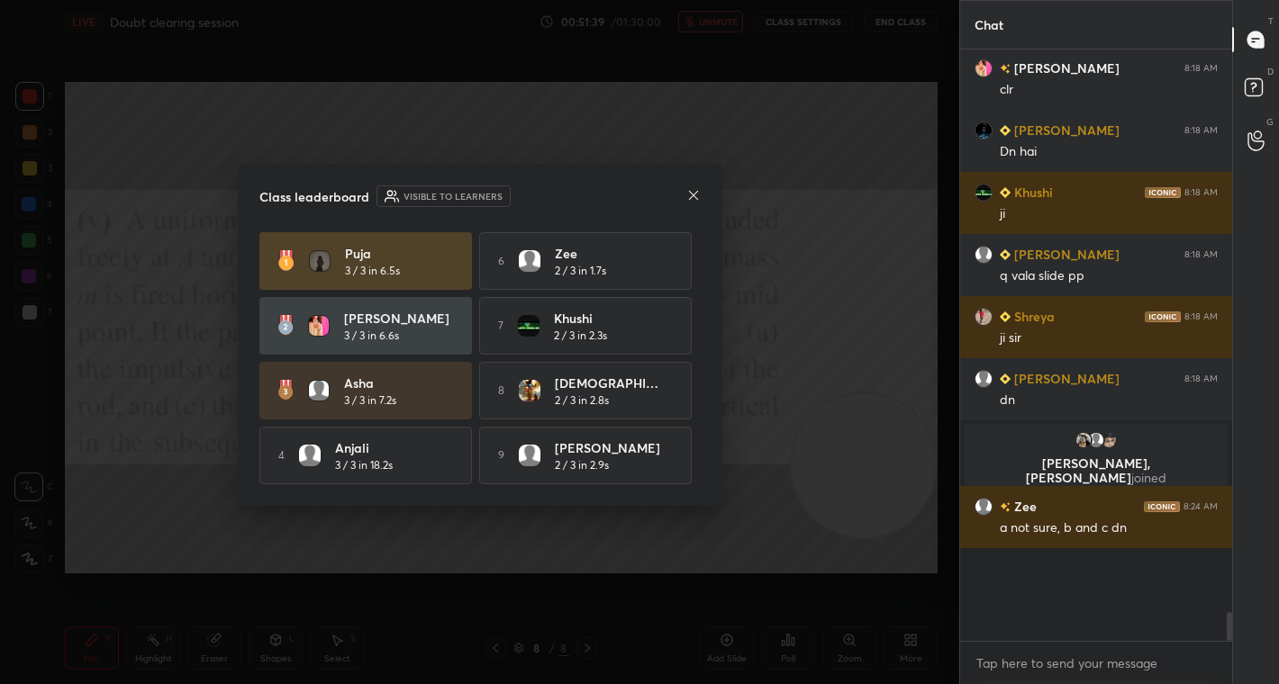
scroll to position [6, 6]
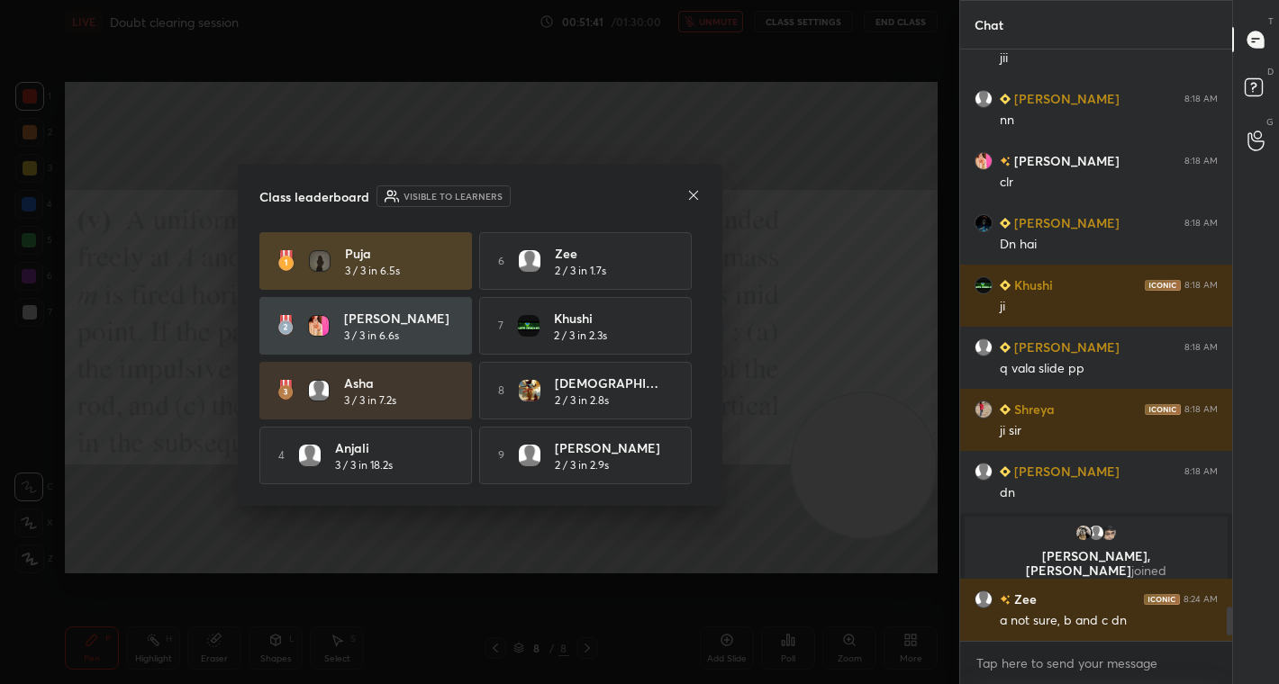
click at [692, 195] on icon at bounding box center [692, 194] width 9 height 9
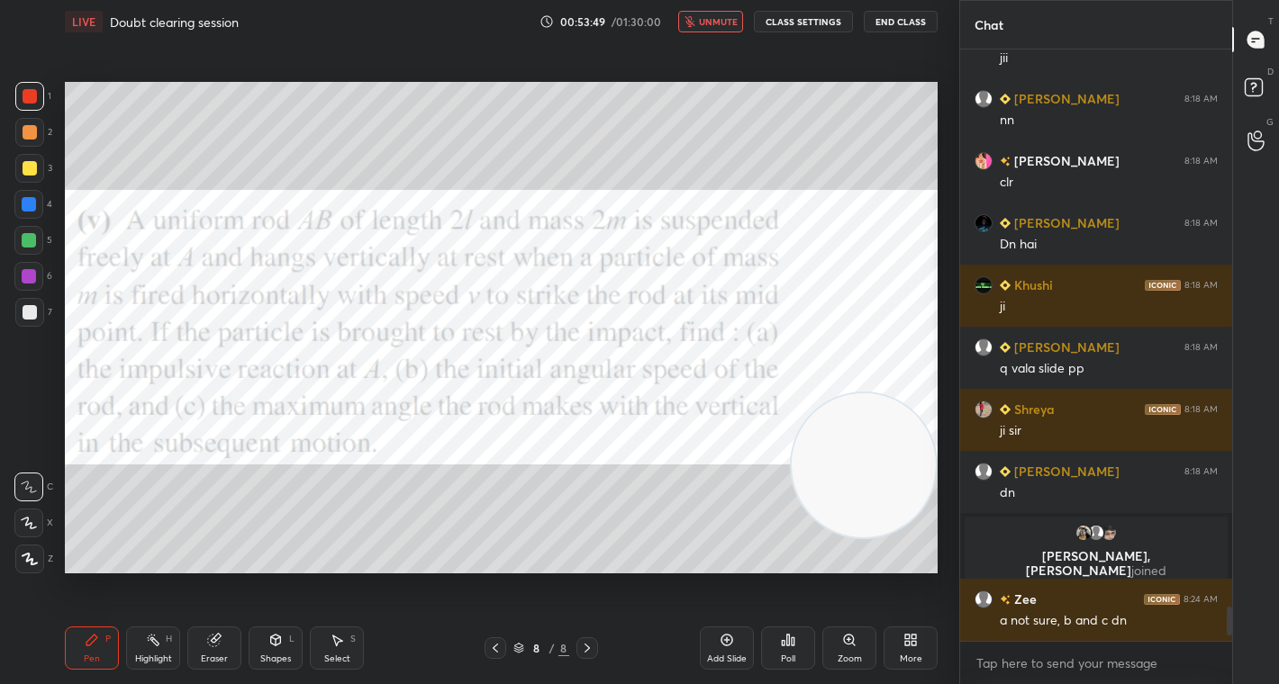
click at [723, 28] on button "unmute" at bounding box center [710, 22] width 65 height 22
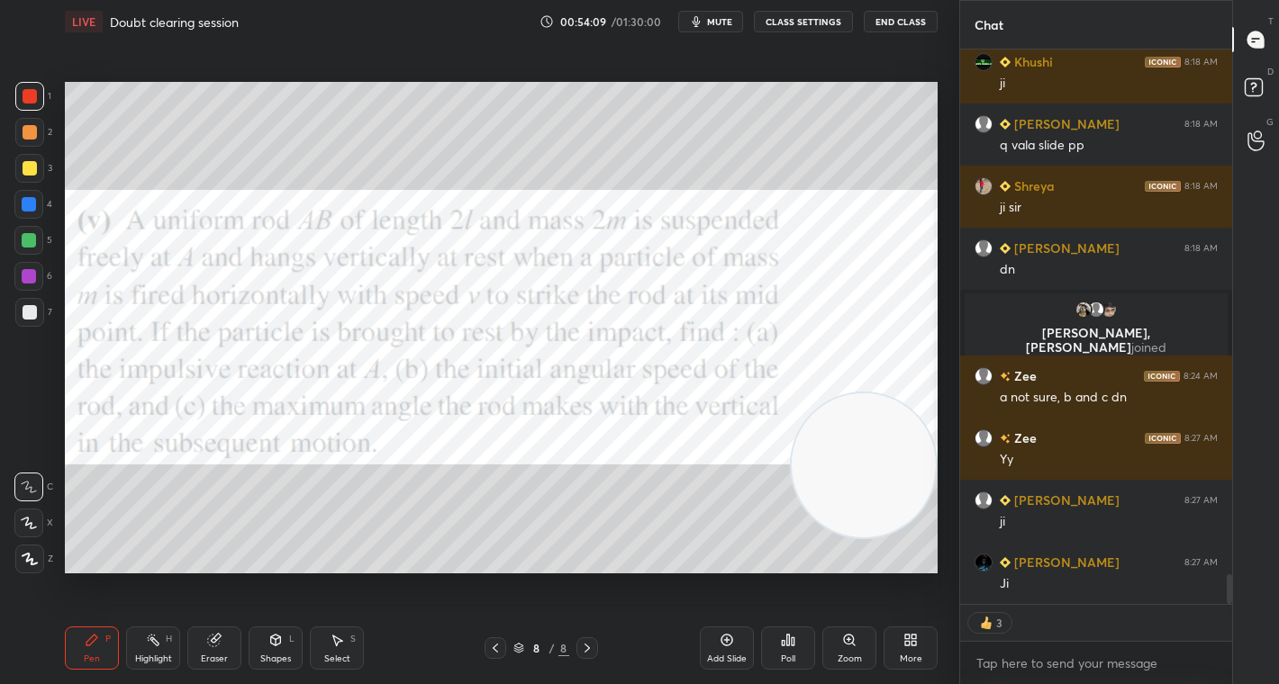
scroll to position [9718, 0]
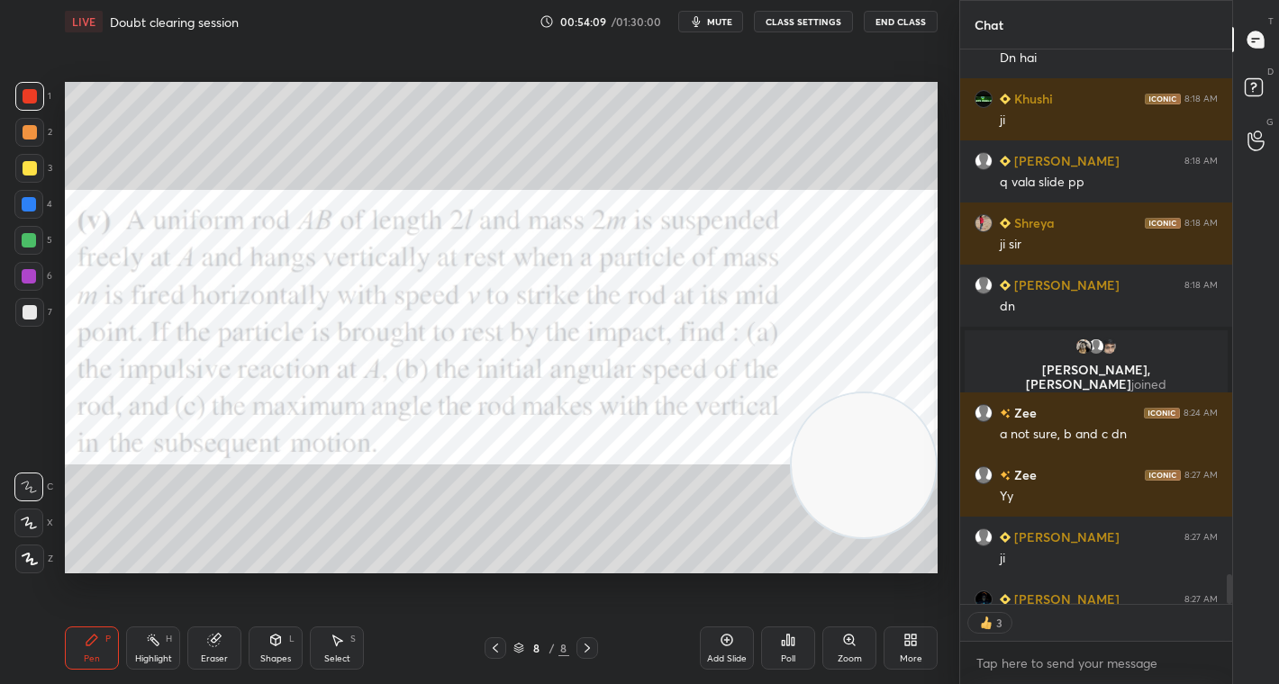
click at [785, 639] on icon at bounding box center [788, 640] width 14 height 14
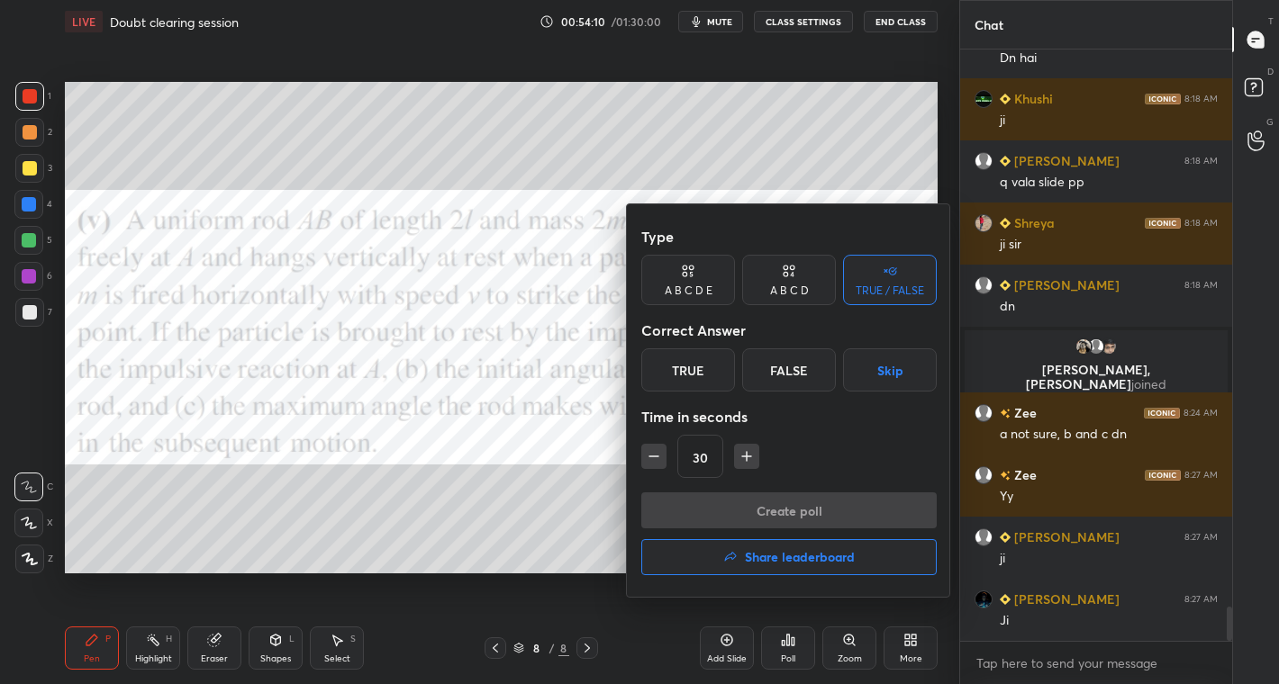
click at [666, 376] on div "True" at bounding box center [688, 370] width 94 height 43
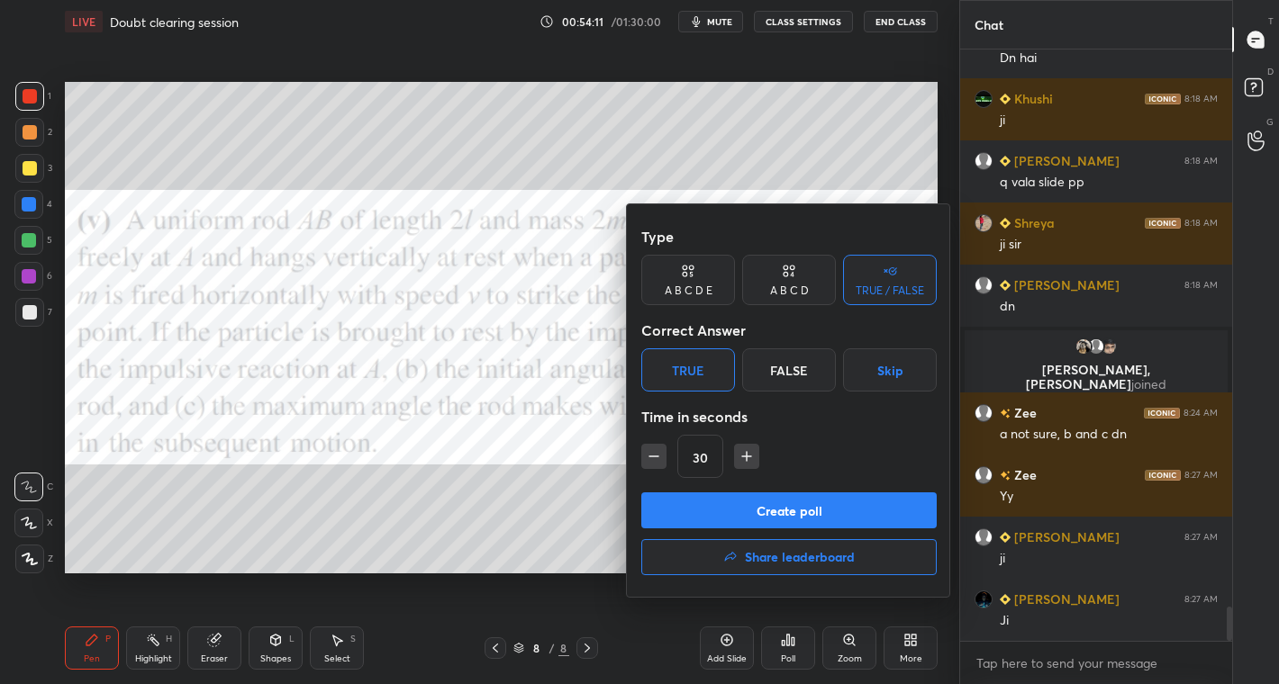
scroll to position [9781, 0]
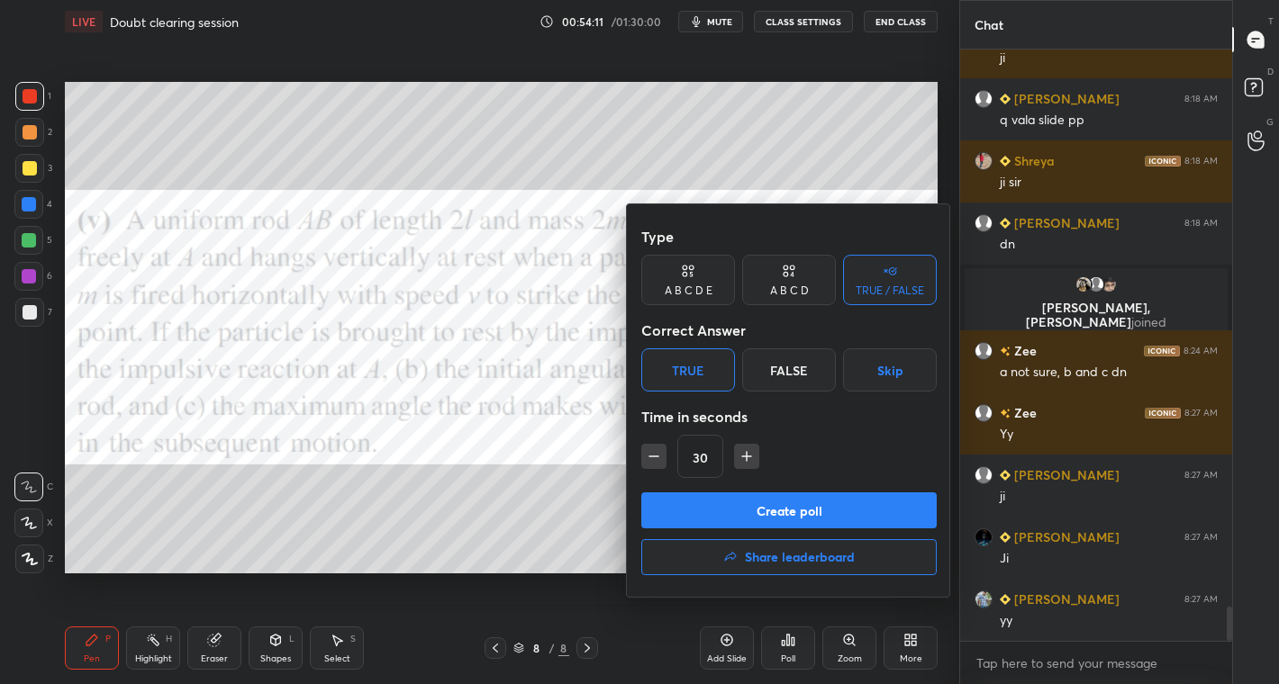
click at [758, 503] on button "Create poll" at bounding box center [788, 511] width 295 height 36
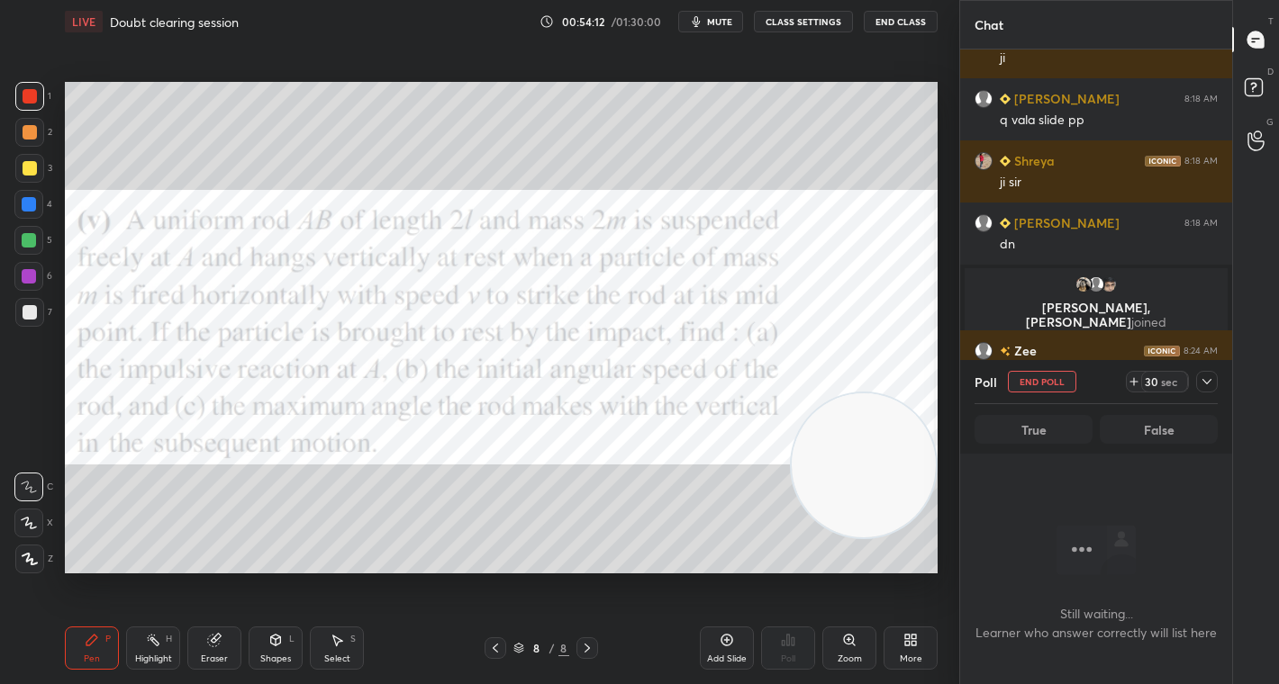
scroll to position [5, 6]
click at [1161, 386] on div "sec" at bounding box center [1169, 382] width 22 height 14
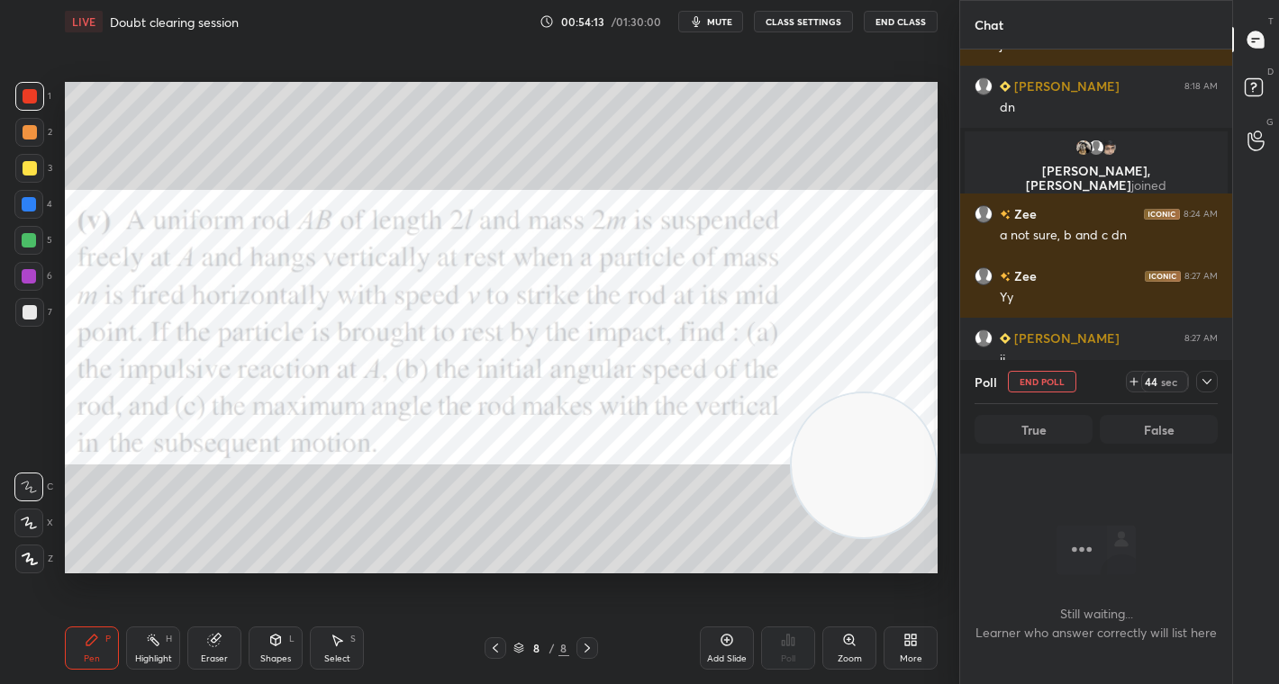
click at [1161, 386] on div "sec" at bounding box center [1169, 382] width 22 height 14
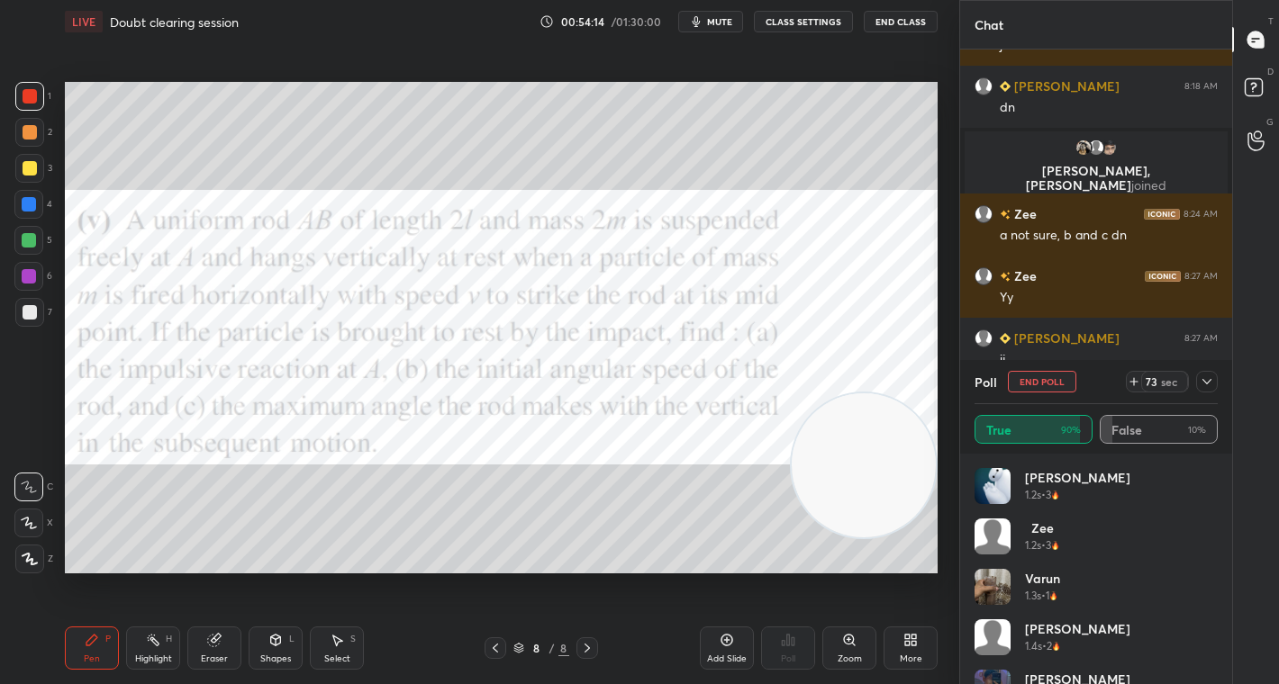
scroll to position [6, 6]
click at [1205, 376] on icon at bounding box center [1207, 382] width 14 height 14
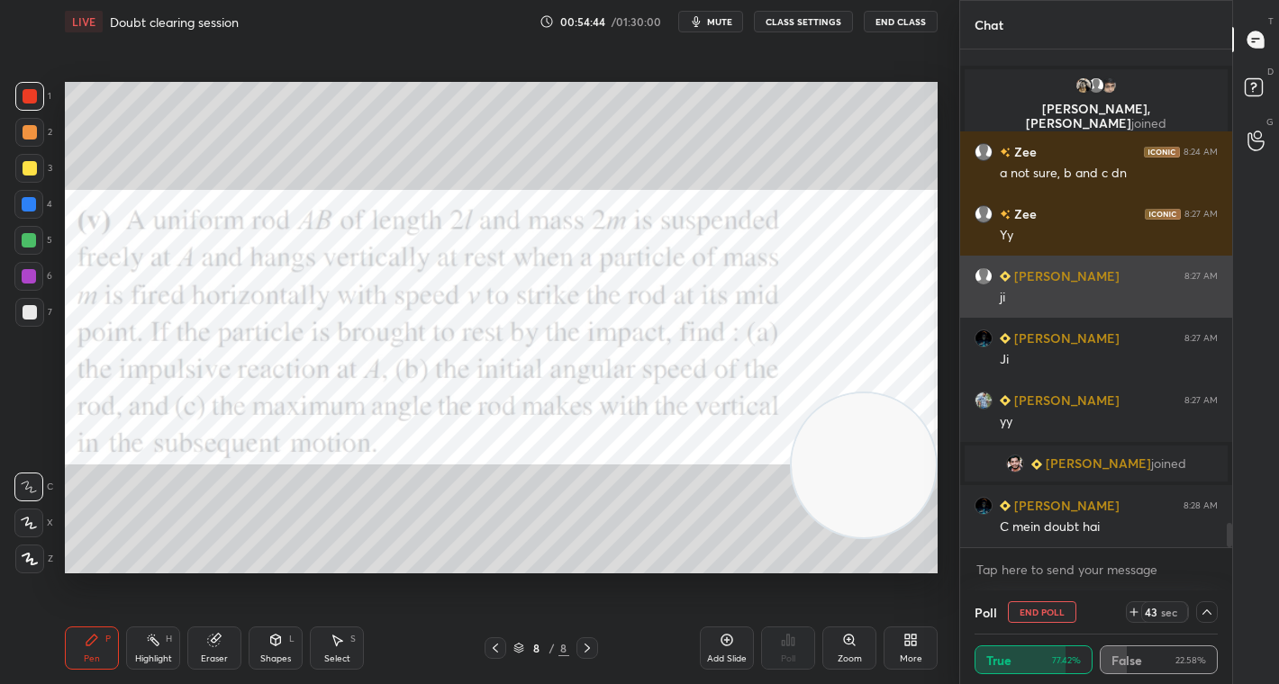
scroll to position [9843, 0]
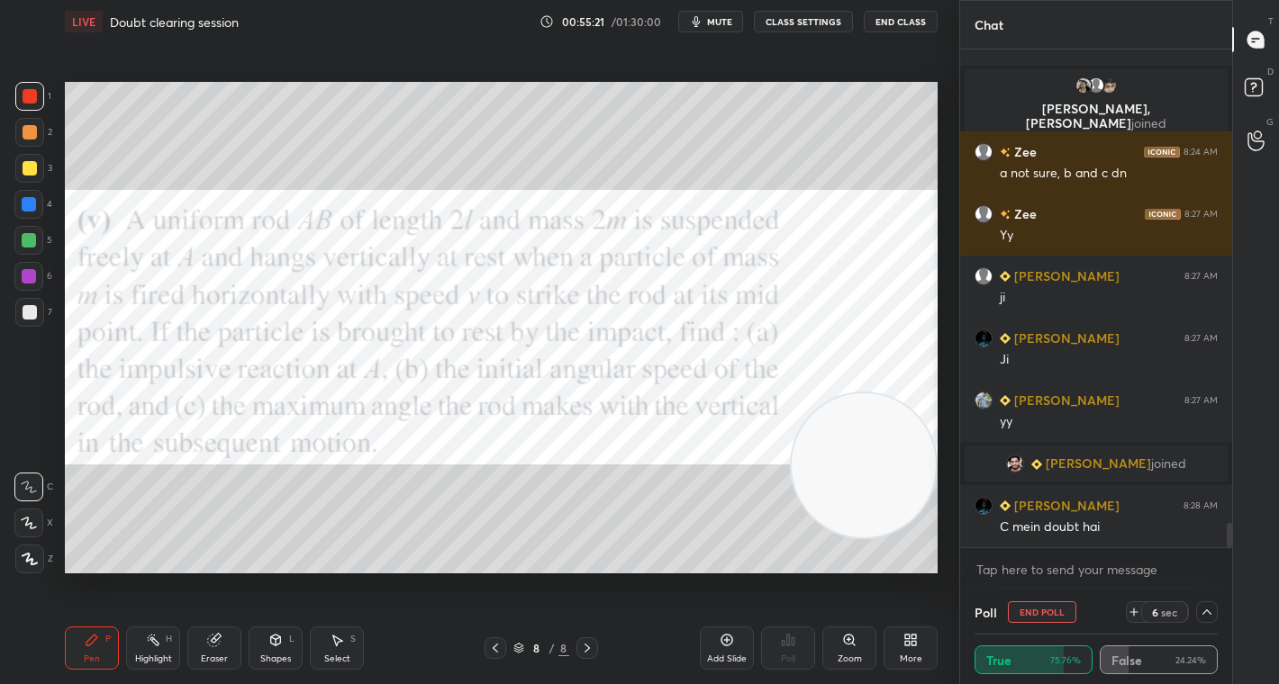
click at [716, 18] on span "mute" at bounding box center [719, 21] width 25 height 13
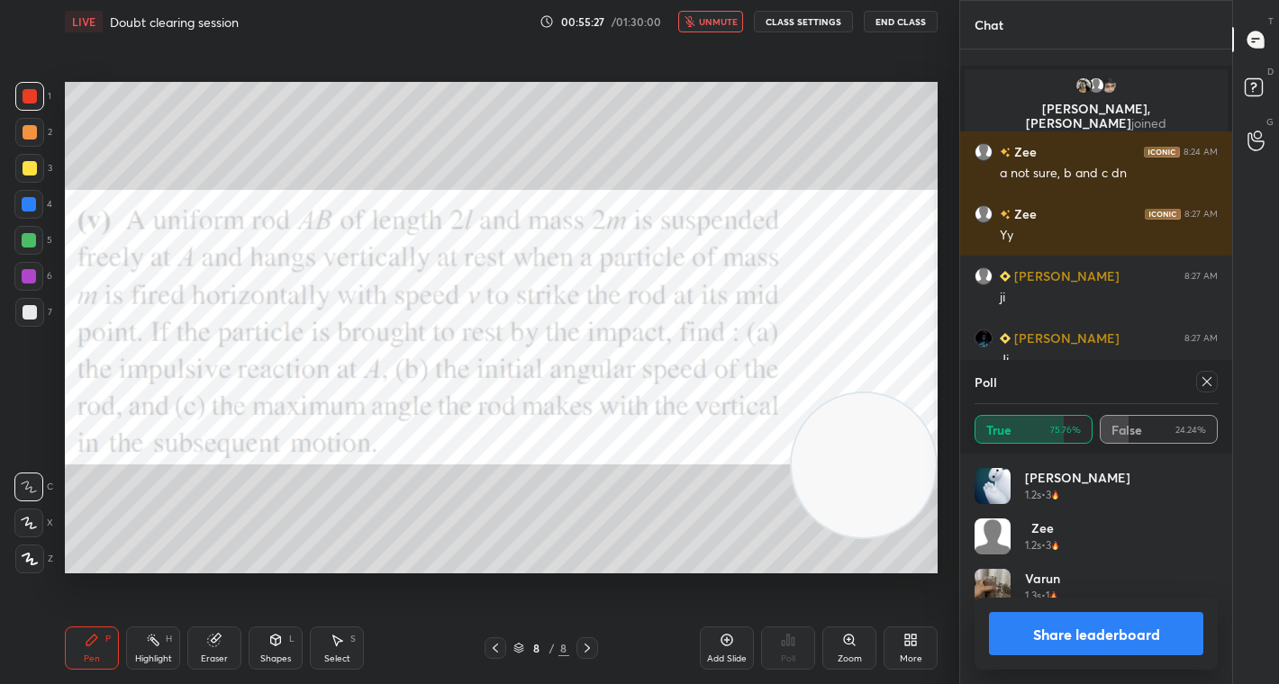
scroll to position [211, 238]
click at [1061, 638] on button "Share leaderboard" at bounding box center [1096, 633] width 214 height 43
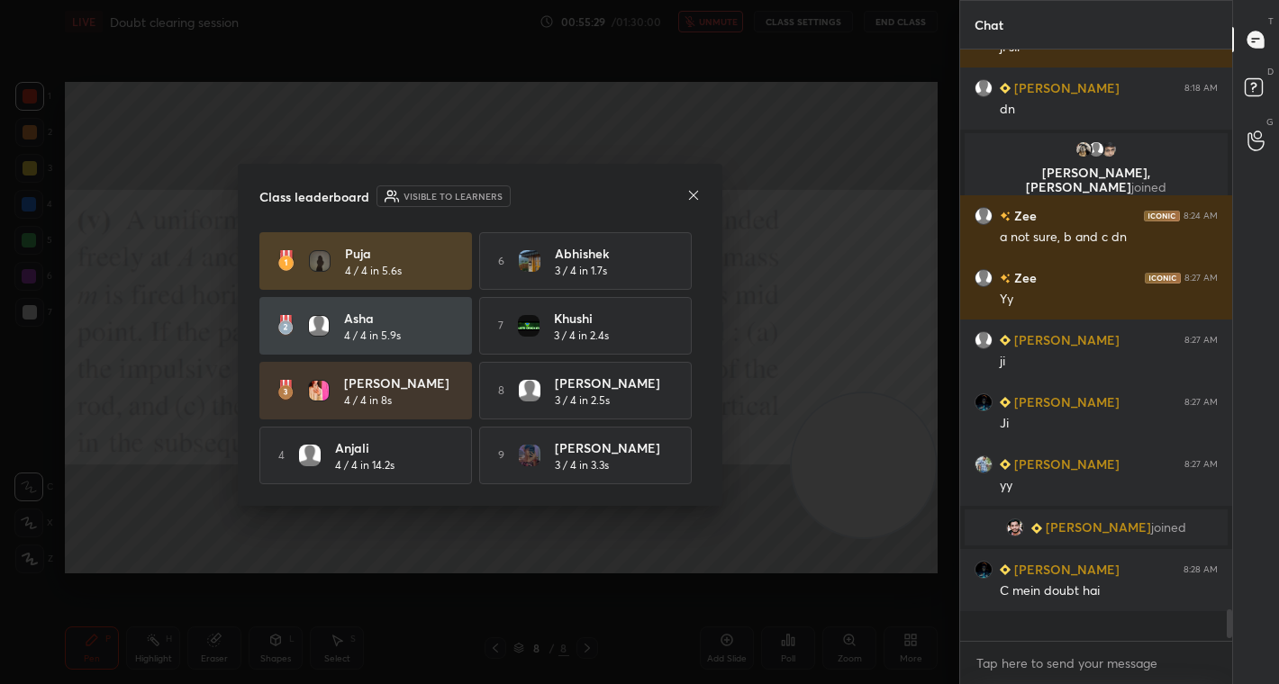
scroll to position [9759, 0]
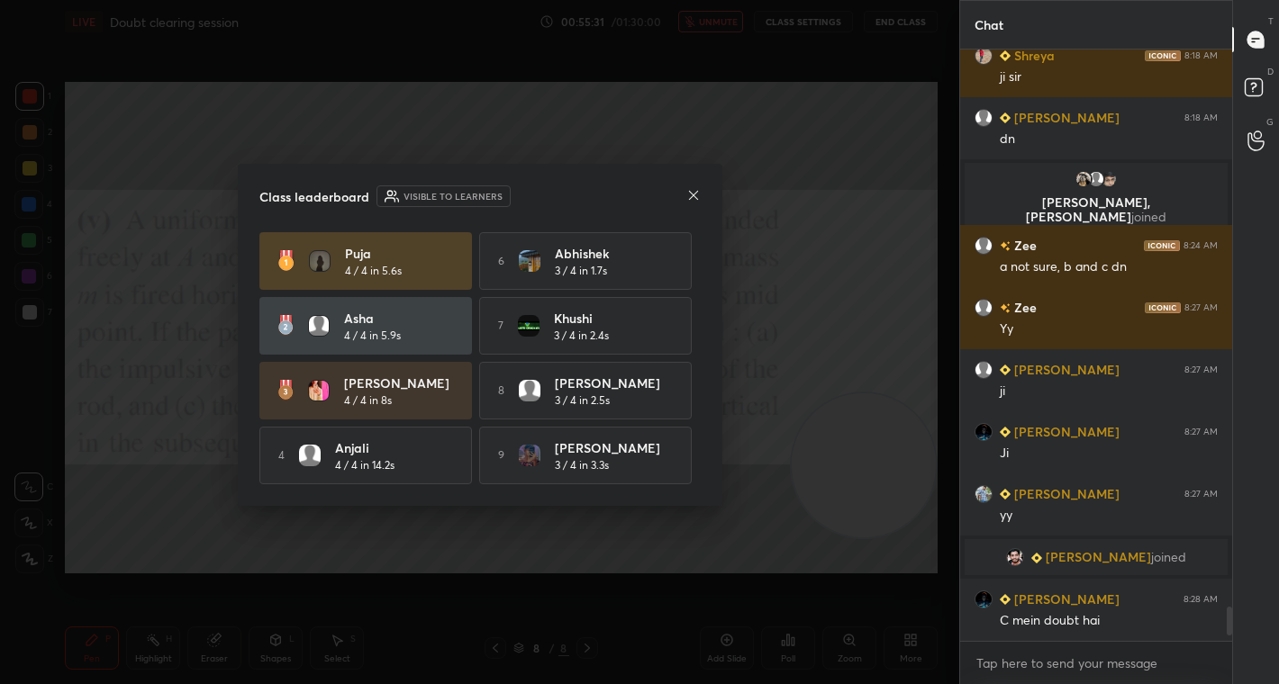
click at [691, 196] on icon at bounding box center [692, 194] width 9 height 9
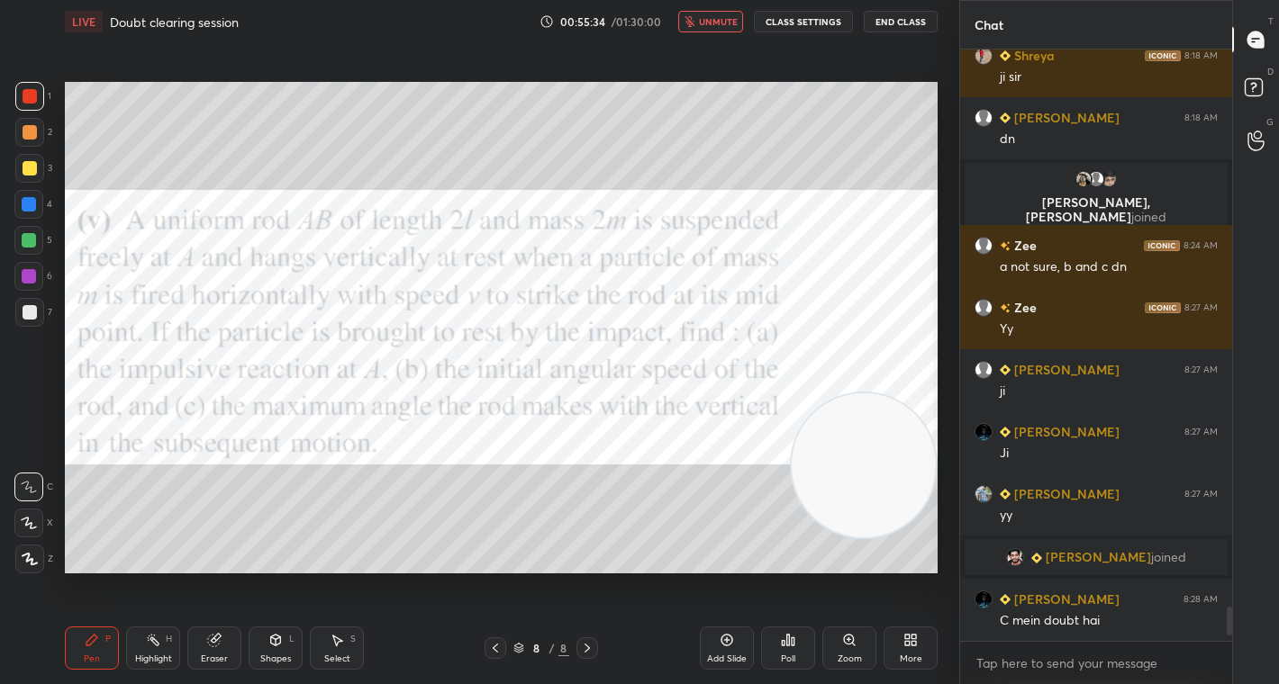
click at [28, 92] on div at bounding box center [30, 96] width 14 height 14
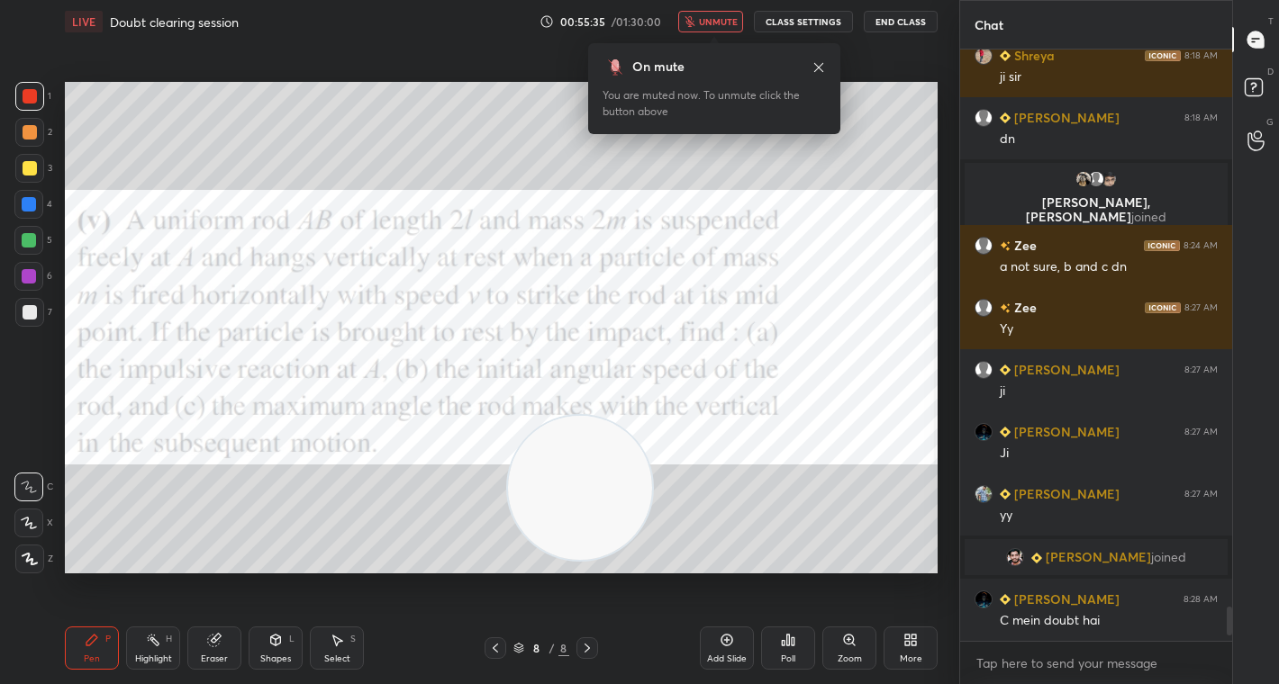
drag, startPoint x: 841, startPoint y: 481, endPoint x: 155, endPoint y: 512, distance: 686.9
click at [508, 536] on video at bounding box center [580, 488] width 144 height 144
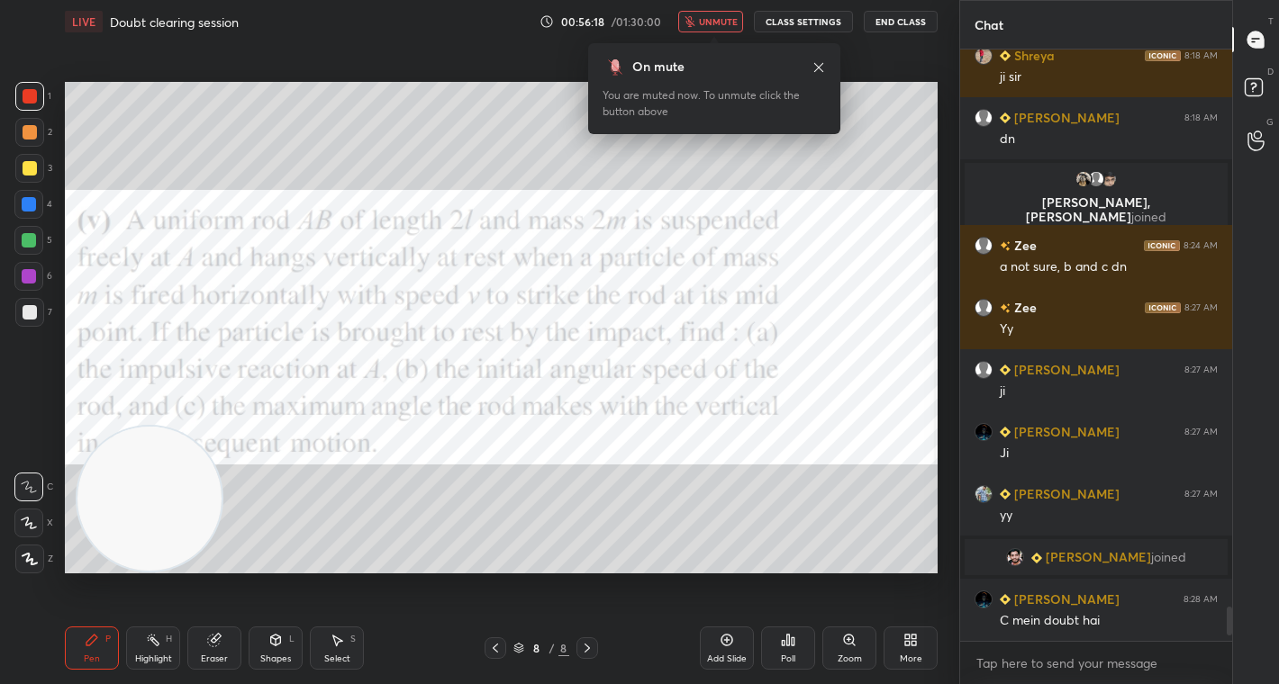
click at [25, 86] on div at bounding box center [29, 96] width 29 height 29
click at [719, 15] on span "unmute" at bounding box center [718, 21] width 39 height 13
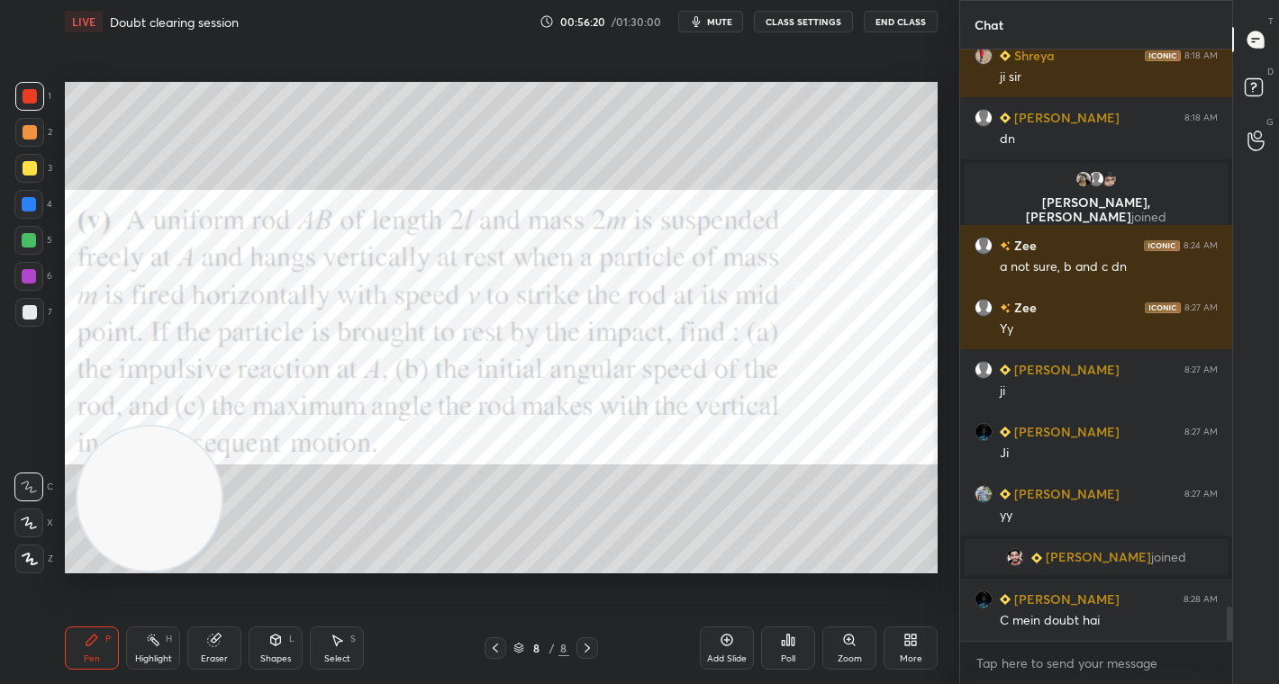
scroll to position [9792, 0]
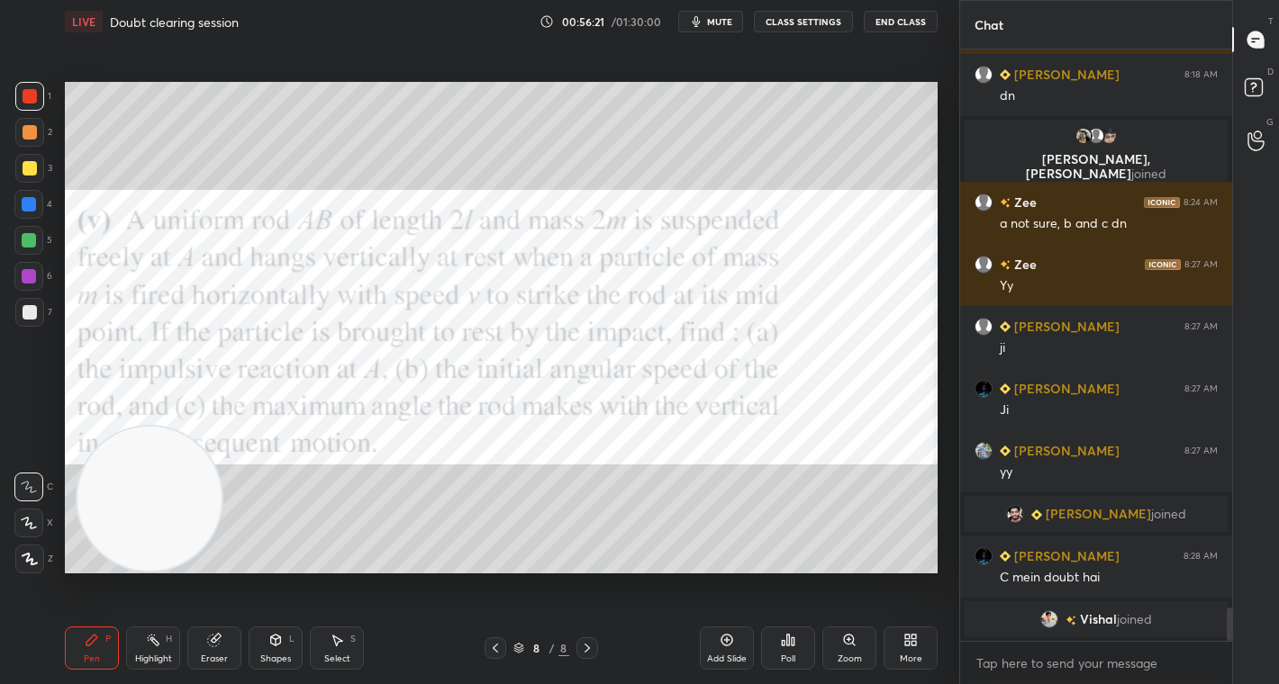
click at [36, 277] on div at bounding box center [28, 276] width 29 height 29
click at [789, 639] on icon at bounding box center [788, 640] width 3 height 11
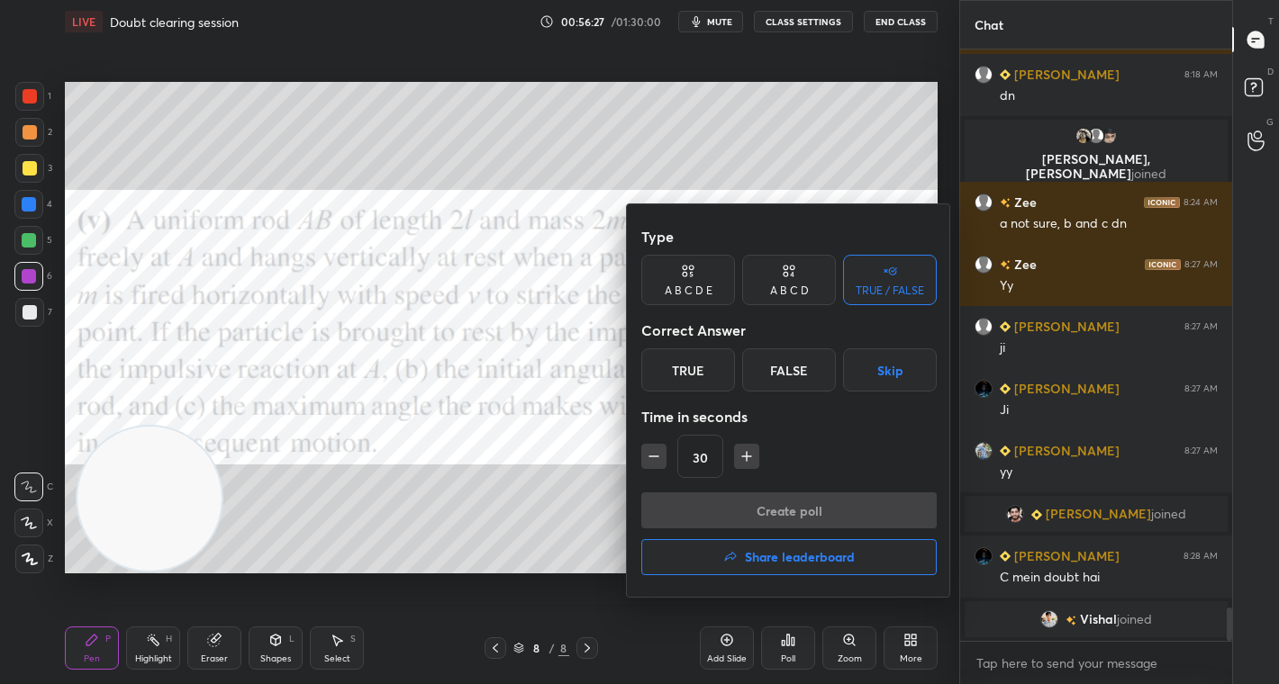
click at [674, 386] on div "True" at bounding box center [688, 370] width 94 height 43
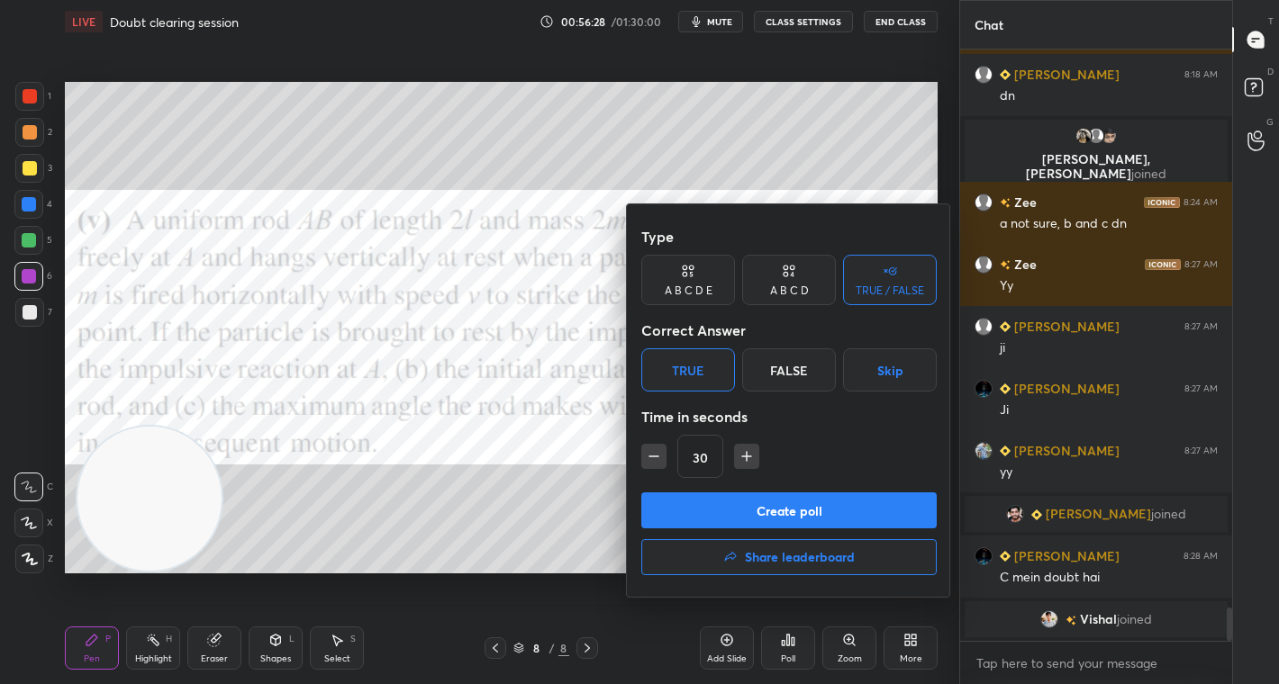
click at [804, 511] on button "Create poll" at bounding box center [788, 511] width 295 height 36
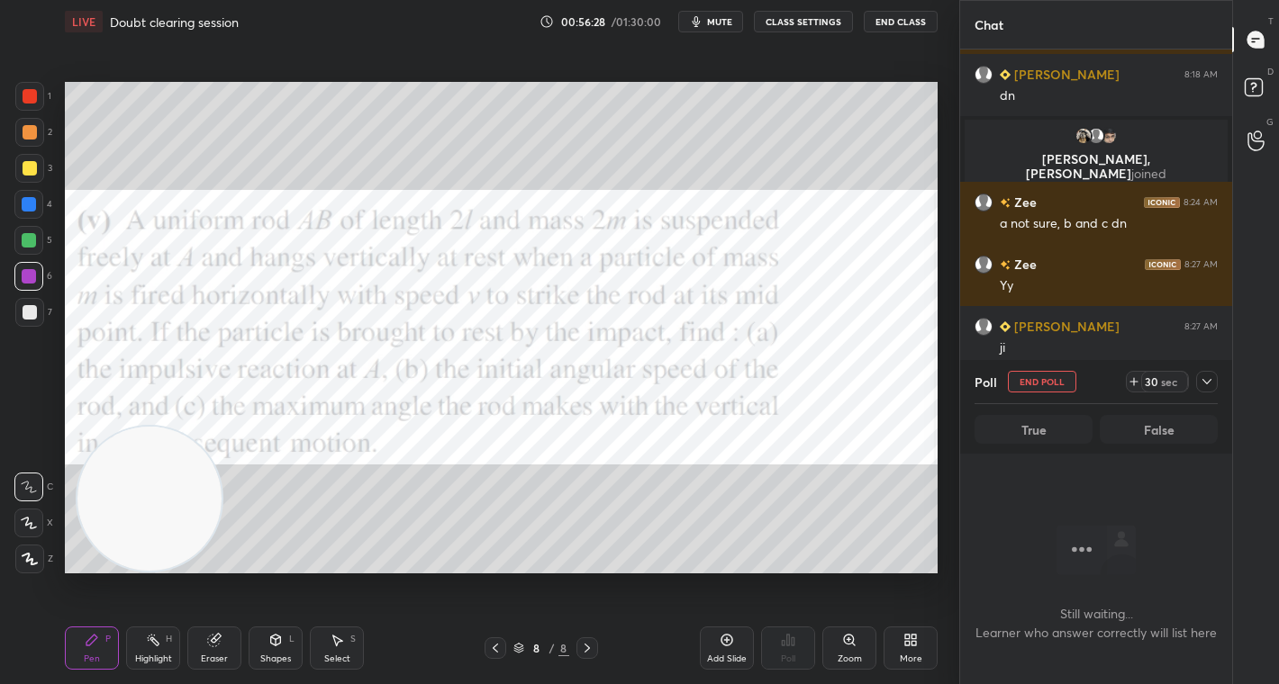
scroll to position [5, 6]
click at [1160, 377] on div "sec" at bounding box center [1169, 382] width 22 height 14
click at [1163, 376] on div "sec" at bounding box center [1169, 382] width 22 height 14
click at [1164, 379] on div "sec" at bounding box center [1169, 382] width 22 height 14
click at [1167, 385] on div "sec" at bounding box center [1169, 382] width 22 height 14
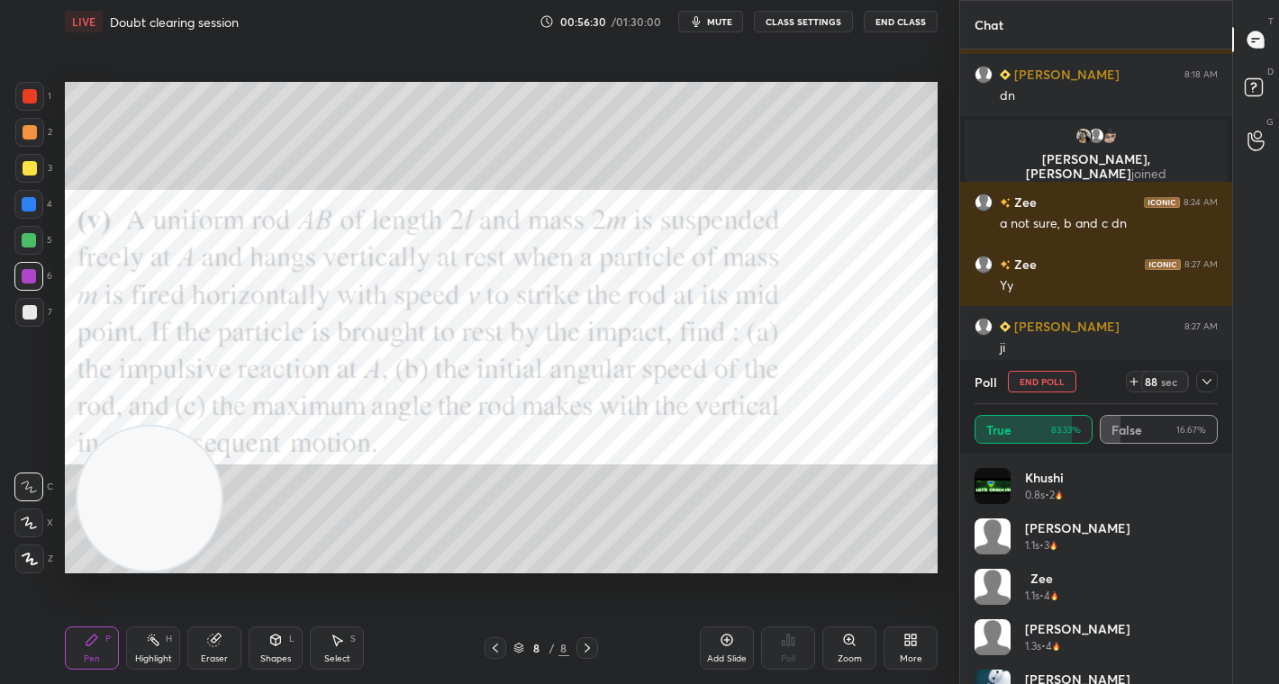
scroll to position [211, 238]
click at [1210, 383] on icon at bounding box center [1207, 382] width 14 height 14
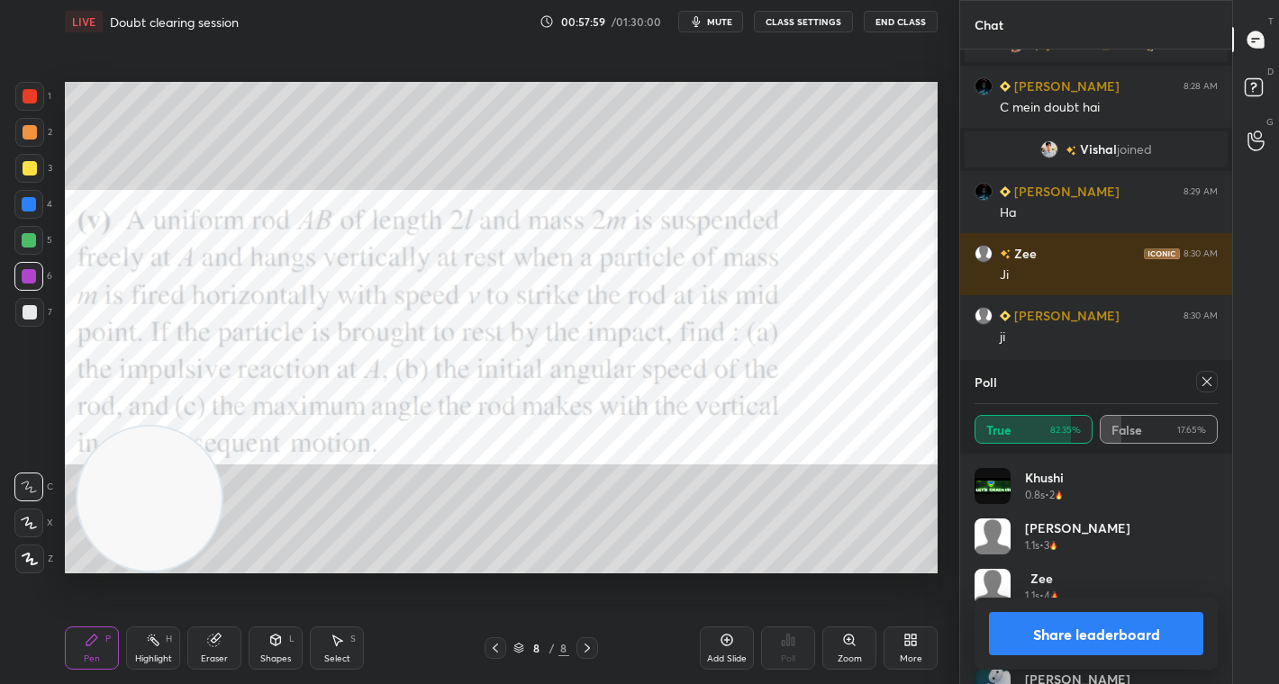
click at [1097, 639] on button "Share leaderboard" at bounding box center [1096, 633] width 214 height 43
type textarea "x"
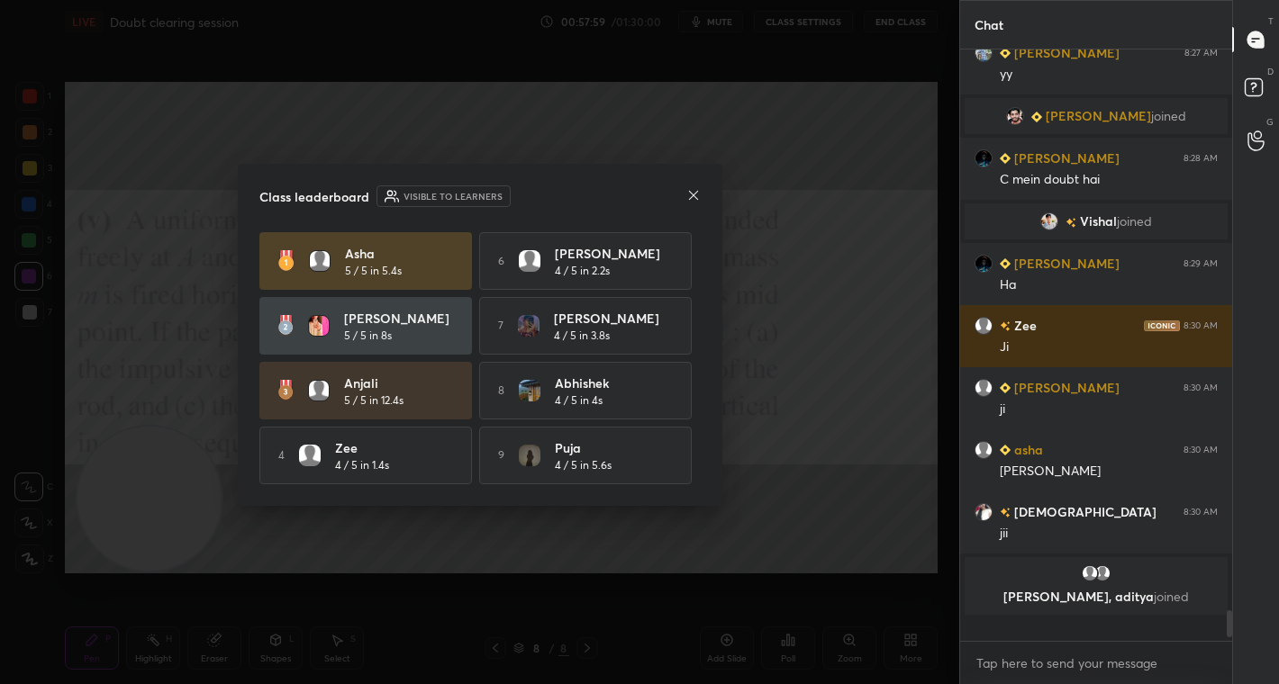
scroll to position [10161, 0]
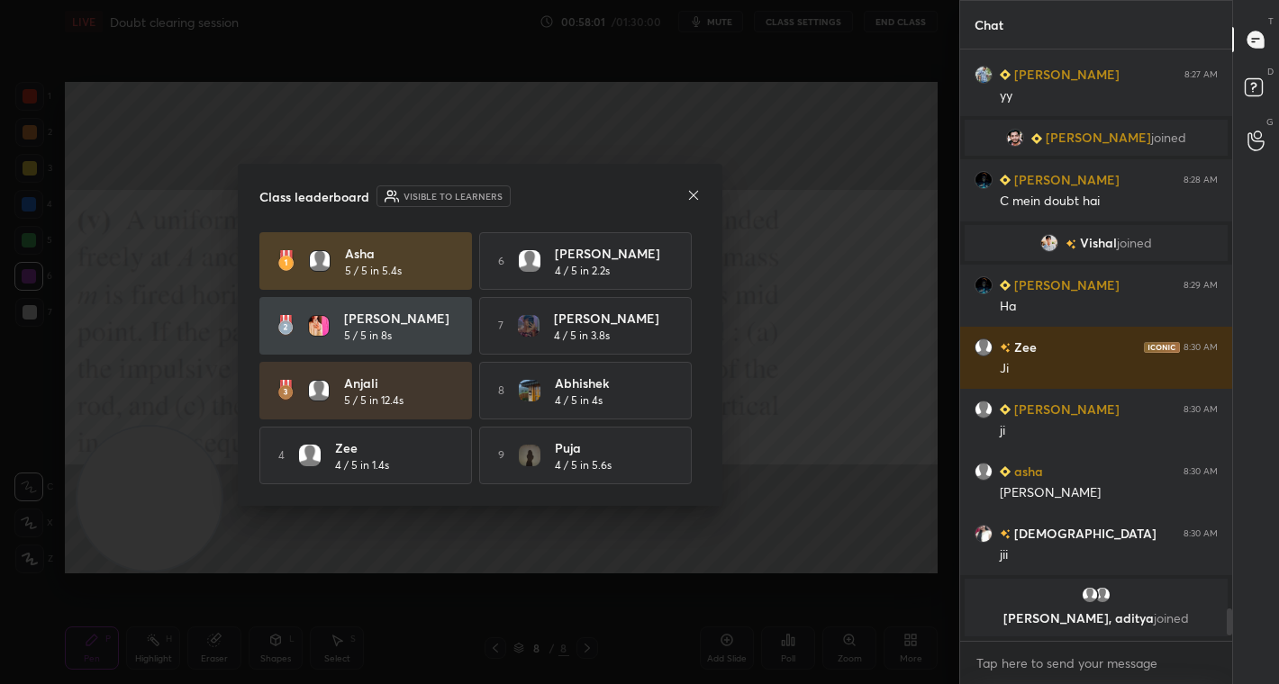
click at [691, 191] on icon at bounding box center [693, 195] width 14 height 14
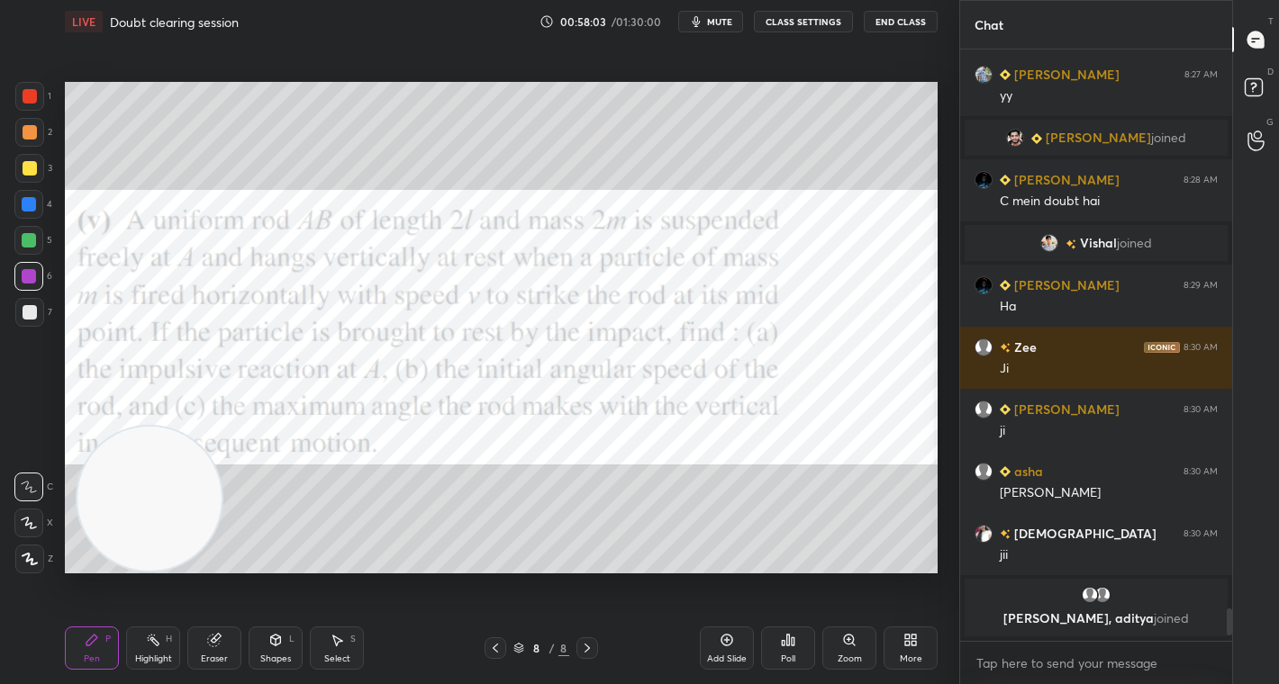
click at [908, 651] on div "More" at bounding box center [910, 648] width 54 height 43
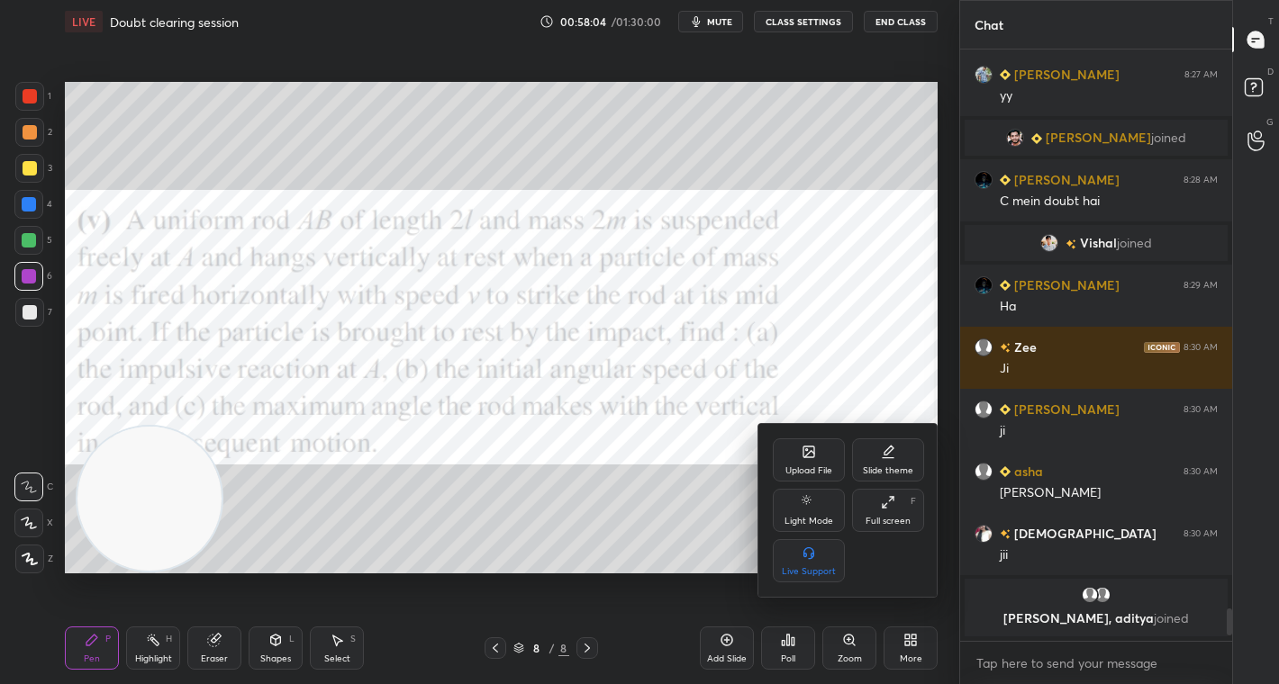
click at [811, 473] on div "Upload File" at bounding box center [808, 471] width 47 height 9
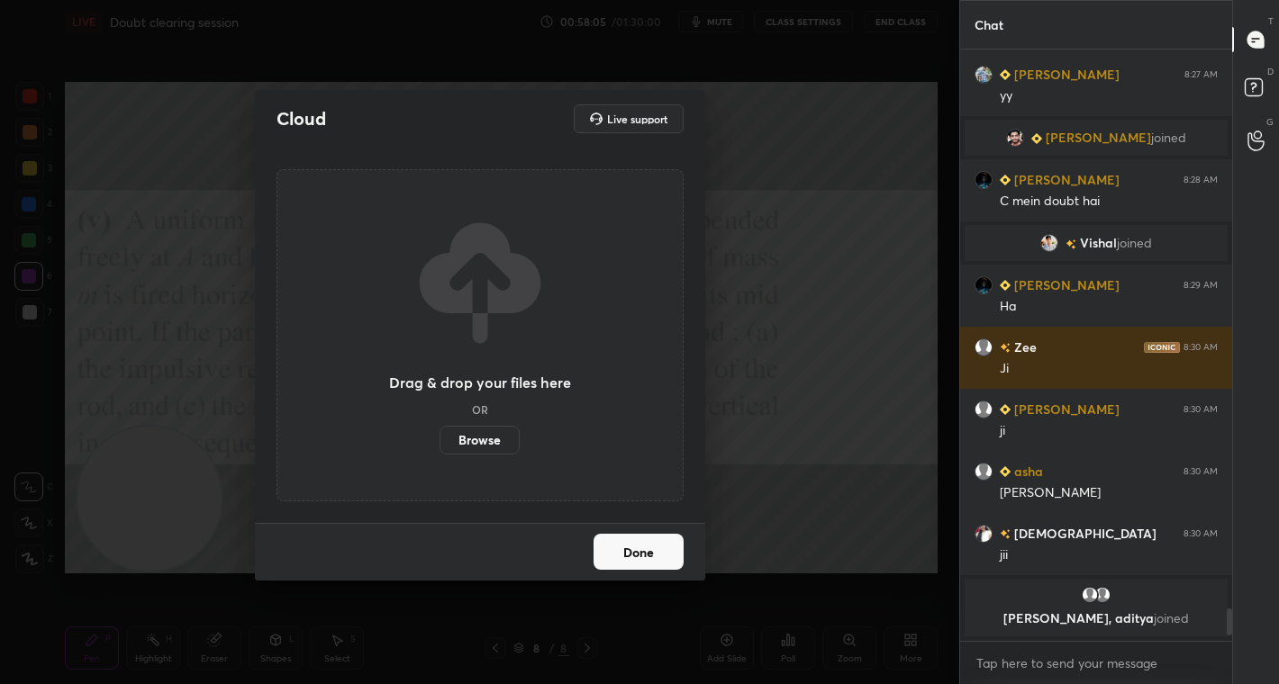
click at [487, 439] on label "Browse" at bounding box center [479, 440] width 80 height 29
click at [439, 439] on input "Browse" at bounding box center [439, 440] width 0 height 29
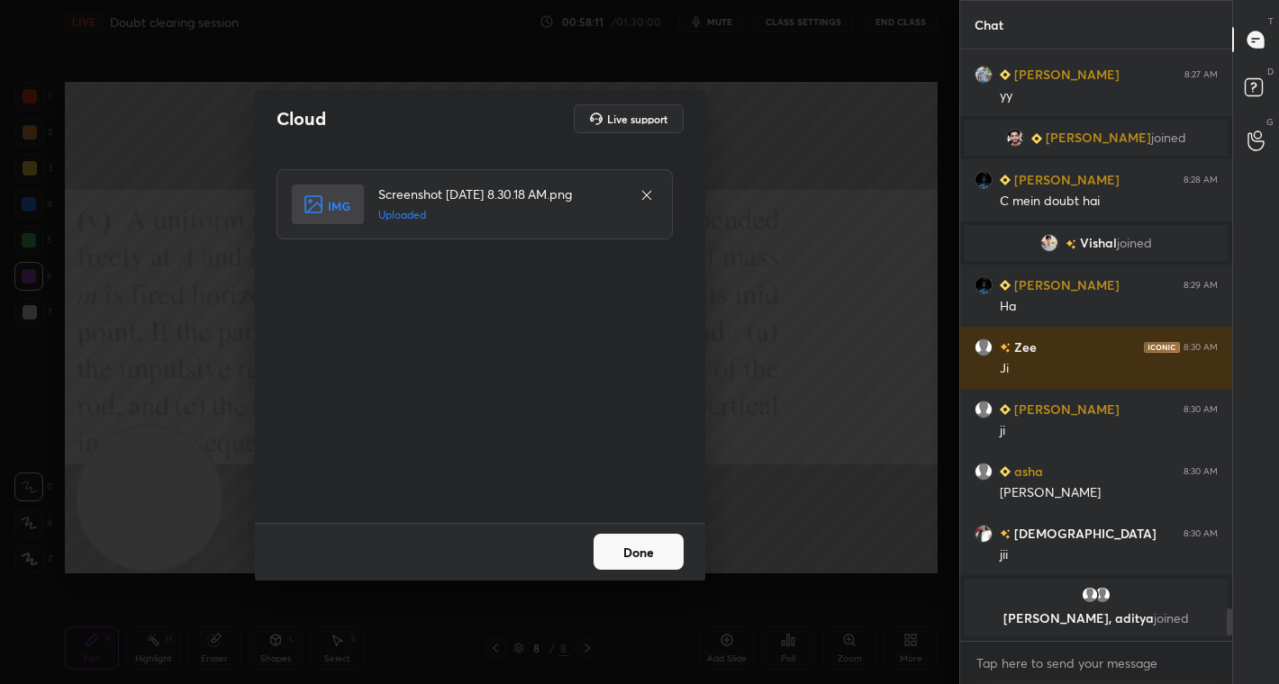
click at [628, 548] on button "Done" at bounding box center [638, 552] width 90 height 36
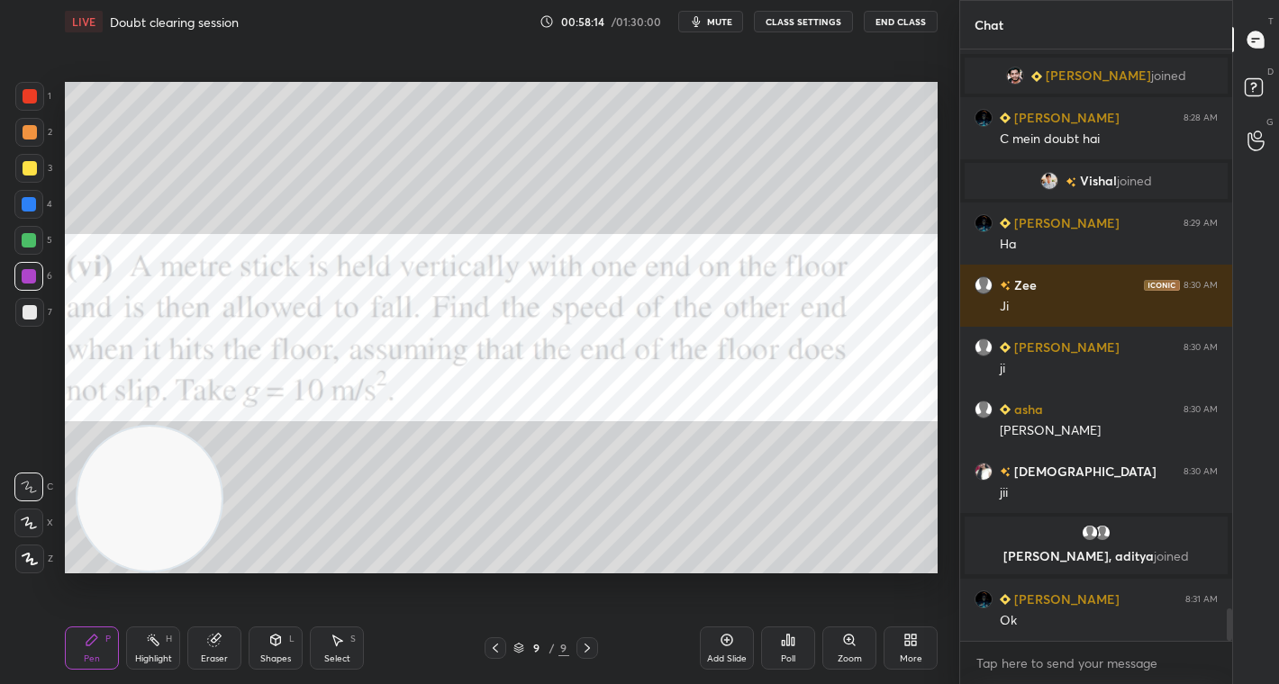
scroll to position [10111, 0]
click at [495, 648] on icon at bounding box center [495, 648] width 14 height 14
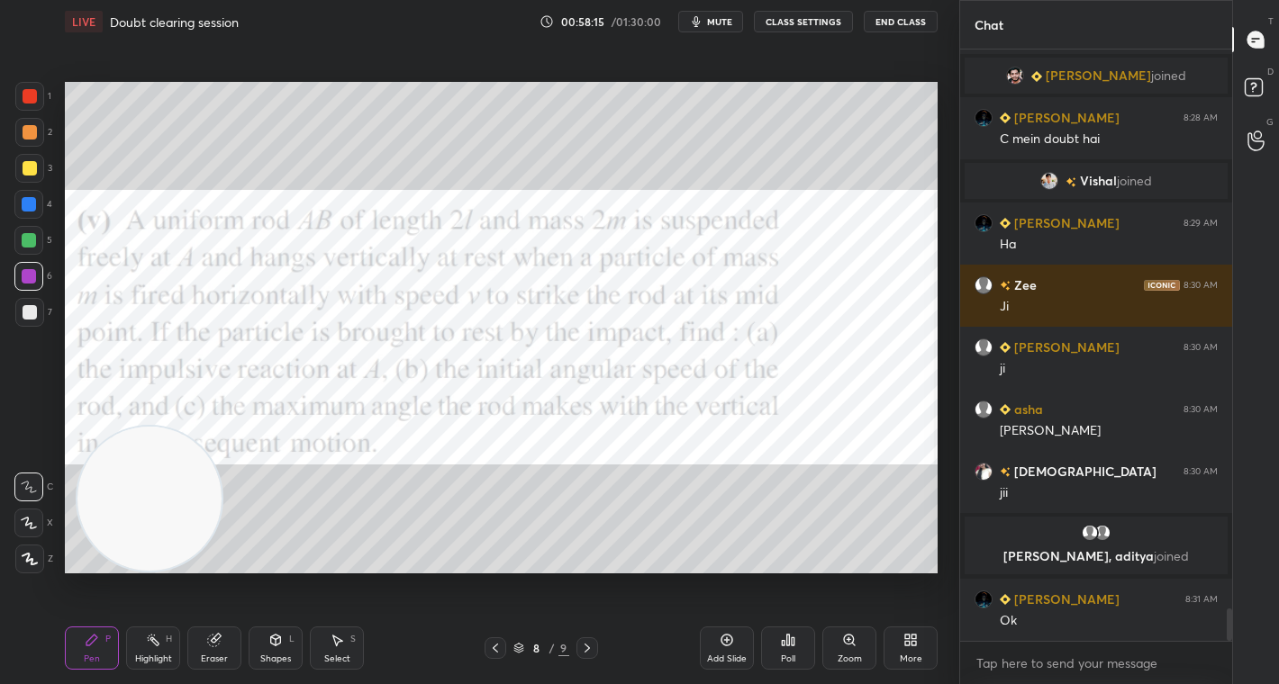
click at [591, 648] on icon at bounding box center [587, 648] width 14 height 14
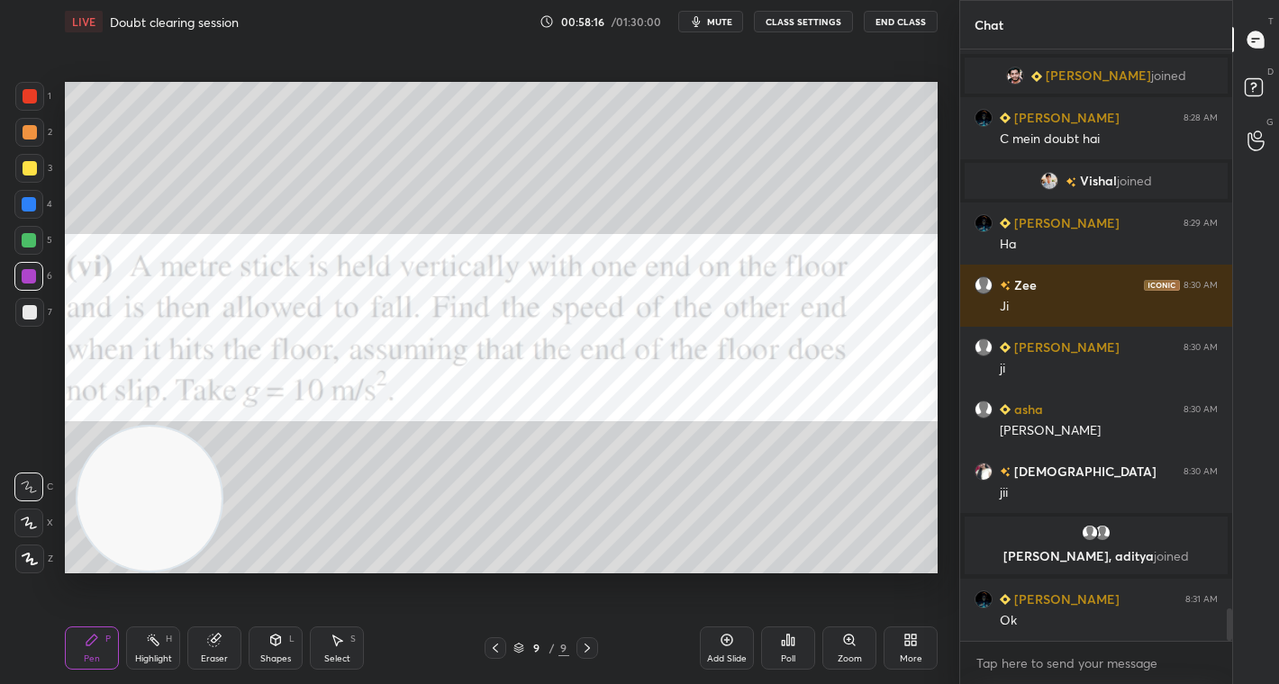
click at [720, 19] on span "mute" at bounding box center [719, 21] width 25 height 13
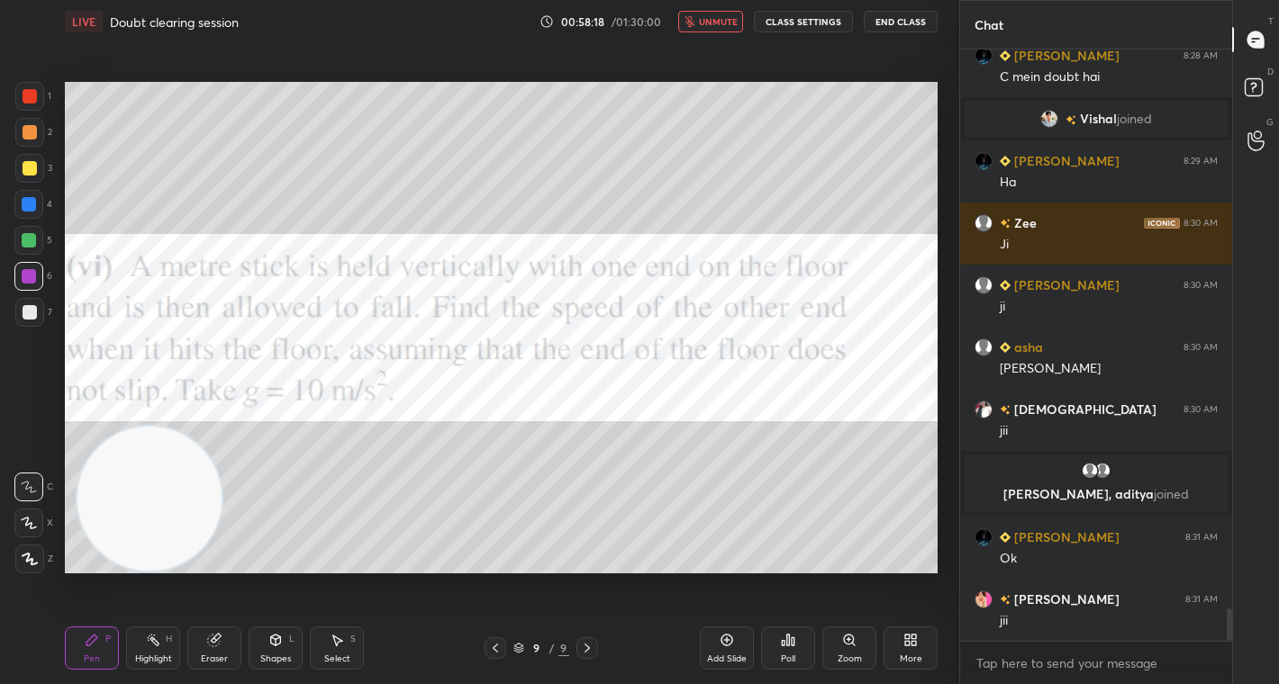
click at [831, 15] on button "CLASS SETTINGS" at bounding box center [803, 22] width 99 height 22
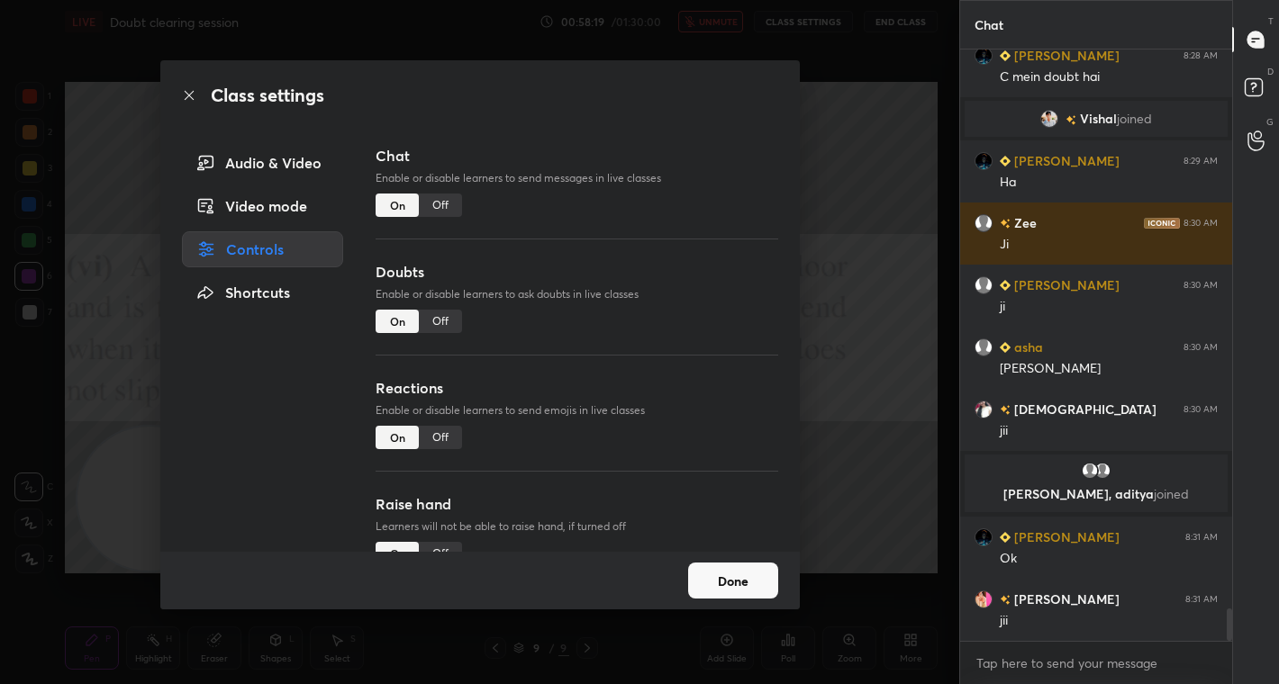
click at [445, 200] on div "Off" at bounding box center [440, 205] width 43 height 23
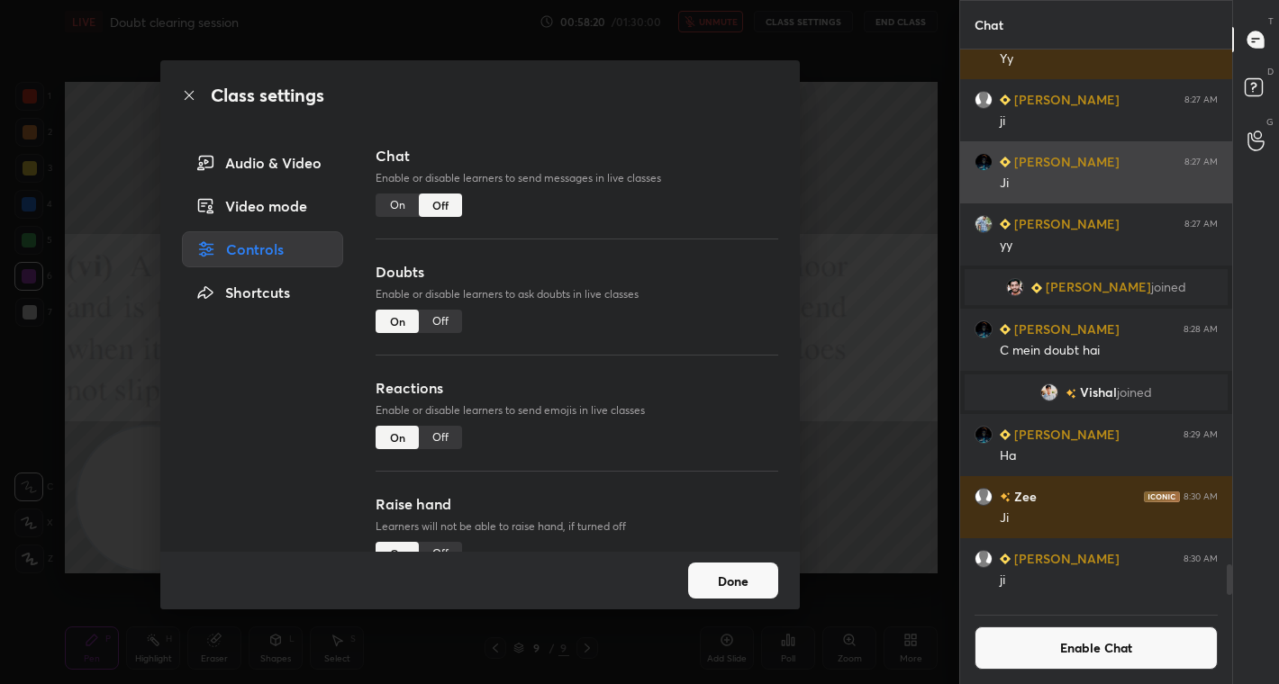
click at [961, 197] on div "[PERSON_NAME] 8:27 AM [PERSON_NAME]" at bounding box center [1096, 172] width 272 height 62
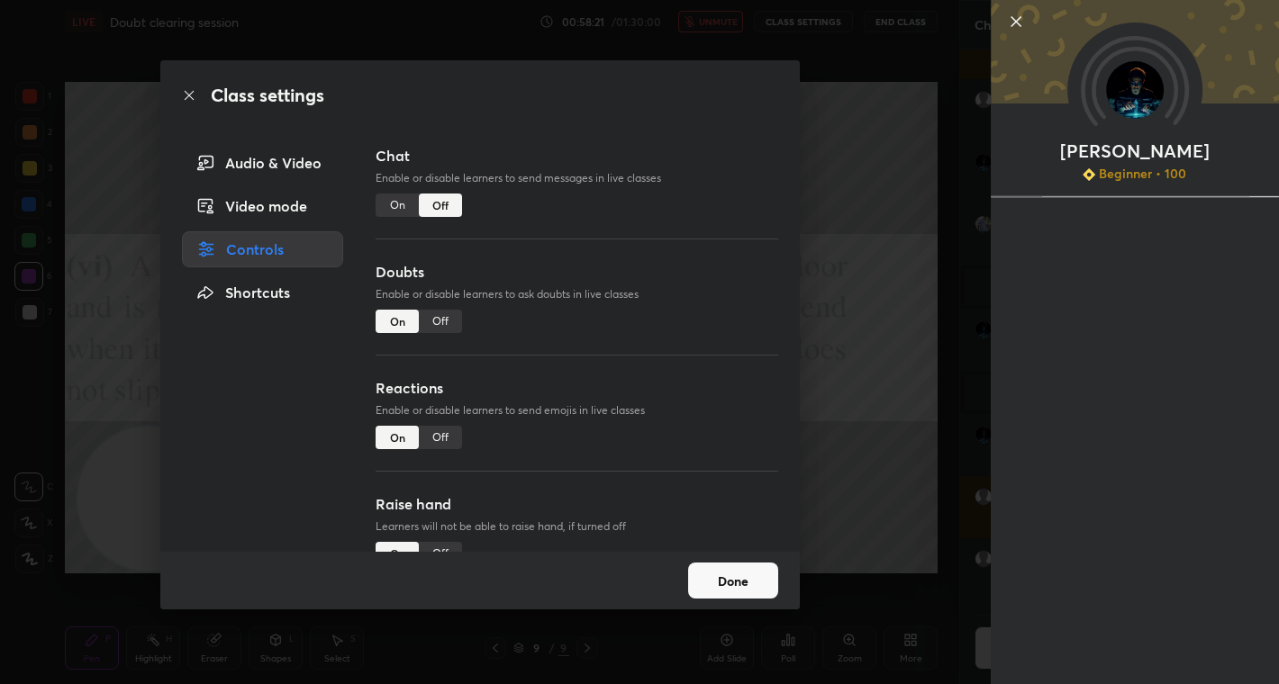
click at [894, 195] on div "Class settings Audio & Video Video mode Controls Shortcuts Chat Enable or disab…" at bounding box center [479, 342] width 959 height 684
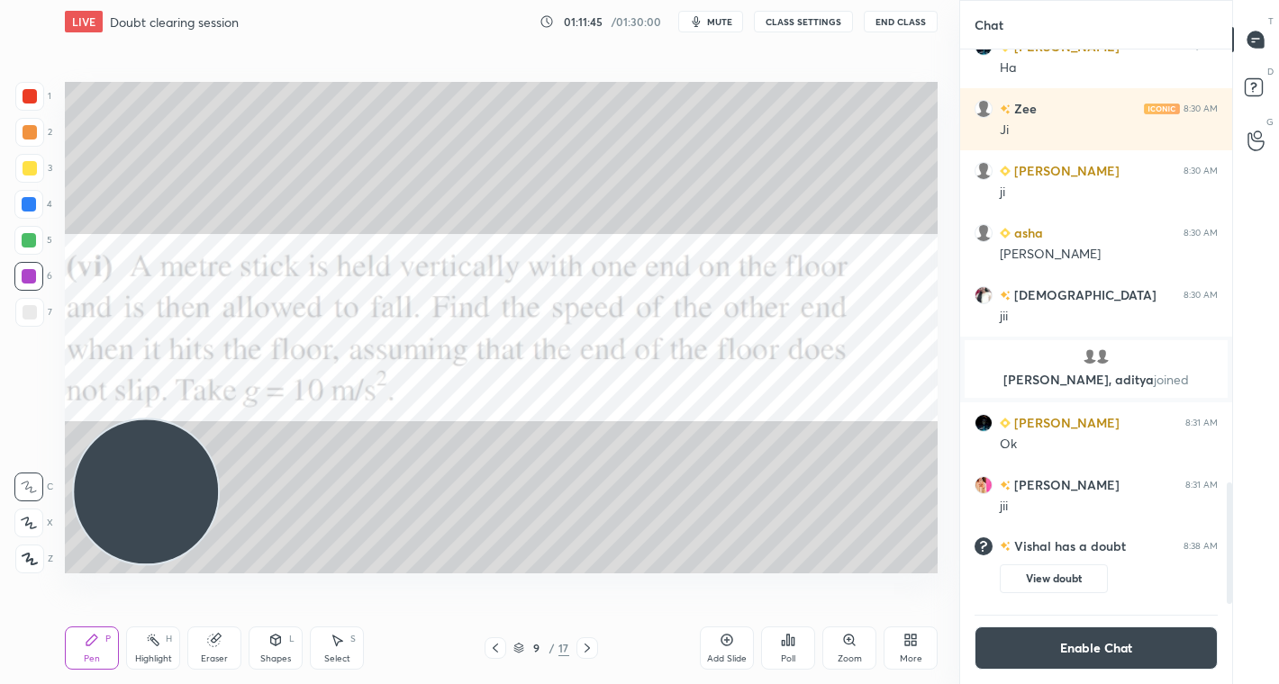
scroll to position [6, 6]
click at [32, 98] on div at bounding box center [30, 96] width 14 height 14
click at [782, 659] on div "Poll" at bounding box center [788, 659] width 14 height 9
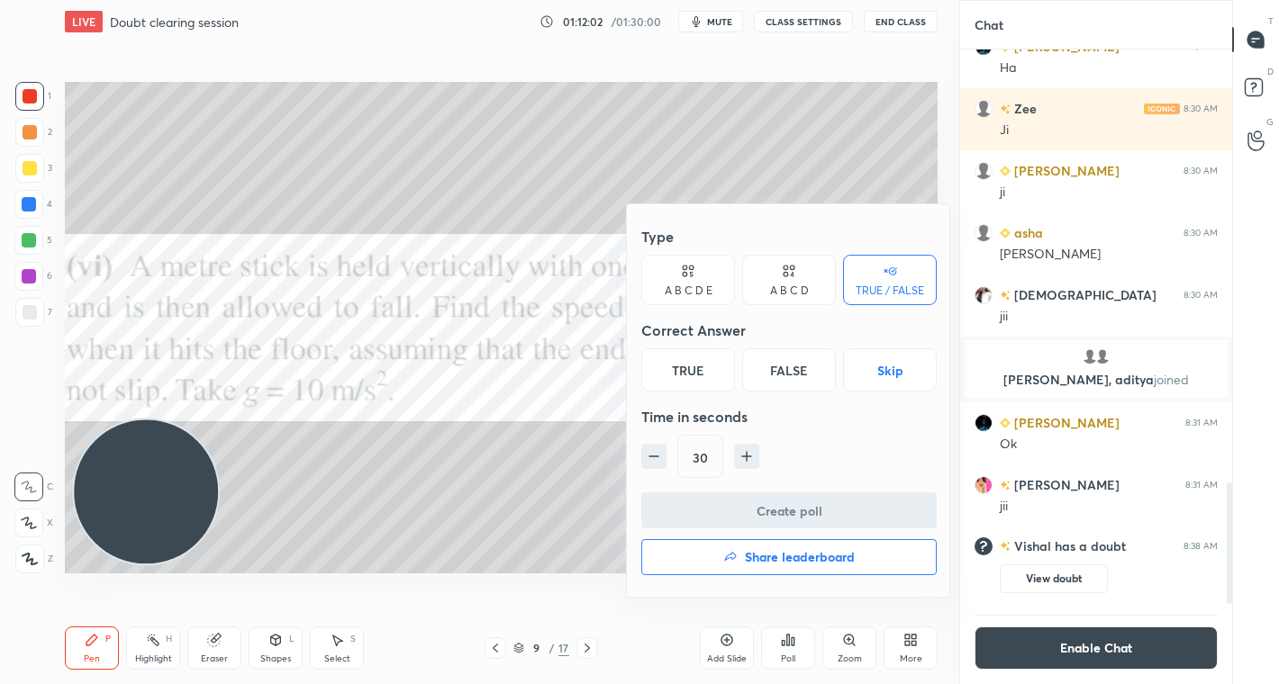
click at [440, 467] on div at bounding box center [639, 342] width 1279 height 684
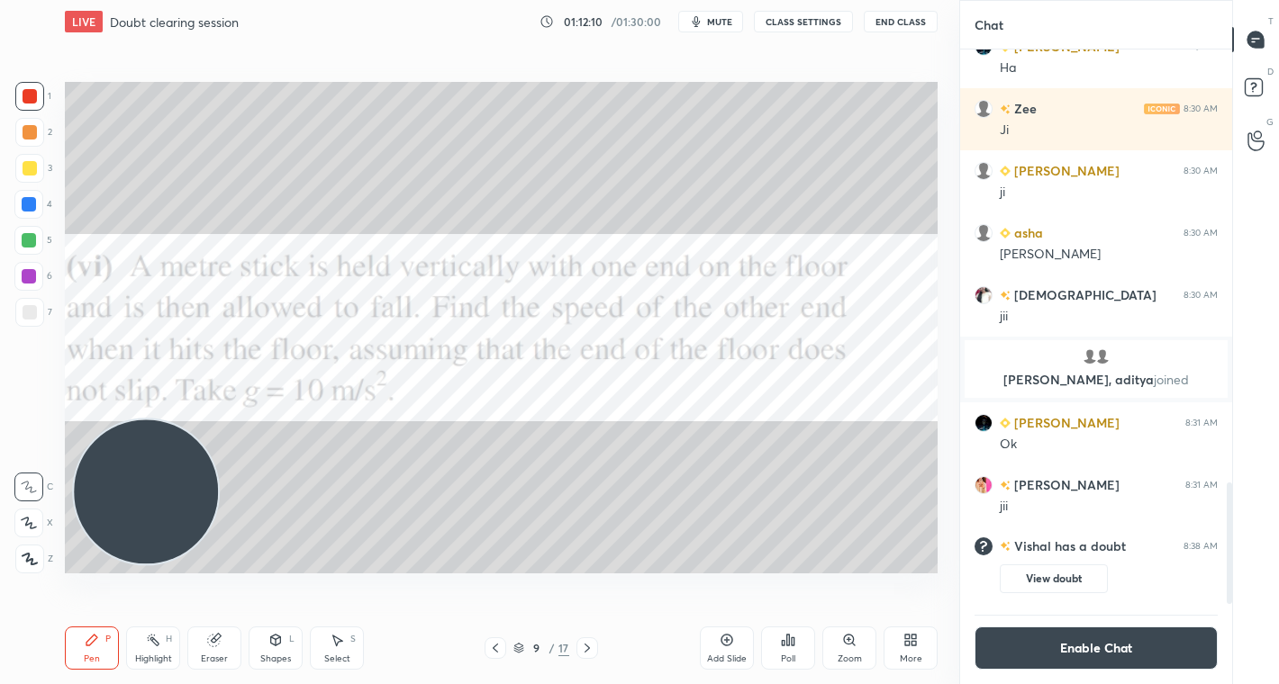
click at [798, 647] on div "Poll" at bounding box center [788, 648] width 54 height 43
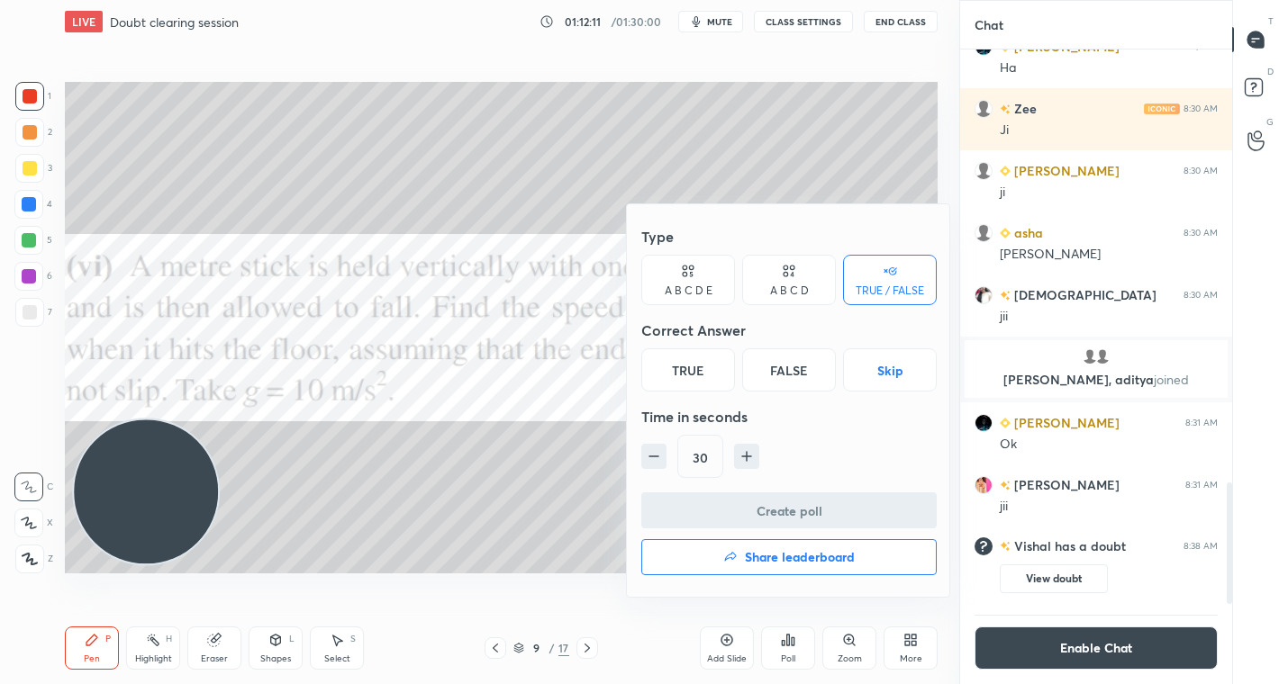
click at [678, 282] on div "A B C D E" at bounding box center [688, 280] width 94 height 50
click at [666, 363] on div "A" at bounding box center [662, 370] width 43 height 43
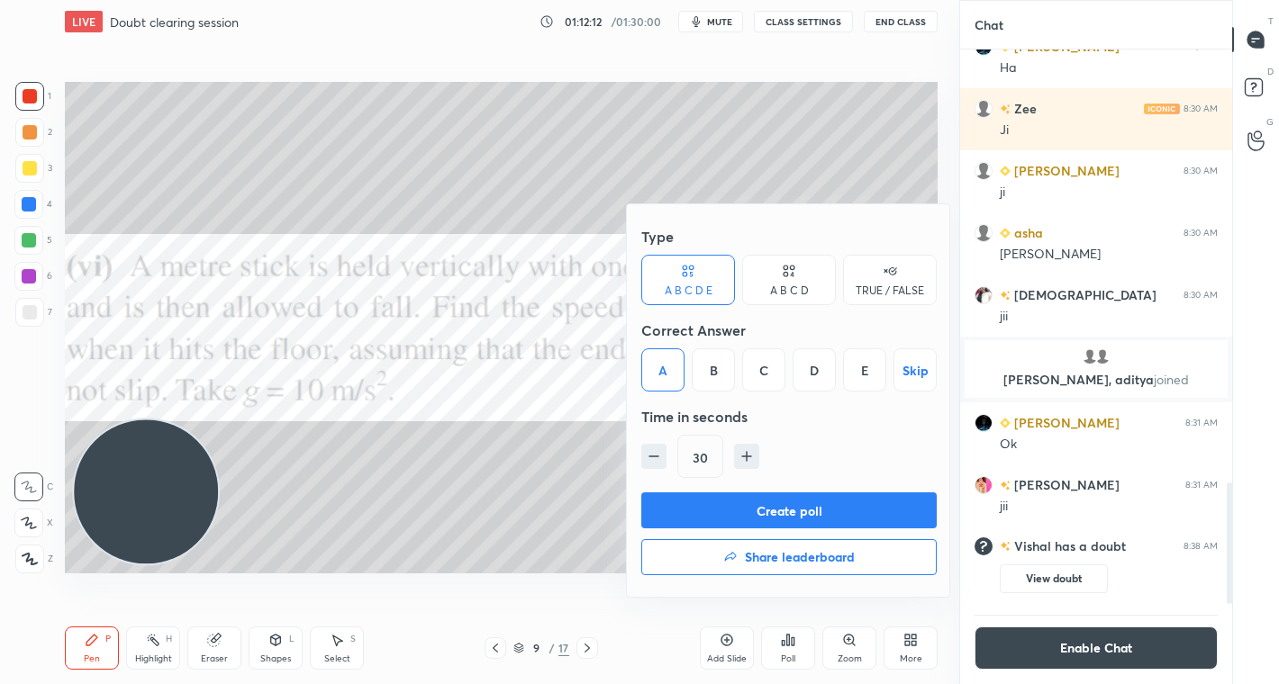
click at [781, 510] on button "Create poll" at bounding box center [788, 511] width 295 height 36
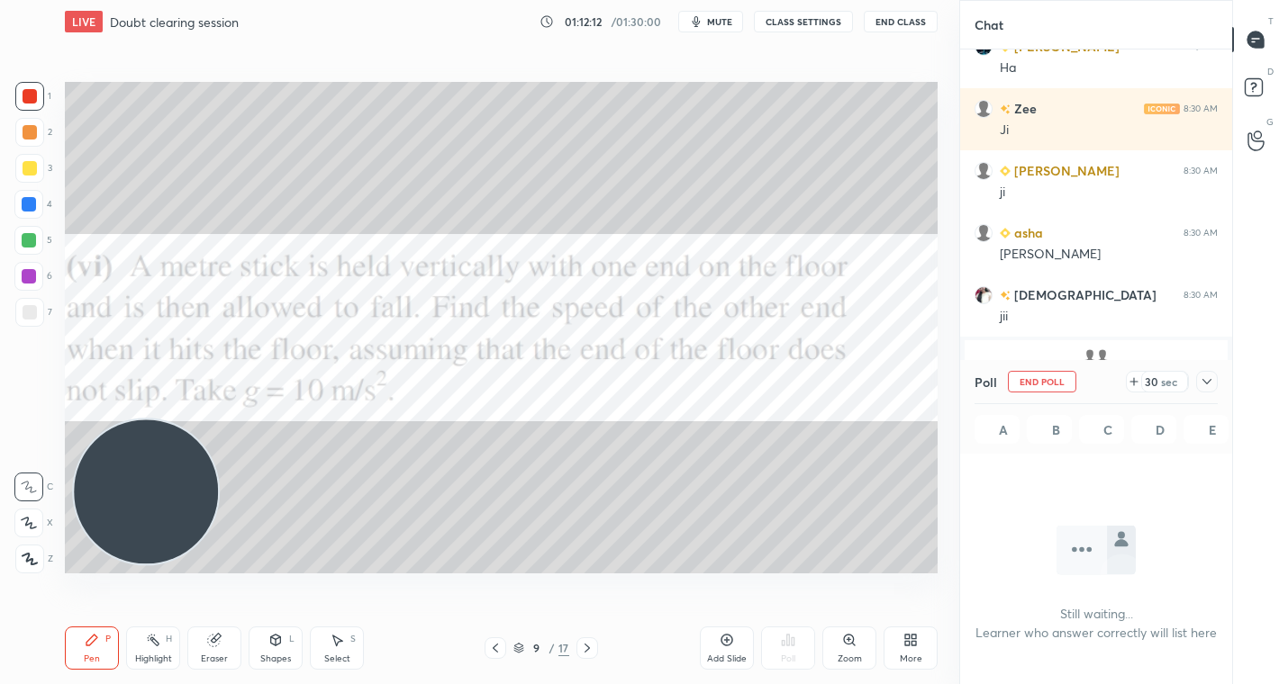
scroll to position [0, 0]
click at [1156, 373] on div "30 sec" at bounding box center [1164, 382] width 47 height 22
click at [1161, 377] on div "sec" at bounding box center [1169, 382] width 22 height 14
click at [1161, 378] on div "sec" at bounding box center [1169, 382] width 22 height 14
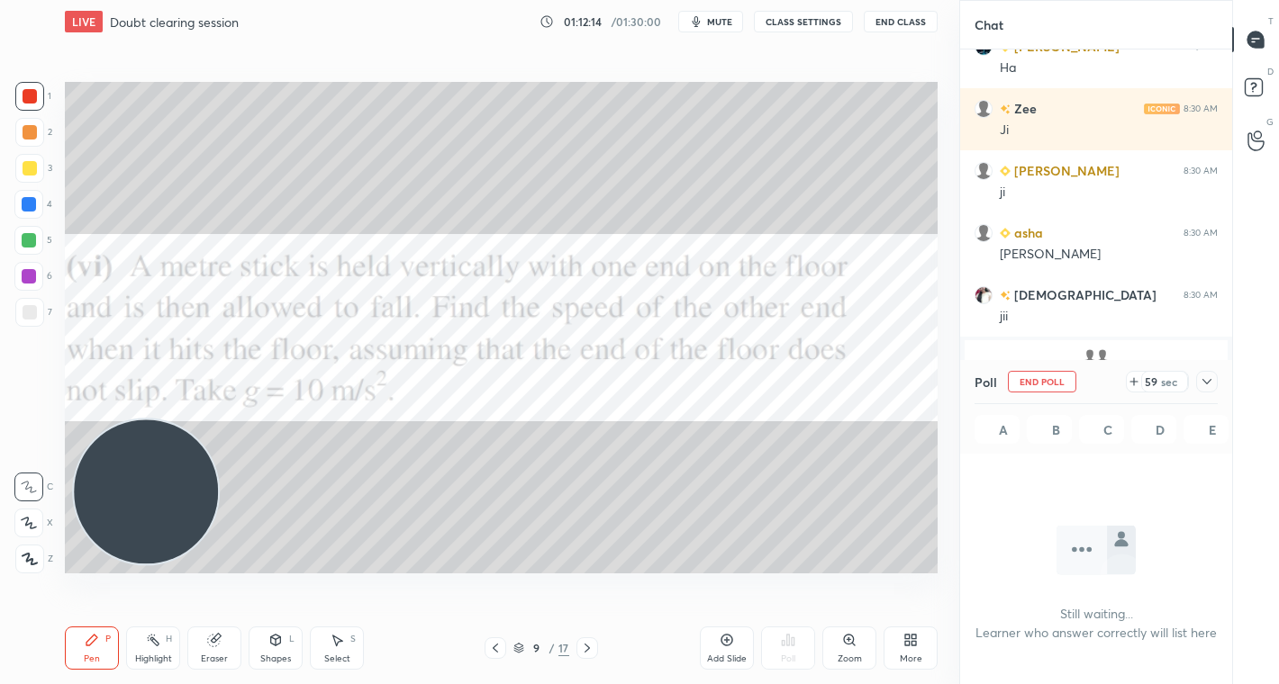
click at [1163, 379] on div "sec" at bounding box center [1169, 382] width 22 height 14
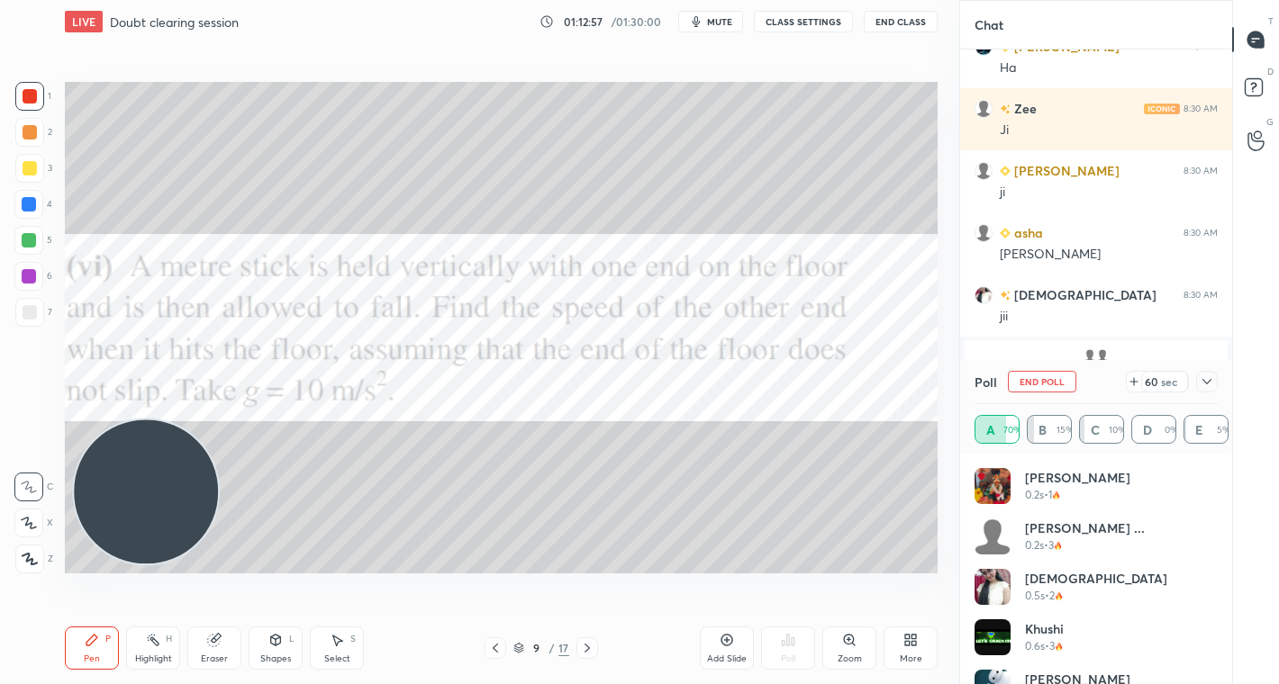
click at [1204, 378] on icon at bounding box center [1207, 382] width 14 height 14
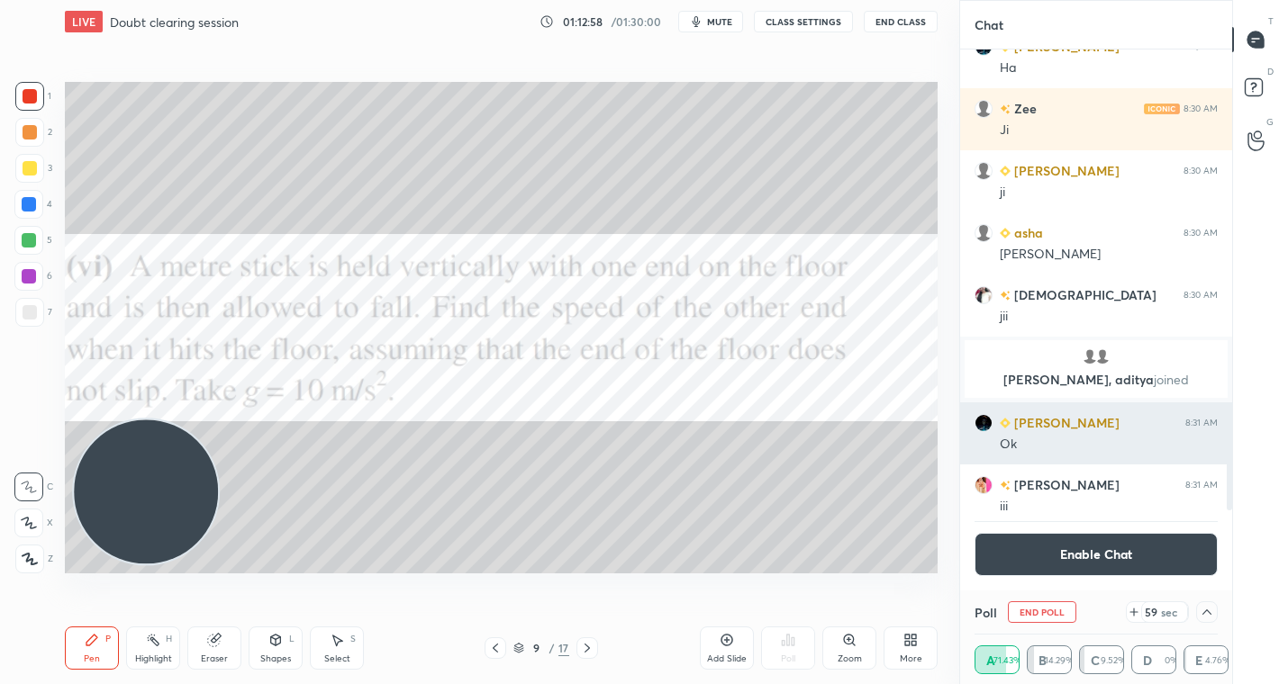
scroll to position [2071, 0]
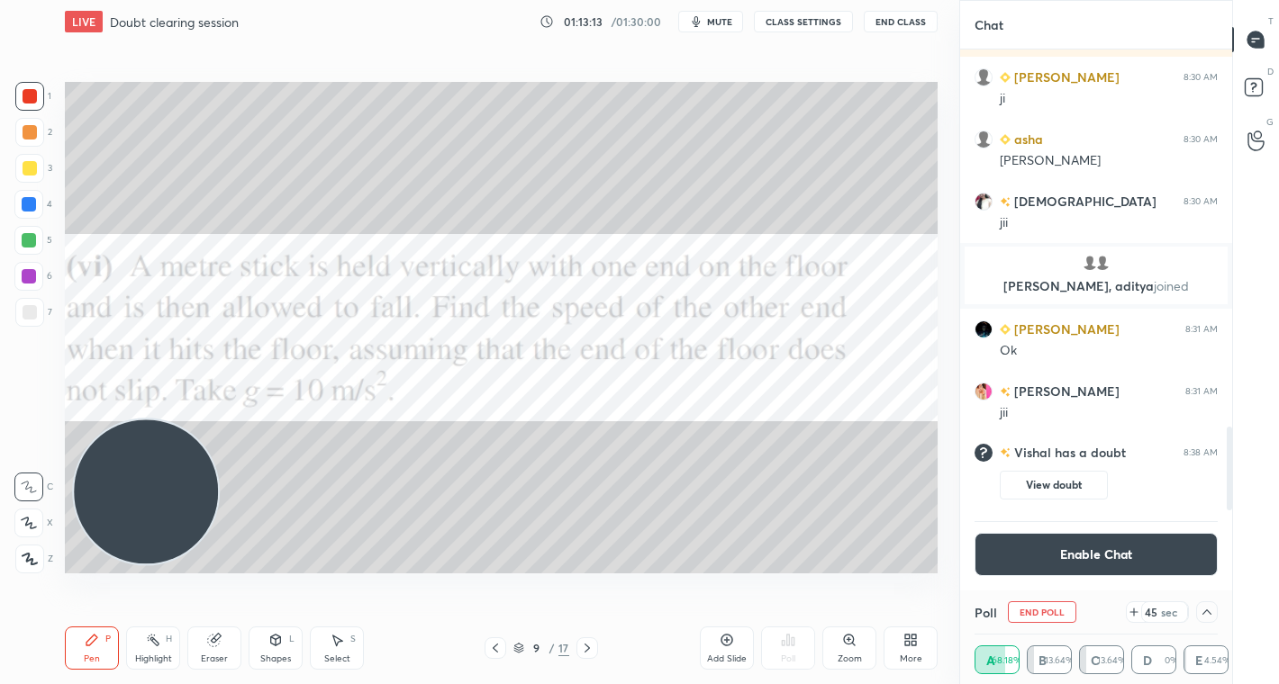
click at [1097, 559] on button "Enable Chat" at bounding box center [1095, 554] width 243 height 43
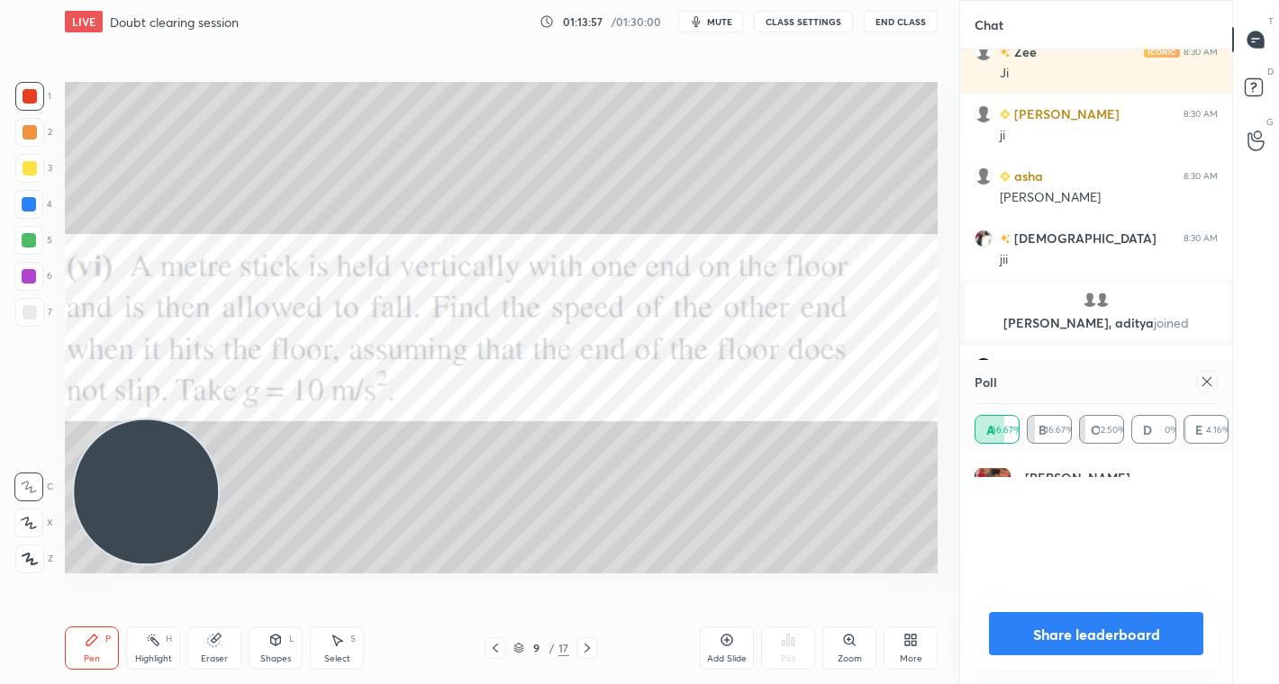
scroll to position [211, 238]
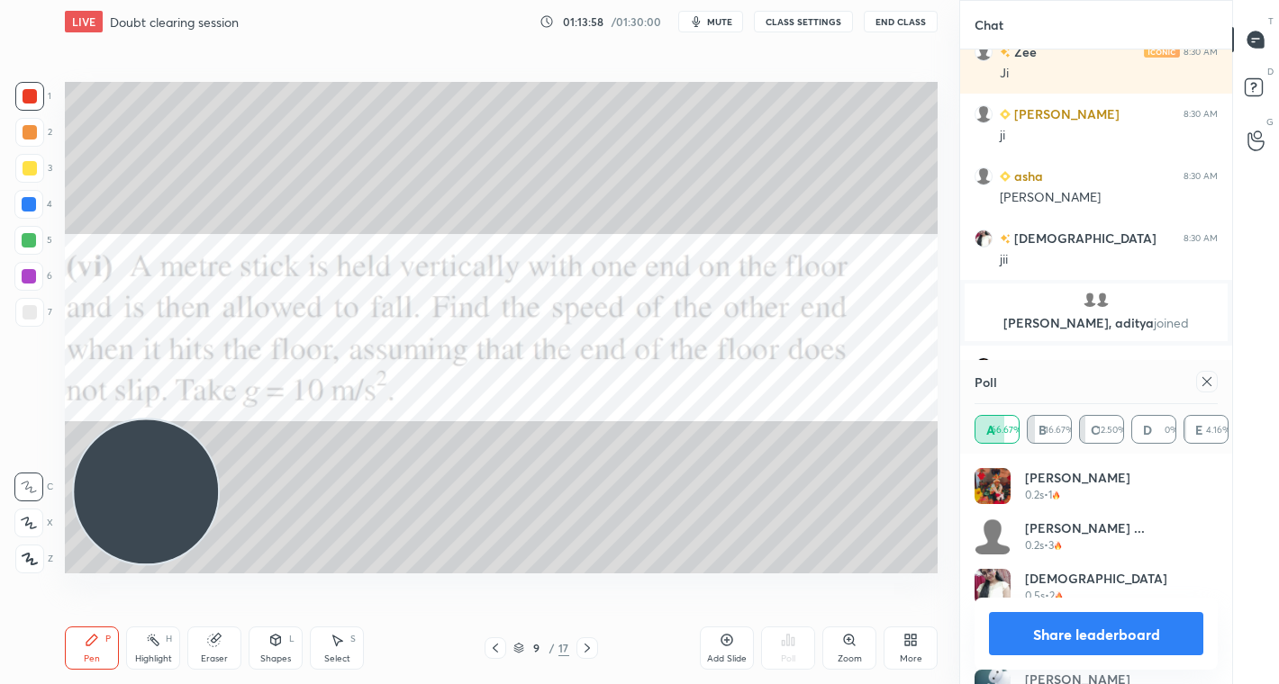
click at [1132, 624] on button "Share leaderboard" at bounding box center [1096, 633] width 214 height 43
type textarea "x"
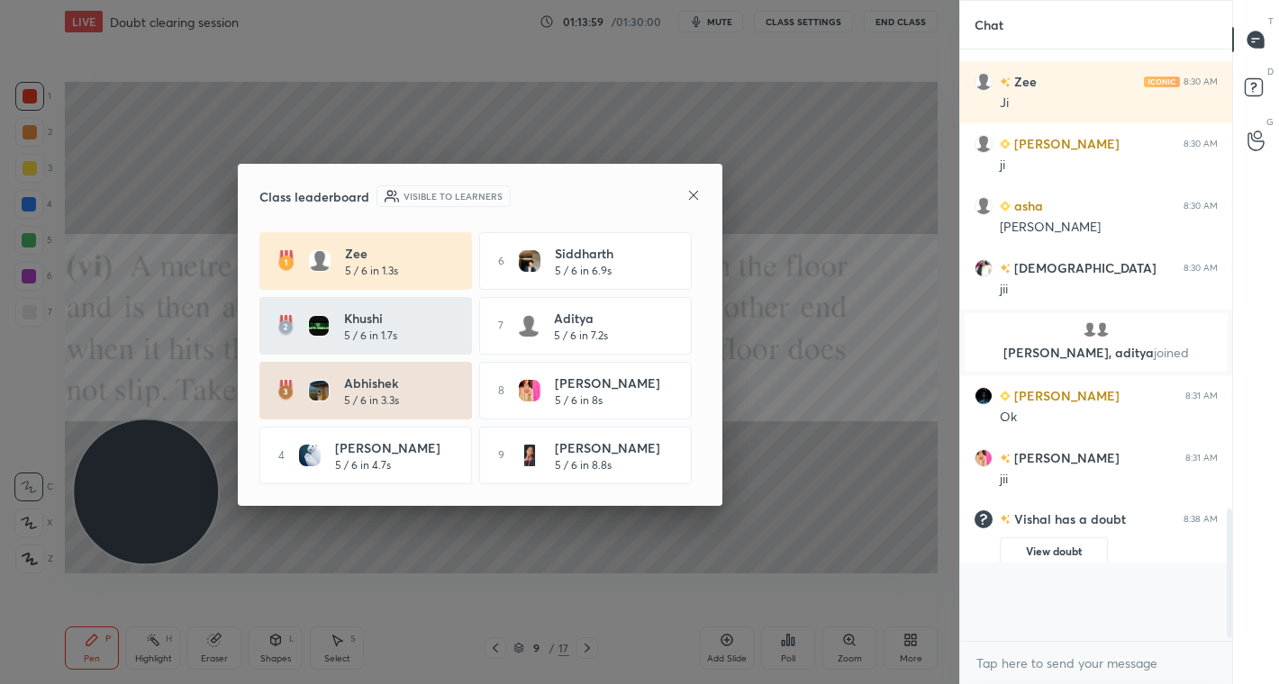
scroll to position [1682, 0]
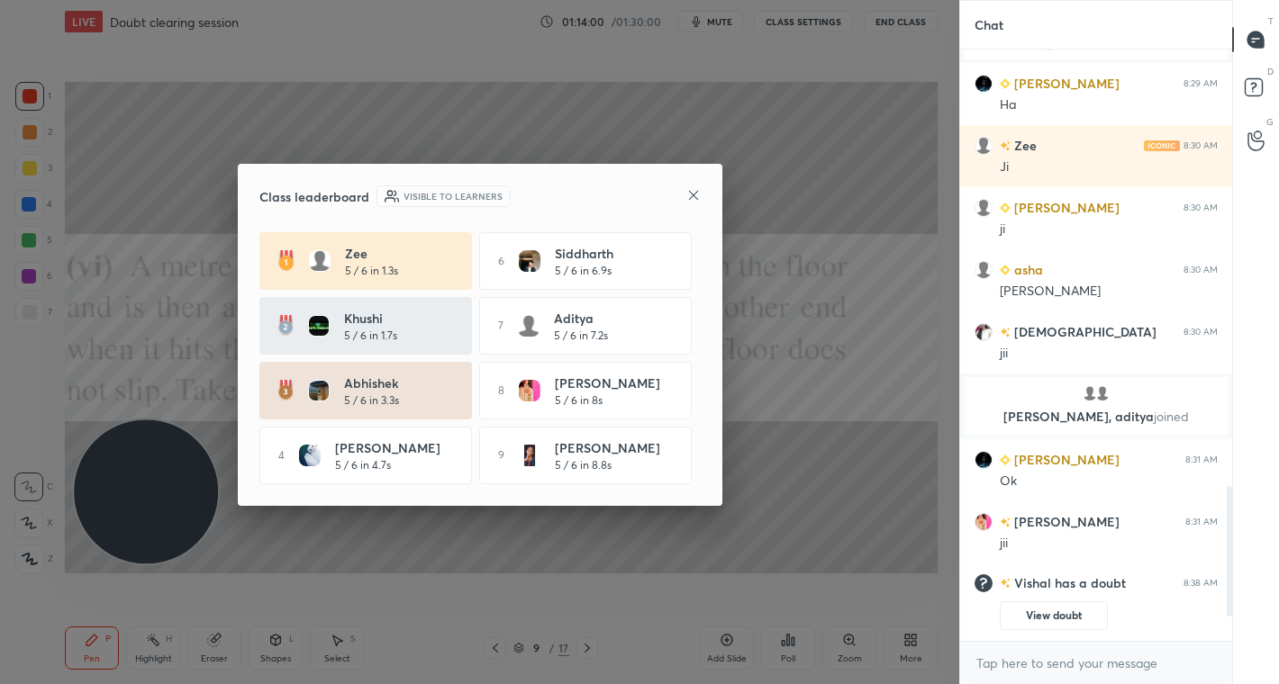
click at [691, 192] on icon at bounding box center [692, 194] width 9 height 9
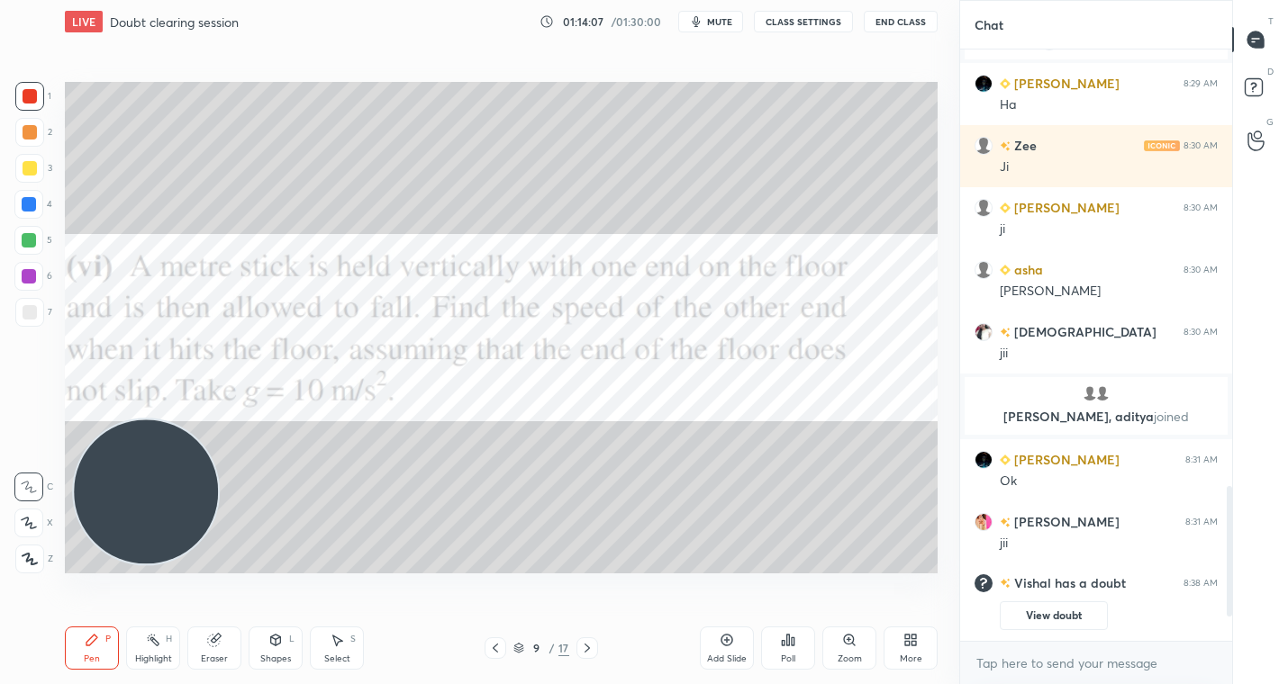
click at [28, 94] on div at bounding box center [30, 96] width 14 height 14
drag, startPoint x: 729, startPoint y: 649, endPoint x: 705, endPoint y: 587, distance: 66.7
click at [726, 651] on div "Add Slide" at bounding box center [727, 648] width 54 height 43
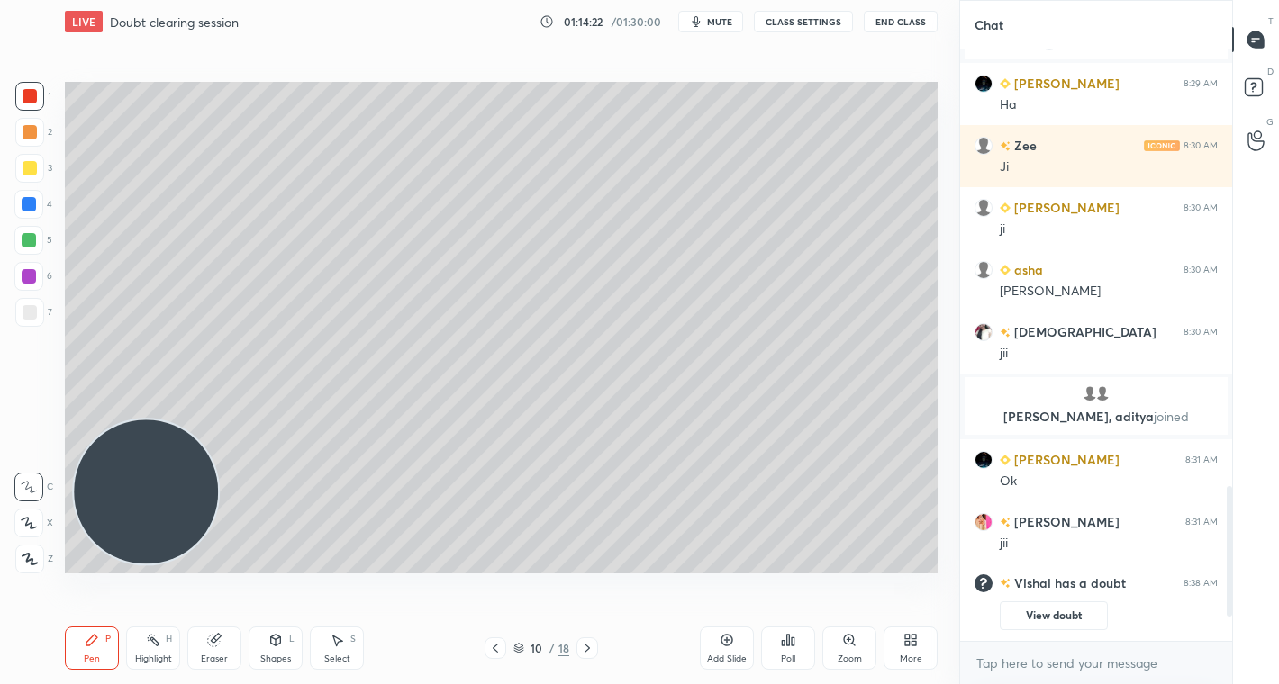
drag, startPoint x: 35, startPoint y: 246, endPoint x: 58, endPoint y: 246, distance: 22.5
click at [33, 248] on div at bounding box center [28, 240] width 29 height 29
click at [27, 95] on div at bounding box center [30, 96] width 14 height 14
click at [30, 104] on div at bounding box center [30, 96] width 14 height 14
click at [28, 87] on div at bounding box center [29, 96] width 29 height 29
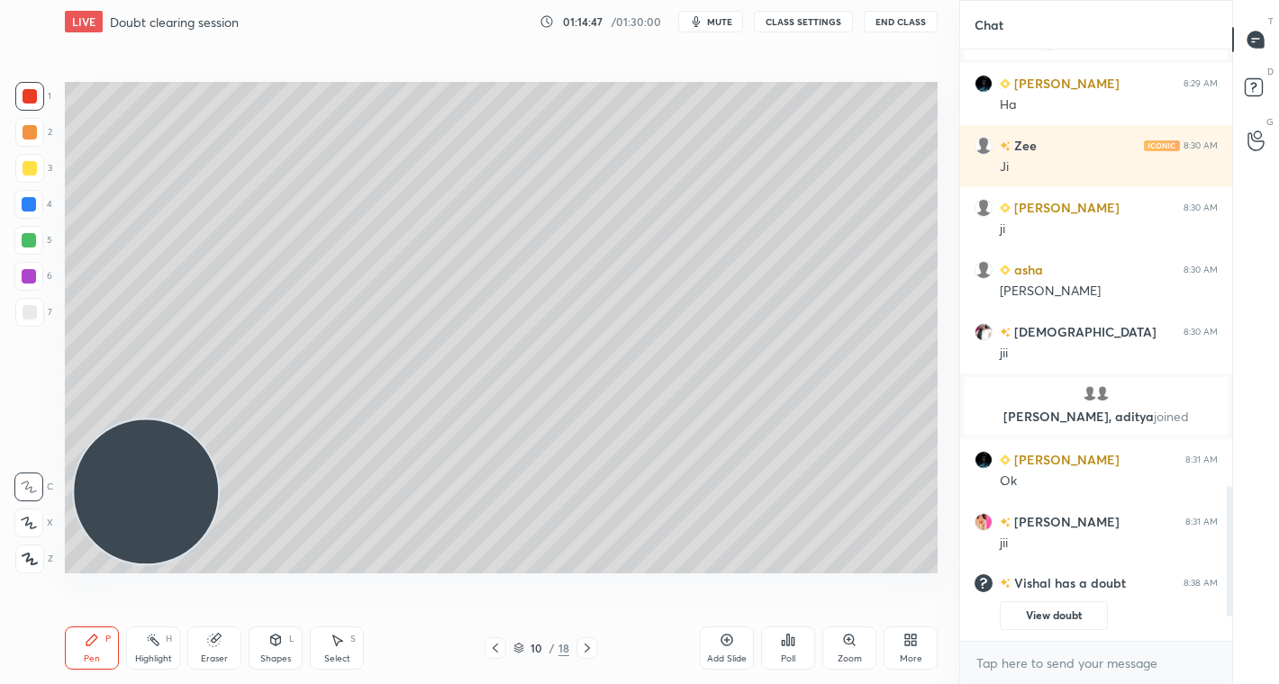
drag, startPoint x: 27, startPoint y: 313, endPoint x: 41, endPoint y: 309, distance: 14.0
click at [30, 312] on div at bounding box center [30, 312] width 14 height 14
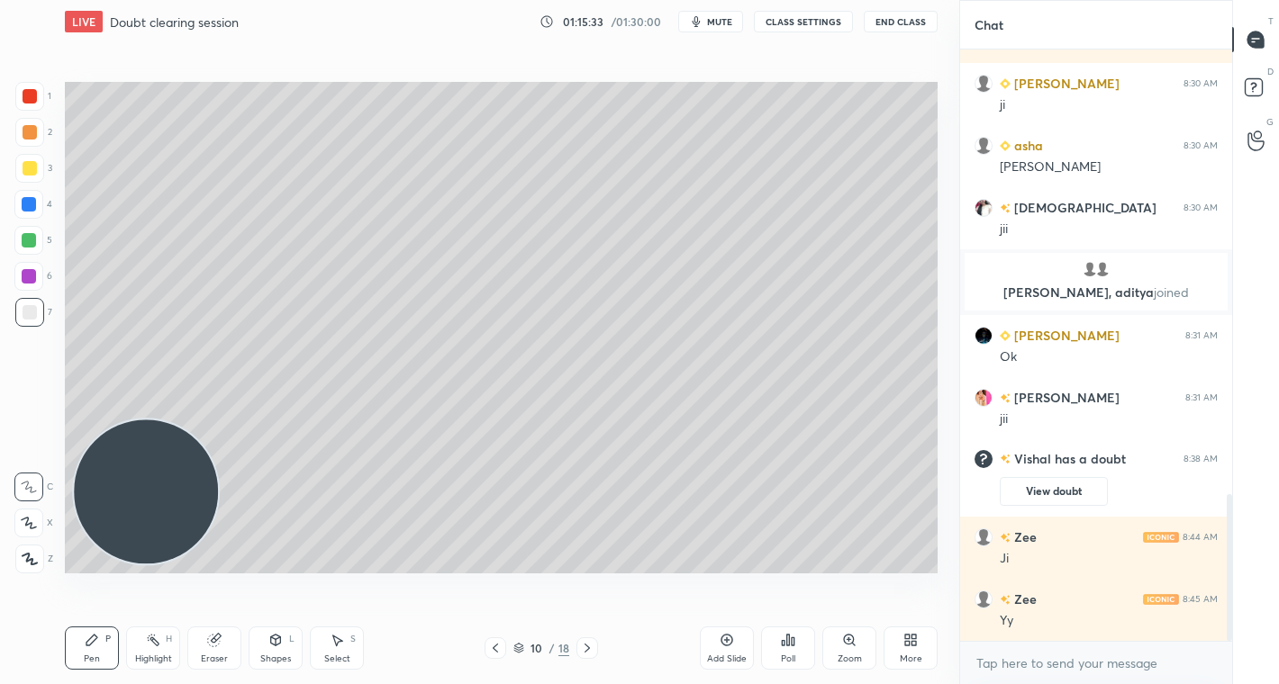
scroll to position [1853, 0]
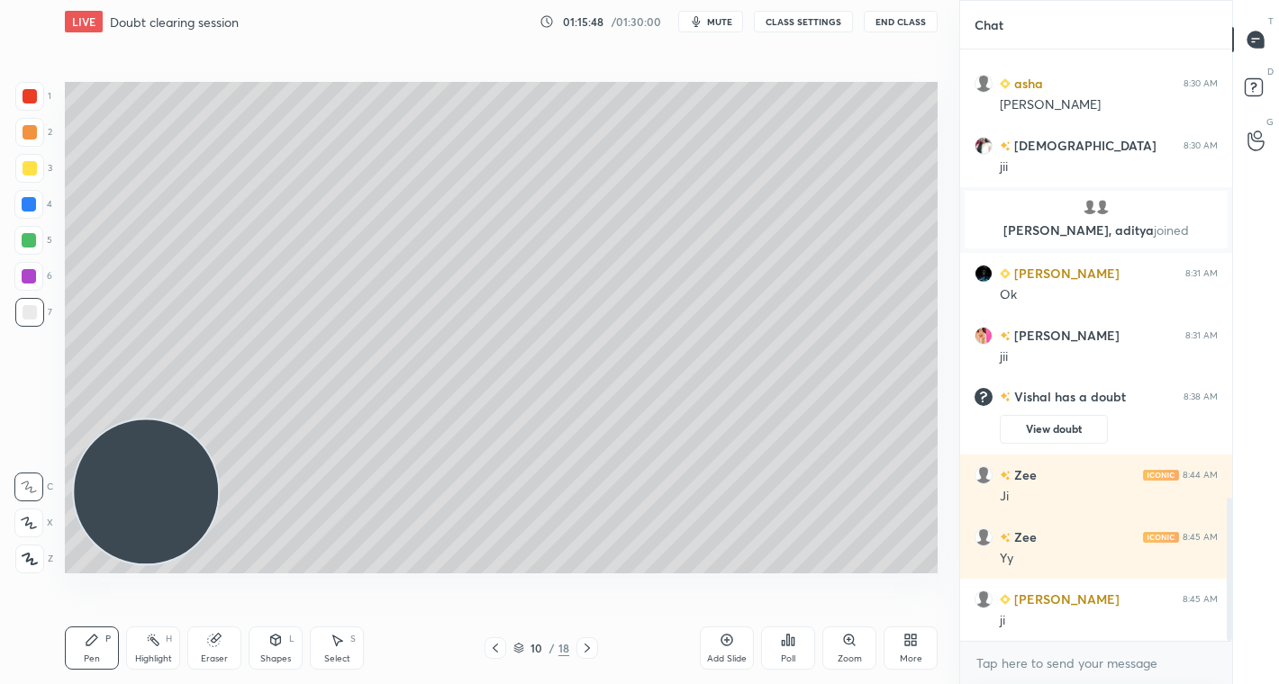
click at [24, 89] on div at bounding box center [30, 96] width 14 height 14
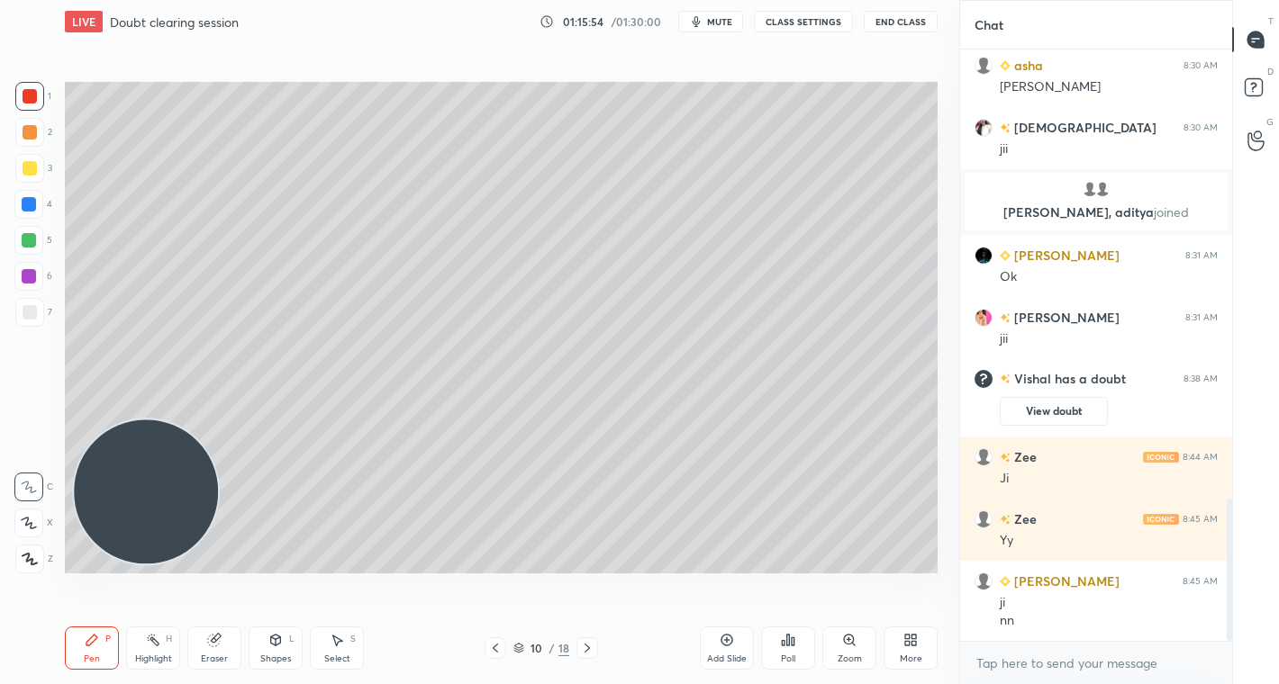
click at [34, 134] on div at bounding box center [30, 132] width 14 height 14
click at [23, 311] on div at bounding box center [30, 312] width 14 height 14
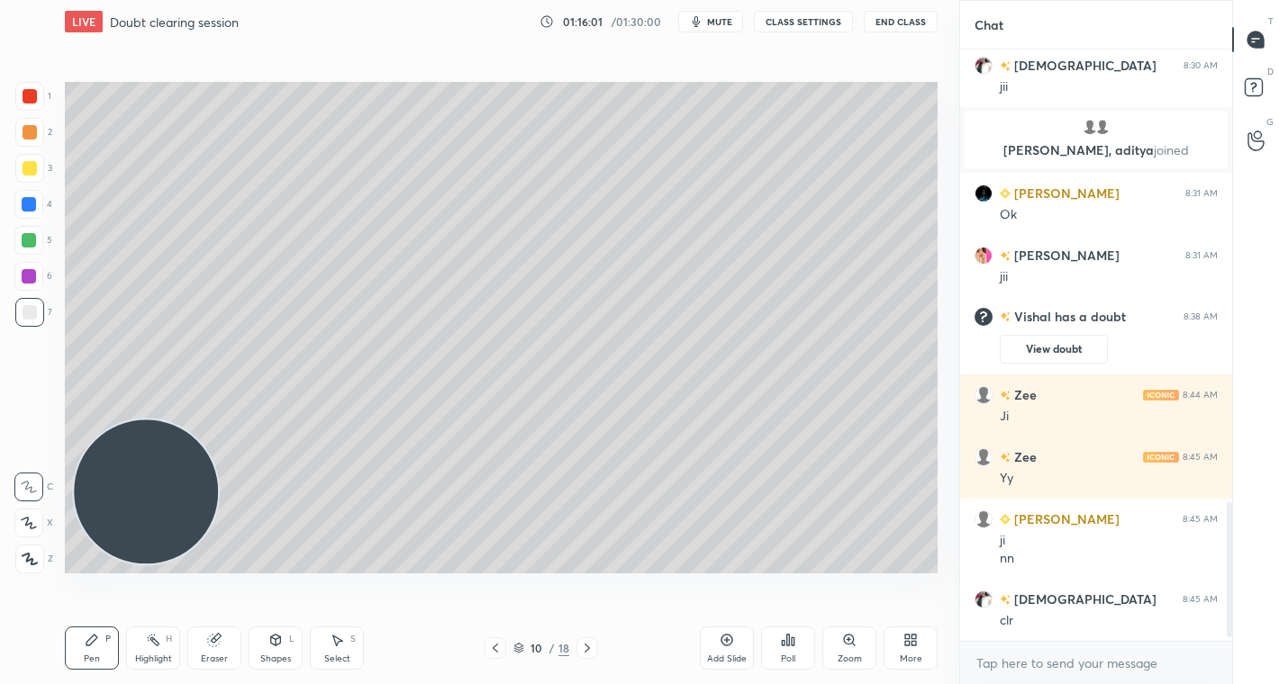
scroll to position [1996, 0]
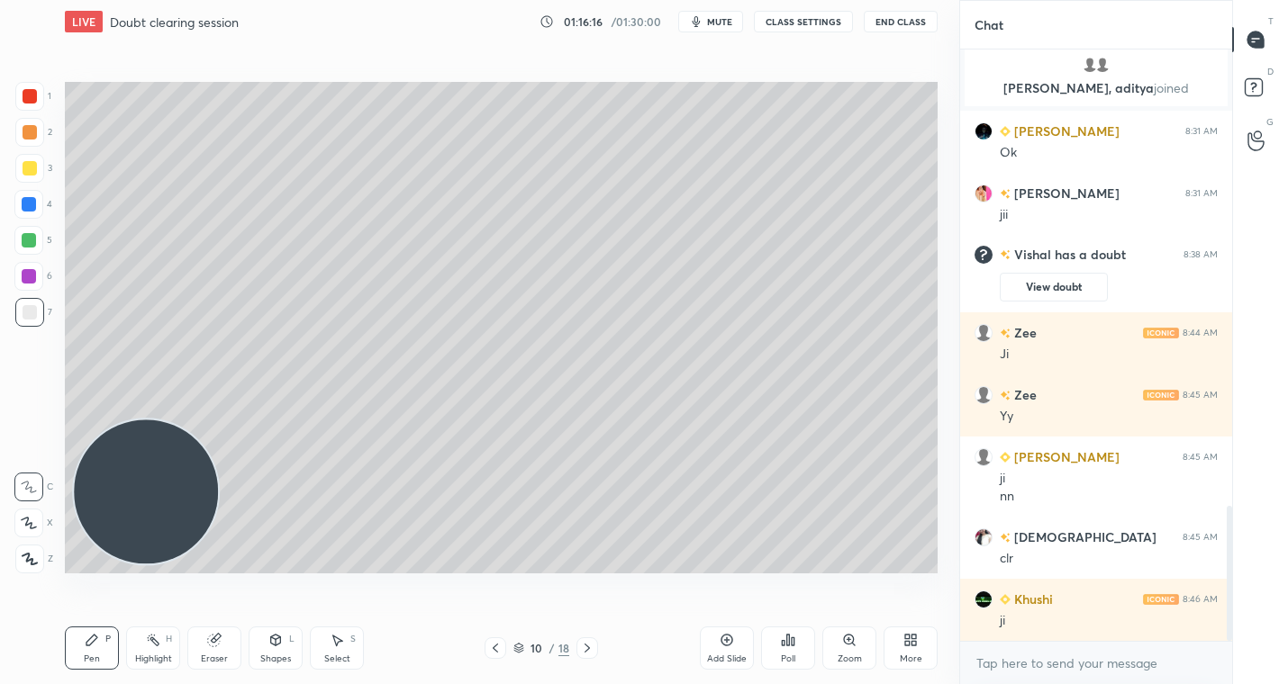
click at [497, 650] on icon at bounding box center [495, 648] width 14 height 14
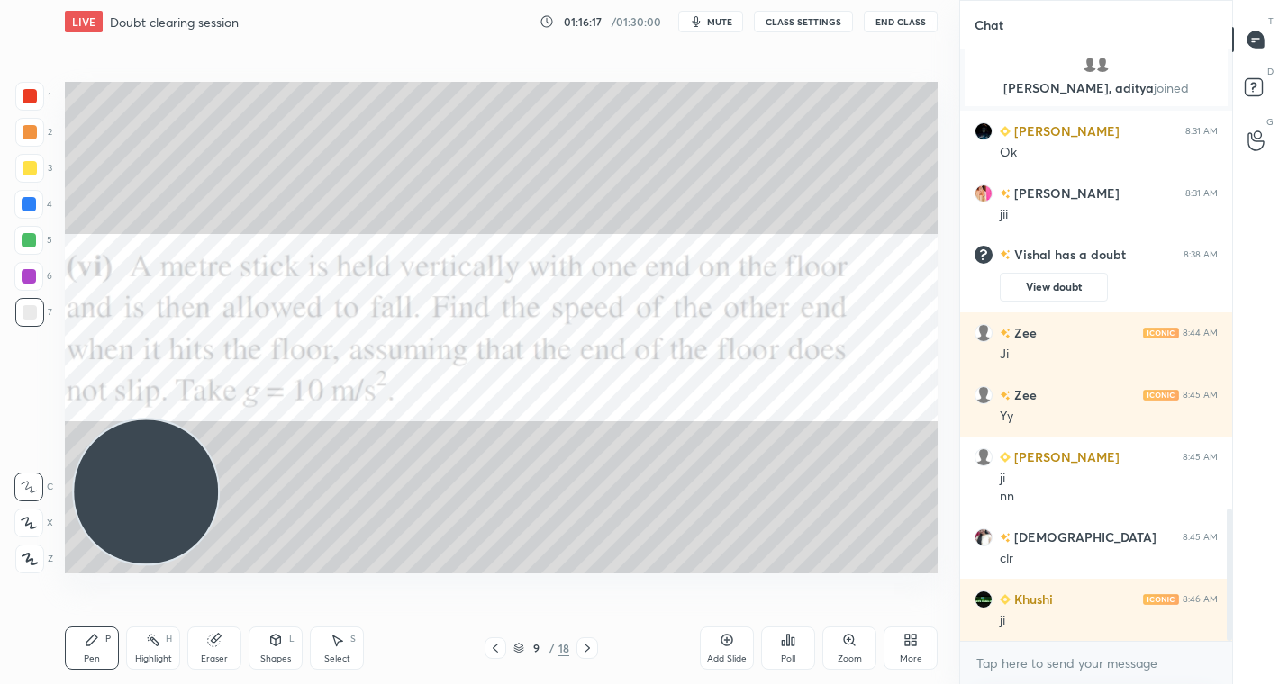
scroll to position [2058, 0]
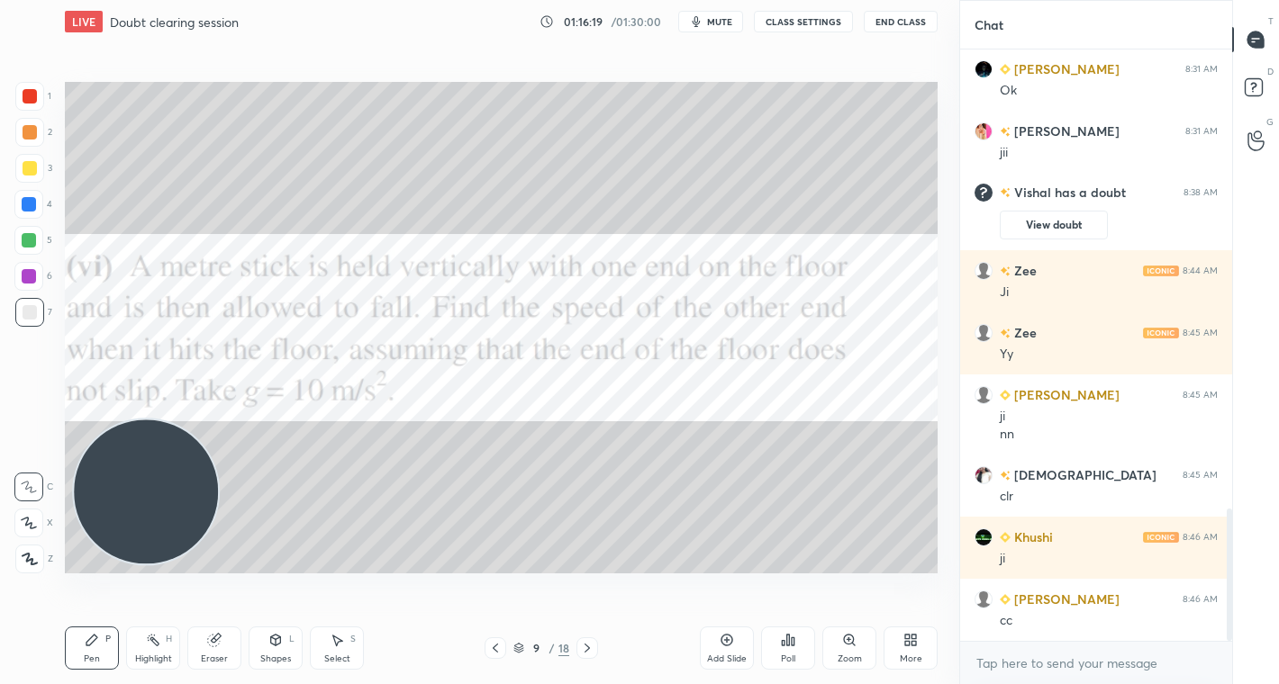
click at [494, 651] on icon at bounding box center [495, 648] width 14 height 14
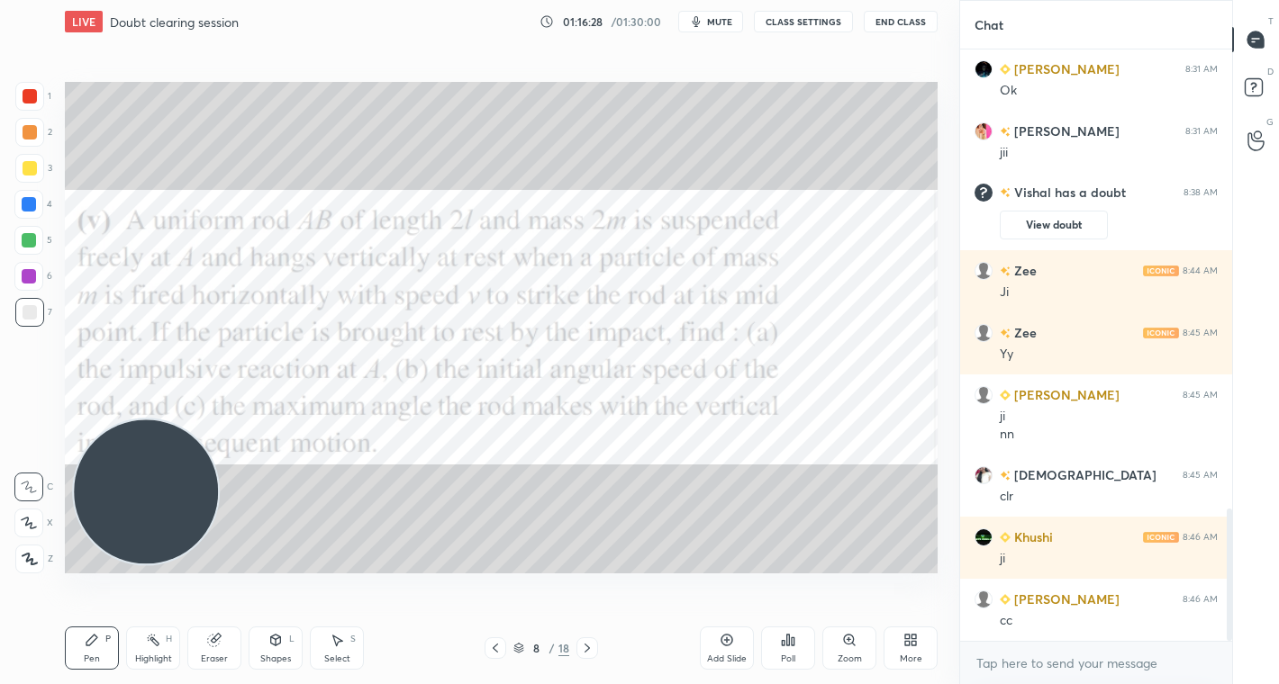
click at [724, 647] on icon at bounding box center [727, 640] width 14 height 14
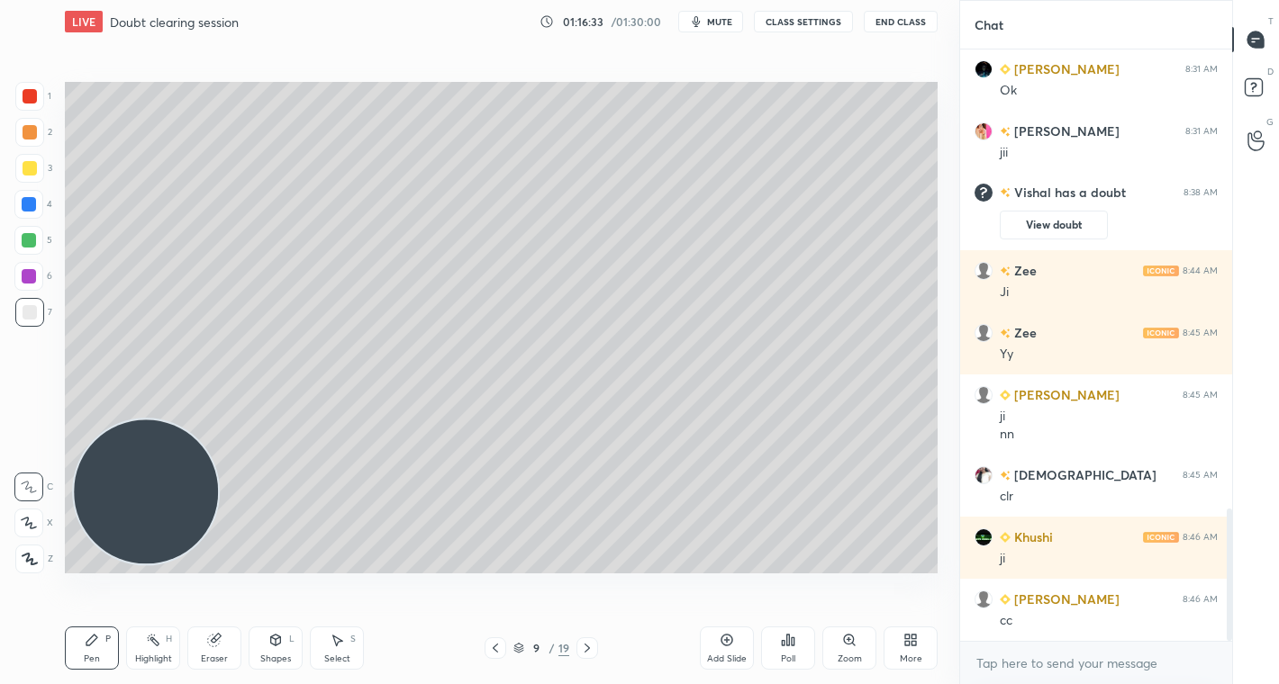
click at [496, 653] on icon at bounding box center [495, 648] width 14 height 14
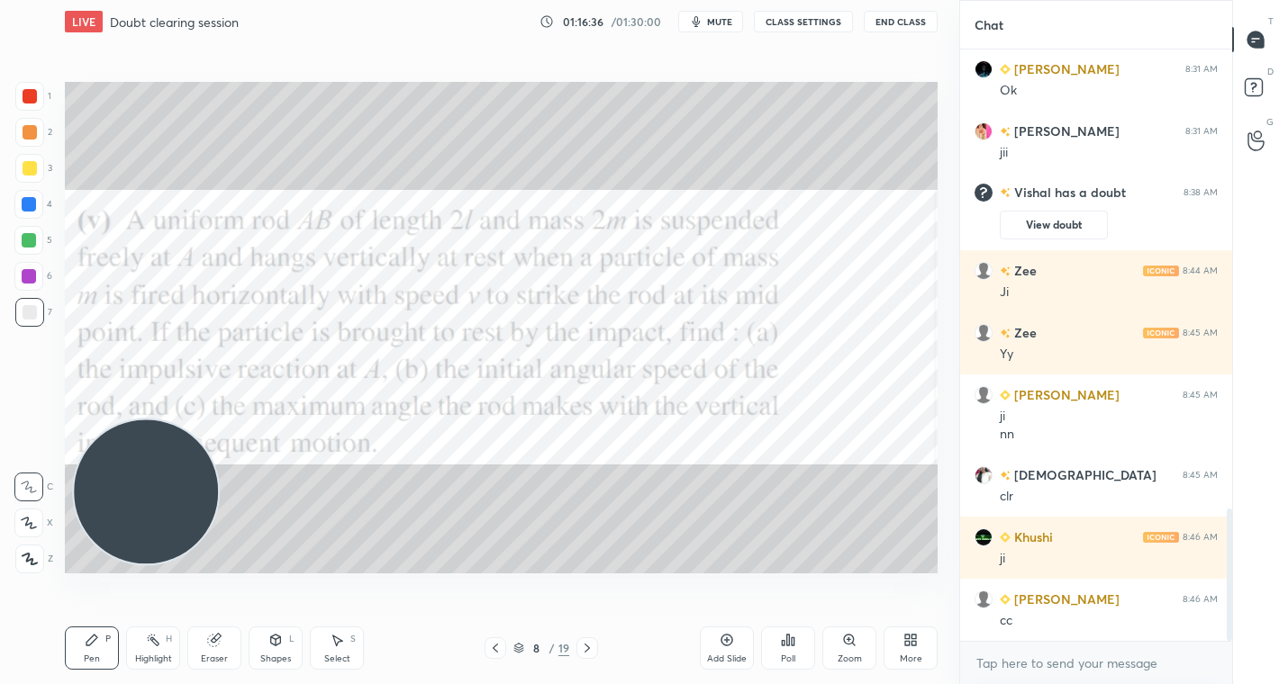
click at [586, 648] on icon at bounding box center [587, 648] width 14 height 14
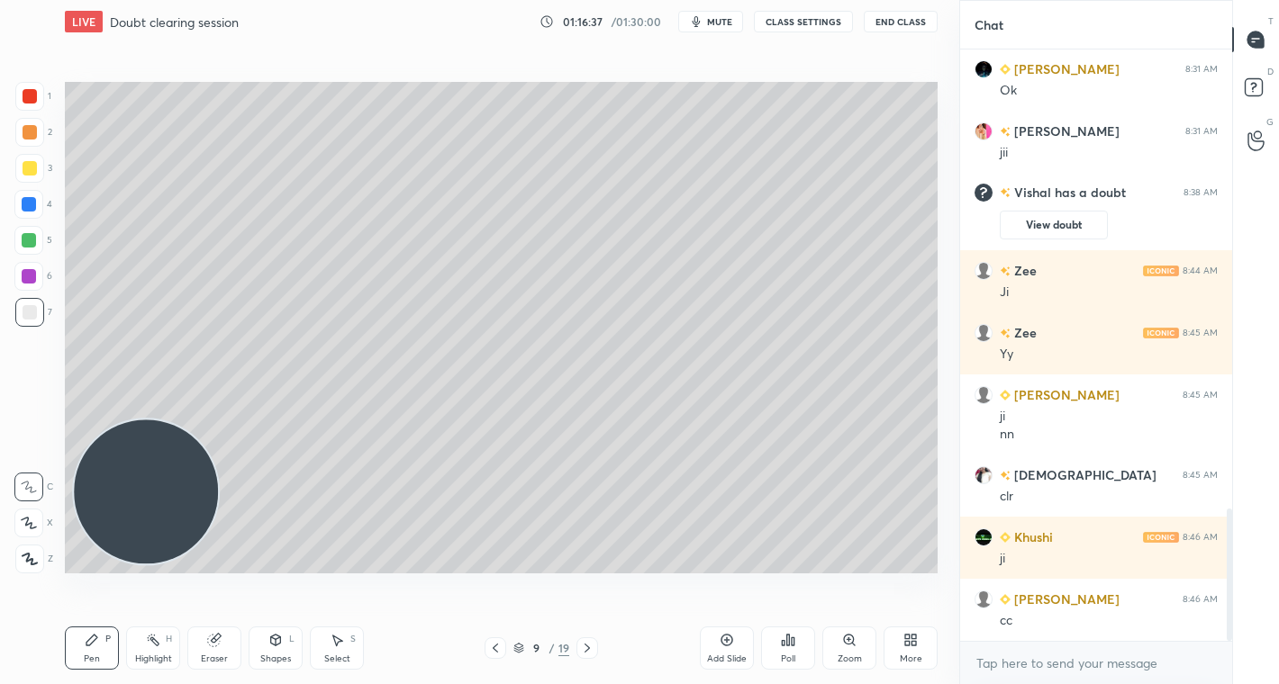
click at [26, 87] on div at bounding box center [29, 96] width 29 height 29
click at [494, 646] on icon at bounding box center [495, 648] width 14 height 14
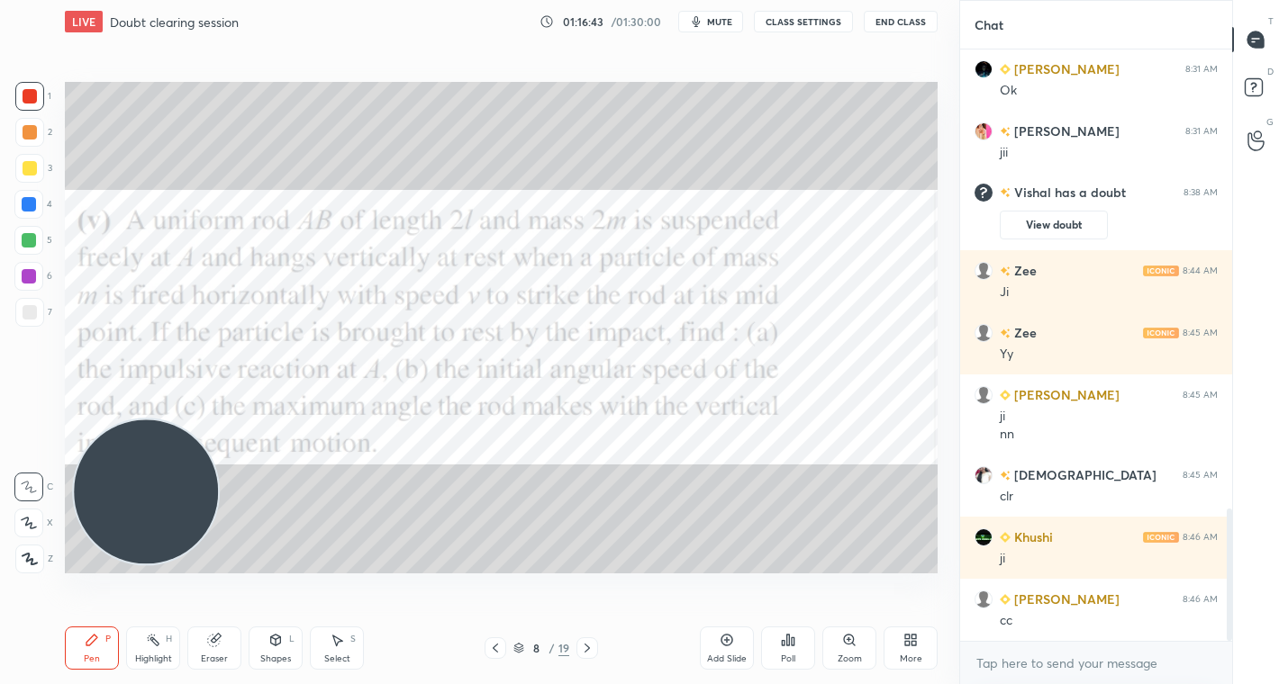
drag, startPoint x: 585, startPoint y: 648, endPoint x: 589, endPoint y: 599, distance: 48.8
click at [584, 649] on icon at bounding box center [587, 648] width 14 height 14
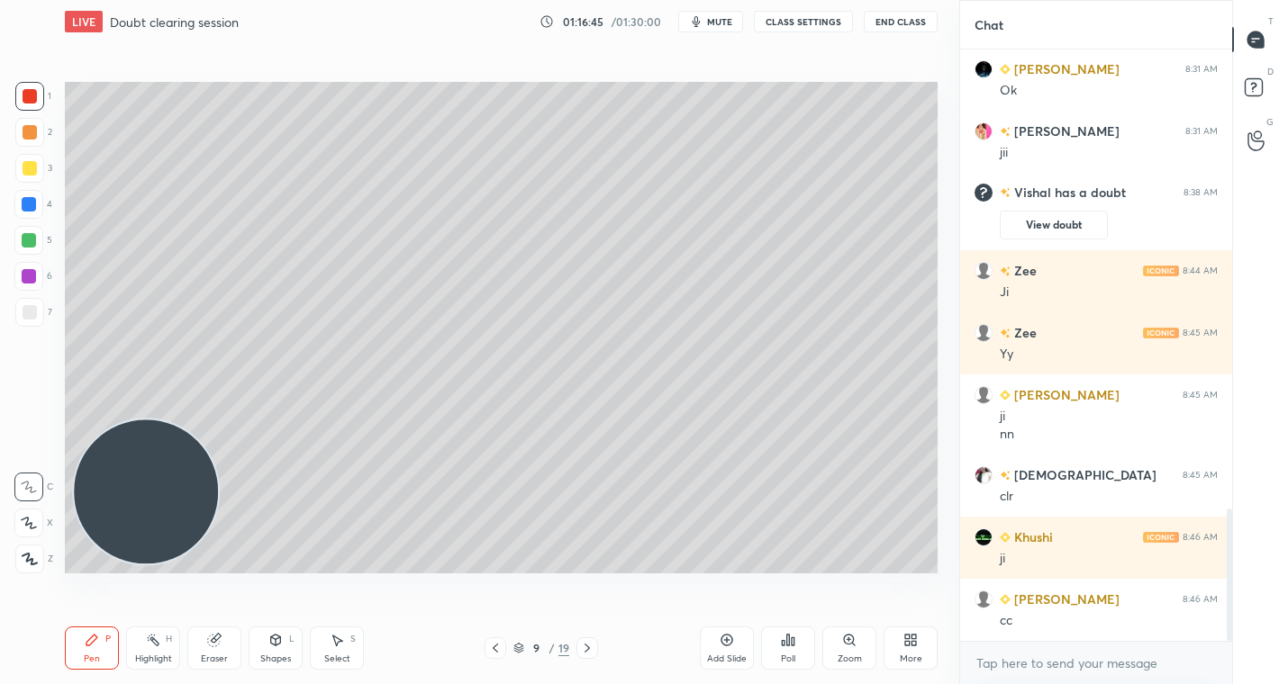
click at [494, 653] on icon at bounding box center [495, 648] width 14 height 14
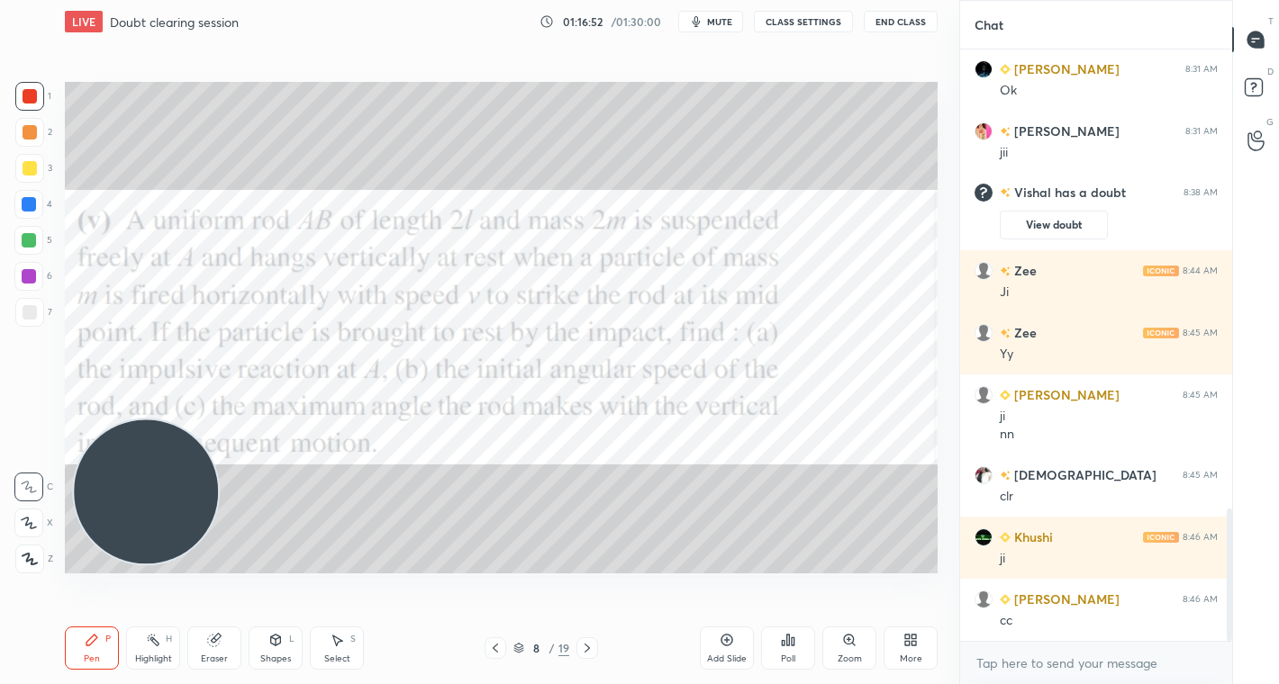
click at [583, 648] on icon at bounding box center [587, 648] width 14 height 14
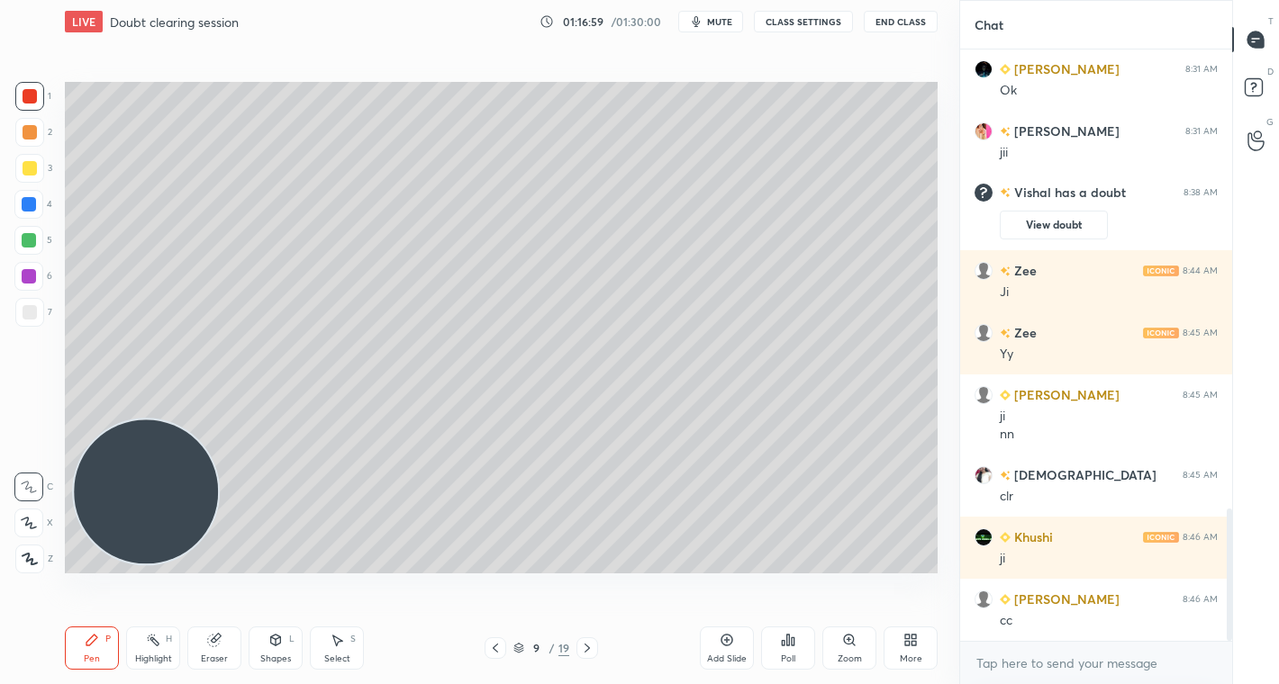
click at [35, 168] on div at bounding box center [30, 168] width 14 height 14
click at [22, 236] on div at bounding box center [29, 240] width 14 height 14
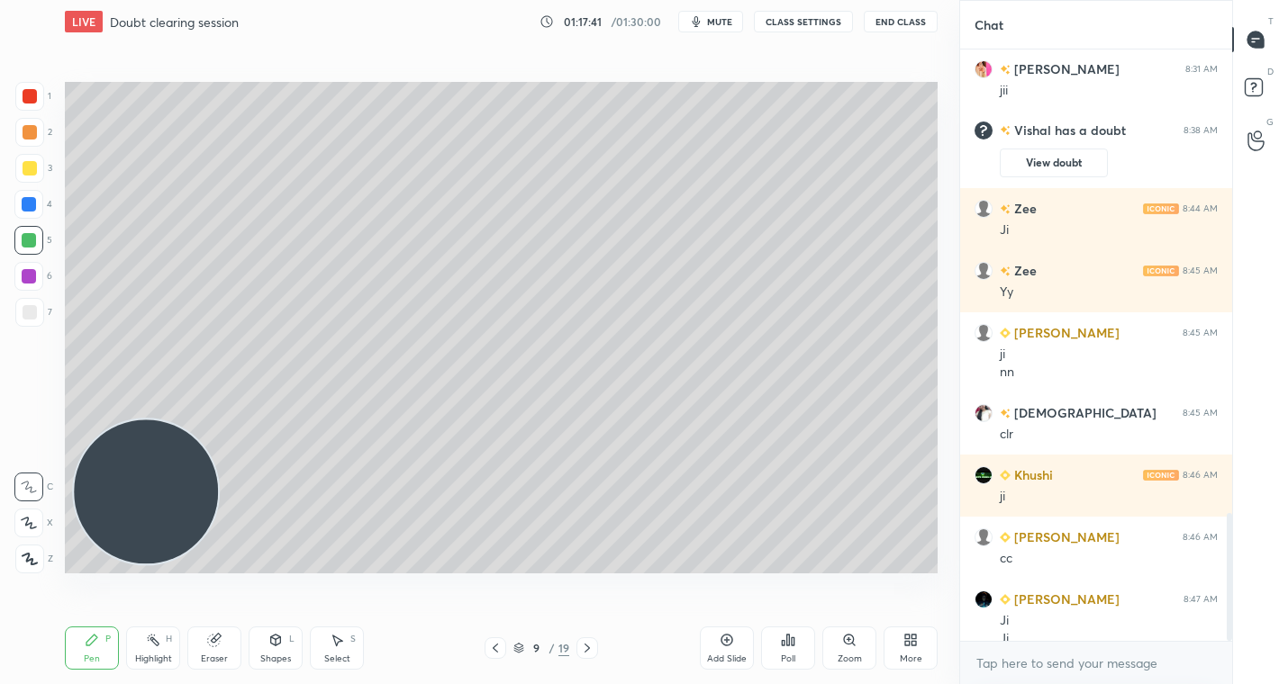
scroll to position [2138, 0]
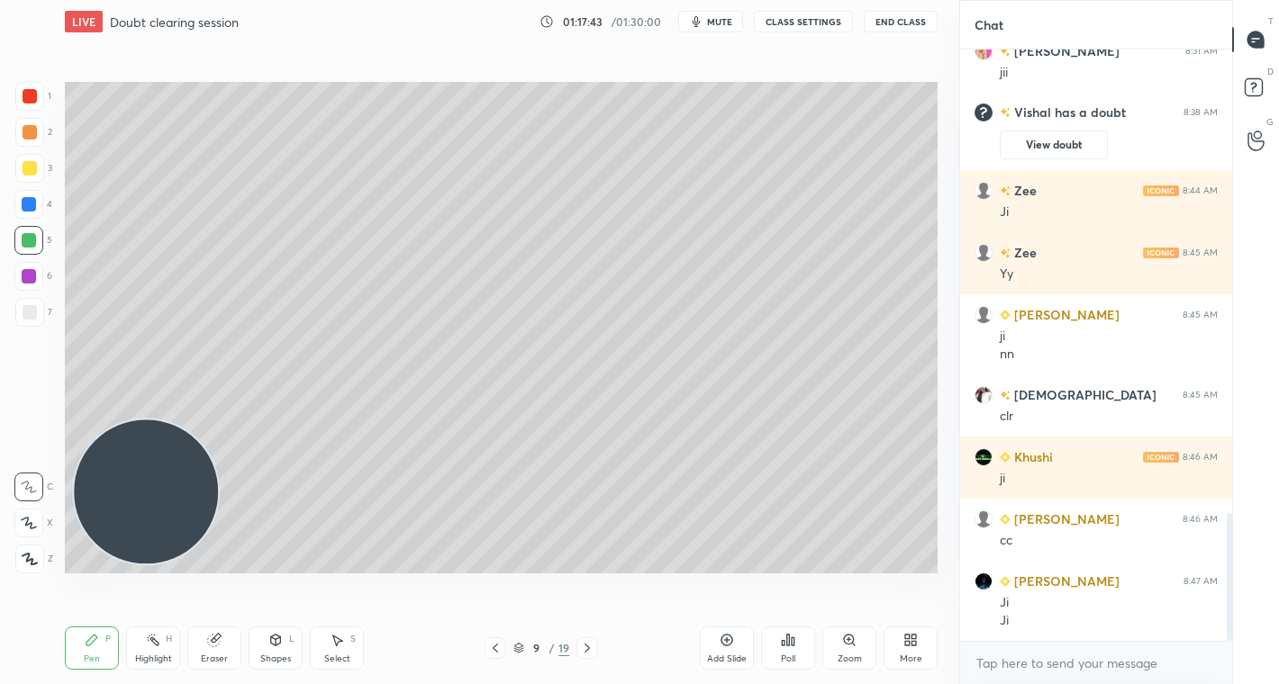
drag, startPoint x: 211, startPoint y: 646, endPoint x: 231, endPoint y: 584, distance: 64.4
click at [214, 644] on icon at bounding box center [214, 640] width 14 height 14
drag, startPoint x: 77, startPoint y: 651, endPoint x: 200, endPoint y: 500, distance: 194.7
click at [83, 640] on div "Pen P" at bounding box center [92, 648] width 54 height 43
drag, startPoint x: 32, startPoint y: 82, endPoint x: 59, endPoint y: 84, distance: 27.1
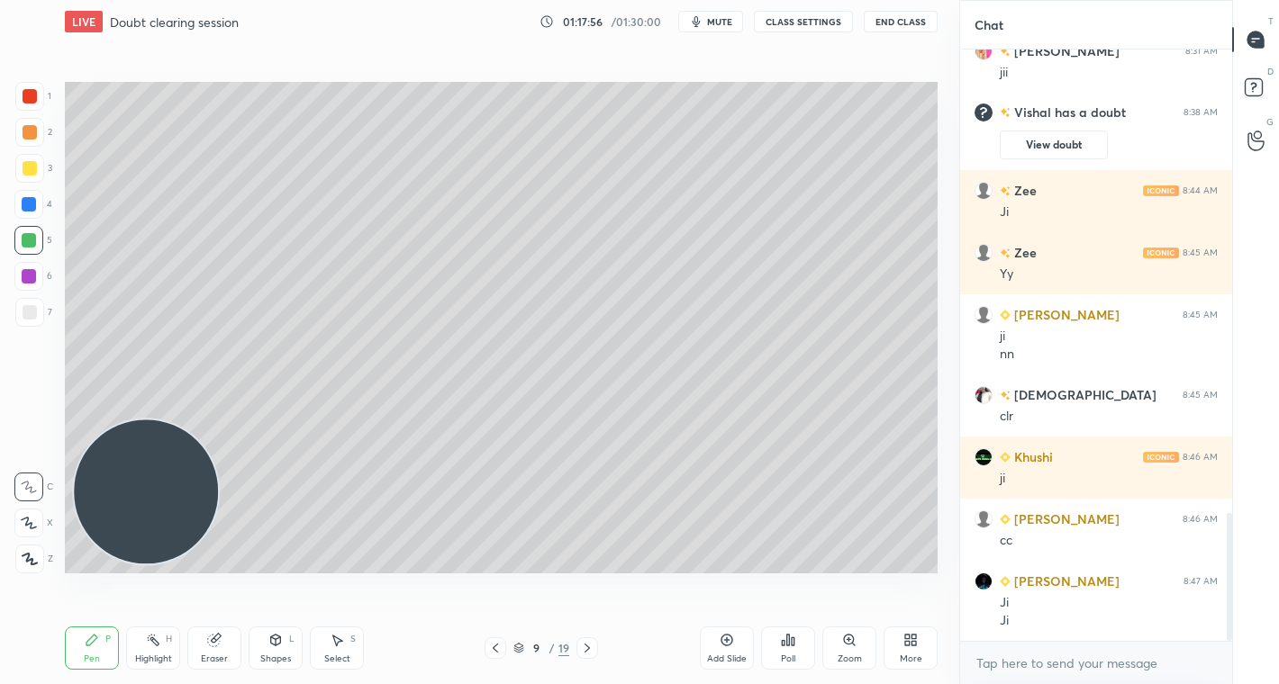
click at [32, 85] on div at bounding box center [29, 96] width 29 height 29
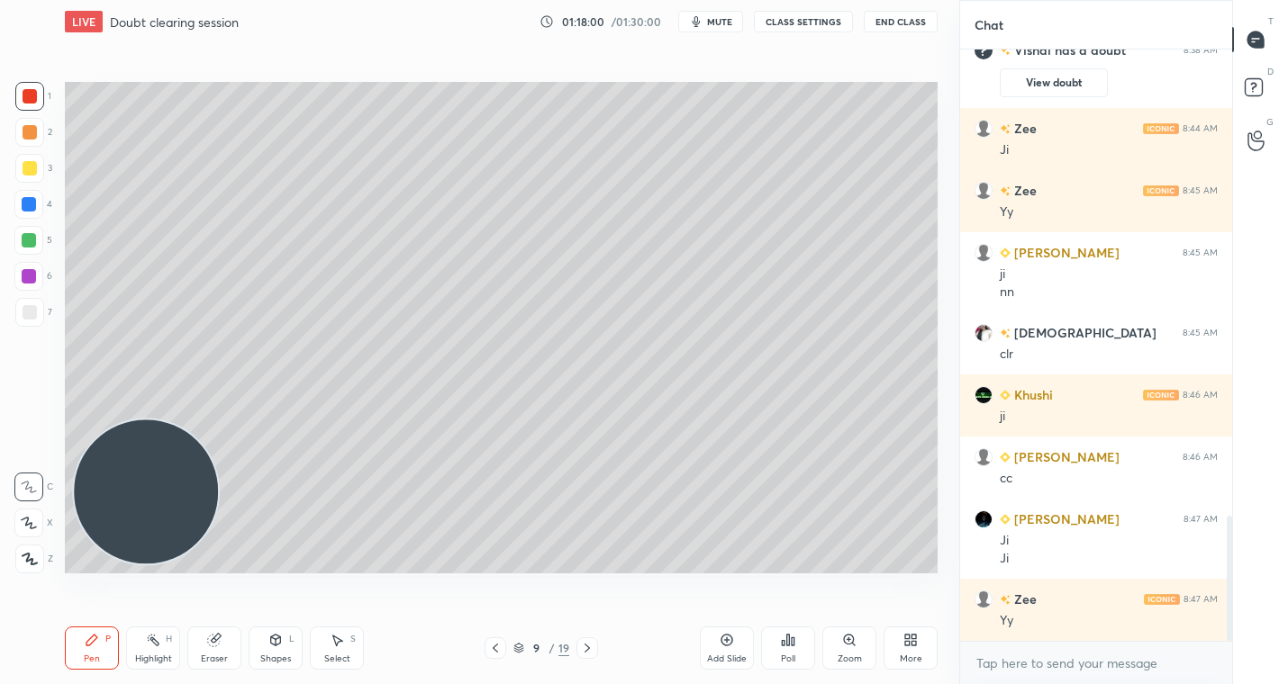
click at [494, 654] on icon at bounding box center [495, 648] width 14 height 14
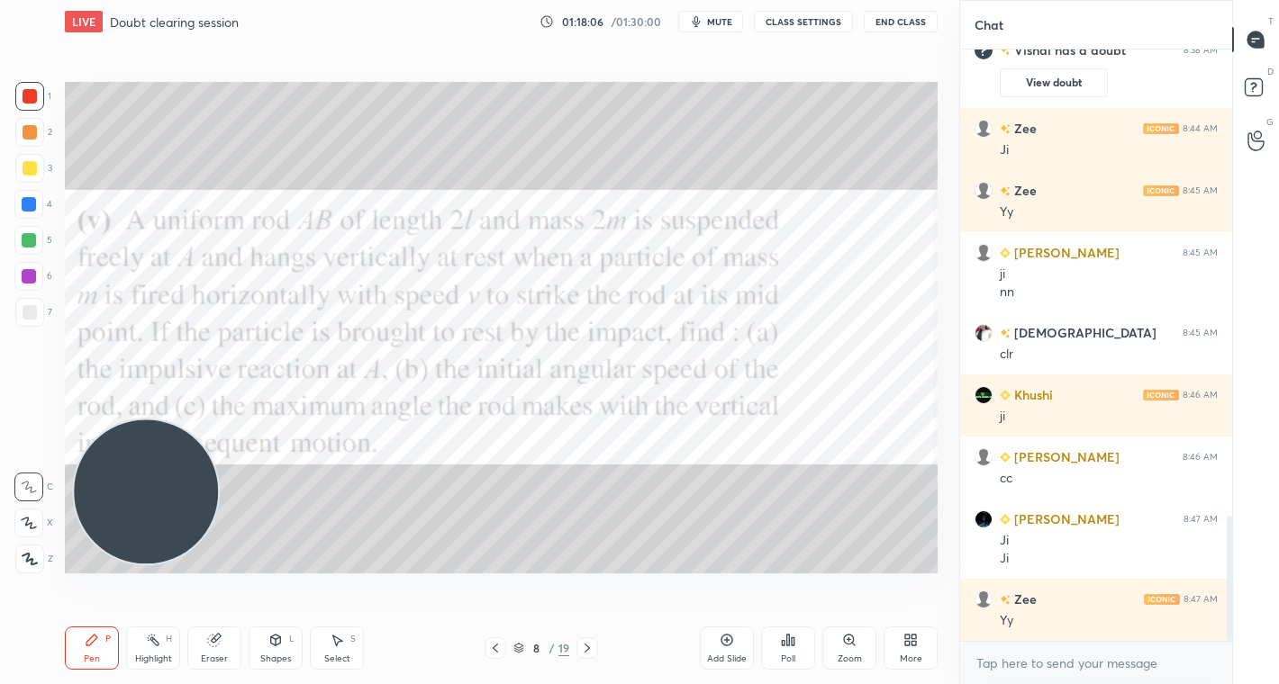
drag, startPoint x: 590, startPoint y: 646, endPoint x: 579, endPoint y: 629, distance: 20.2
click at [586, 641] on icon at bounding box center [587, 648] width 14 height 14
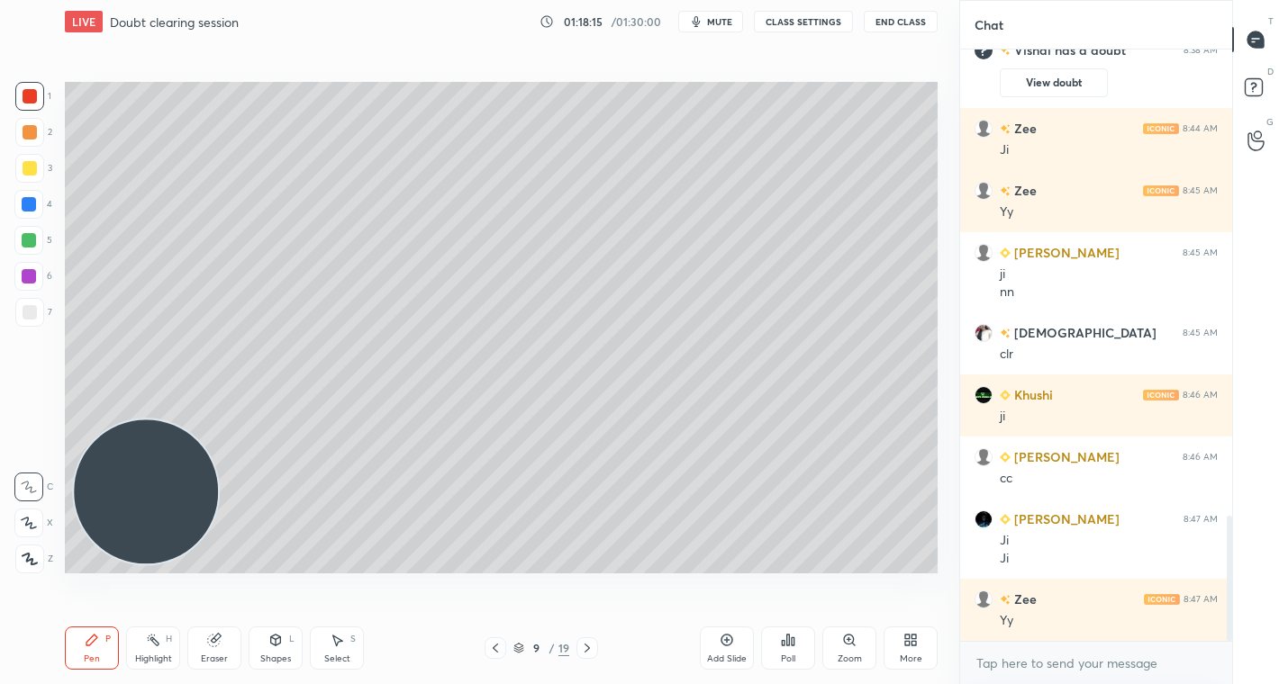
click at [34, 101] on div at bounding box center [30, 96] width 14 height 14
click at [31, 166] on div at bounding box center [30, 168] width 14 height 14
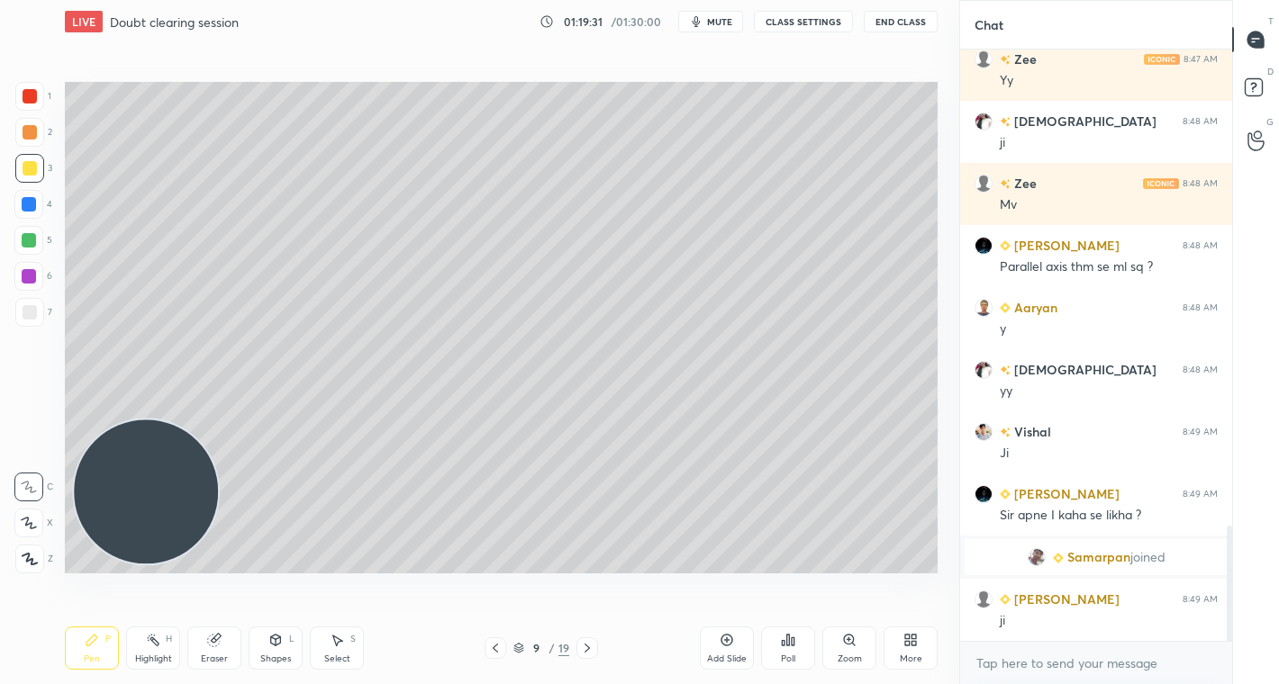
scroll to position [2512, 0]
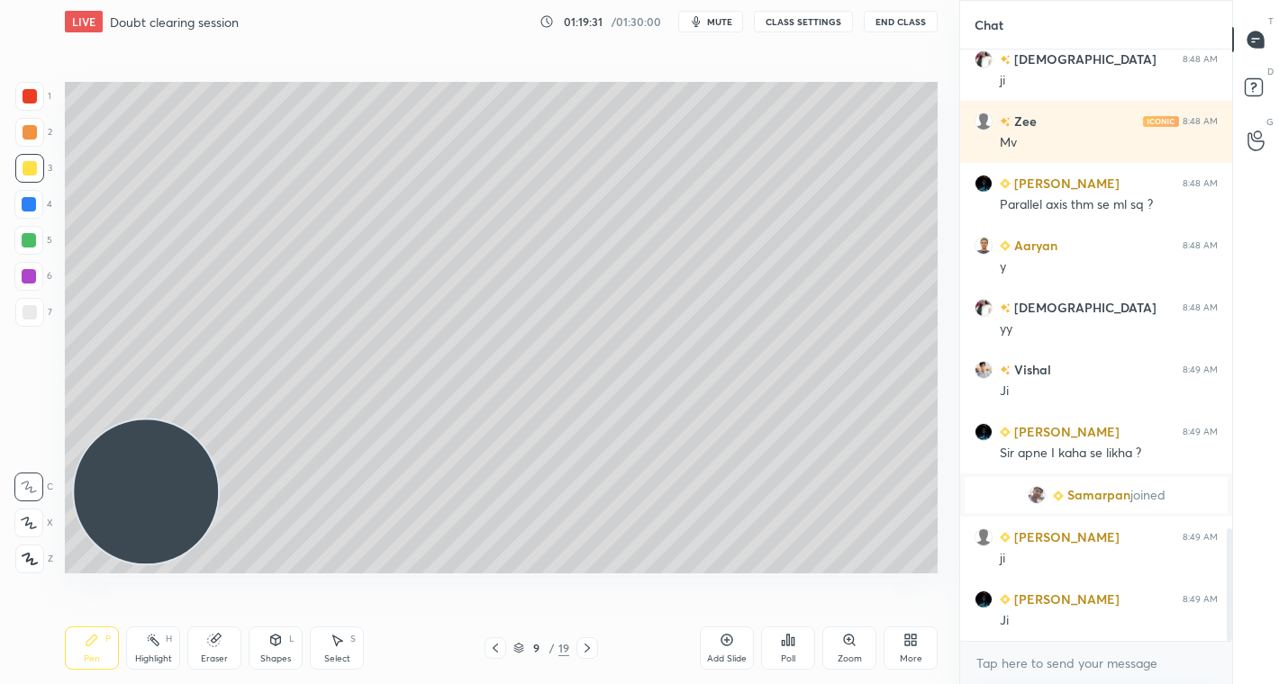
click at [15, 245] on div at bounding box center [28, 240] width 29 height 29
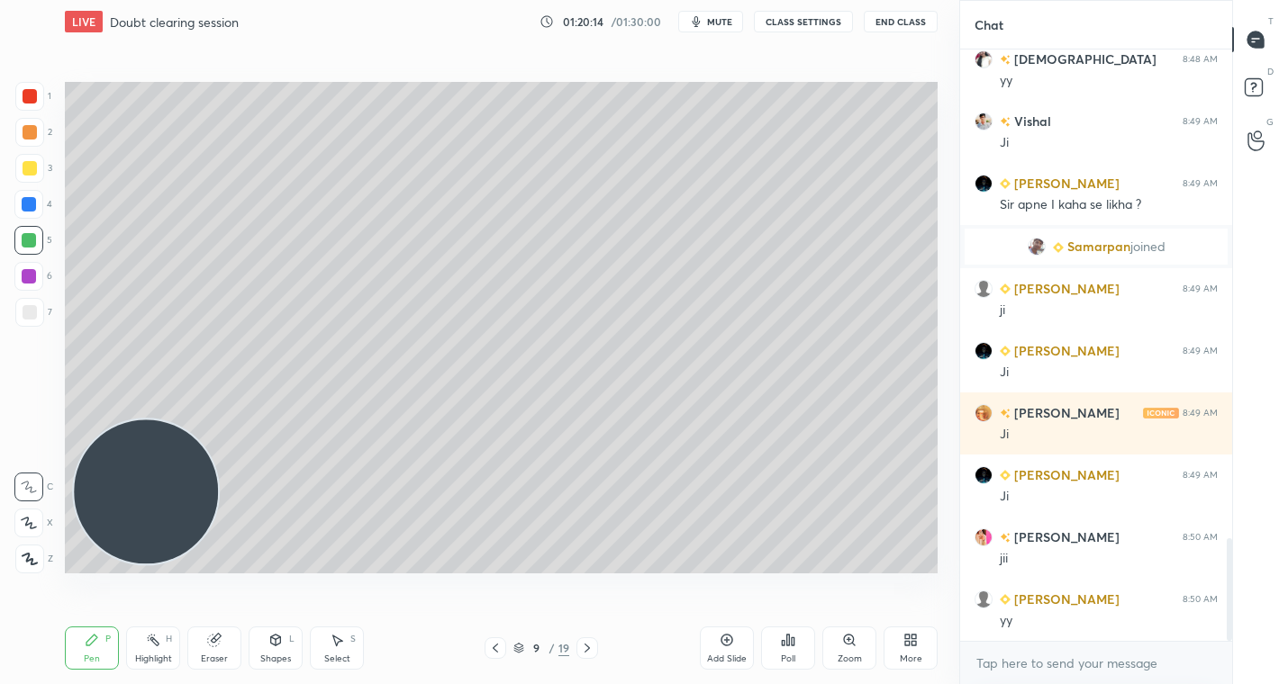
scroll to position [2822, 0]
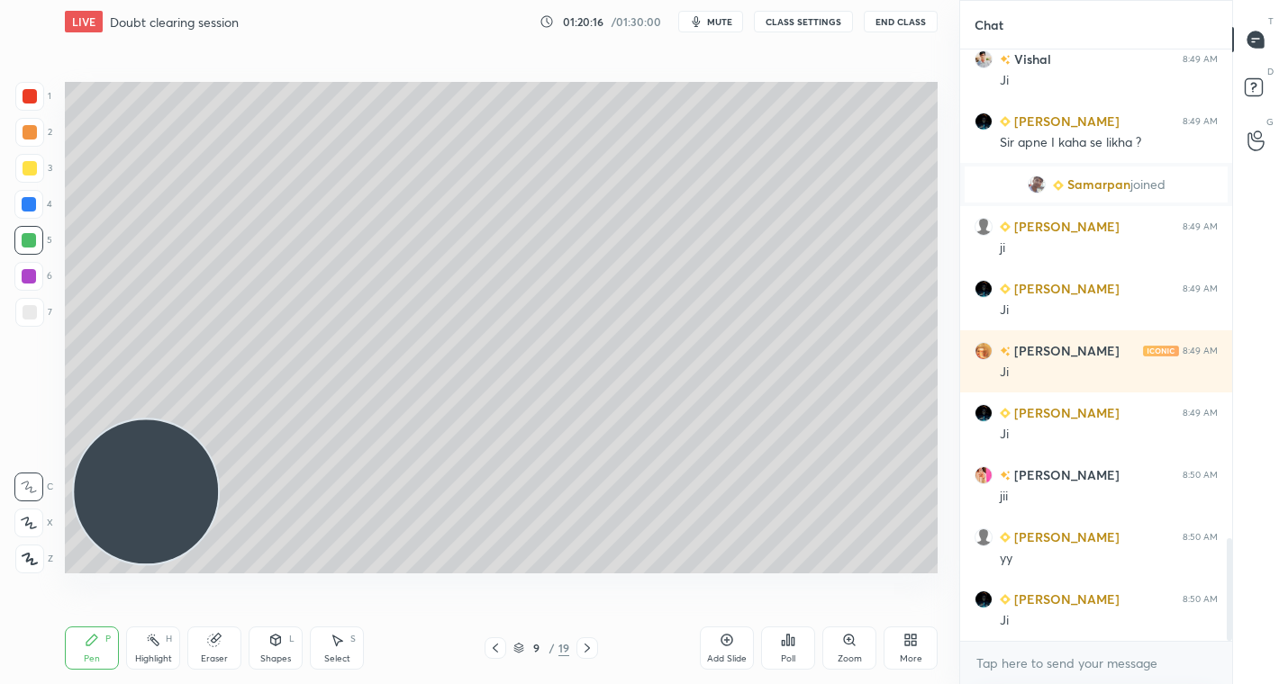
click at [492, 646] on icon at bounding box center [495, 648] width 14 height 14
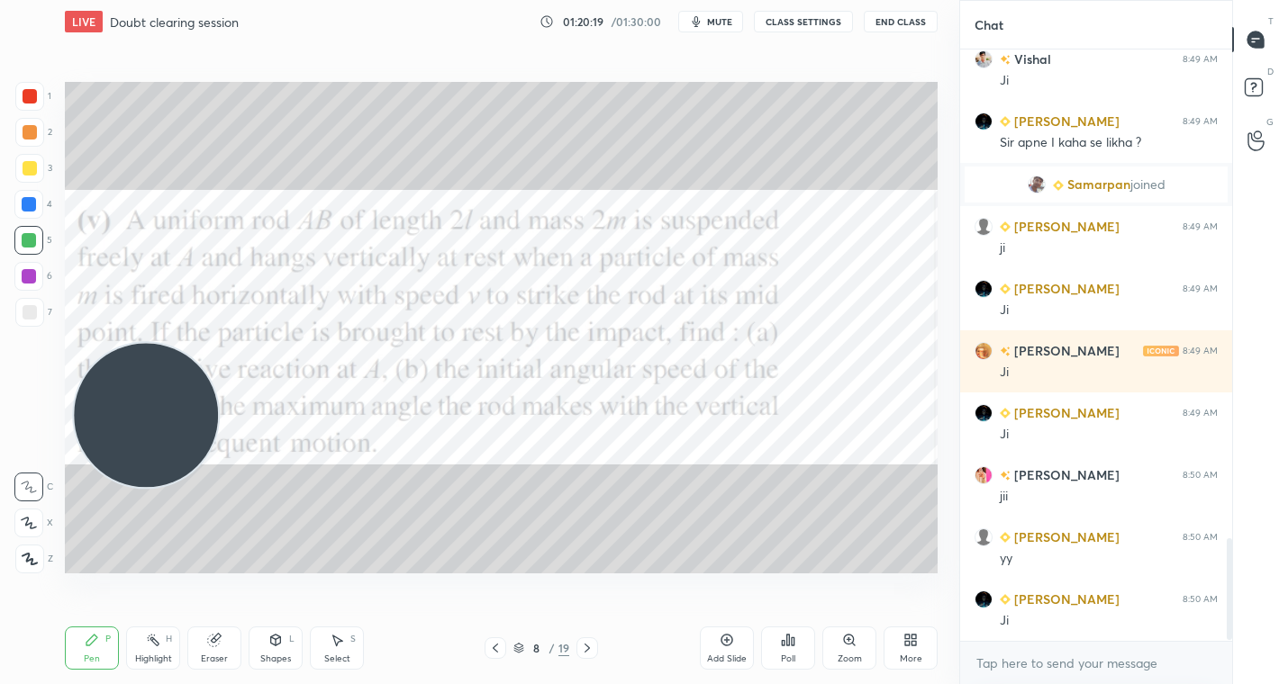
scroll to position [2885, 0]
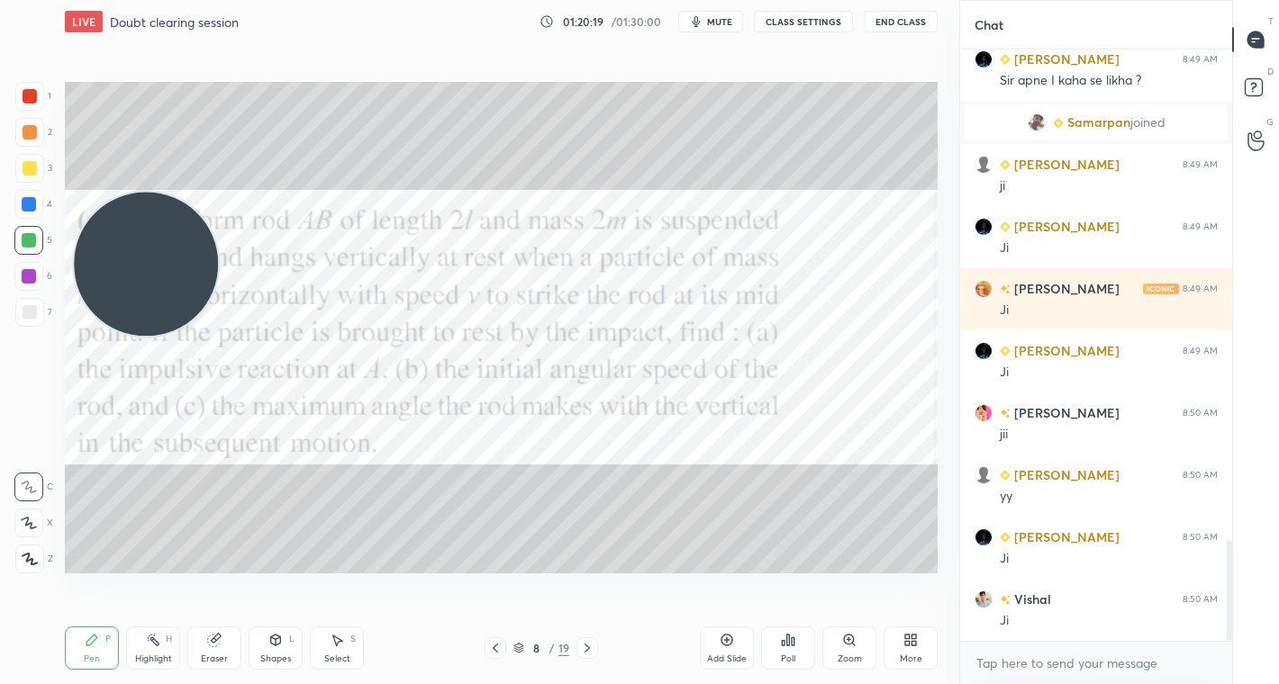
drag, startPoint x: 151, startPoint y: 513, endPoint x: 153, endPoint y: 285, distance: 228.8
click at [153, 285] on video at bounding box center [146, 265] width 144 height 144
click at [584, 645] on icon at bounding box center [586, 648] width 5 height 9
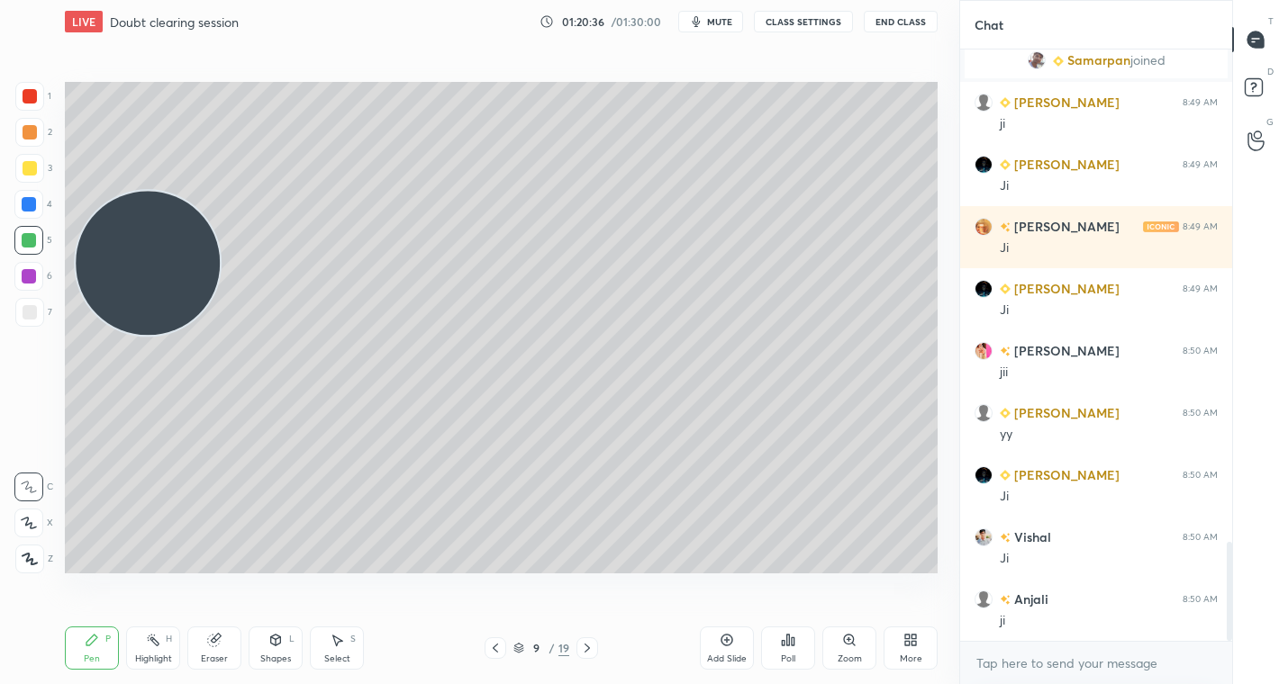
scroll to position [3009, 0]
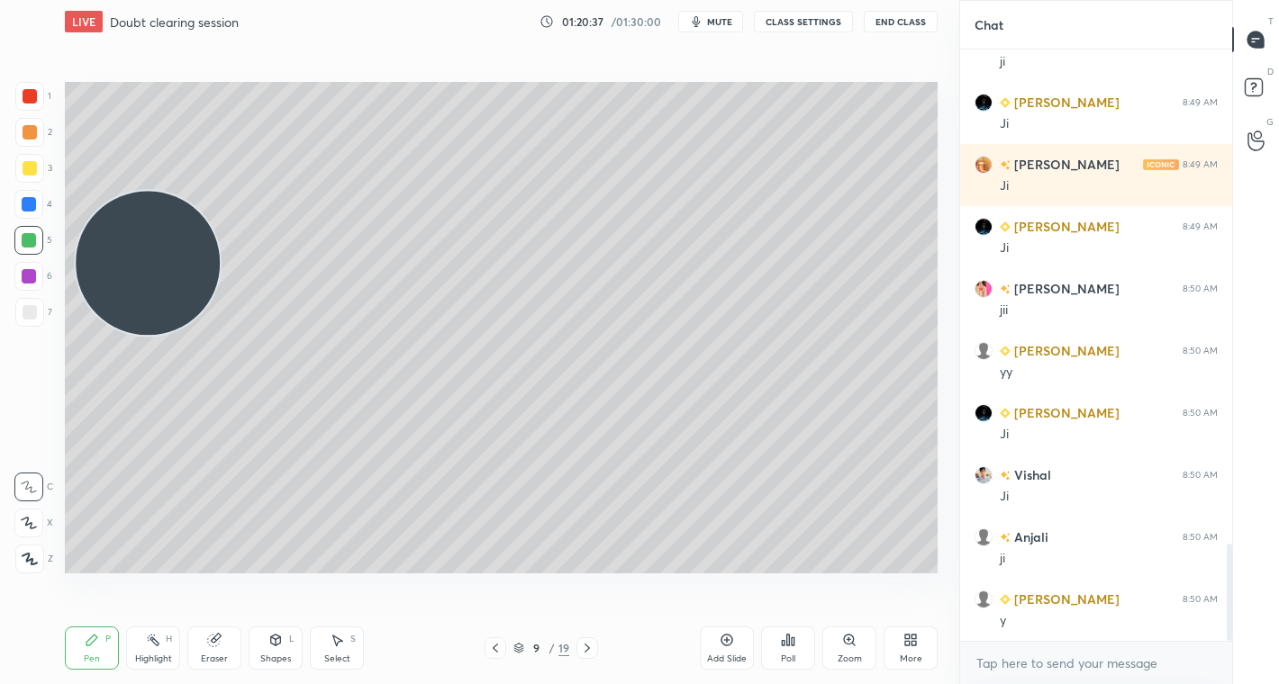
click at [41, 132] on div at bounding box center [29, 132] width 29 height 29
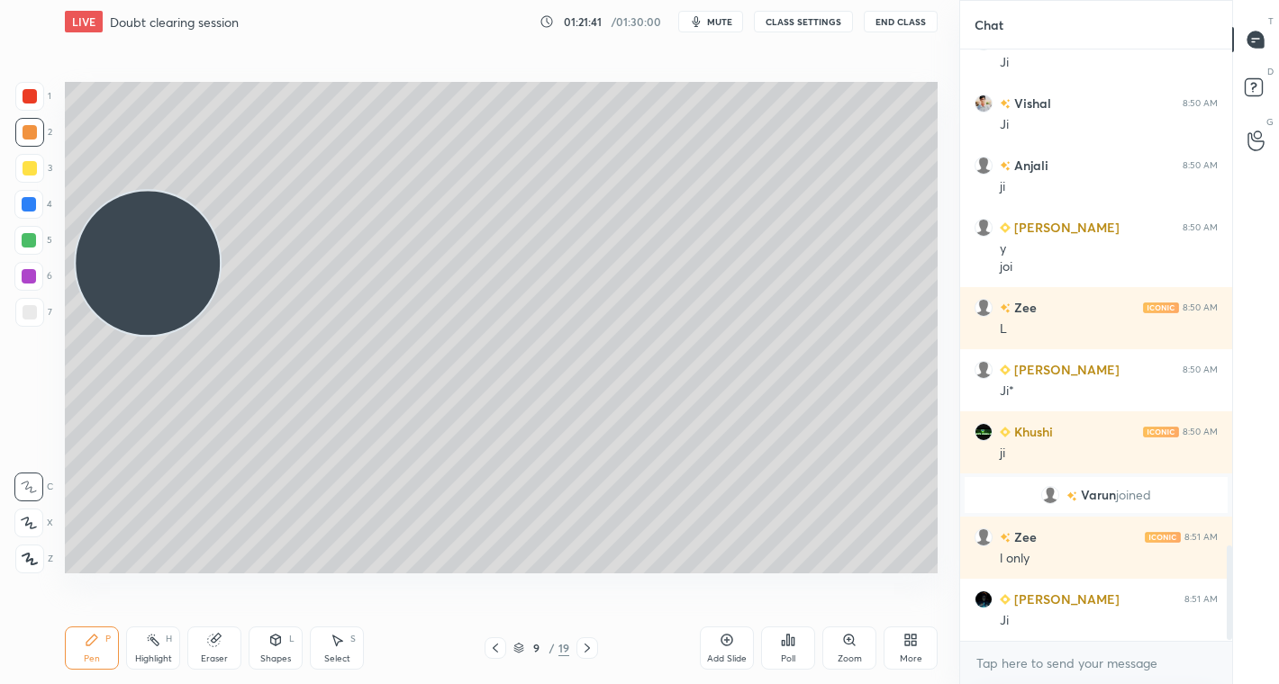
scroll to position [3131, 0]
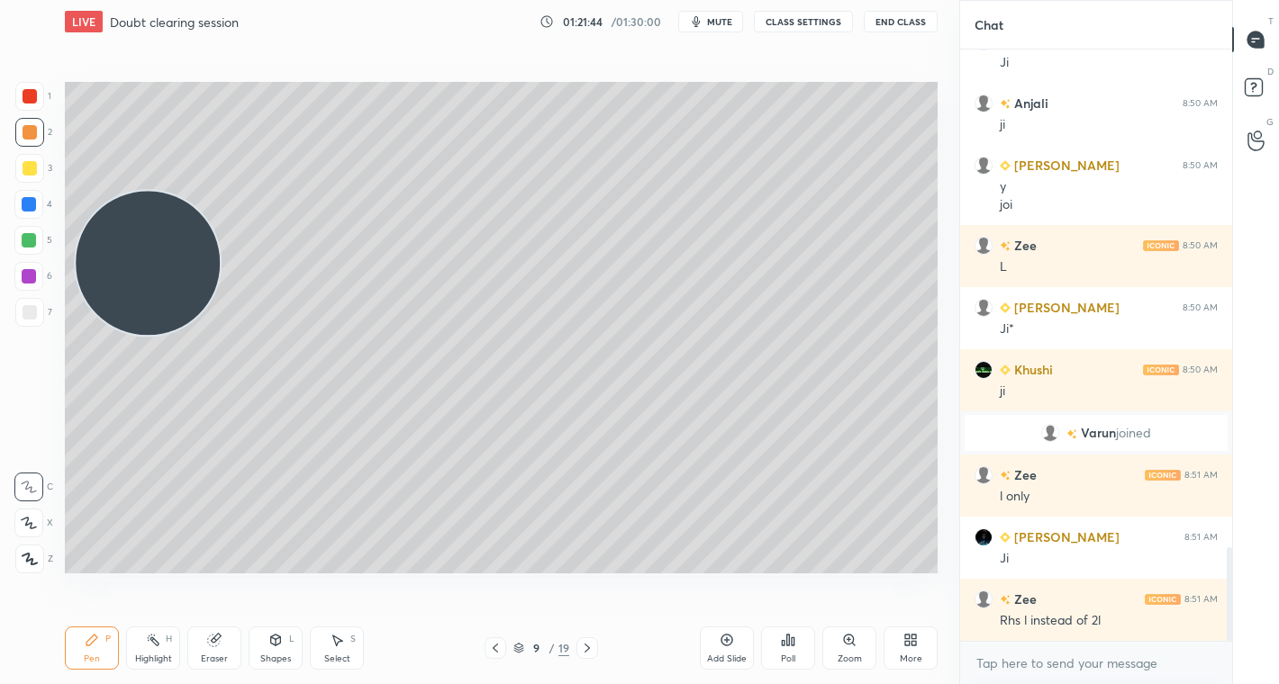
click at [917, 640] on icon at bounding box center [910, 640] width 14 height 14
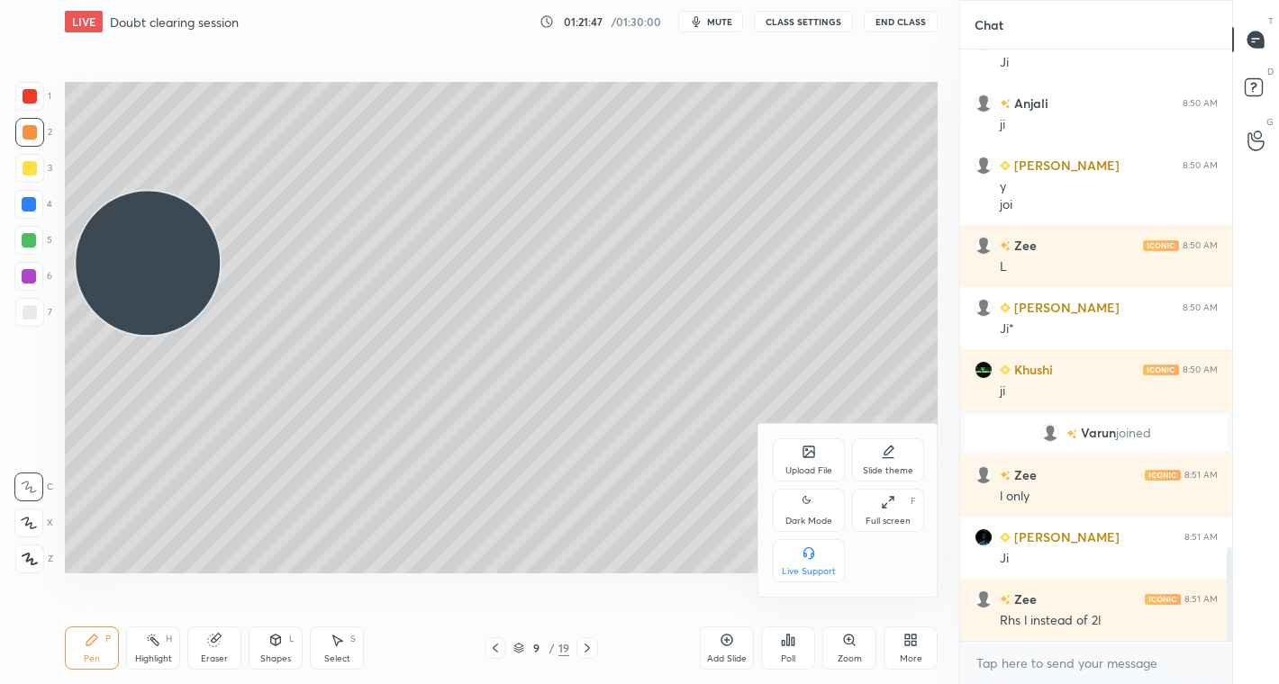
click at [693, 514] on div at bounding box center [639, 342] width 1279 height 684
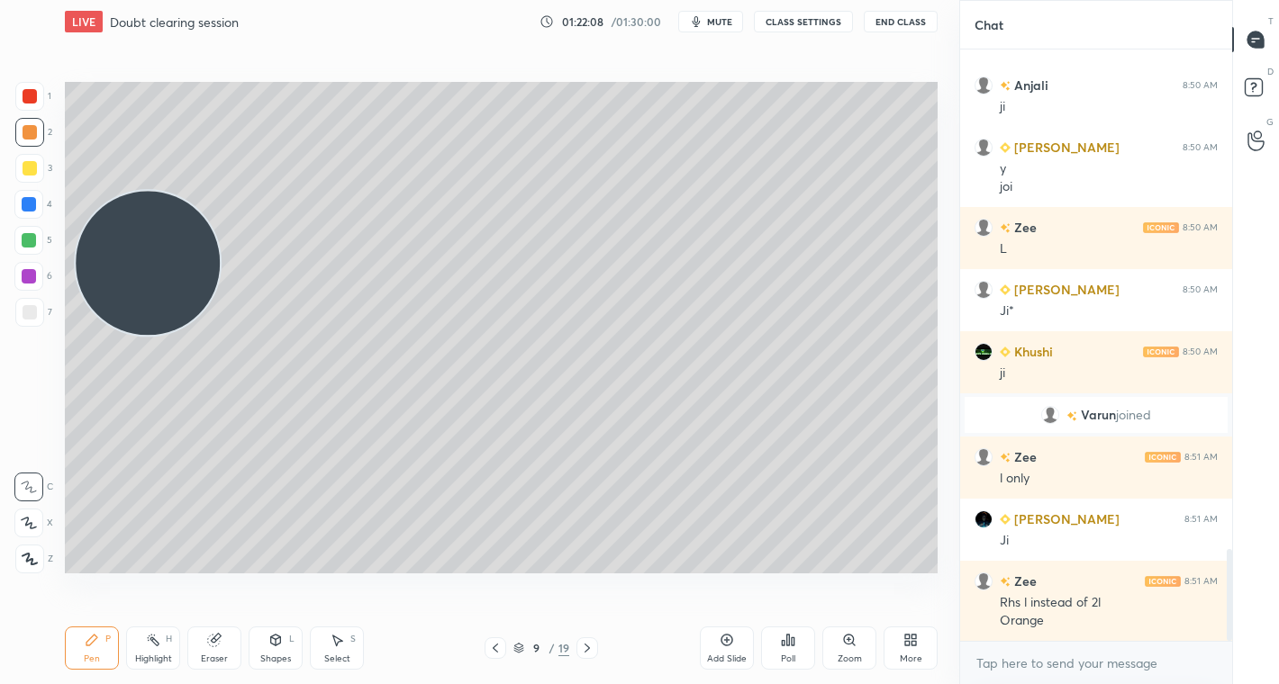
scroll to position [3212, 0]
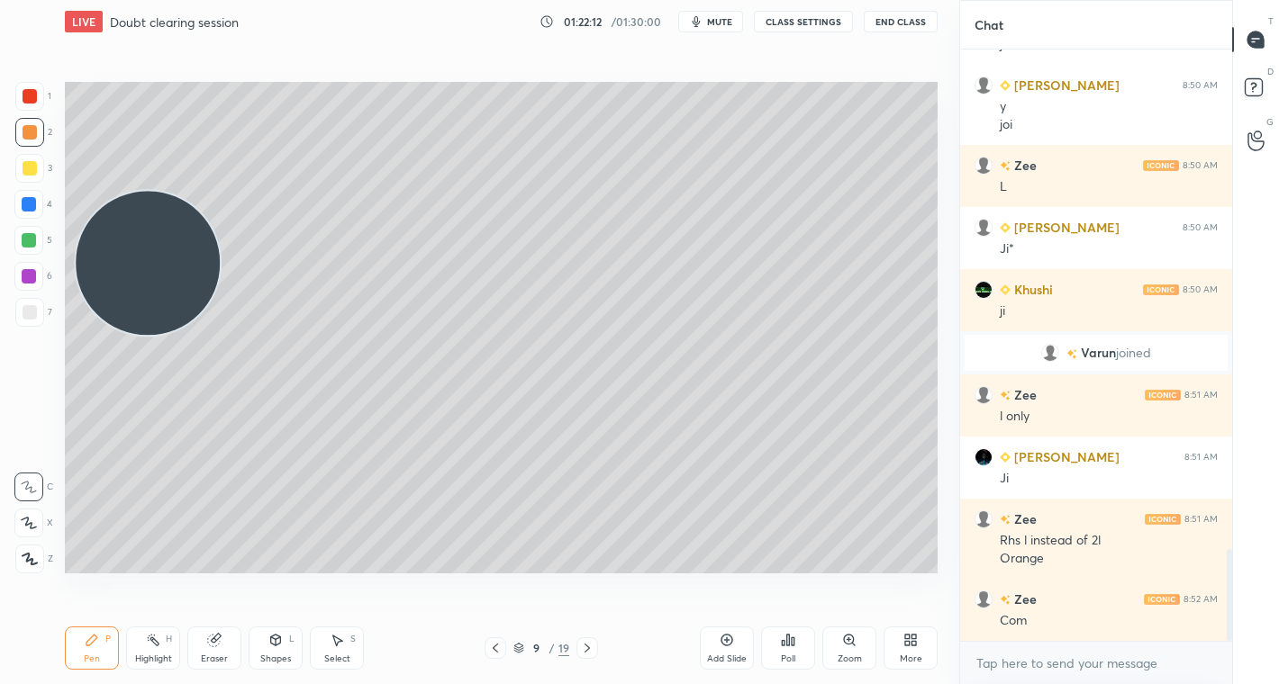
click at [210, 655] on div "Eraser" at bounding box center [214, 659] width 27 height 9
click at [77, 642] on div "Pen P" at bounding box center [92, 648] width 54 height 43
click at [910, 640] on icon at bounding box center [910, 640] width 14 height 14
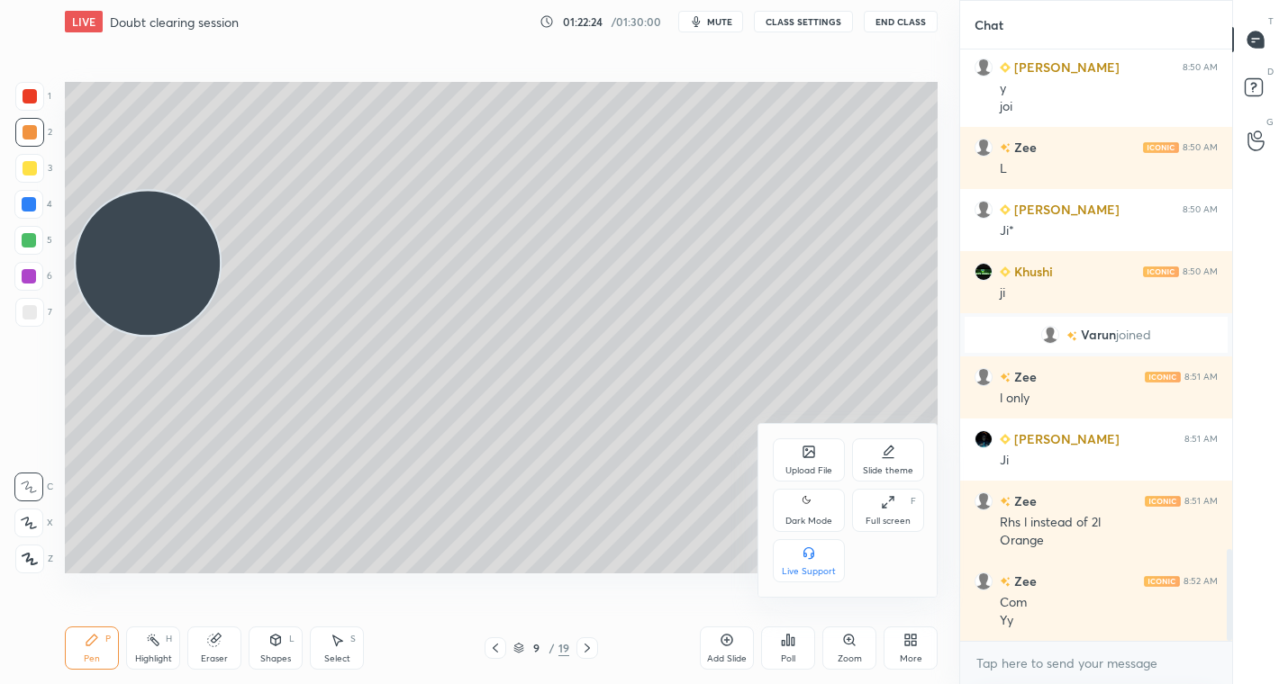
click at [796, 457] on div "Upload File" at bounding box center [809, 460] width 72 height 43
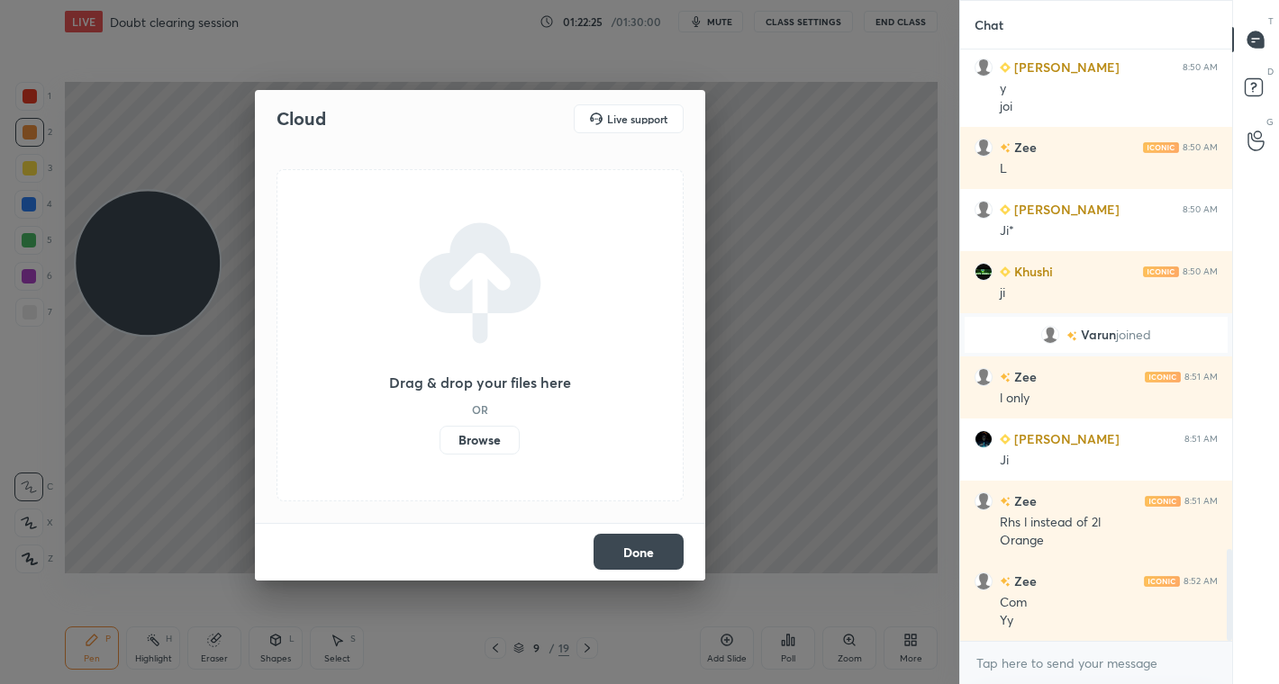
click at [493, 444] on label "Browse" at bounding box center [479, 440] width 80 height 29
click at [439, 444] on input "Browse" at bounding box center [439, 440] width 0 height 29
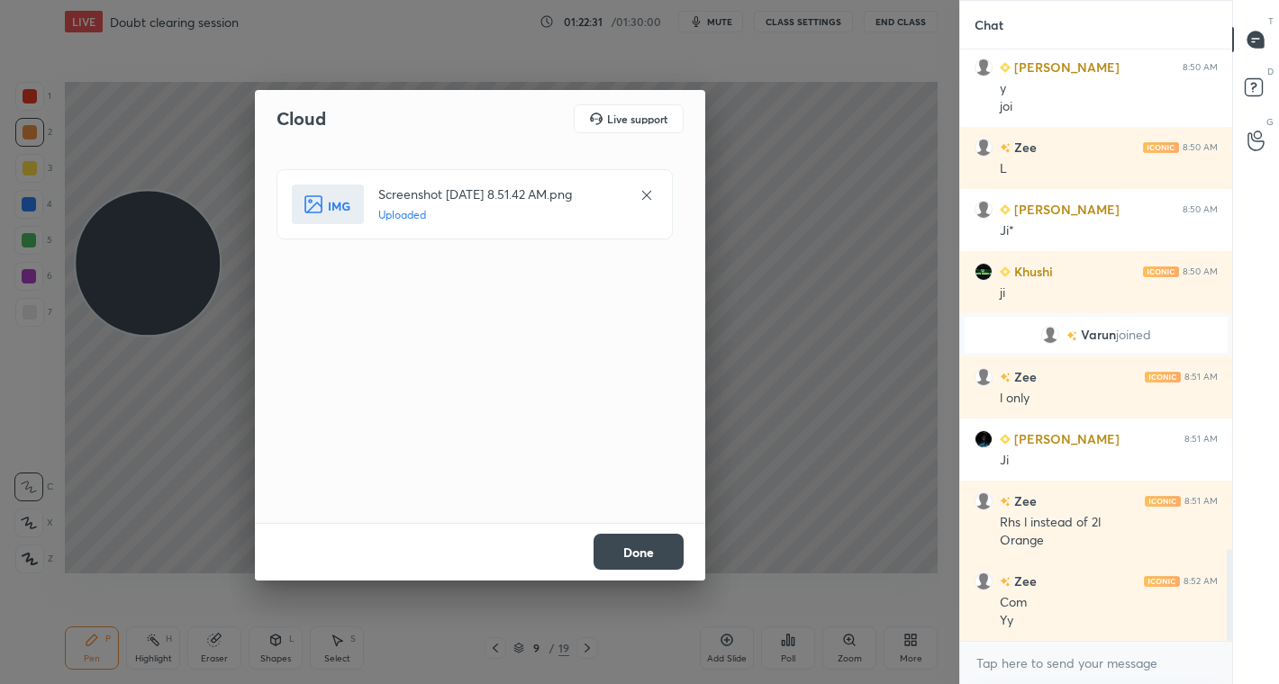
click at [660, 553] on button "Done" at bounding box center [638, 552] width 90 height 36
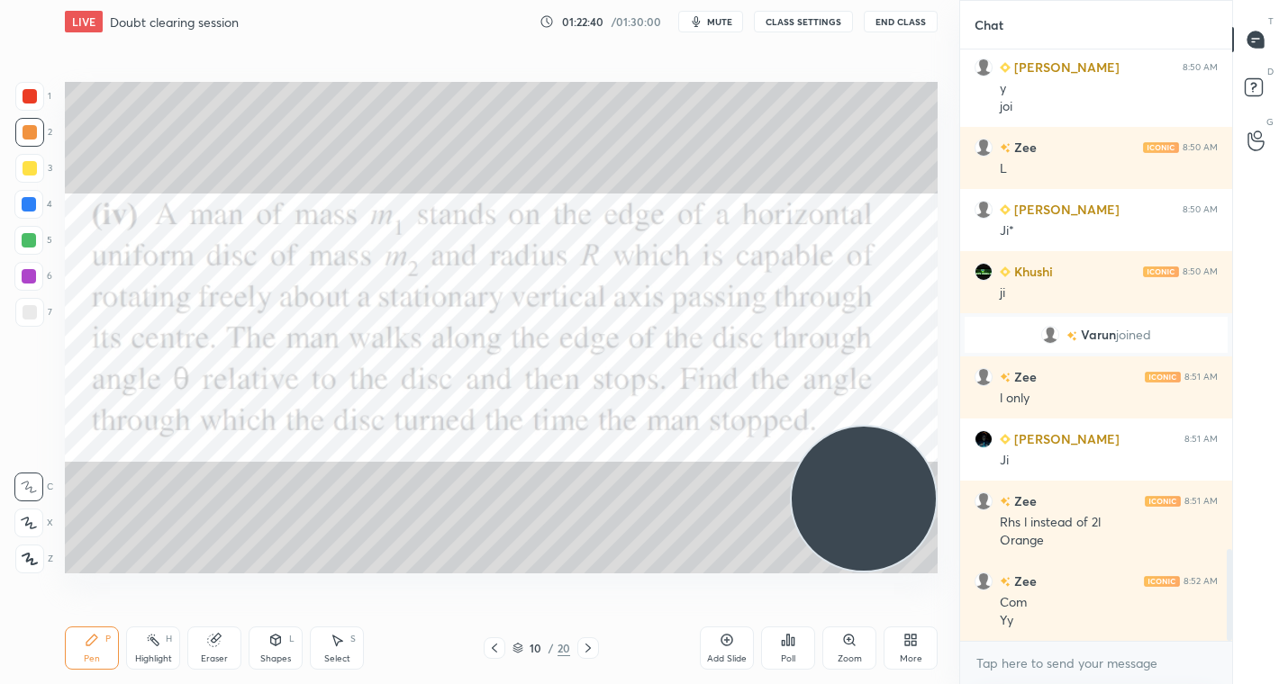
drag, startPoint x: 170, startPoint y: 274, endPoint x: 887, endPoint y: 539, distance: 764.2
click at [887, 539] on video at bounding box center [864, 499] width 144 height 144
click at [724, 24] on span "mute" at bounding box center [719, 21] width 25 height 13
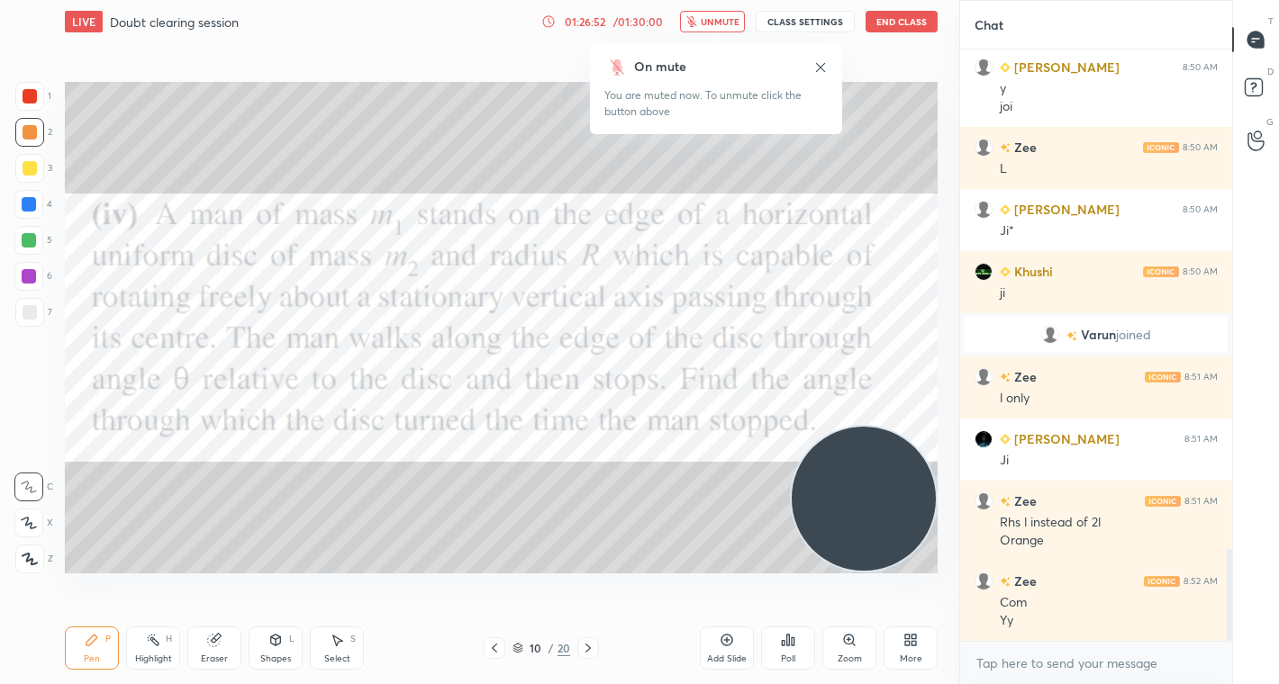
click at [737, 21] on span "unmute" at bounding box center [720, 21] width 39 height 13
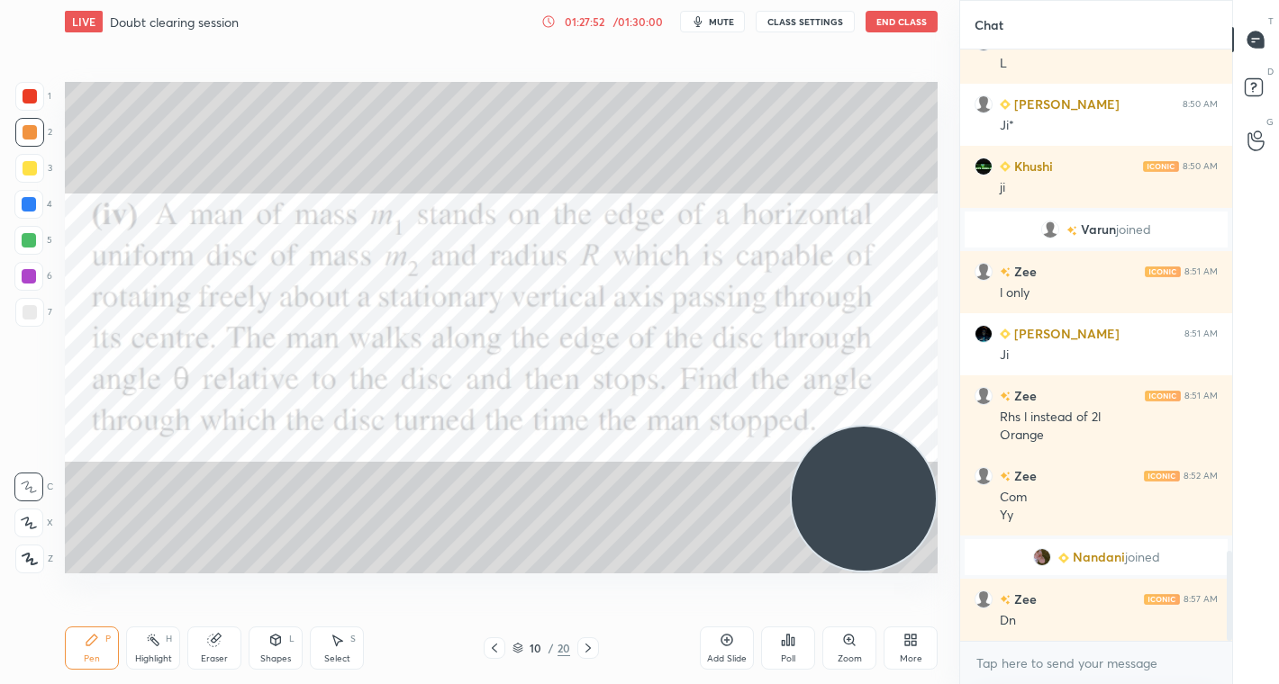
scroll to position [3312, 0]
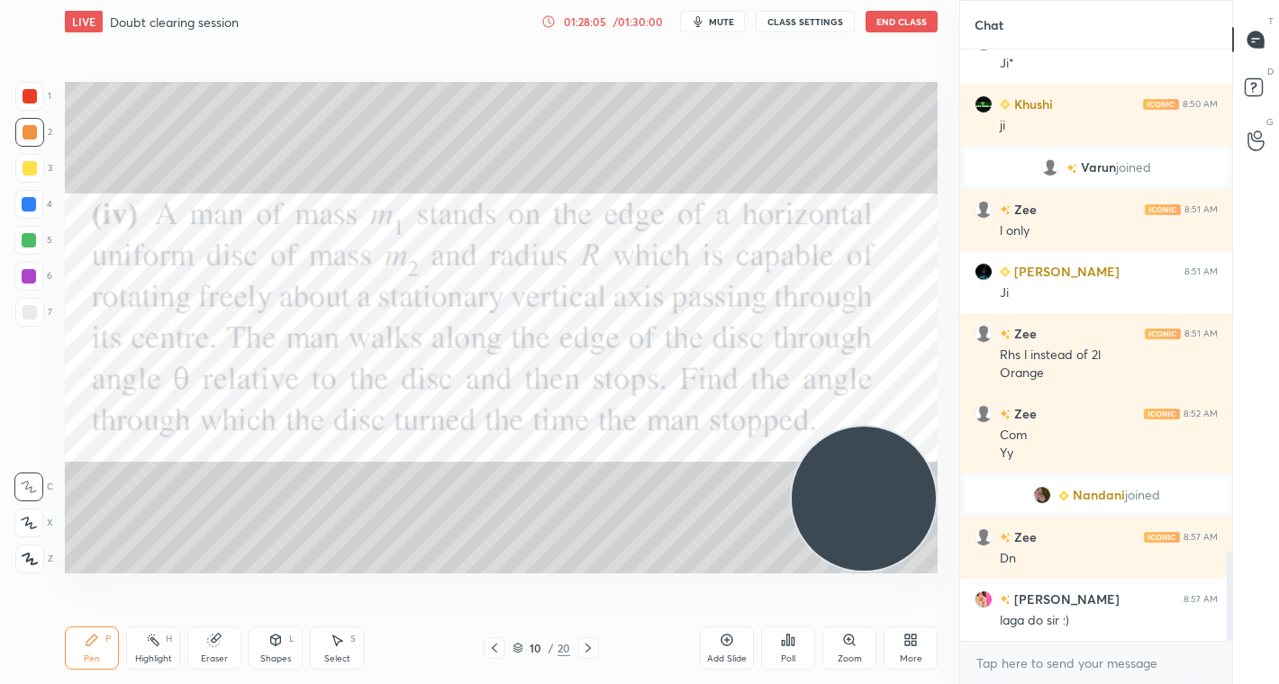
click at [25, 94] on div at bounding box center [30, 96] width 14 height 14
click at [790, 648] on div "Poll" at bounding box center [788, 648] width 54 height 43
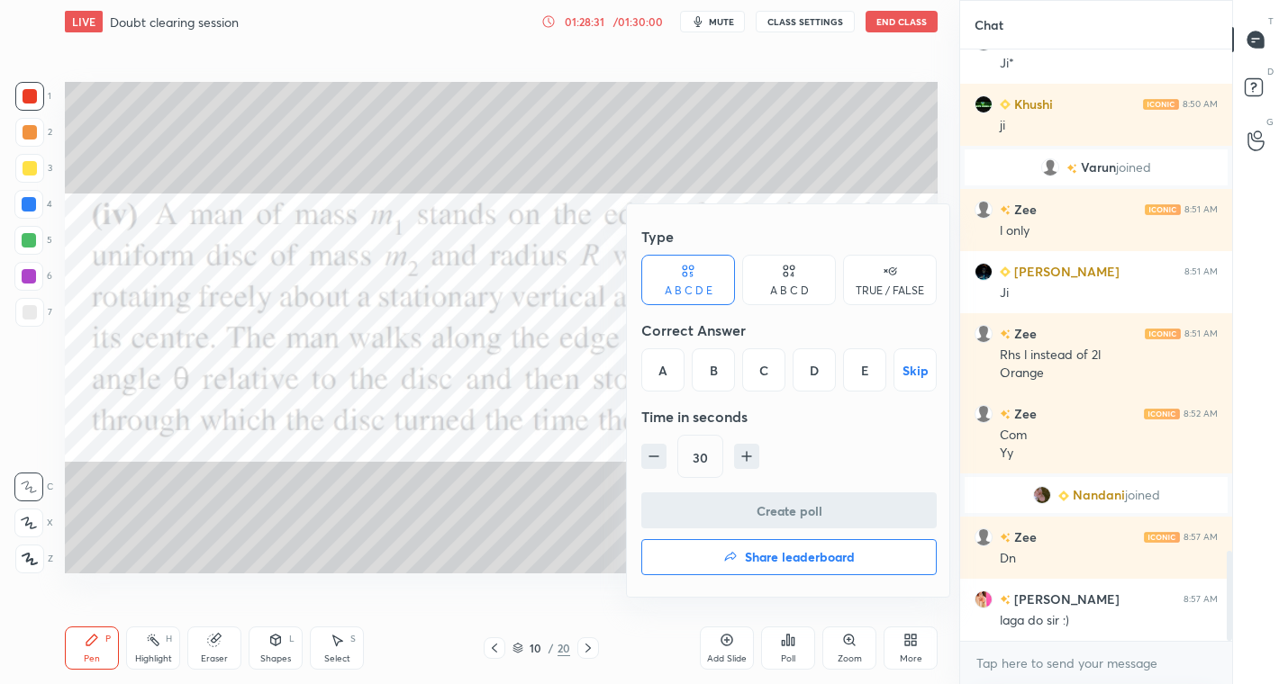
click at [712, 350] on div "B" at bounding box center [713, 370] width 43 height 43
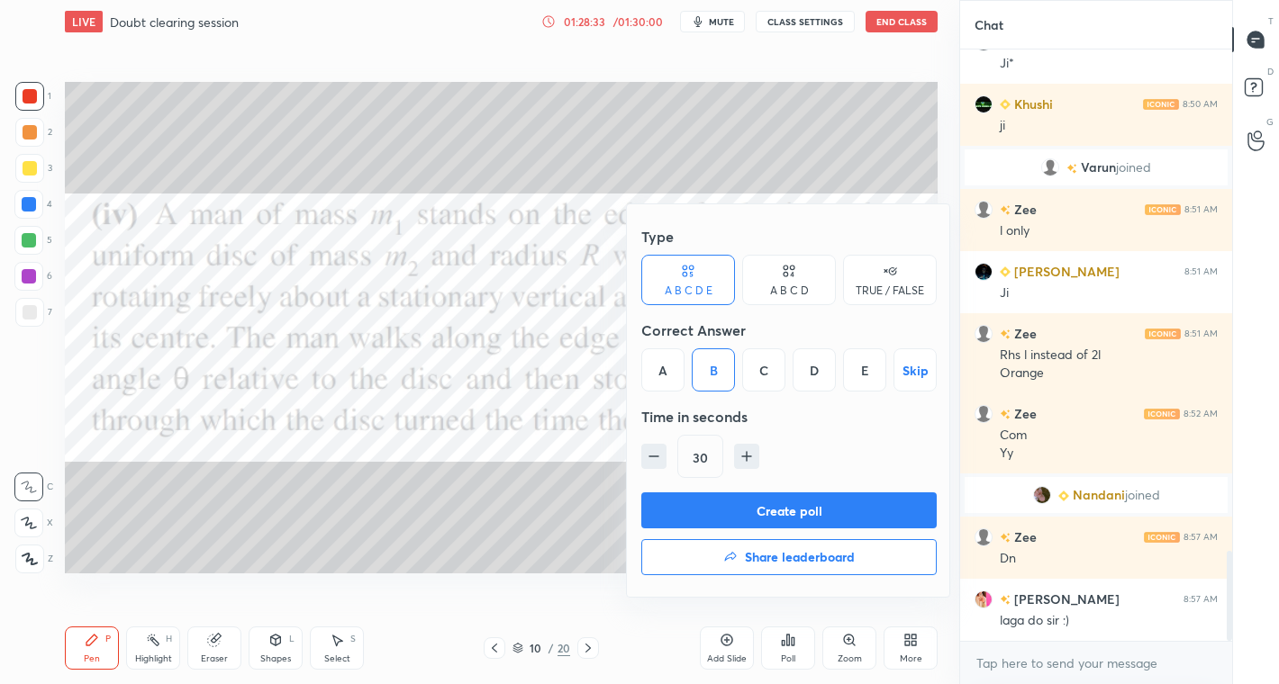
click at [824, 515] on button "Create poll" at bounding box center [788, 511] width 295 height 36
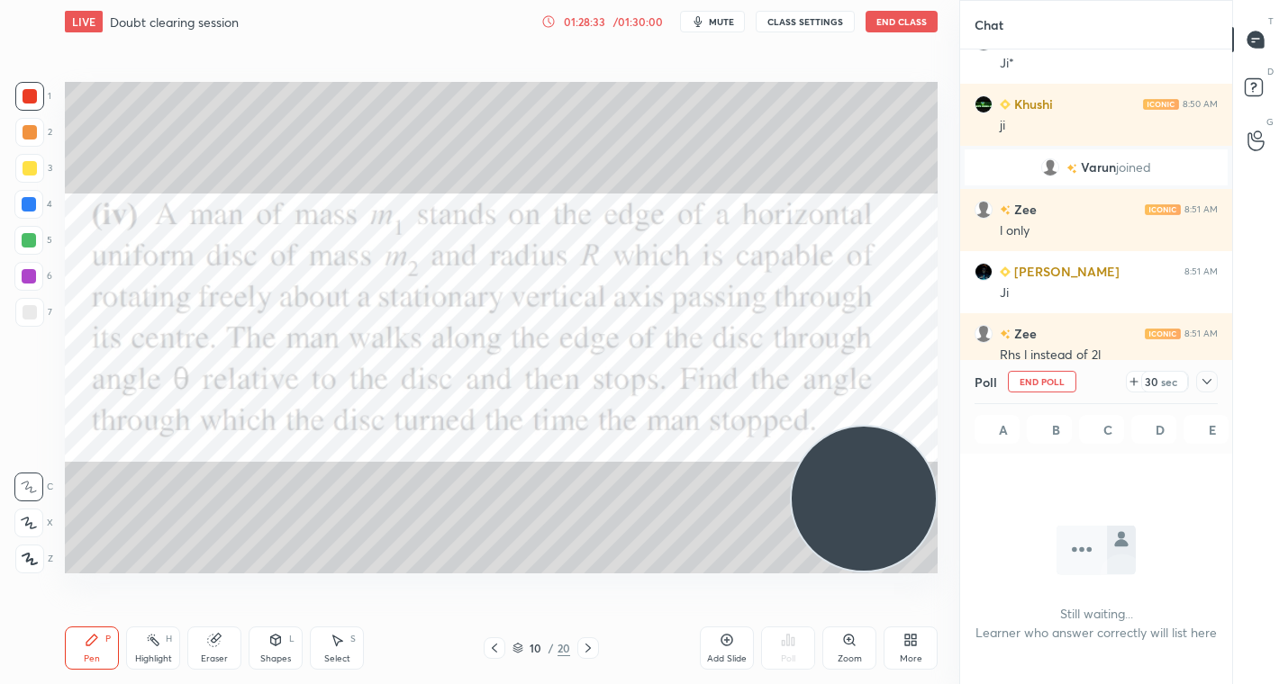
scroll to position [5, 6]
click at [1161, 381] on div "sec" at bounding box center [1169, 382] width 22 height 14
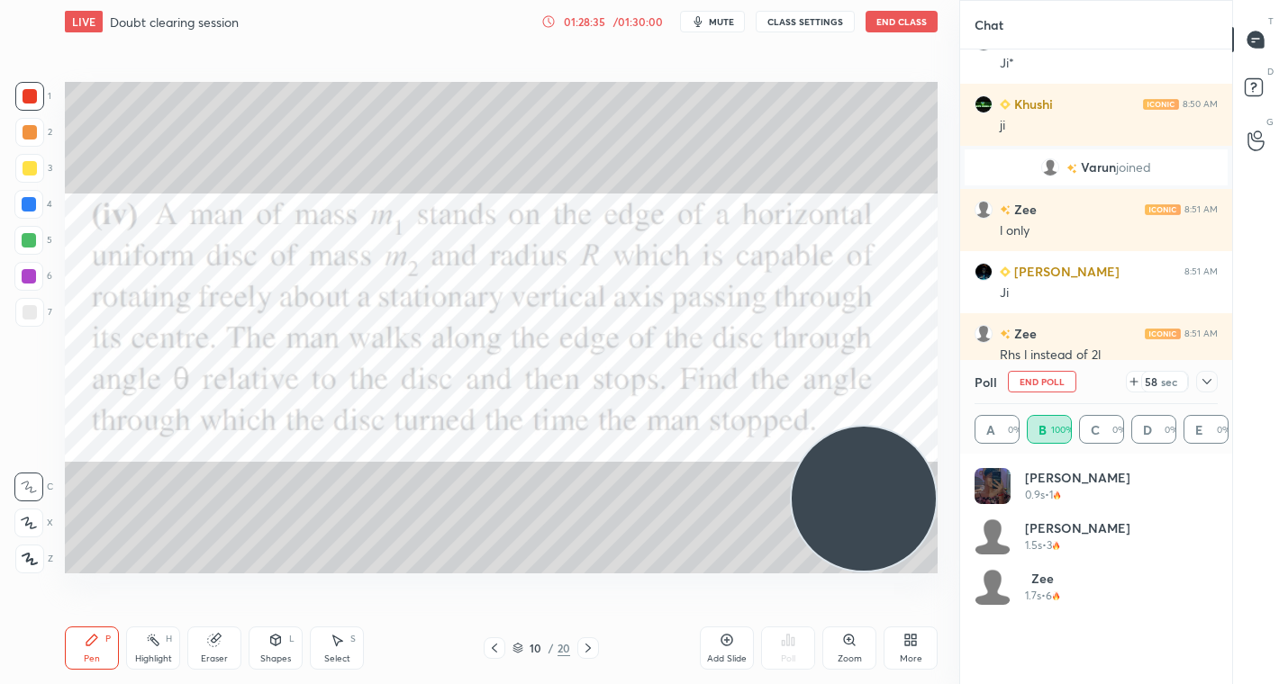
scroll to position [211, 238]
click at [1161, 381] on div "sec" at bounding box center [1169, 382] width 22 height 14
click at [1204, 383] on icon at bounding box center [1207, 382] width 14 height 14
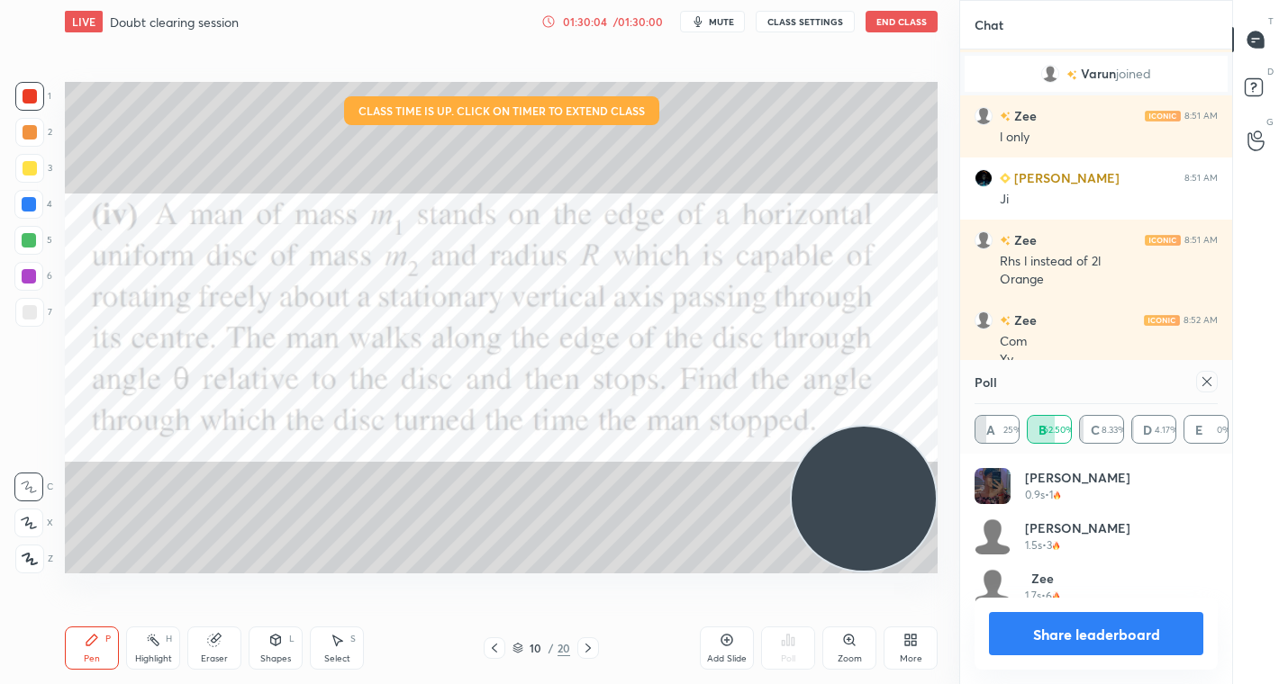
scroll to position [6, 6]
click at [1062, 631] on button "Share leaderboard" at bounding box center [1096, 633] width 214 height 43
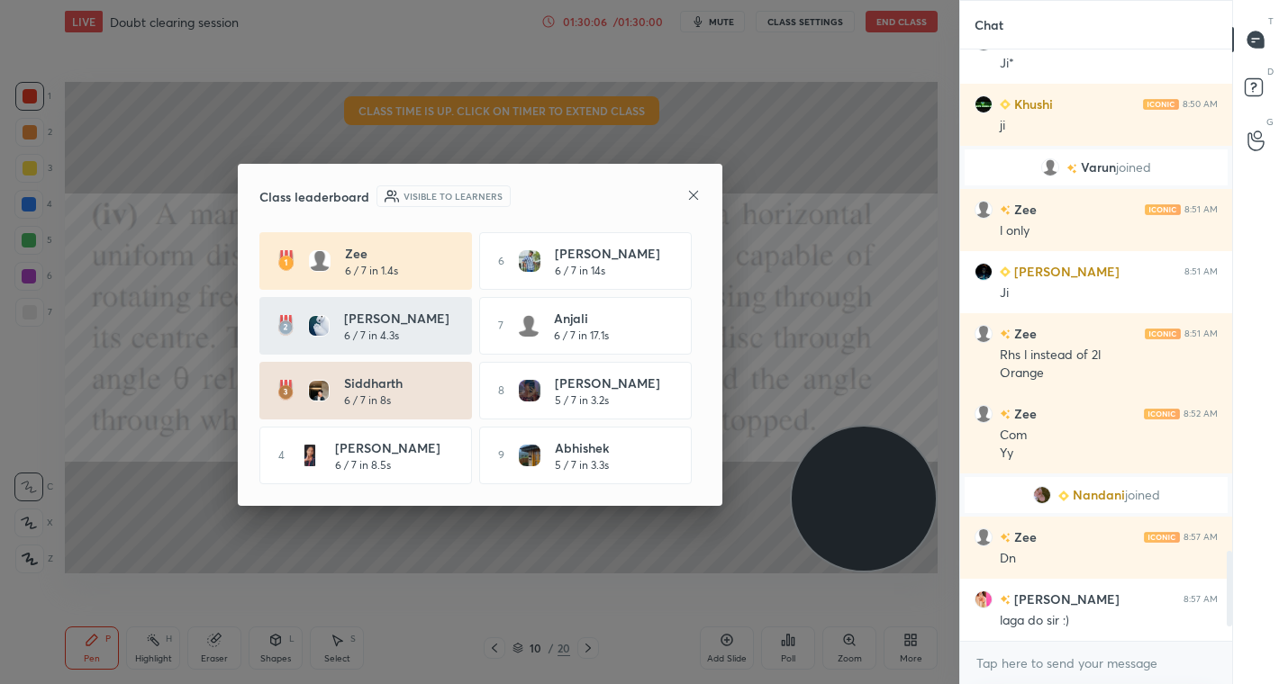
click at [692, 193] on icon at bounding box center [692, 194] width 9 height 9
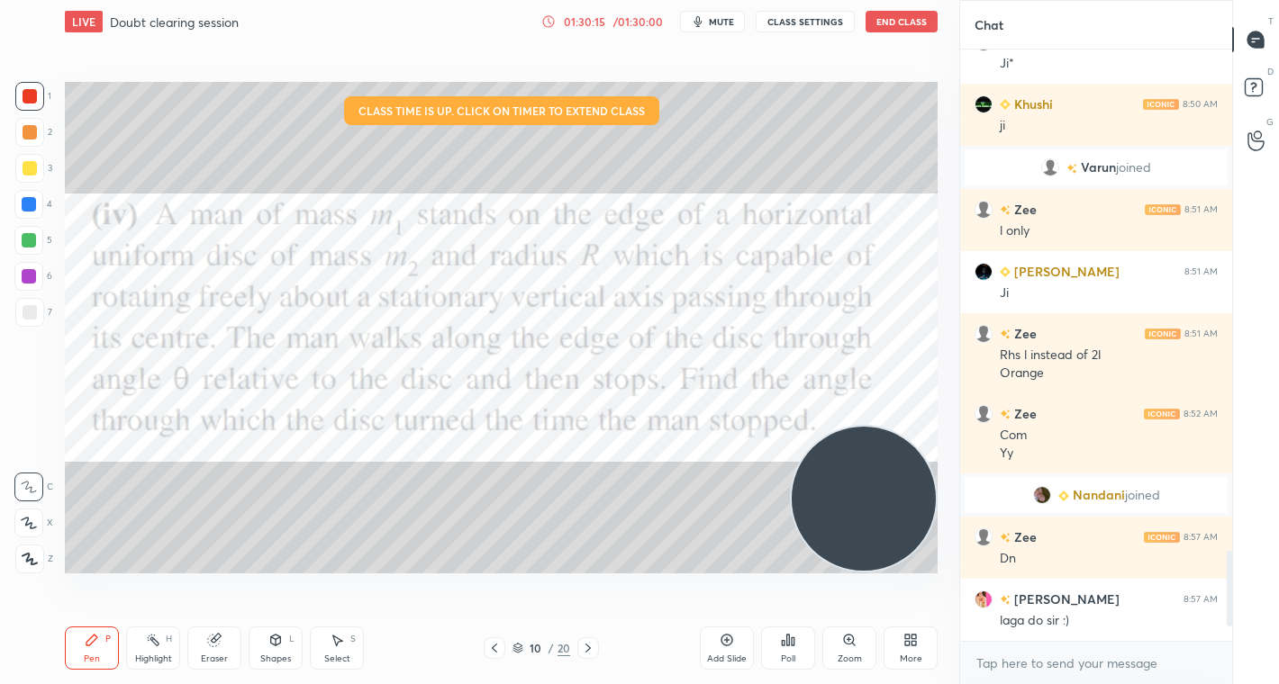
click at [31, 89] on div at bounding box center [30, 96] width 14 height 14
click at [33, 139] on div at bounding box center [30, 132] width 14 height 14
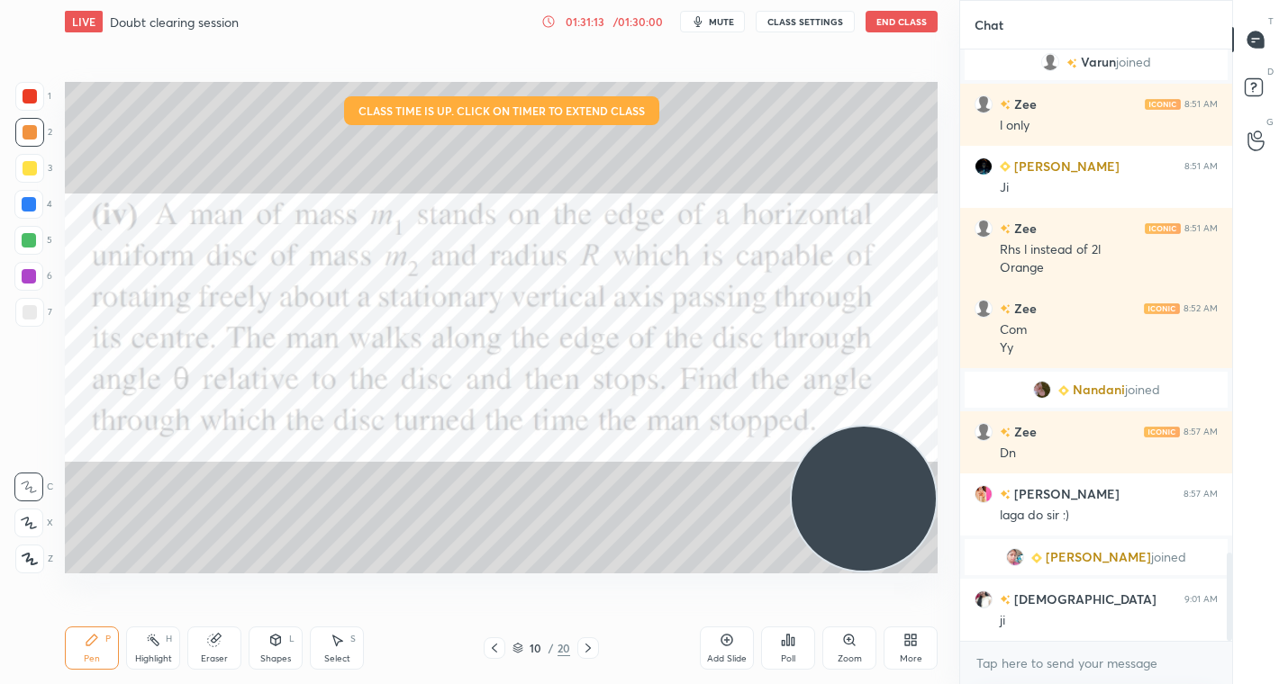
scroll to position [3447, 0]
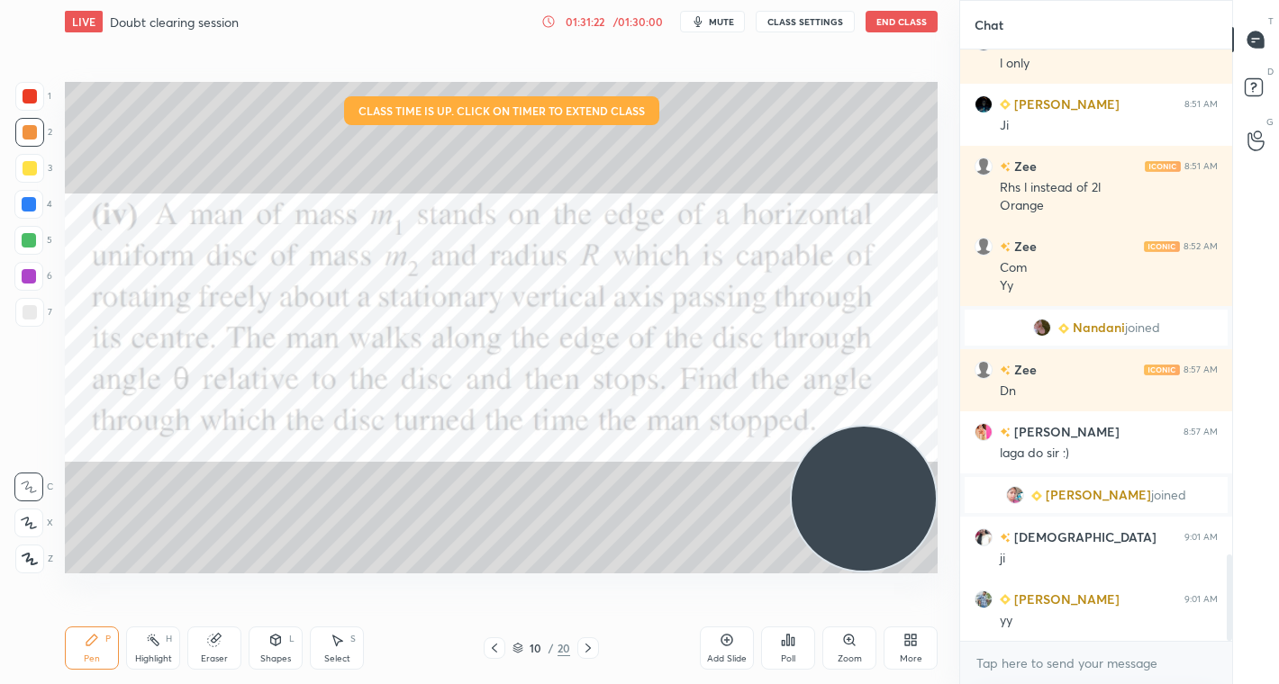
click at [892, 22] on button "End Class" at bounding box center [901, 22] width 72 height 22
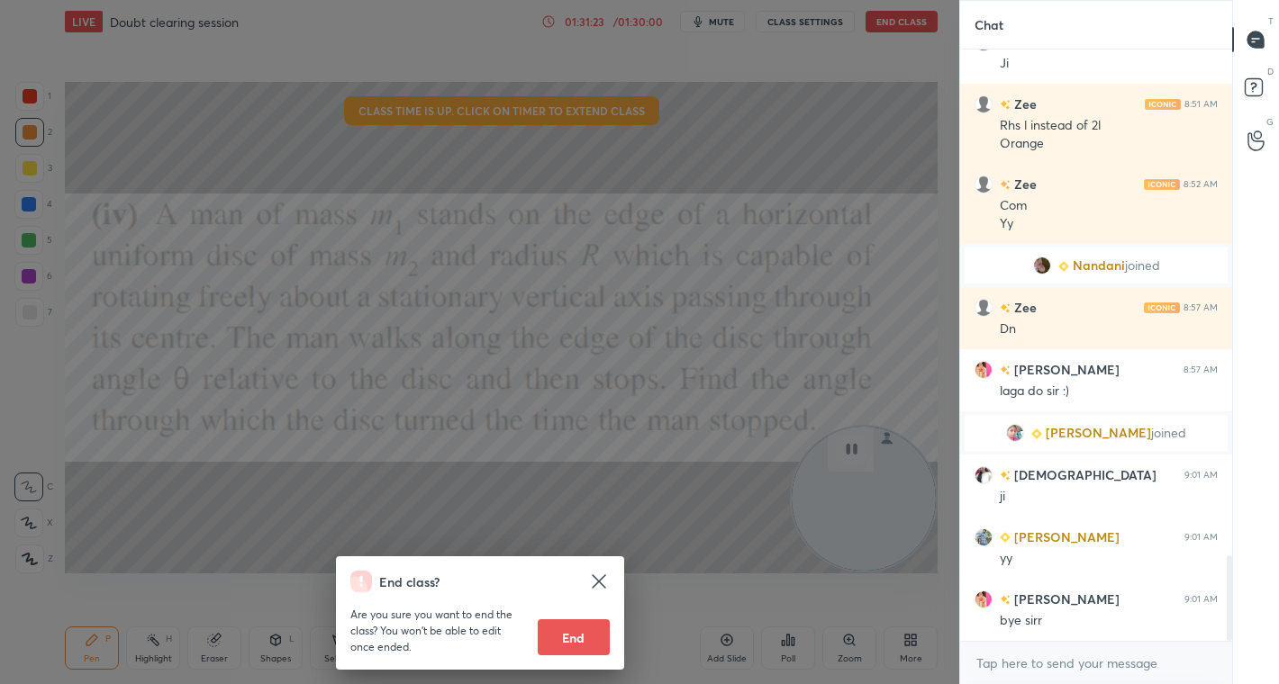
scroll to position [3571, 0]
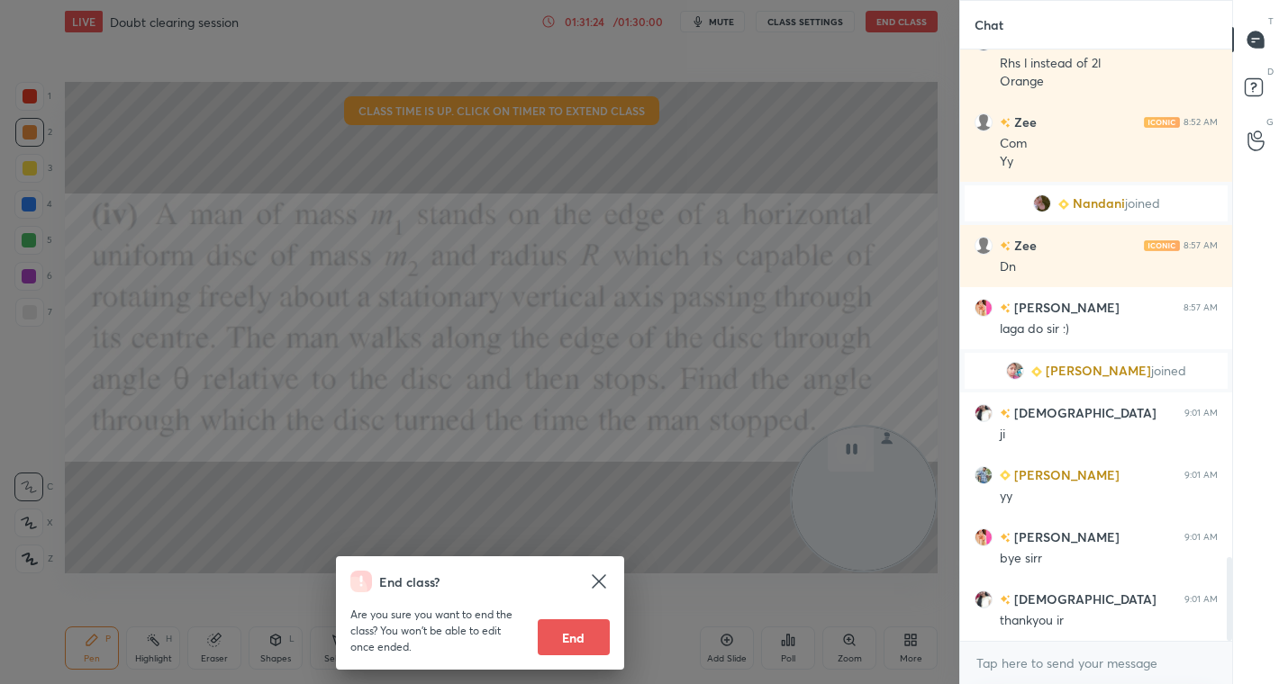
click at [583, 633] on button "End" at bounding box center [574, 638] width 72 height 36
type textarea "x"
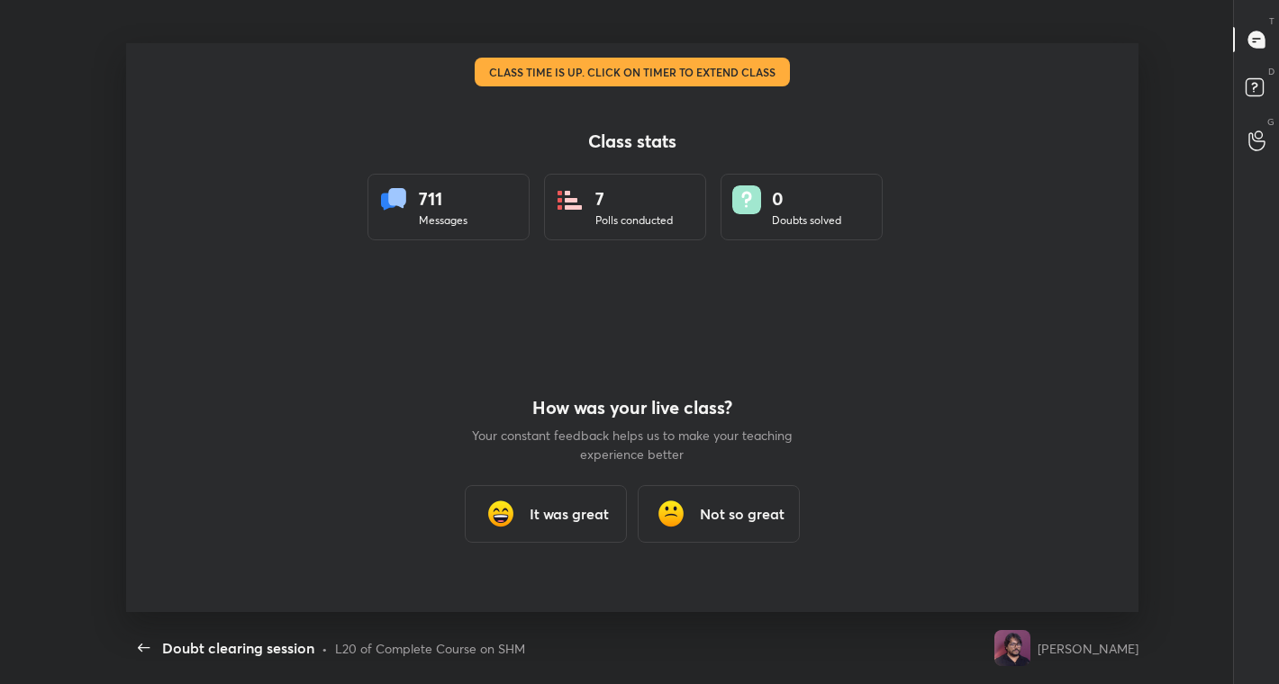
scroll to position [569, 1264]
